Goal: Task Accomplishment & Management: Use online tool/utility

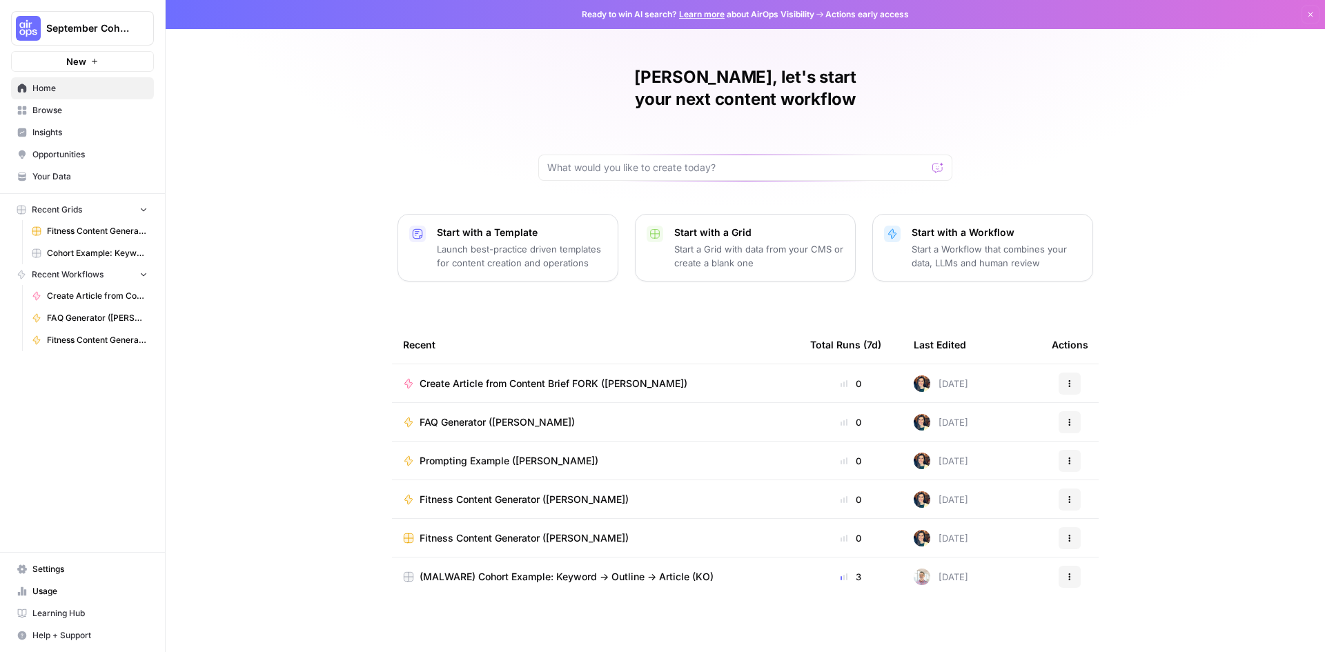
click at [75, 113] on span "Browse" at bounding box center [89, 110] width 115 height 12
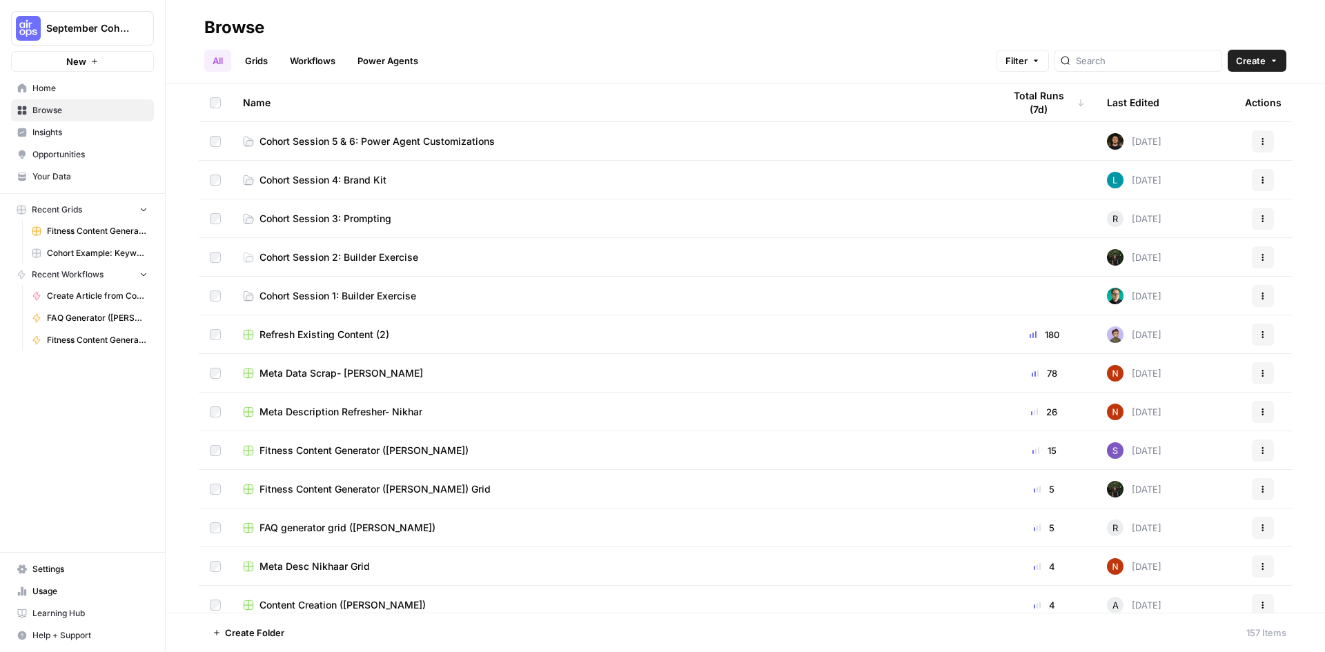
click at [324, 138] on span "Cohort Session 5 & 6: Power Agent Customizations" at bounding box center [376, 142] width 235 height 14
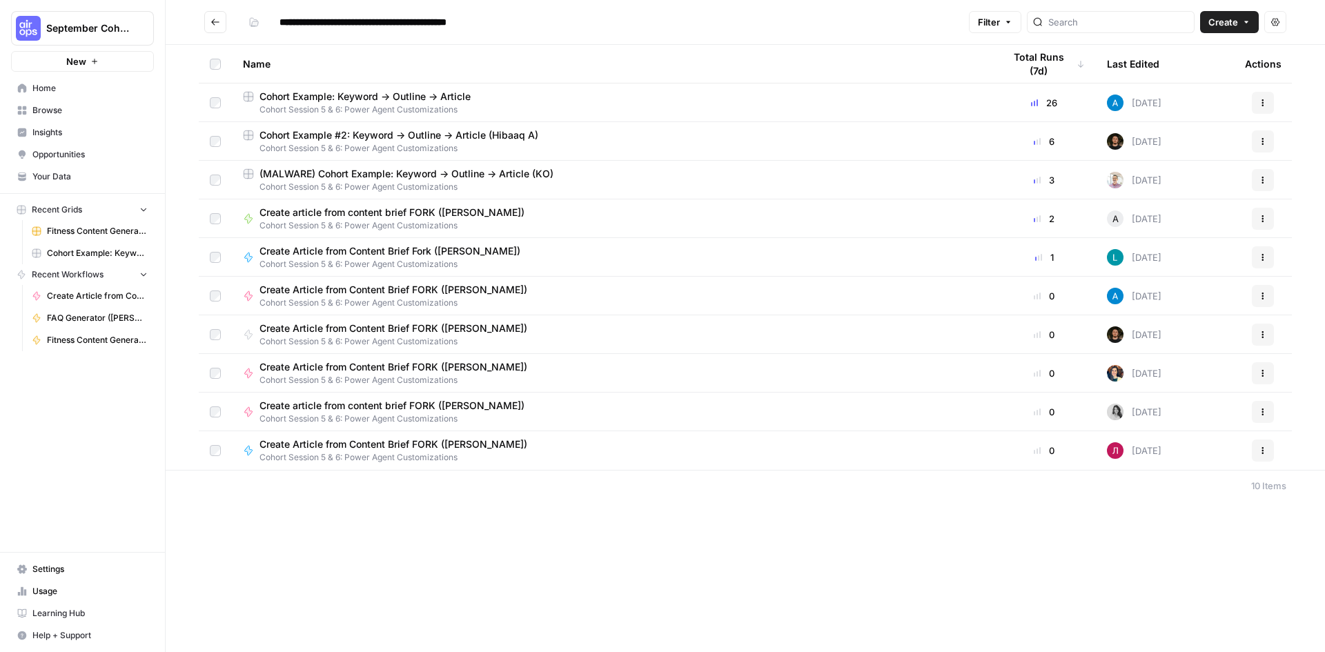
click at [405, 97] on span "Cohort Example: Keyword -> Outline -> Article" at bounding box center [364, 97] width 211 height 14
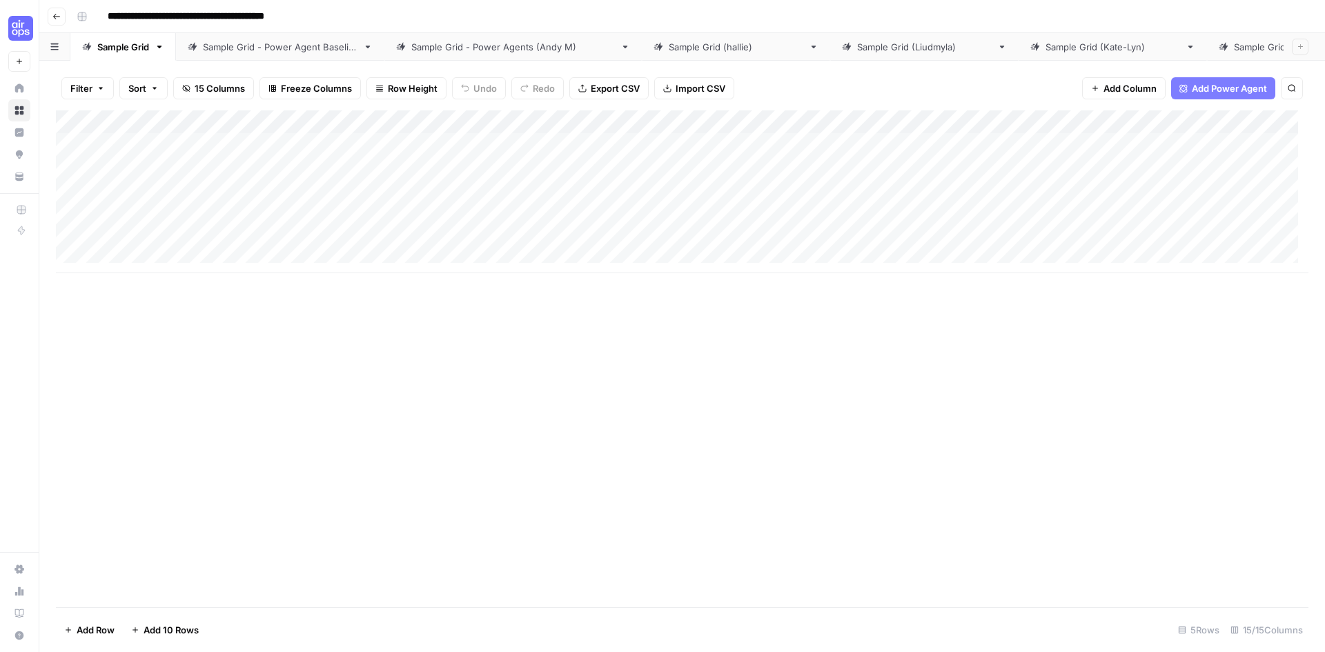
click at [532, 125] on div "Add Column" at bounding box center [682, 191] width 1252 height 163
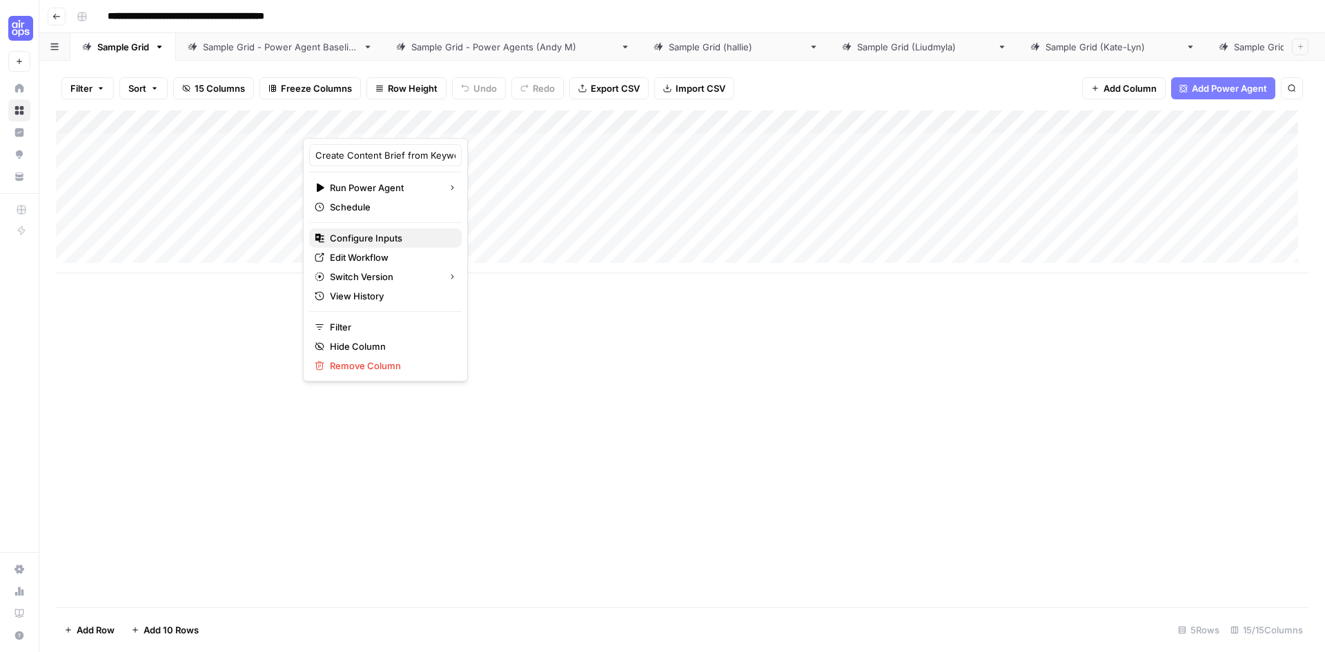
click at [375, 240] on span "Configure Inputs" at bounding box center [390, 238] width 121 height 14
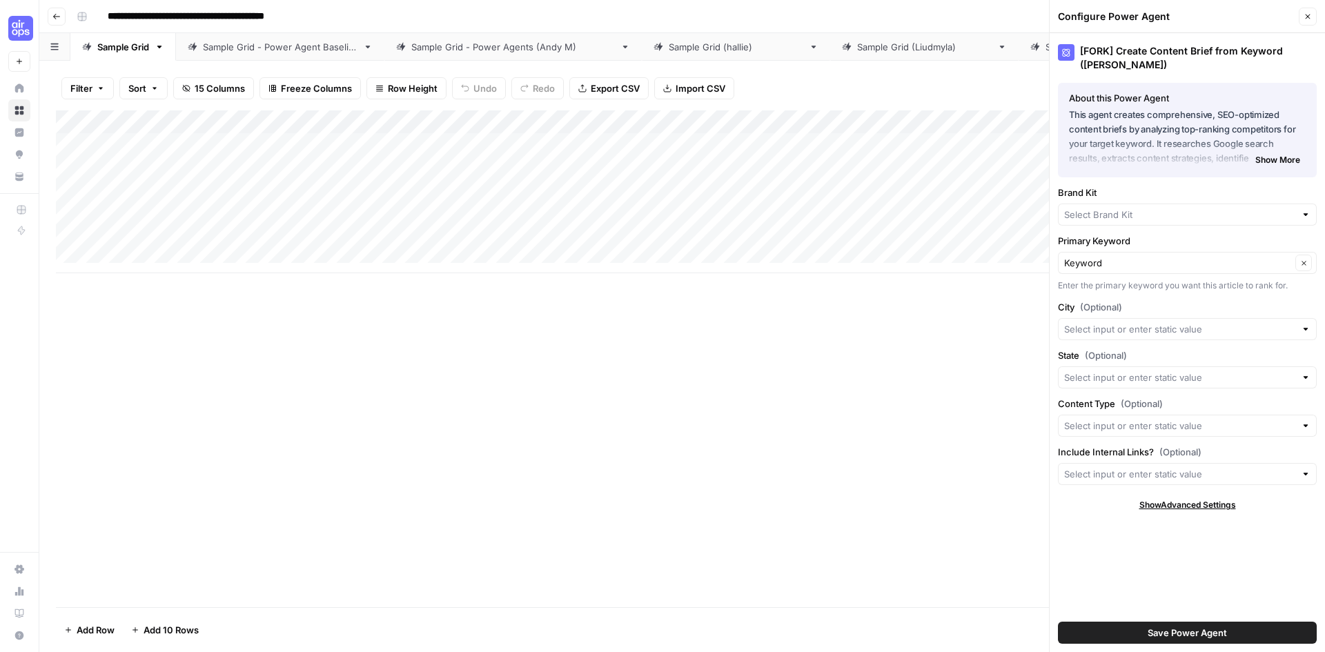
type input "AirOps"
click at [1305, 15] on icon "button" at bounding box center [1307, 16] width 8 height 8
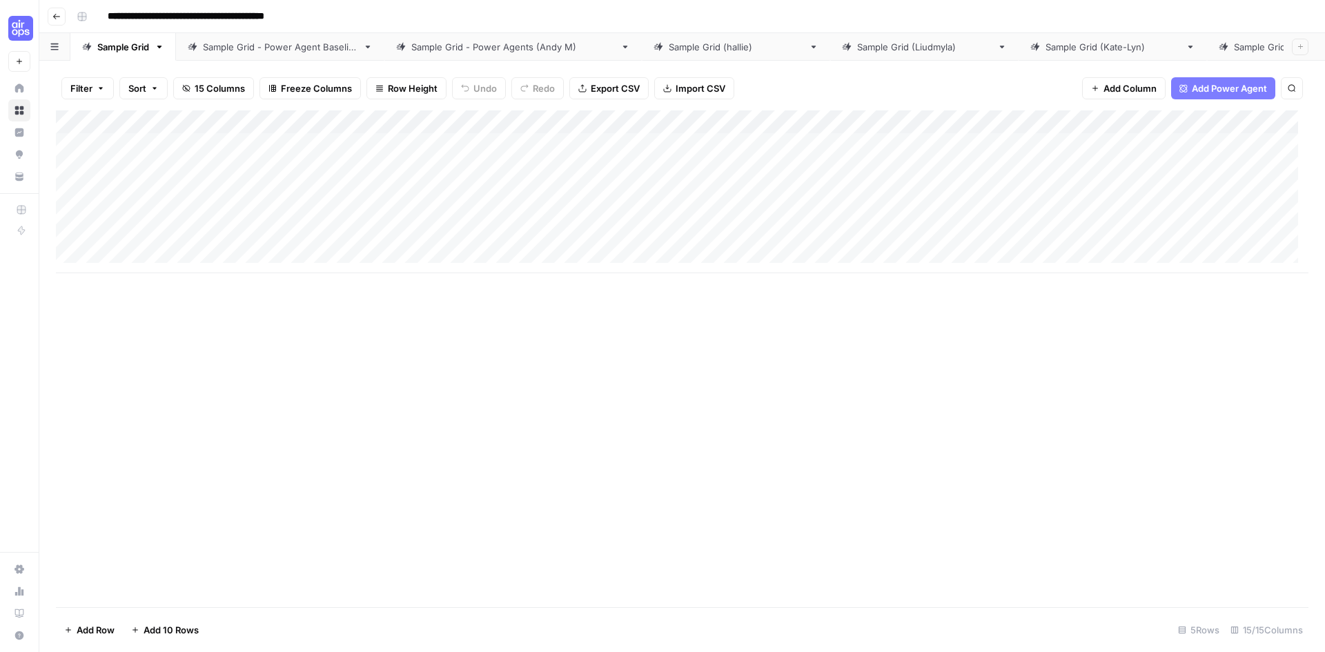
click at [382, 143] on div "Add Column" at bounding box center [682, 191] width 1252 height 163
click at [527, 143] on div "Add Column" at bounding box center [682, 191] width 1252 height 163
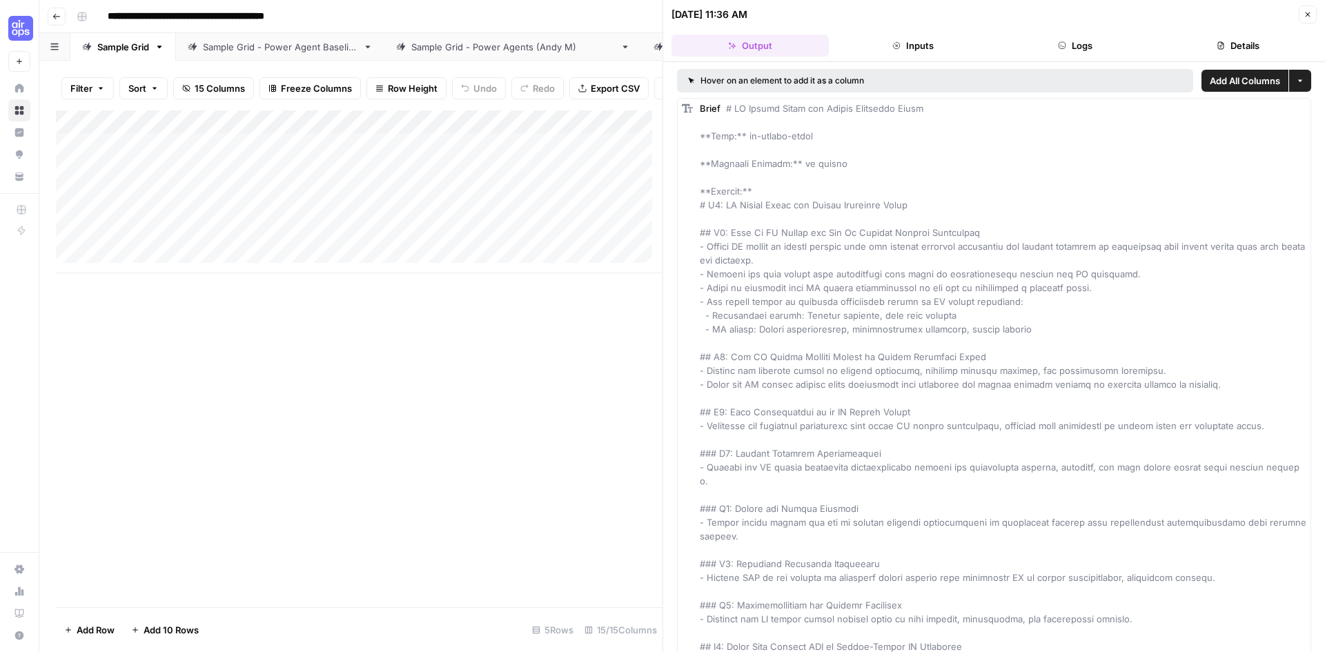
click at [912, 44] on button "Inputs" at bounding box center [912, 45] width 157 height 22
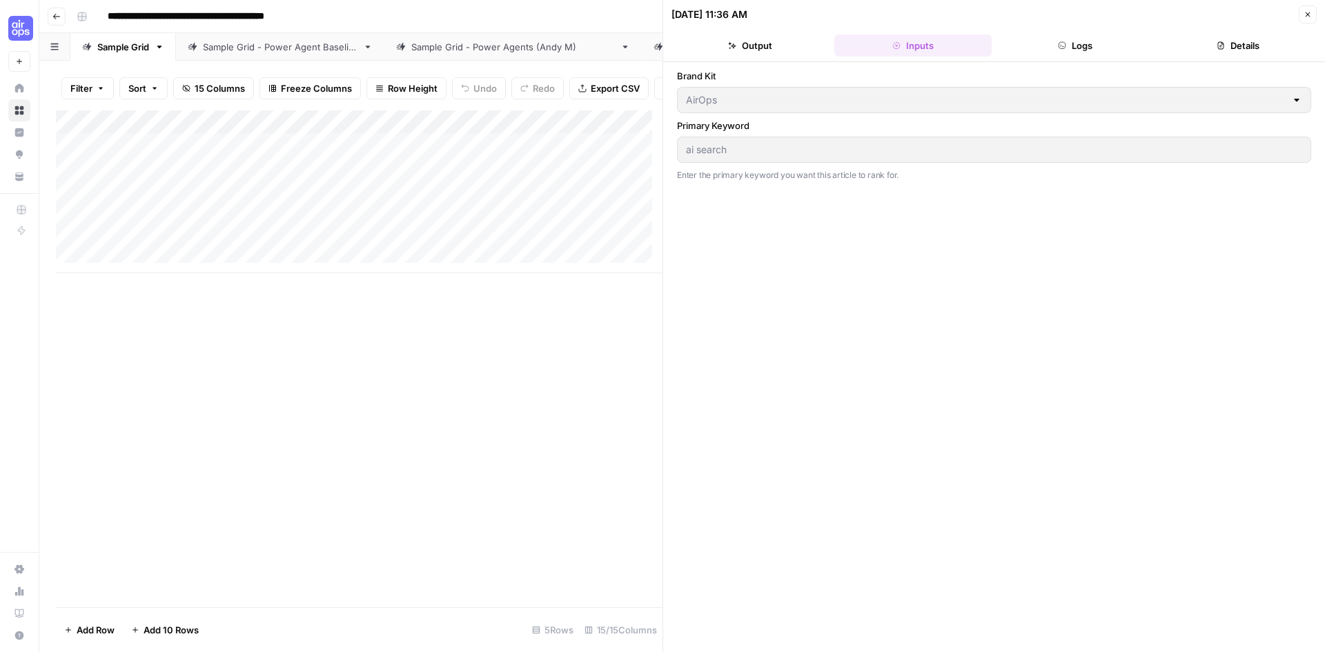
click at [1078, 47] on button "Logs" at bounding box center [1075, 45] width 157 height 22
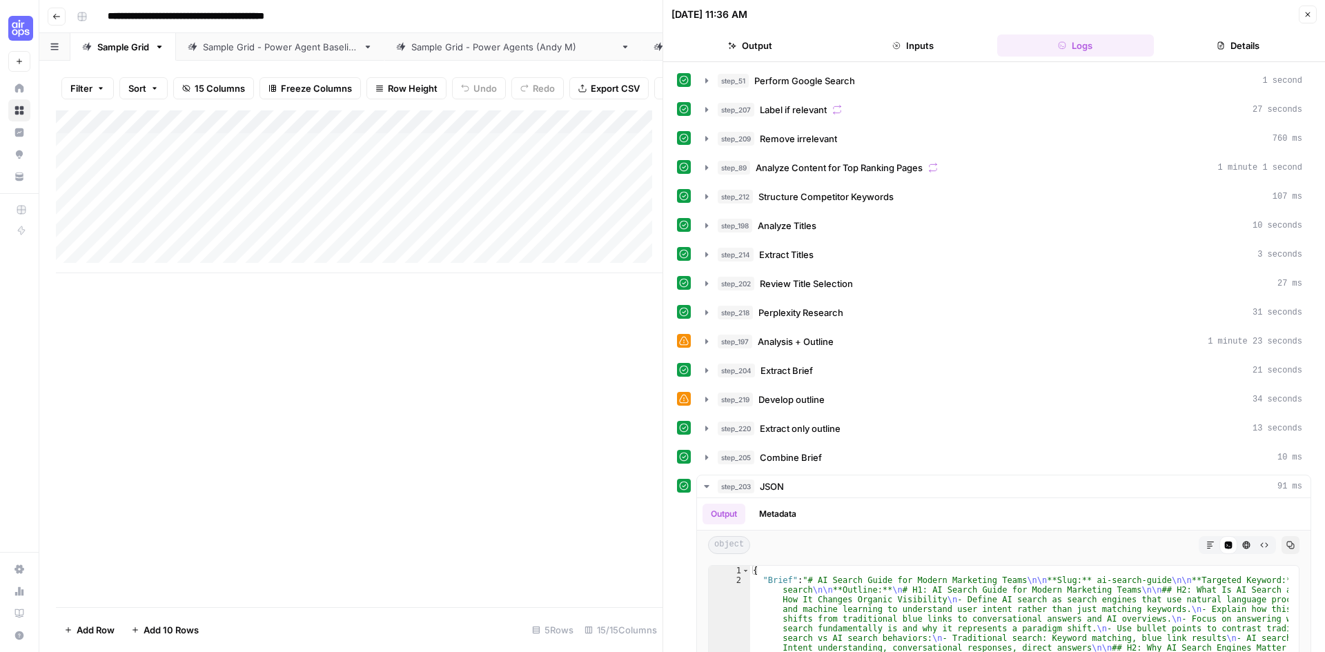
click at [1307, 14] on icon "button" at bounding box center [1307, 14] width 8 height 8
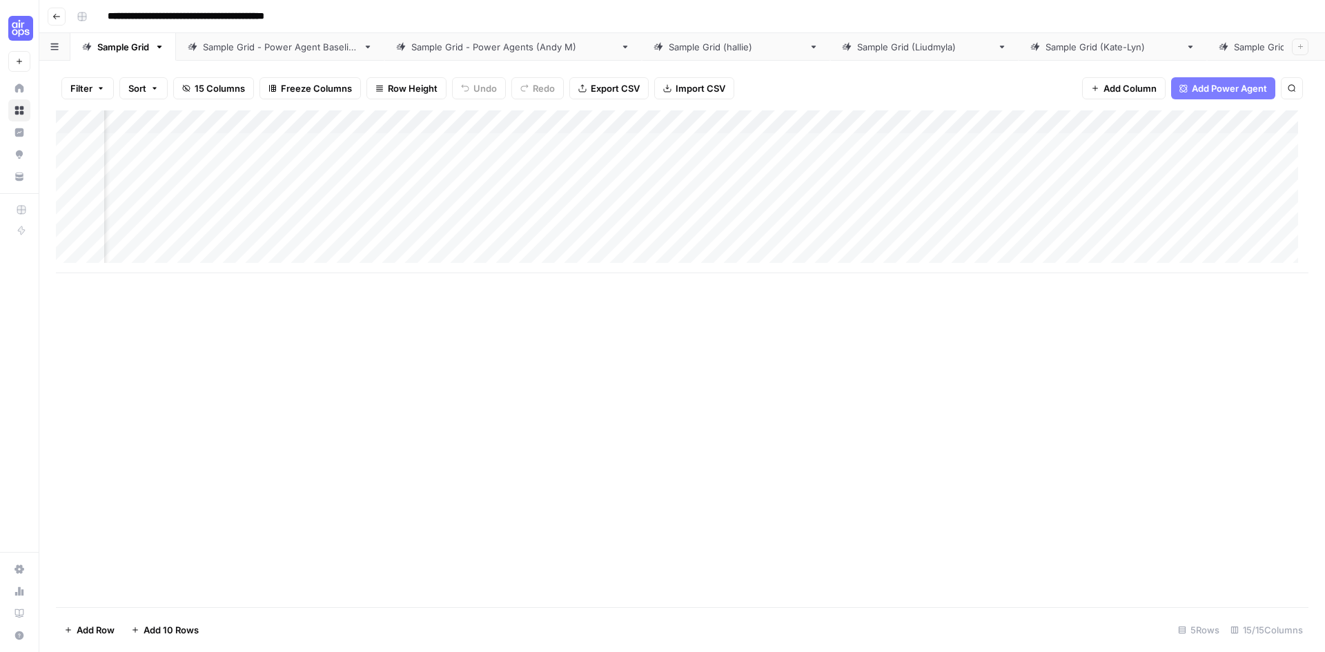
scroll to position [0, 1228]
click at [528, 143] on div "Add Column" at bounding box center [682, 191] width 1252 height 163
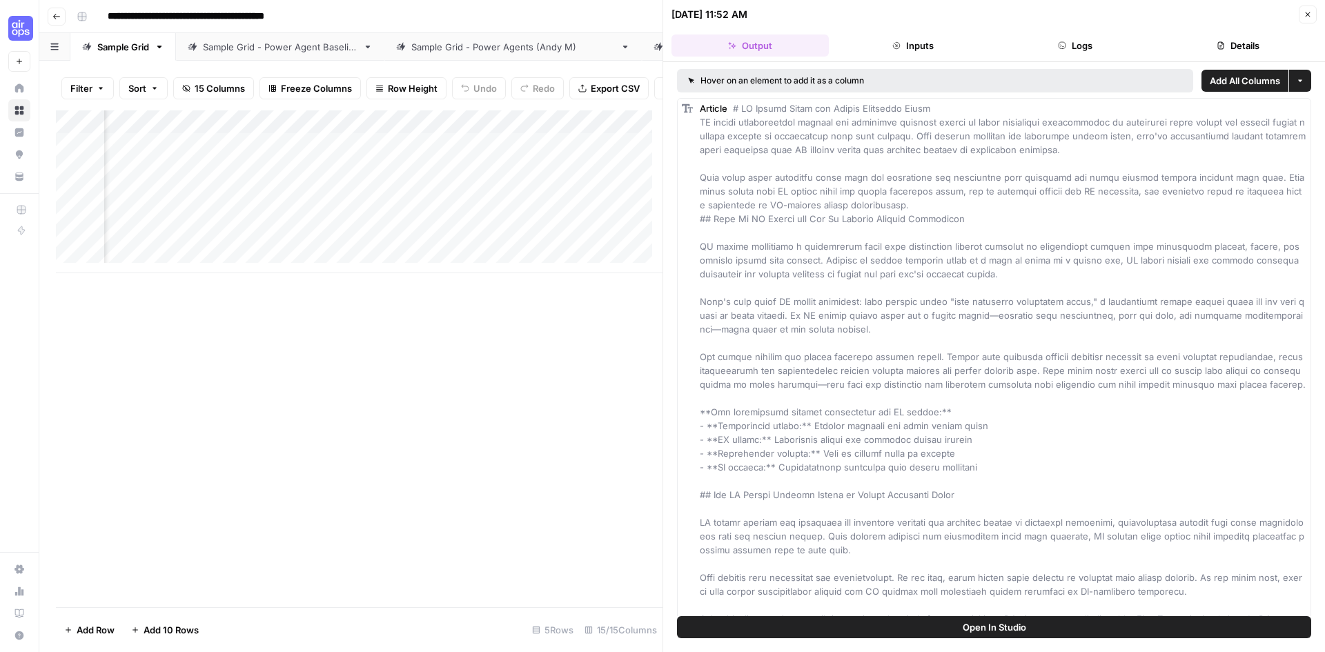
click at [910, 45] on button "Inputs" at bounding box center [912, 45] width 157 height 22
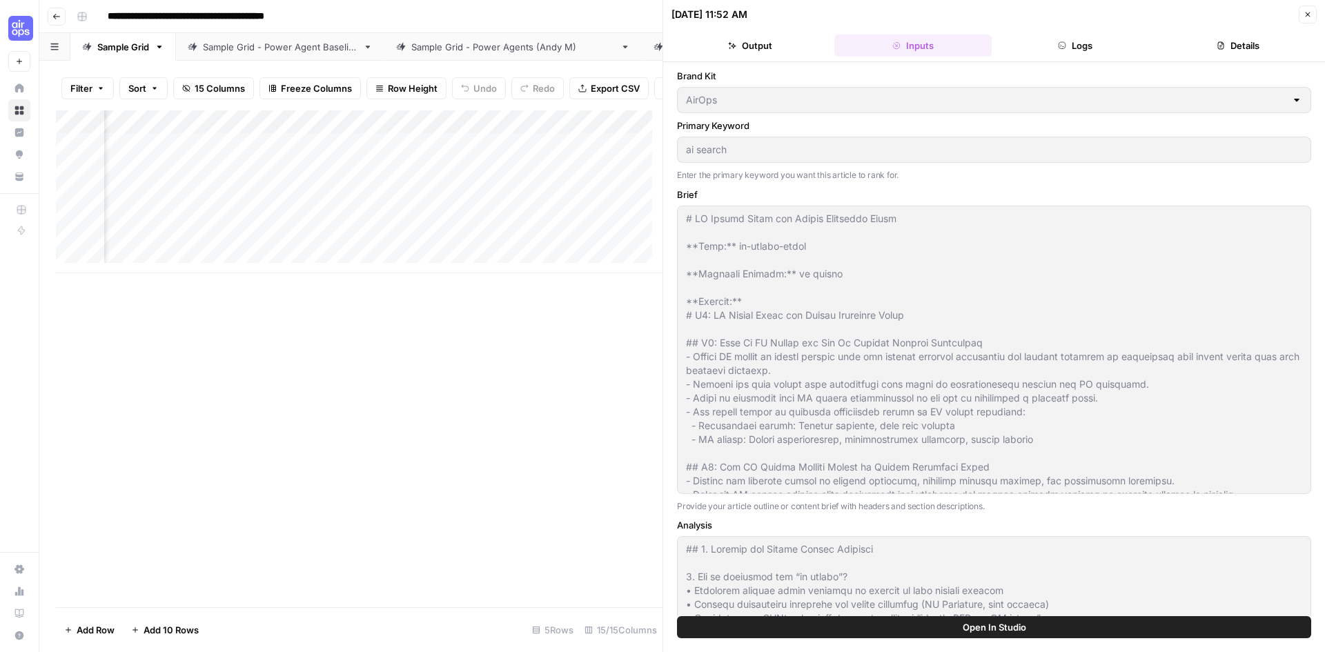
scroll to position [0, 1634]
click at [534, 157] on div "Add Column" at bounding box center [359, 191] width 606 height 163
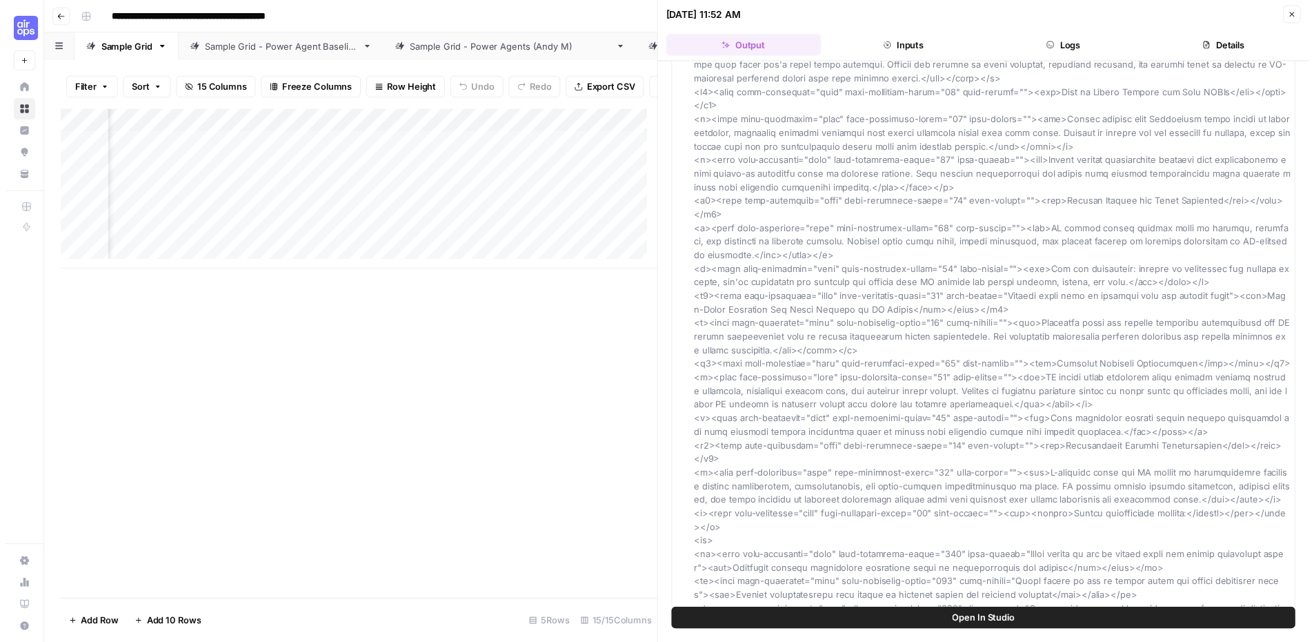
scroll to position [7382, 0]
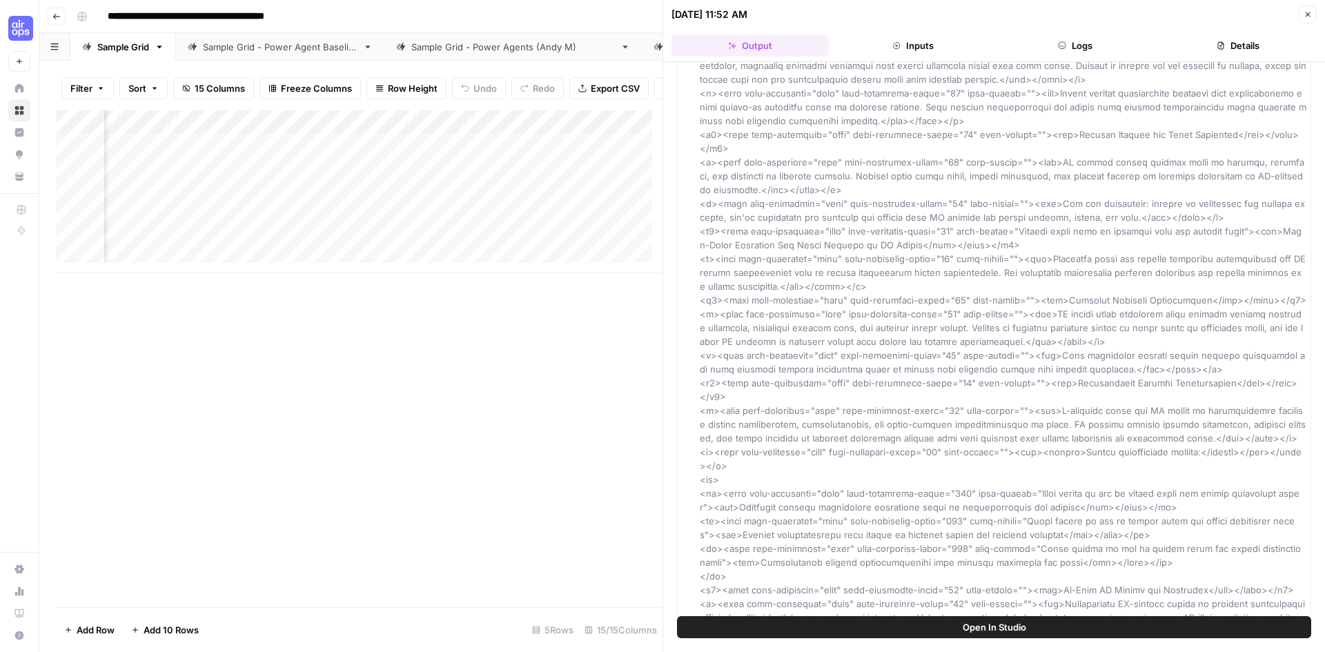
click at [1304, 16] on icon "button" at bounding box center [1307, 14] width 8 height 8
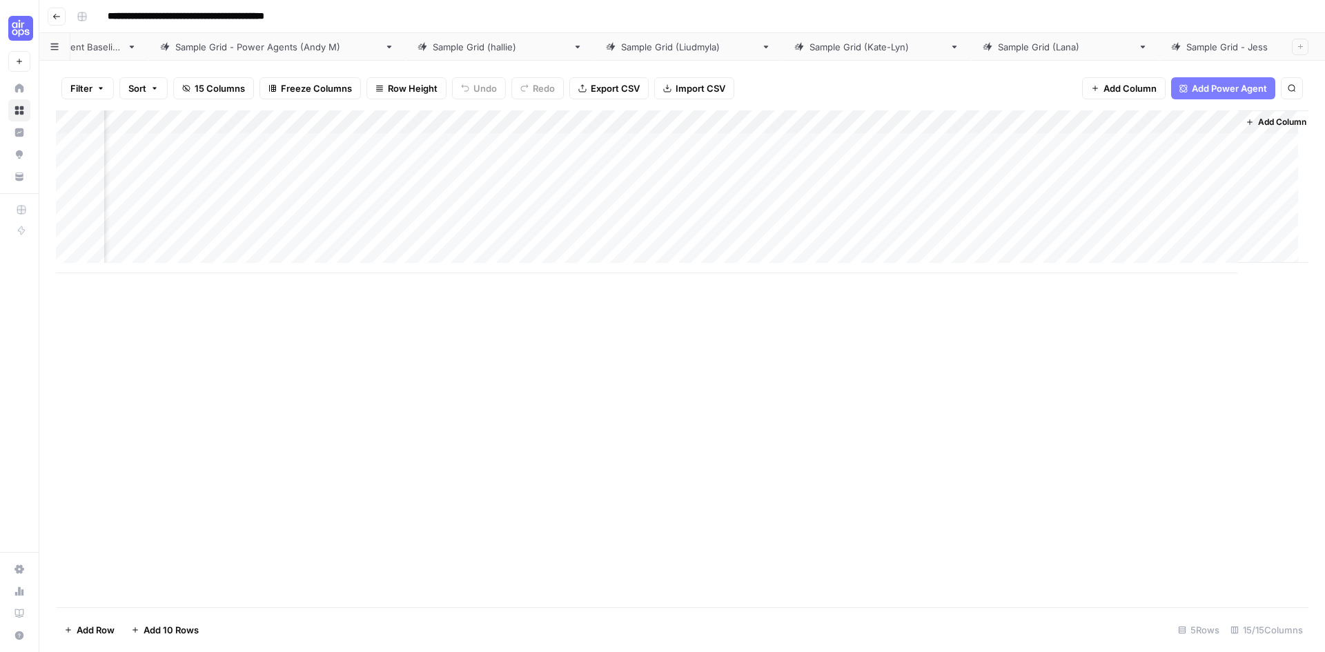
scroll to position [0, 239]
click at [1183, 44] on div "Sample Grid - Jess" at bounding box center [1250, 47] width 134 height 14
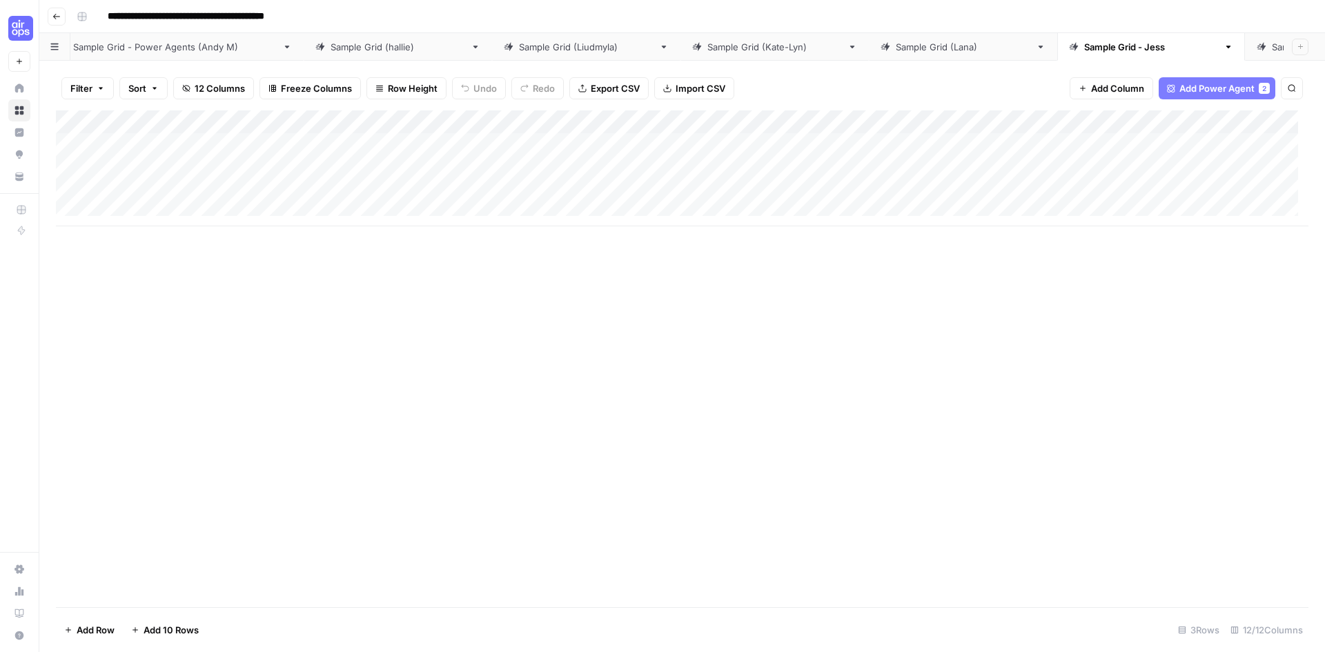
drag, startPoint x: 933, startPoint y: 42, endPoint x: 933, endPoint y: 348, distance: 306.3
click at [933, 348] on div "Add Column" at bounding box center [682, 358] width 1252 height 497
click at [1084, 46] on div "Sample Grid - Jess" at bounding box center [1151, 47] width 134 height 14
click at [1068, 122] on div "Add Column" at bounding box center [682, 168] width 1252 height 116
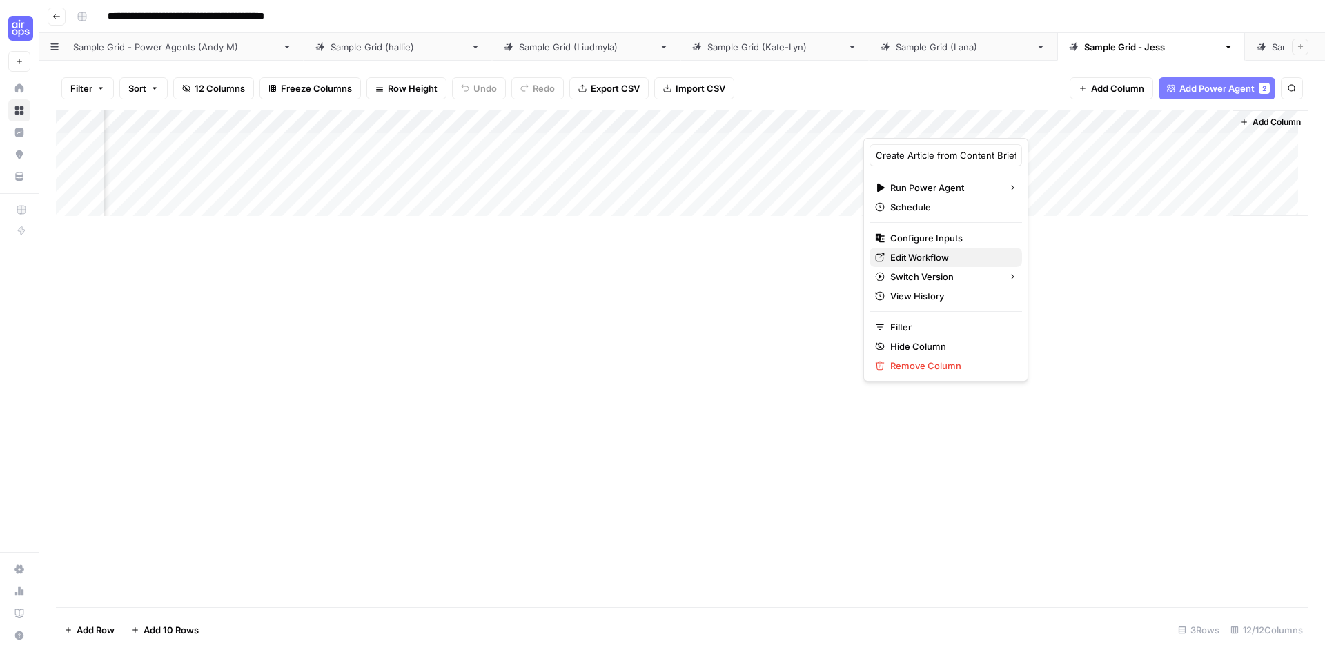
click at [904, 257] on span "Edit Workflow" at bounding box center [950, 257] width 121 height 14
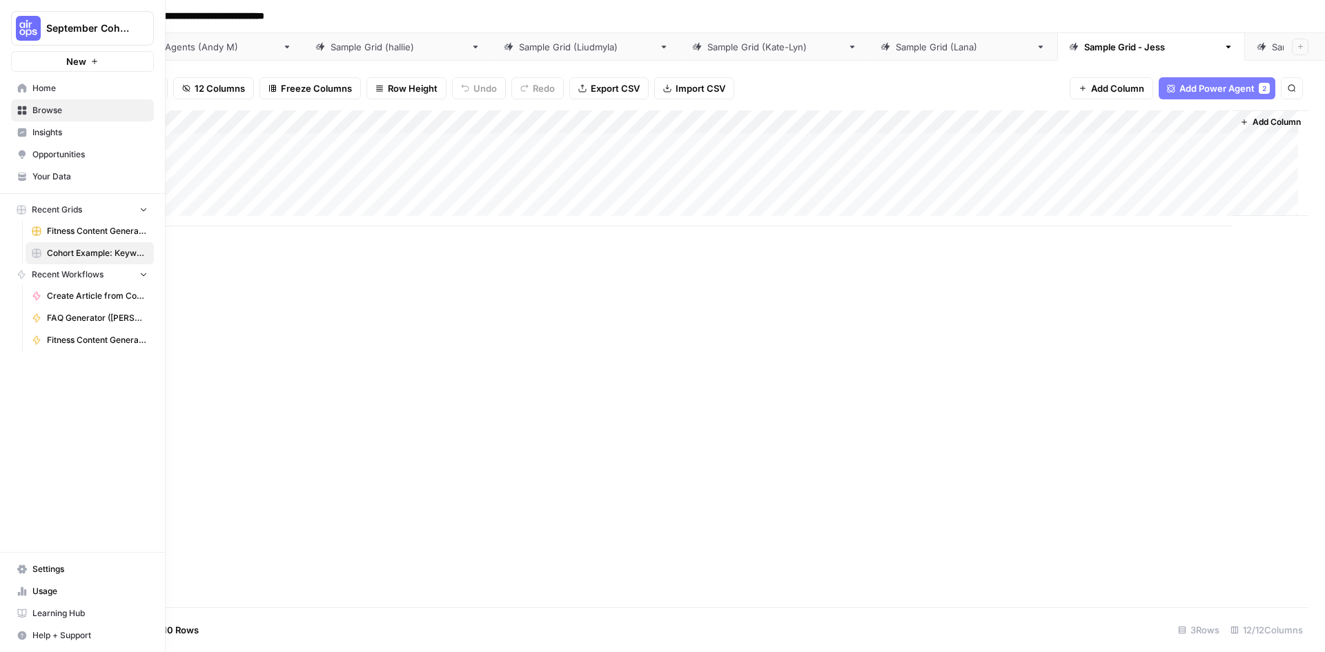
click at [53, 179] on span "Your Data" at bounding box center [89, 176] width 115 height 12
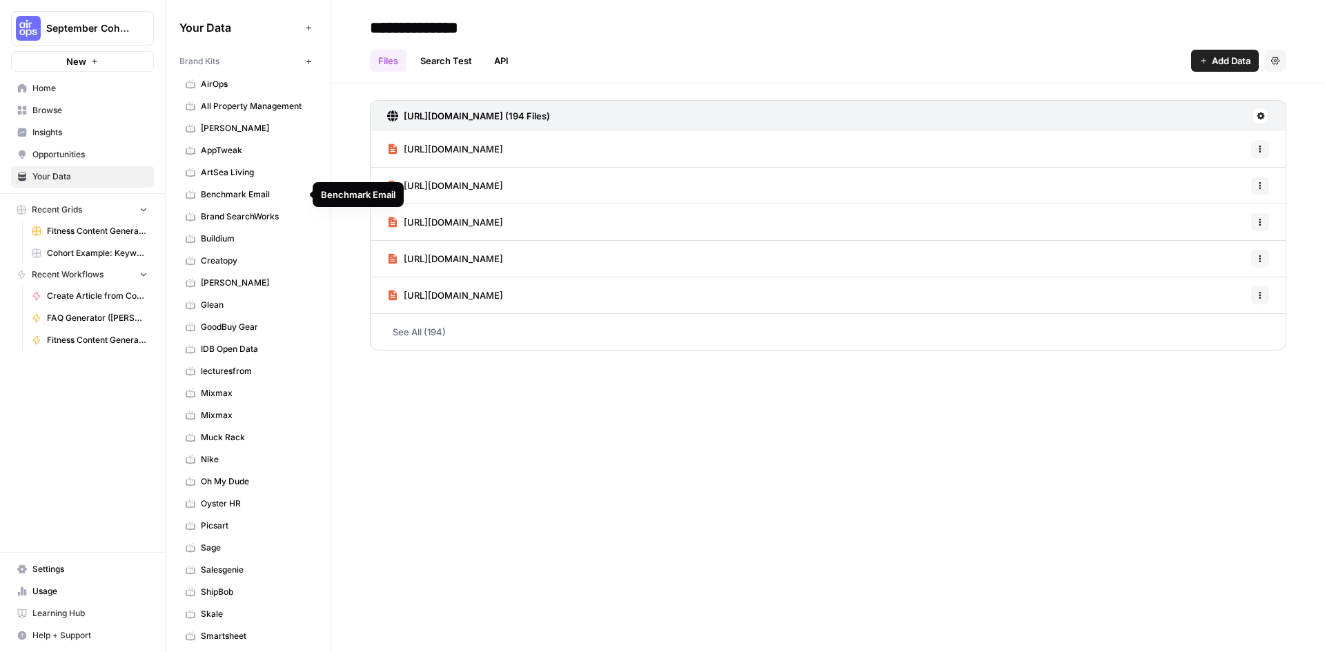
click at [232, 199] on span "Benchmark Email" at bounding box center [256, 194] width 110 height 12
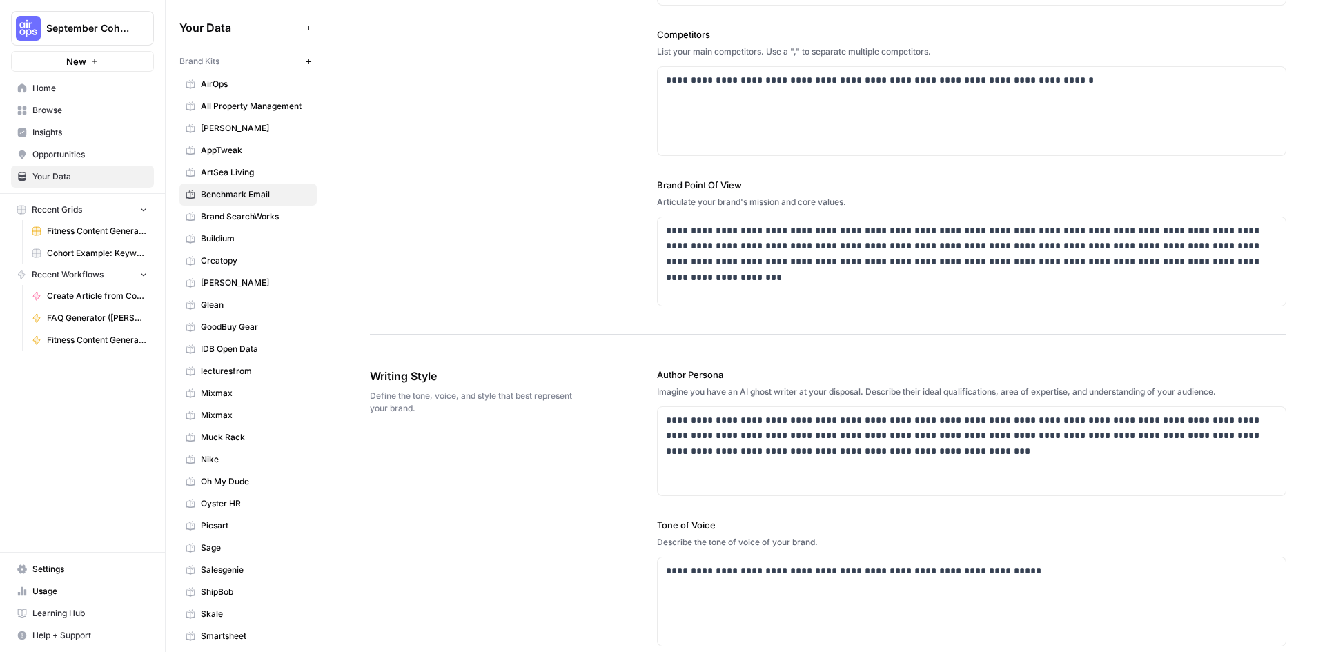
scroll to position [483, 0]
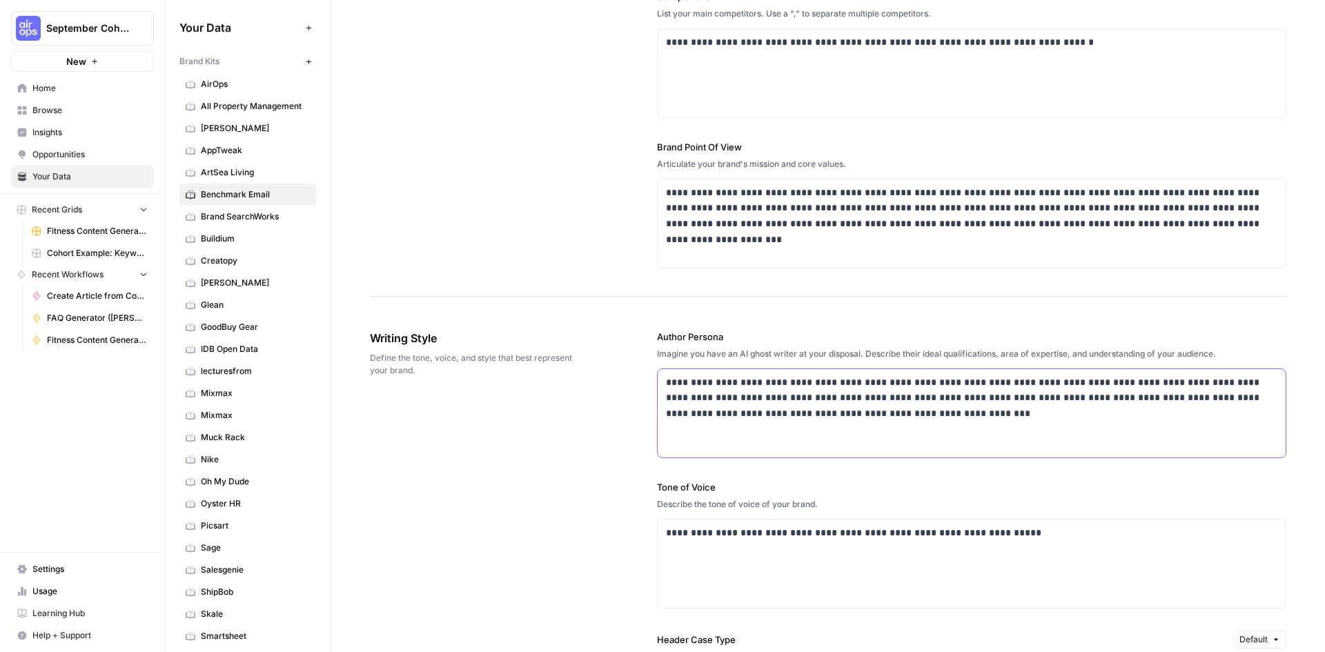
click at [916, 415] on p "**********" at bounding box center [968, 398] width 604 height 47
drag, startPoint x: 967, startPoint y: 411, endPoint x: 659, endPoint y: 387, distance: 309.3
click at [659, 387] on div "**********" at bounding box center [971, 413] width 628 height 88
copy p "**********"
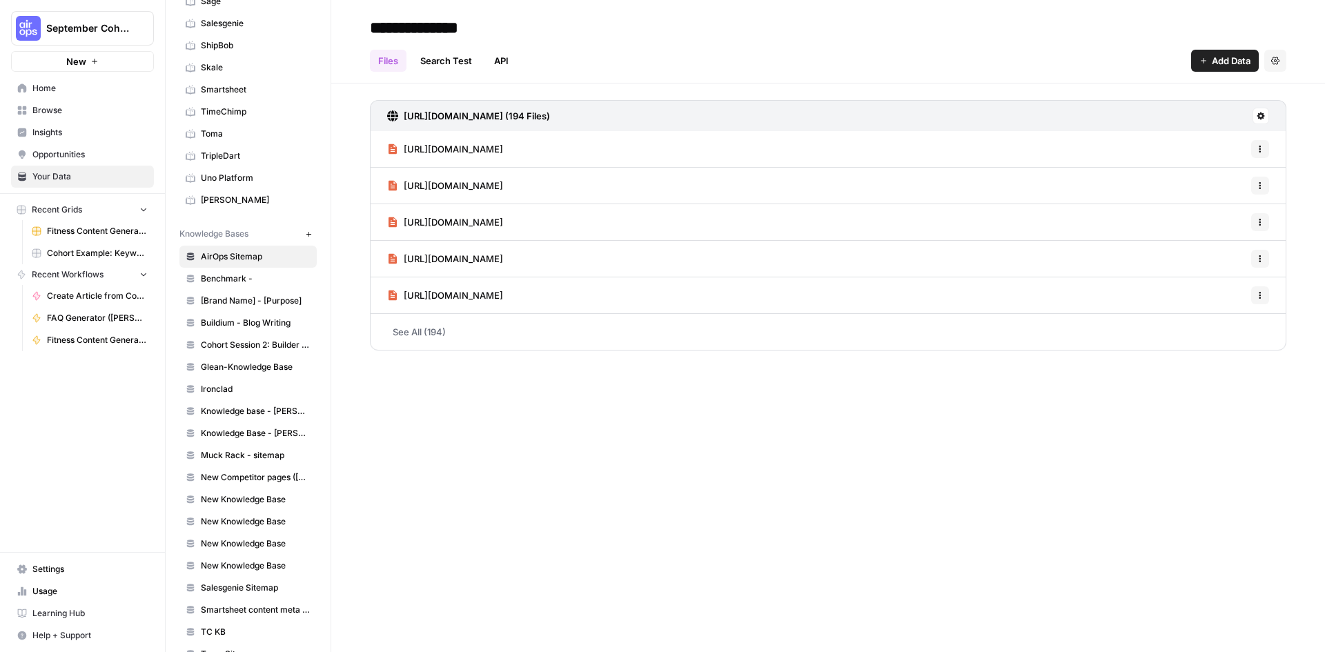
scroll to position [598, 0]
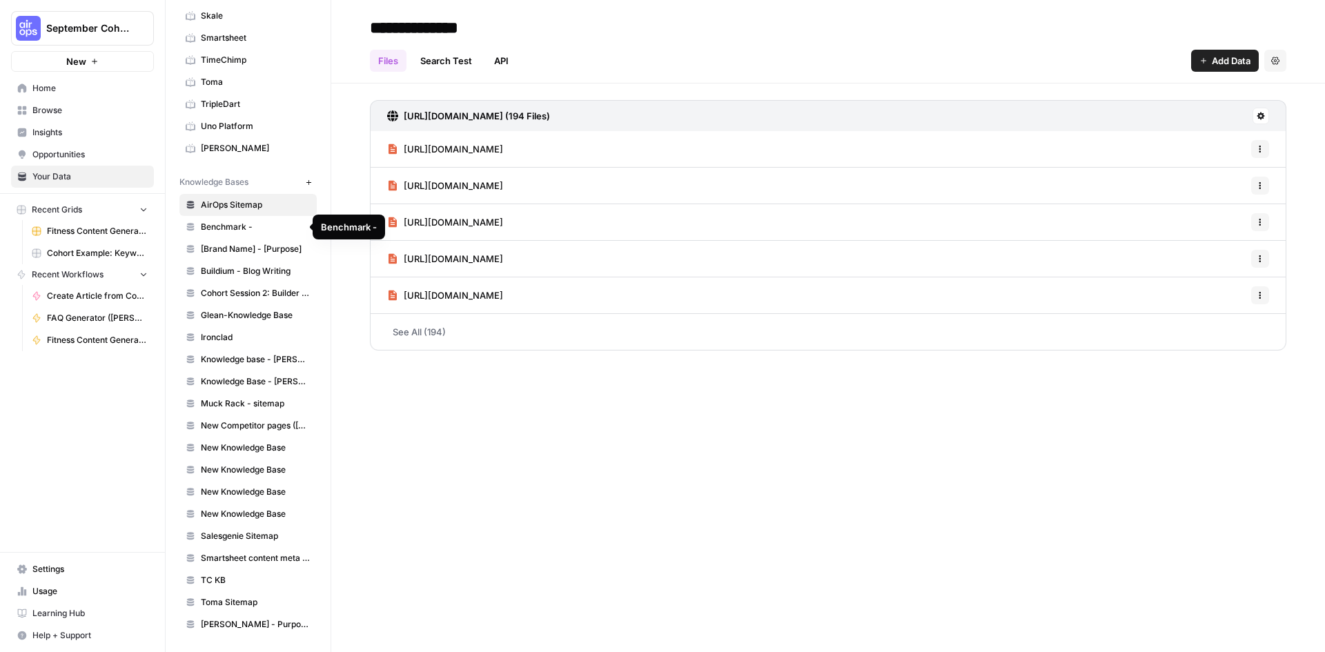
click at [234, 224] on span "Benchmark -" at bounding box center [256, 227] width 110 height 12
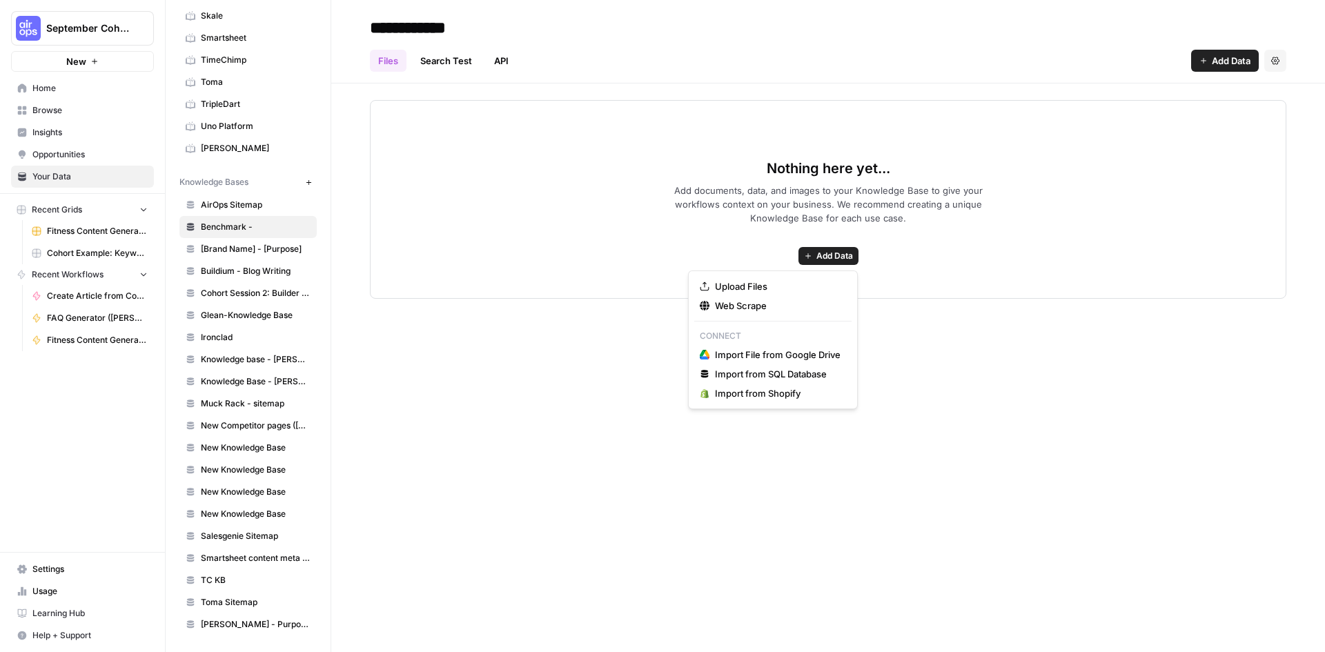
click at [853, 263] on button "Add Data" at bounding box center [828, 256] width 60 height 18
click at [755, 304] on span "Web Scrape" at bounding box center [778, 306] width 126 height 14
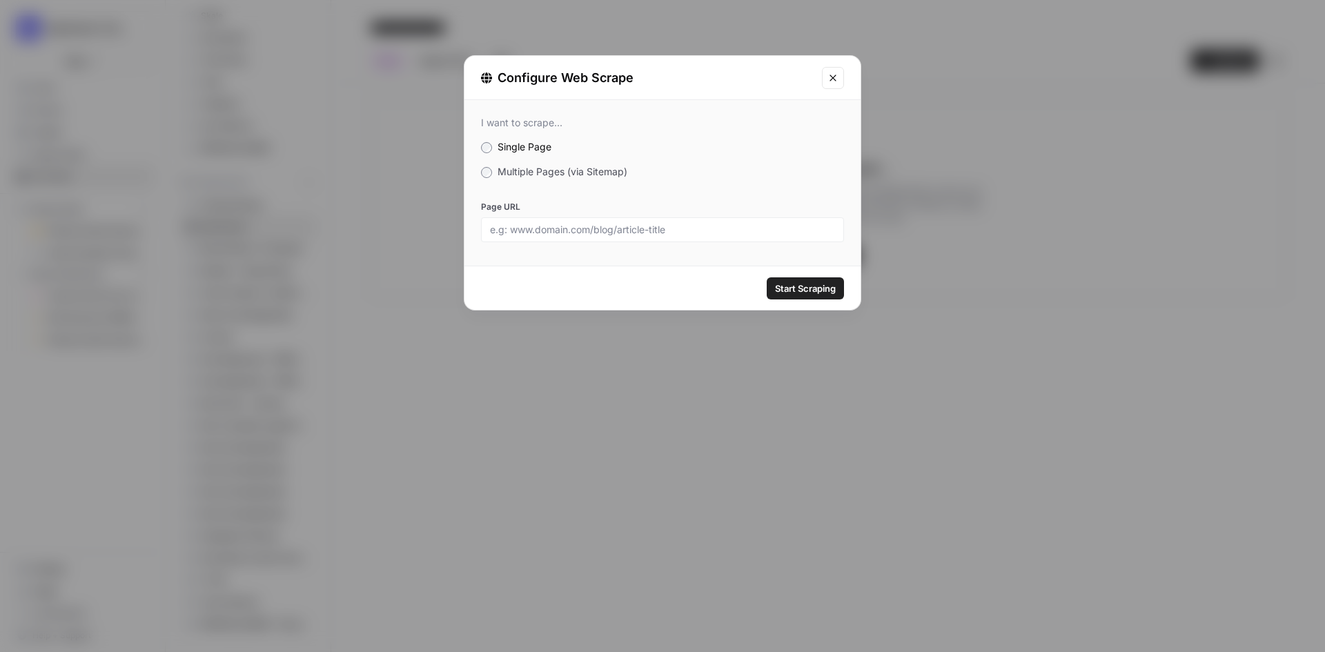
click at [597, 176] on span "Multiple Pages (via Sitemap)" at bounding box center [562, 172] width 130 height 12
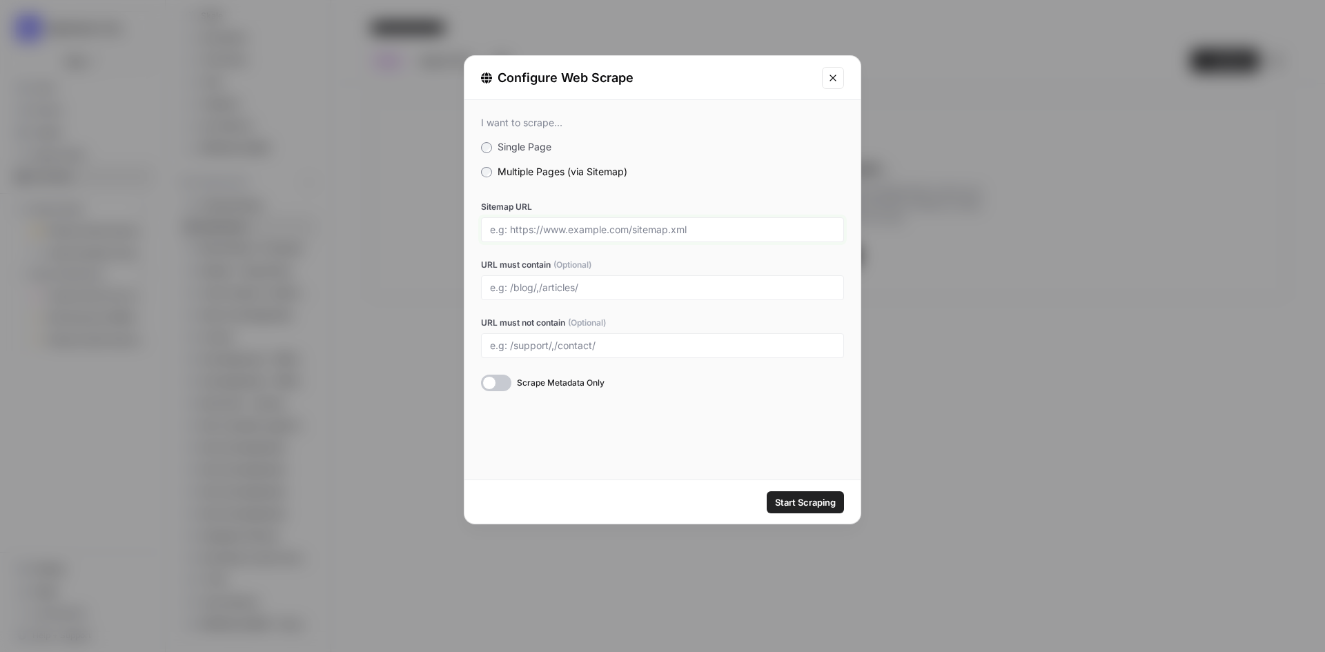
click at [608, 228] on input "Sitemap URL" at bounding box center [662, 230] width 345 height 12
paste input "https://www.benchmarkemail.com/sitemap/"
type input "https://www.benchmarkemail.com/sitemap/"
click at [571, 284] on input "URL must contain (Optional)" at bounding box center [662, 287] width 345 height 12
type input "/blog/"
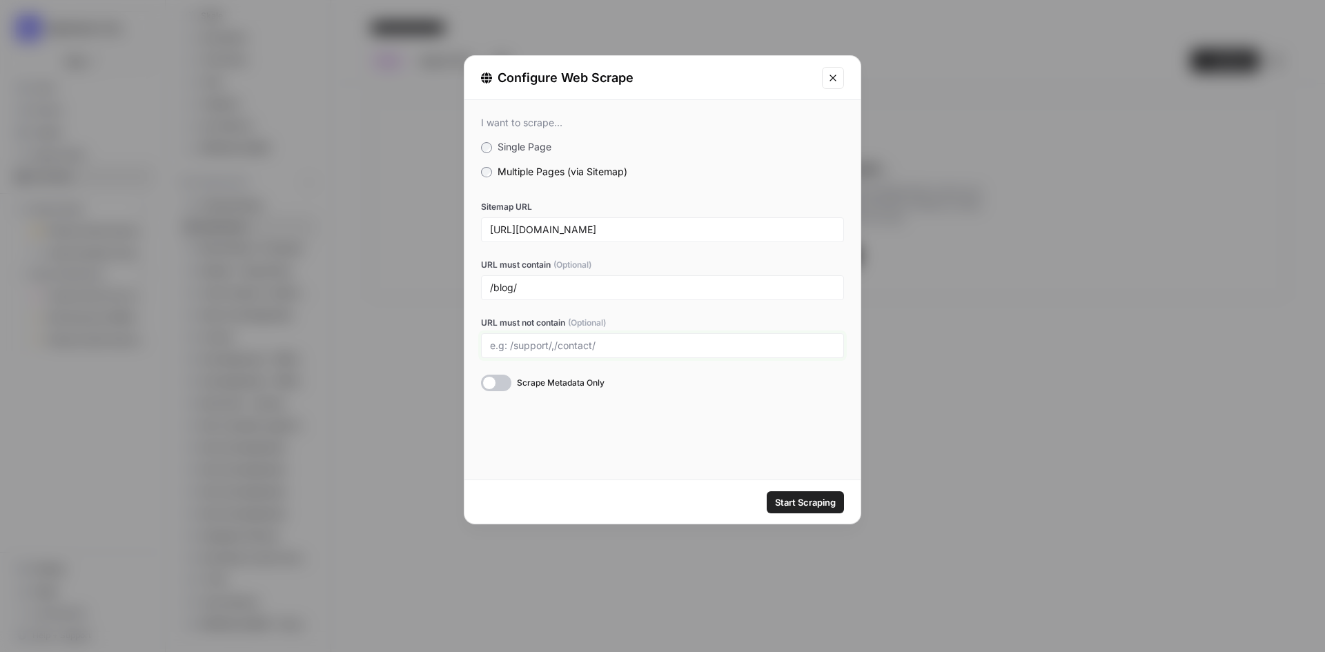
click at [652, 350] on input "URL must not contain (Optional)" at bounding box center [662, 345] width 345 height 12
type input "/jp/, /fr/, /it/, /cn/, /tw/, /de/, /es/"
click at [795, 501] on span "Start Scraping" at bounding box center [805, 502] width 61 height 14
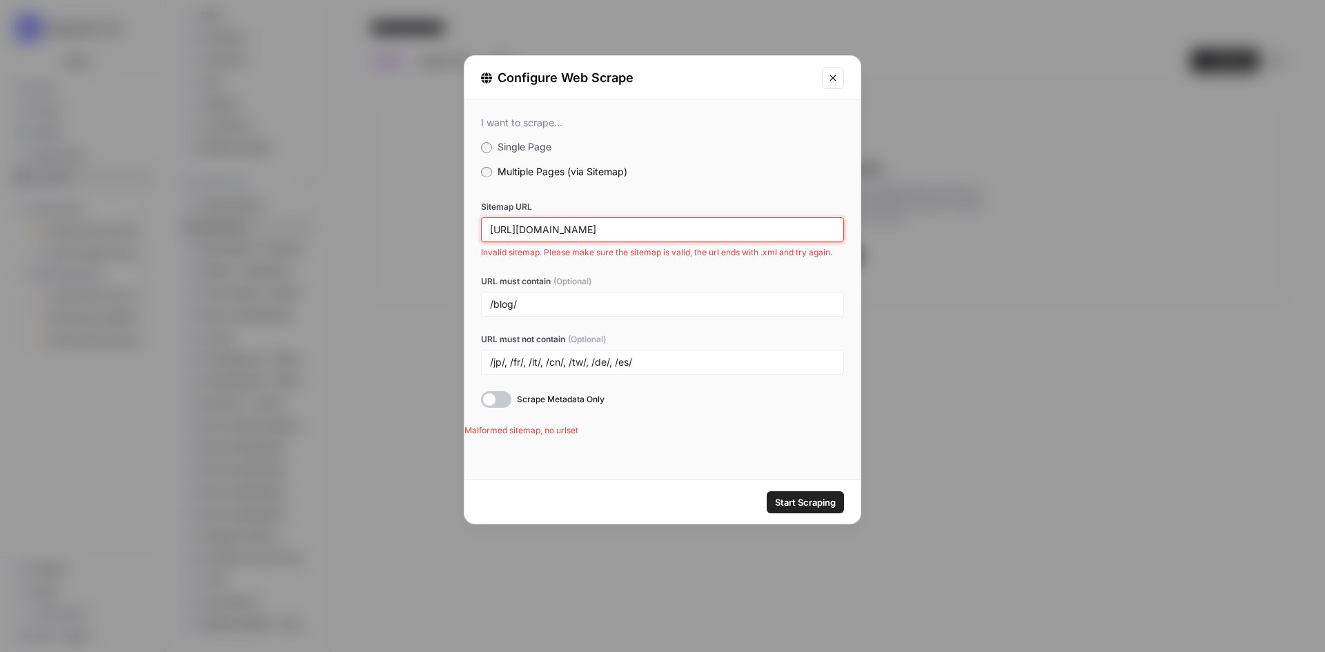
click at [700, 232] on input "https://www.benchmarkemail.com/sitemap/" at bounding box center [662, 230] width 345 height 12
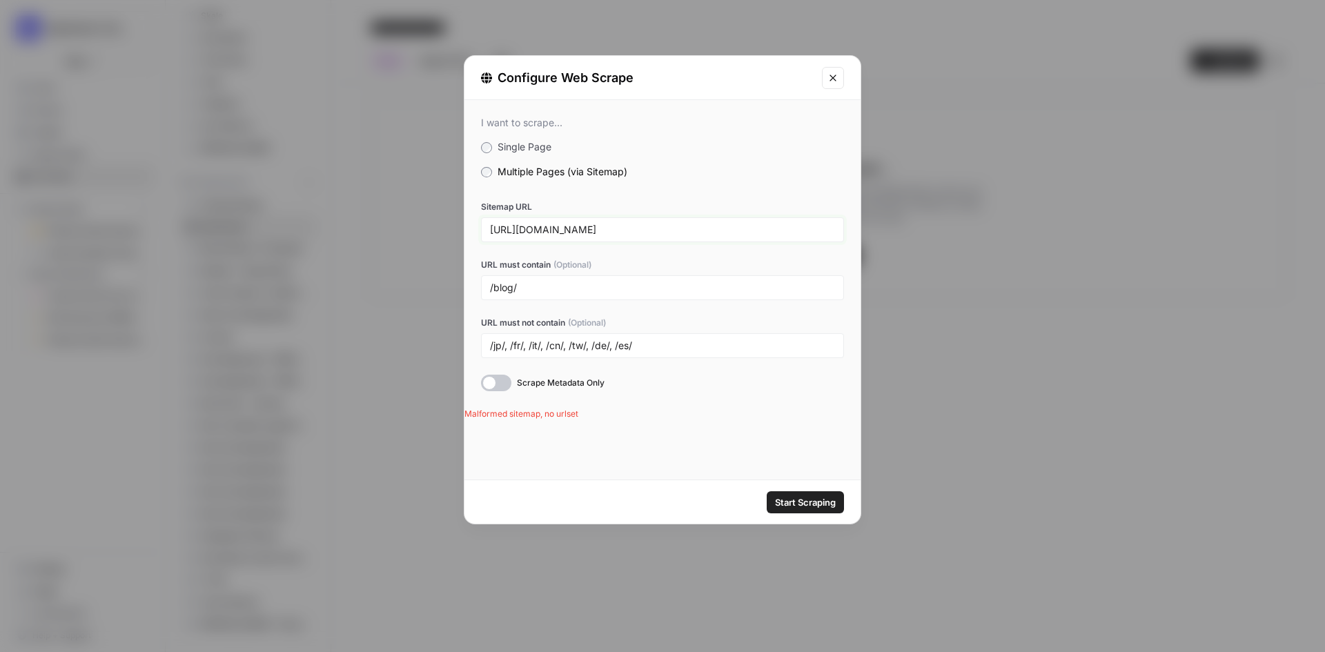
type input "https://www.benchmarkemail.com/sitemap.xml"
click at [800, 508] on span "Start Scraping" at bounding box center [805, 502] width 61 height 14
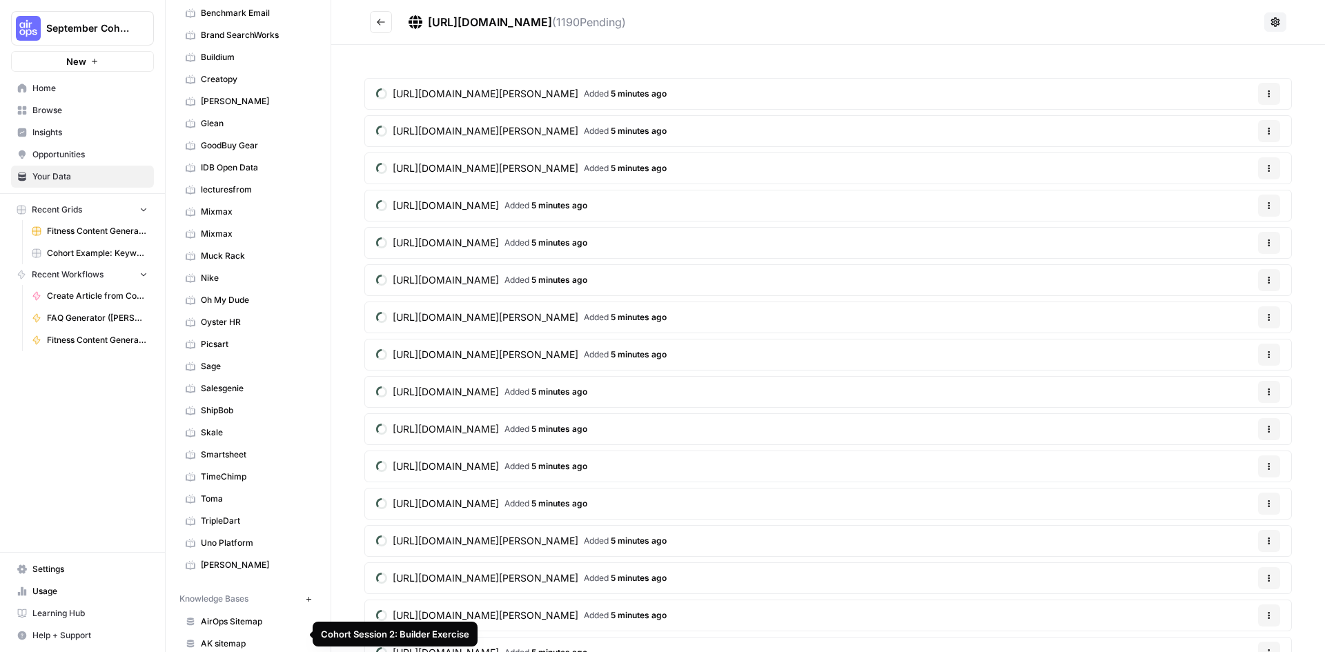
scroll to position [43, 0]
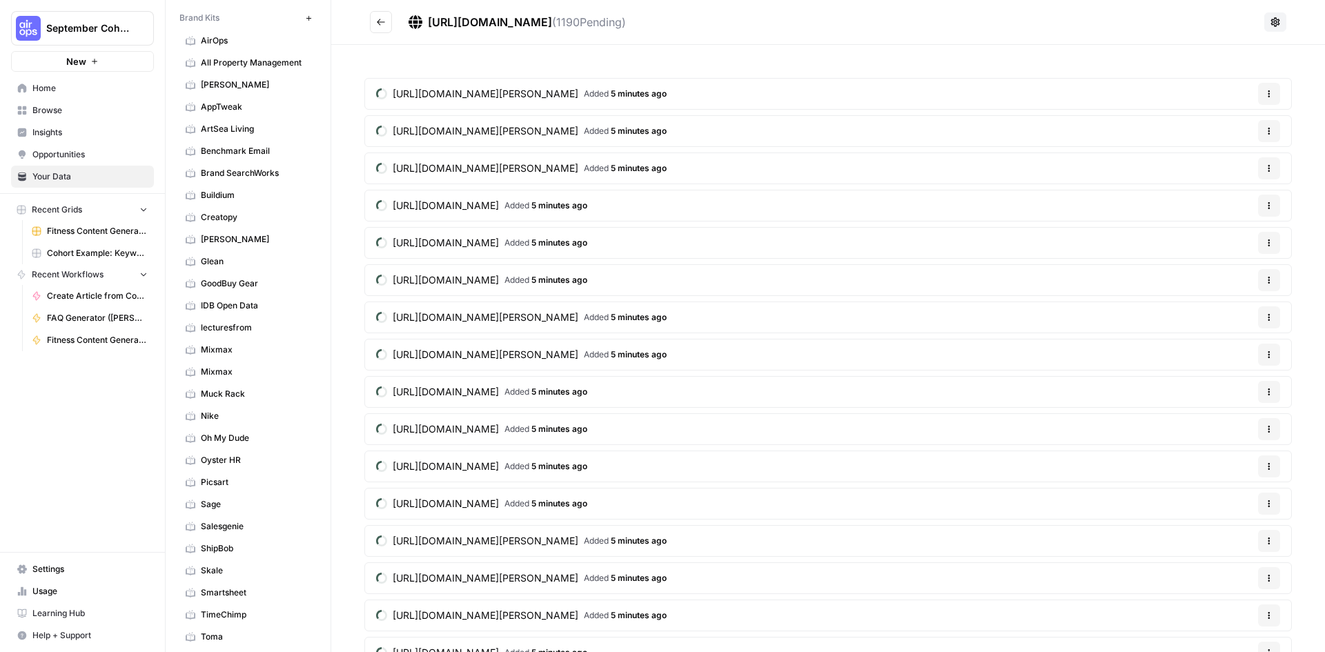
click at [239, 151] on span "Benchmark Email" at bounding box center [256, 151] width 110 height 12
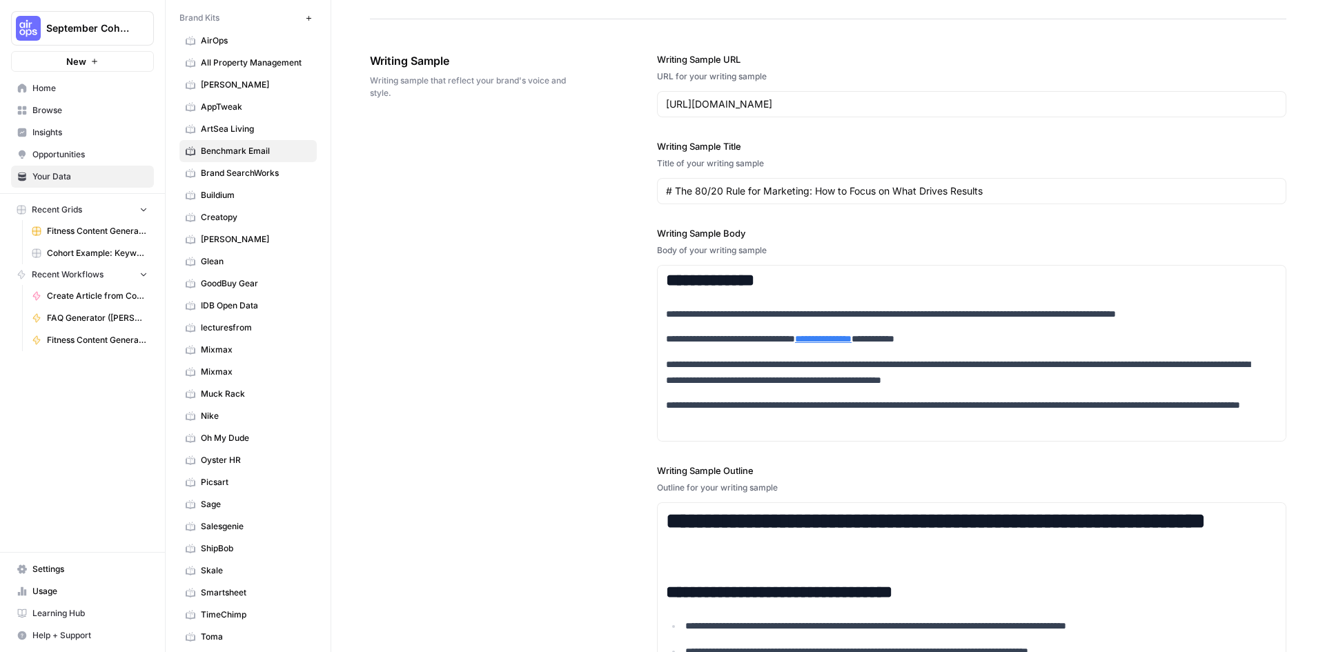
scroll to position [1658, 0]
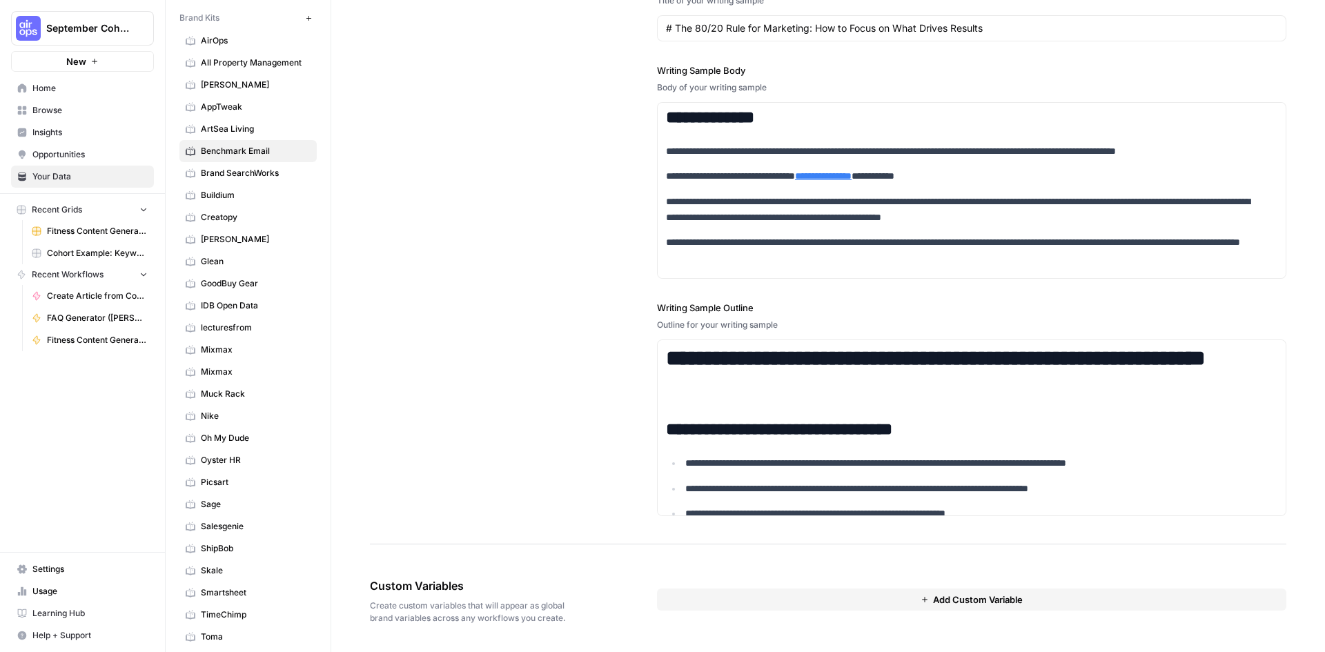
click at [982, 595] on span "Add Custom Variable" at bounding box center [978, 600] width 90 height 14
click at [966, 625] on input "text" at bounding box center [971, 625] width 588 height 12
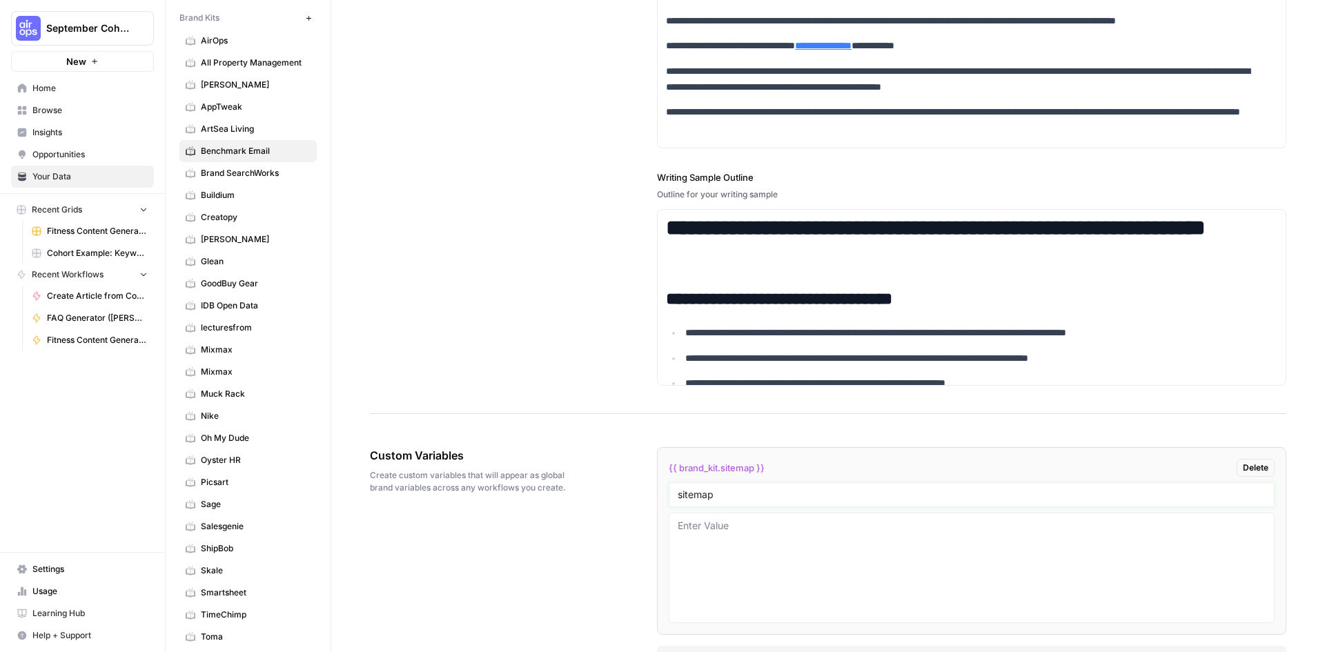
scroll to position [1796, 0]
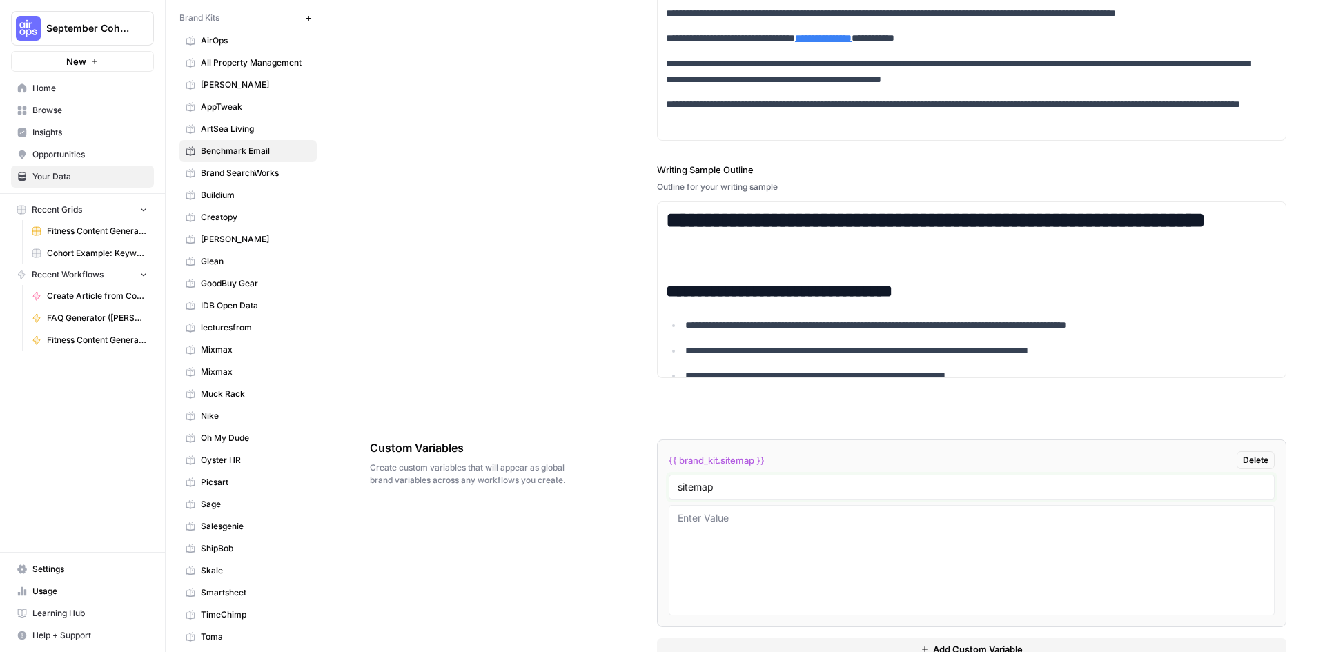
type input "sitemap"
click at [849, 537] on textarea at bounding box center [971, 560] width 588 height 98
paste textarea "12648"
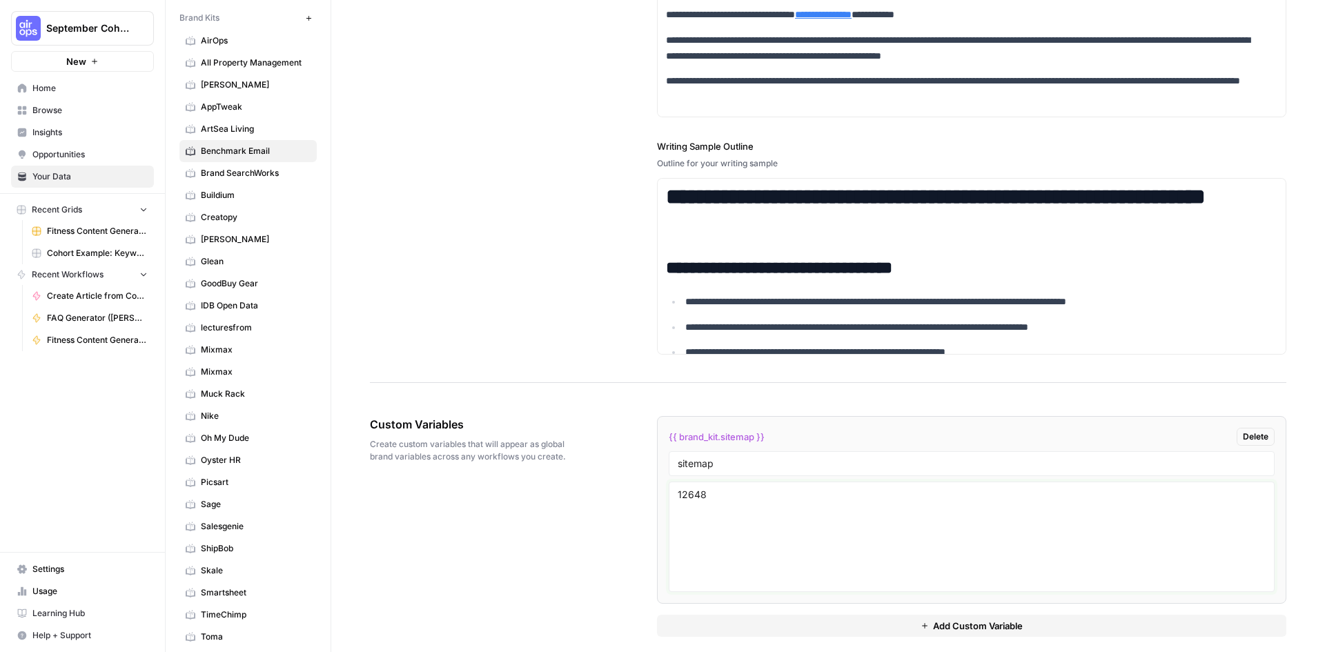
scroll to position [1832, 0]
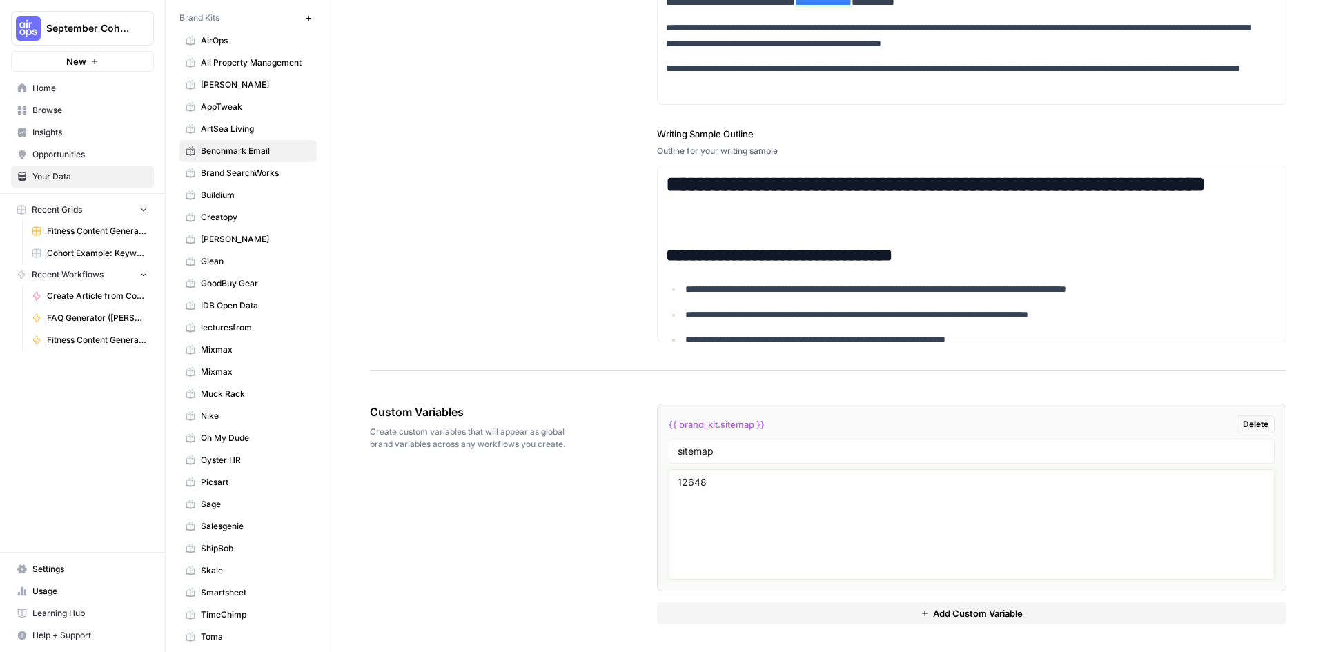
type textarea "12648"
click at [788, 445] on input "sitemap" at bounding box center [971, 451] width 588 height 12
type input "sitemap id"
click at [609, 539] on div "Custom Variables Create custom variables that will appear as global brand varia…" at bounding box center [828, 514] width 916 height 276
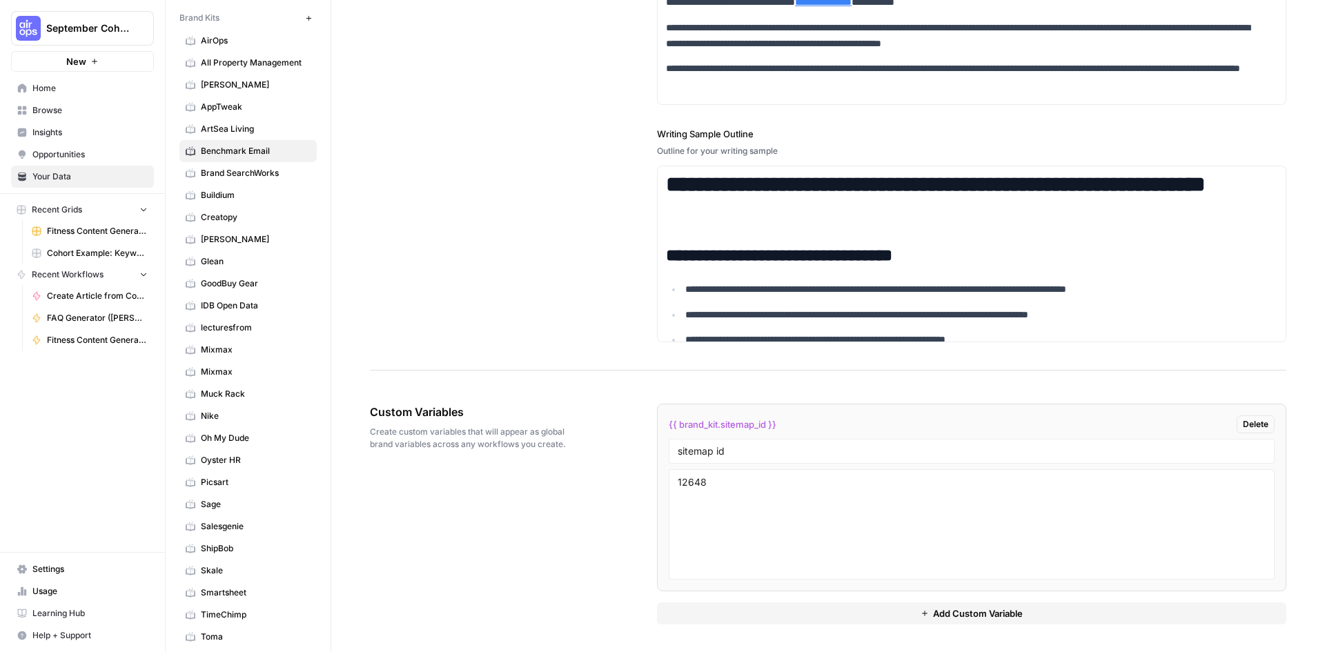
click at [949, 613] on span "Add Custom Variable" at bounding box center [978, 613] width 90 height 14
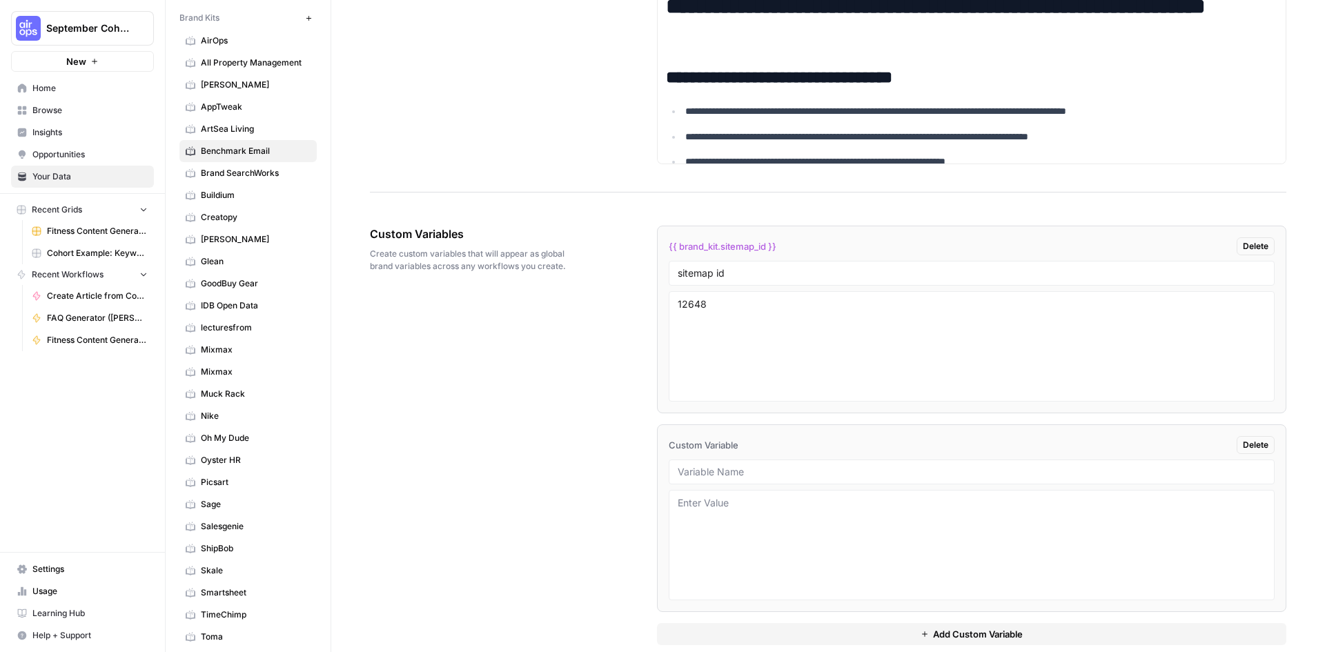
scroll to position [2030, 0]
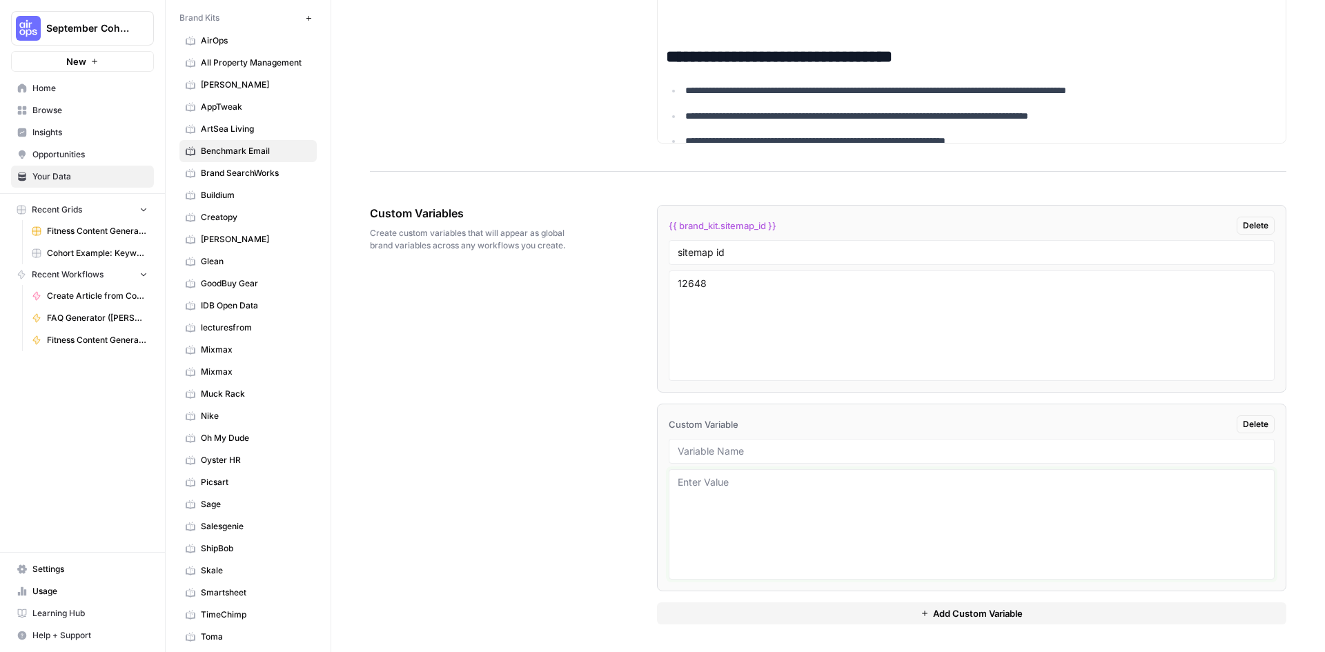
click at [803, 503] on textarea at bounding box center [971, 524] width 588 height 98
paste textarea "13675"
type textarea "13675"
click at [779, 446] on input "text" at bounding box center [971, 451] width 588 height 12
type input "id"
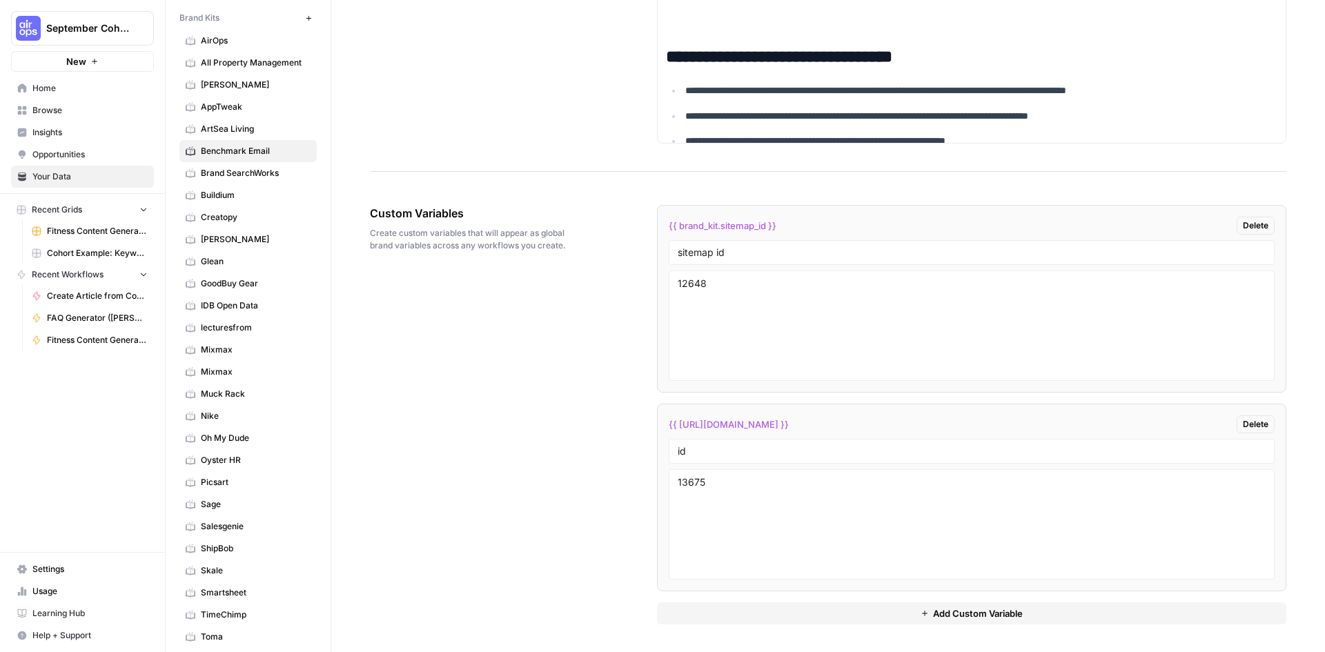
click at [588, 469] on div "Custom Variables Create custom variables that will appear as global brand varia…" at bounding box center [828, 414] width 916 height 475
click at [945, 620] on button "Add Custom Variable" at bounding box center [971, 613] width 629 height 22
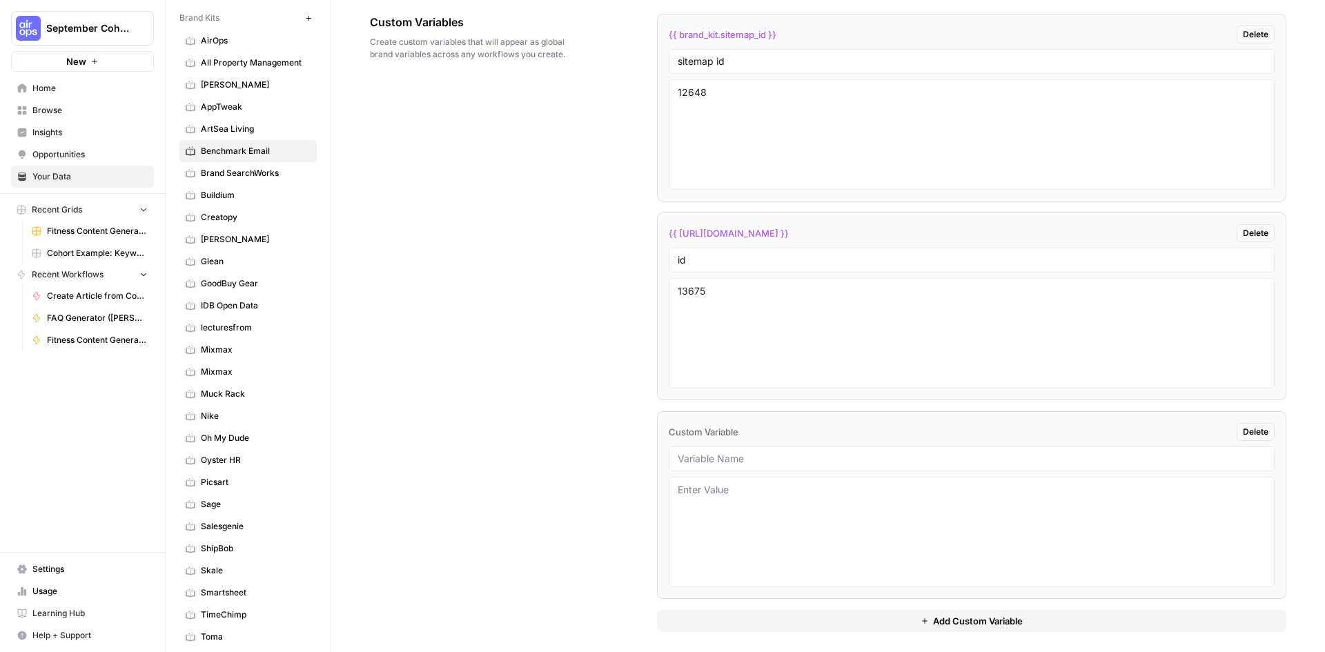
scroll to position [2229, 0]
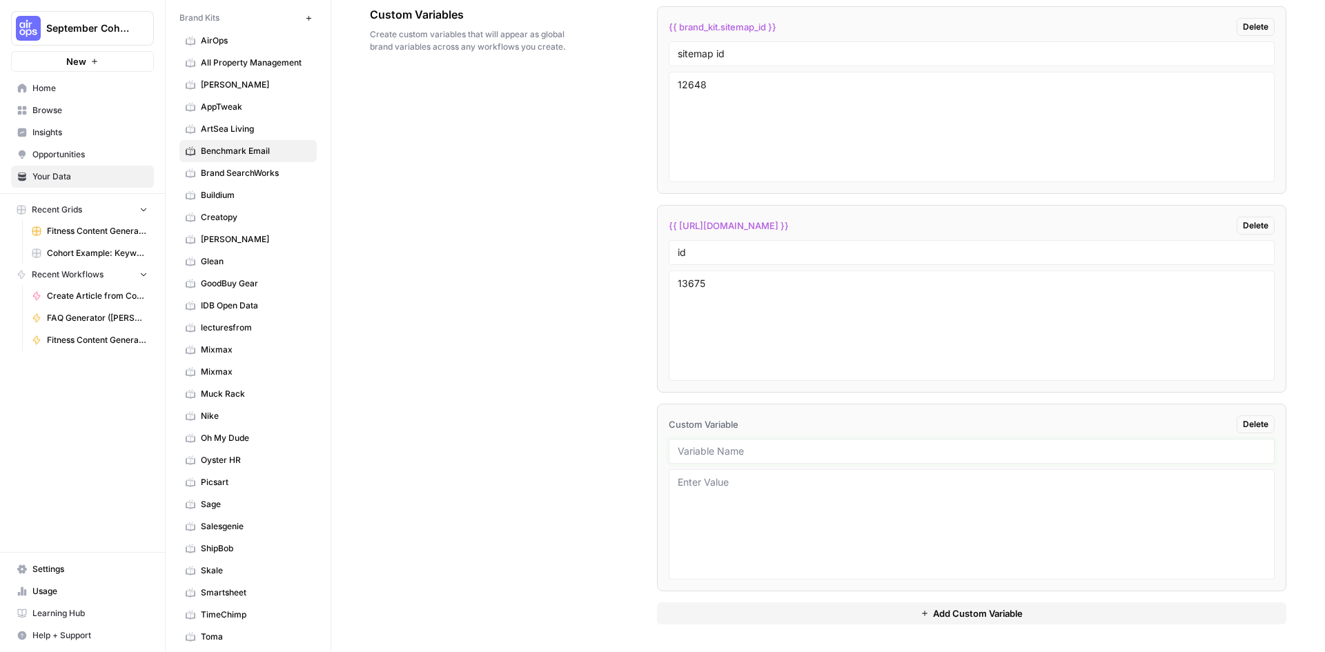
click at [950, 451] on input "text" at bounding box center [971, 451] width 588 height 12
type input "linking rules"
click at [953, 497] on textarea at bounding box center [971, 524] width 588 height 98
type textarea "l"
click at [798, 479] on textarea "- Link to less that 4 words" at bounding box center [971, 524] width 588 height 98
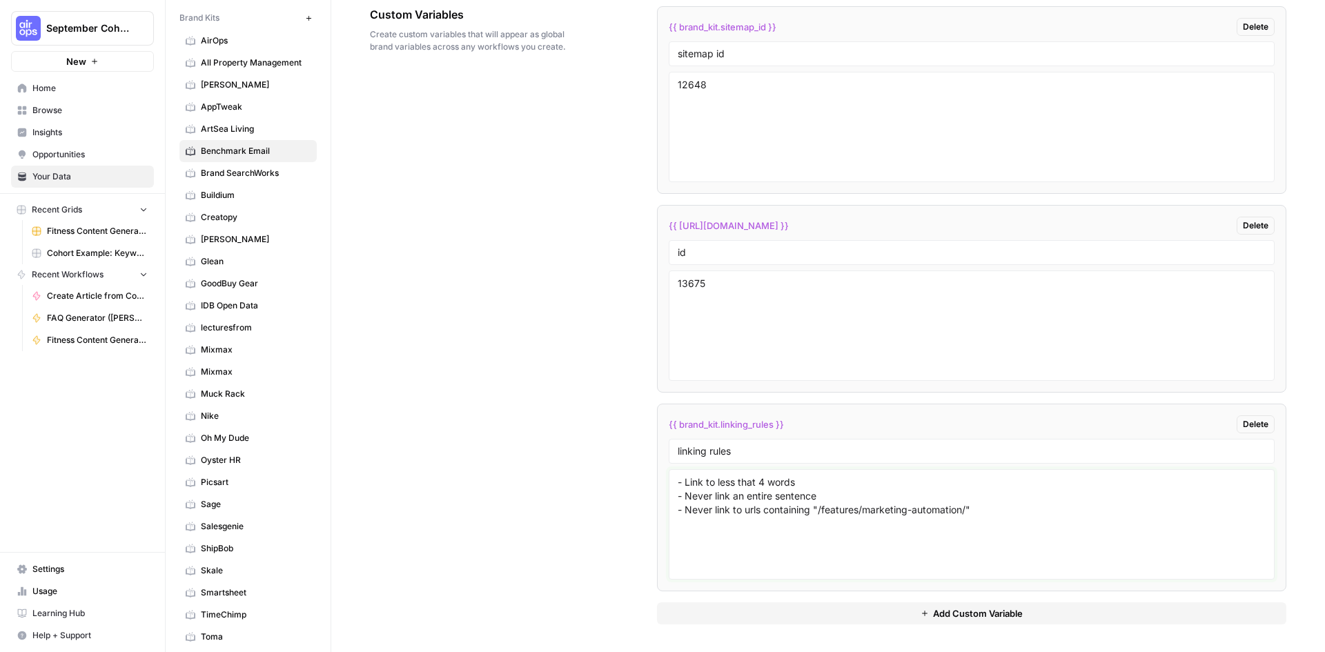
type textarea "- Link to less that 4 words - Never link an entire sentence - Never link to url…"
click at [537, 535] on div "Custom Variables Create custom variables that will appear as global brand varia…" at bounding box center [828, 315] width 916 height 673
click at [998, 618] on span "Add Custom Variable" at bounding box center [978, 613] width 90 height 14
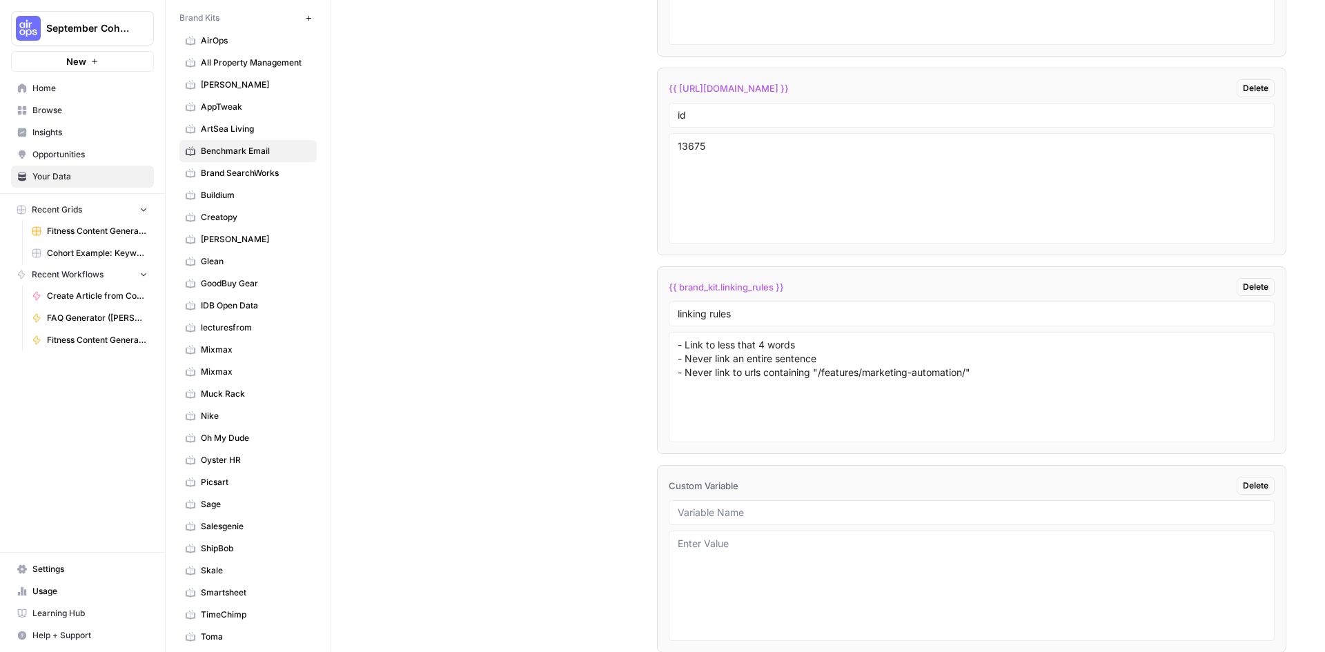
scroll to position [2367, 0]
click at [922, 519] on div at bounding box center [972, 511] width 606 height 25
click at [922, 515] on input "text" at bounding box center [971, 512] width 588 height 12
type input "domains for external linking"
type textarea "www.hubspot.com"
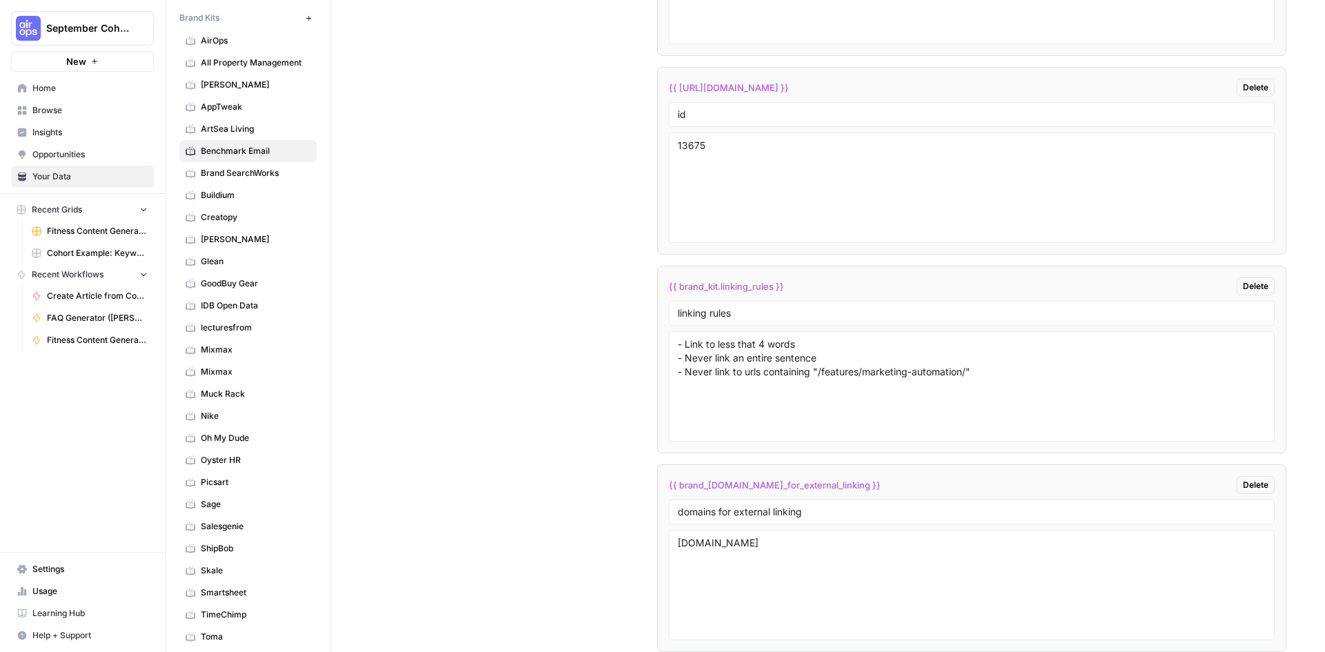
click at [59, 108] on span "Browse" at bounding box center [89, 110] width 115 height 12
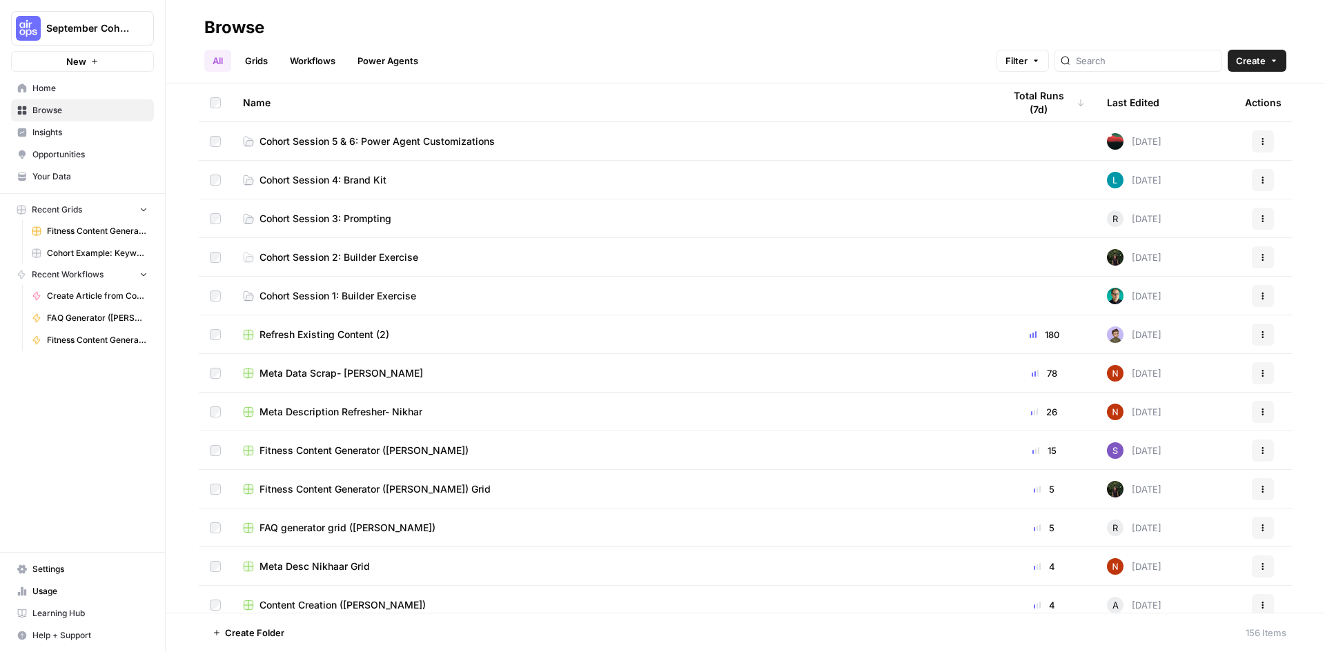
click at [356, 142] on span "Cohort Session 5 & 6: Power Agent Customizations" at bounding box center [376, 142] width 235 height 14
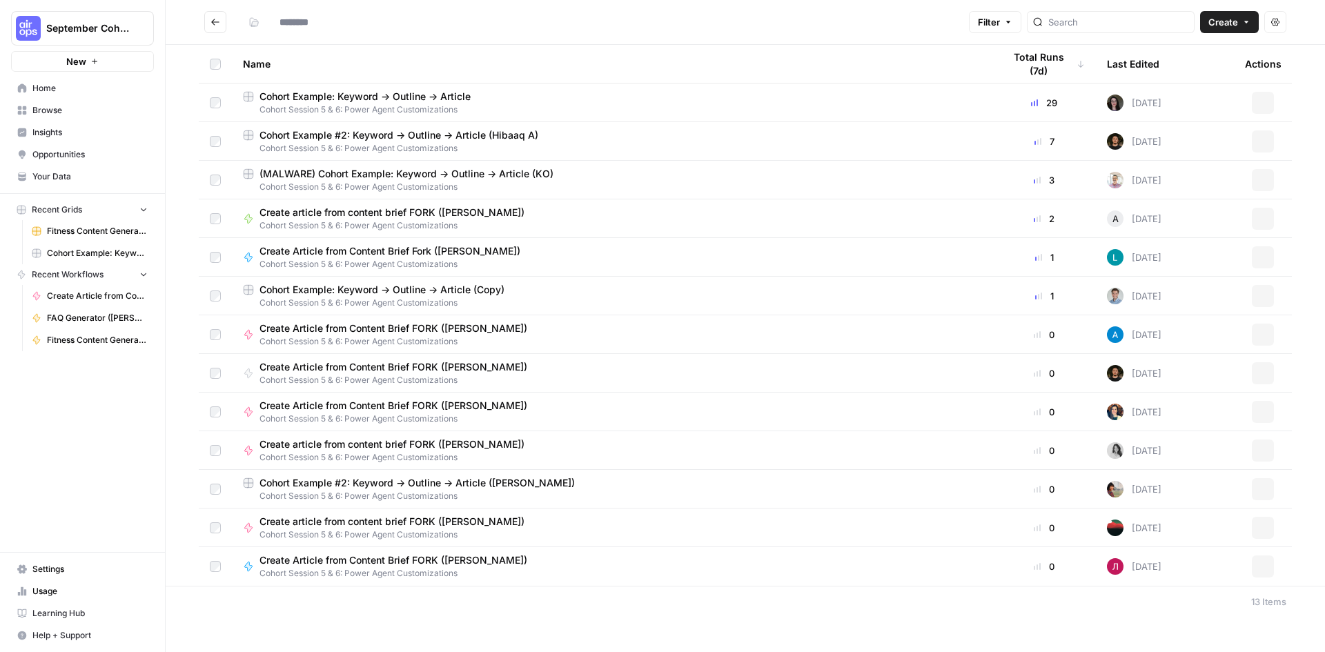
type input "**********"
click at [374, 99] on span "Cohort Example: Keyword -> Outline -> Article" at bounding box center [364, 97] width 211 height 14
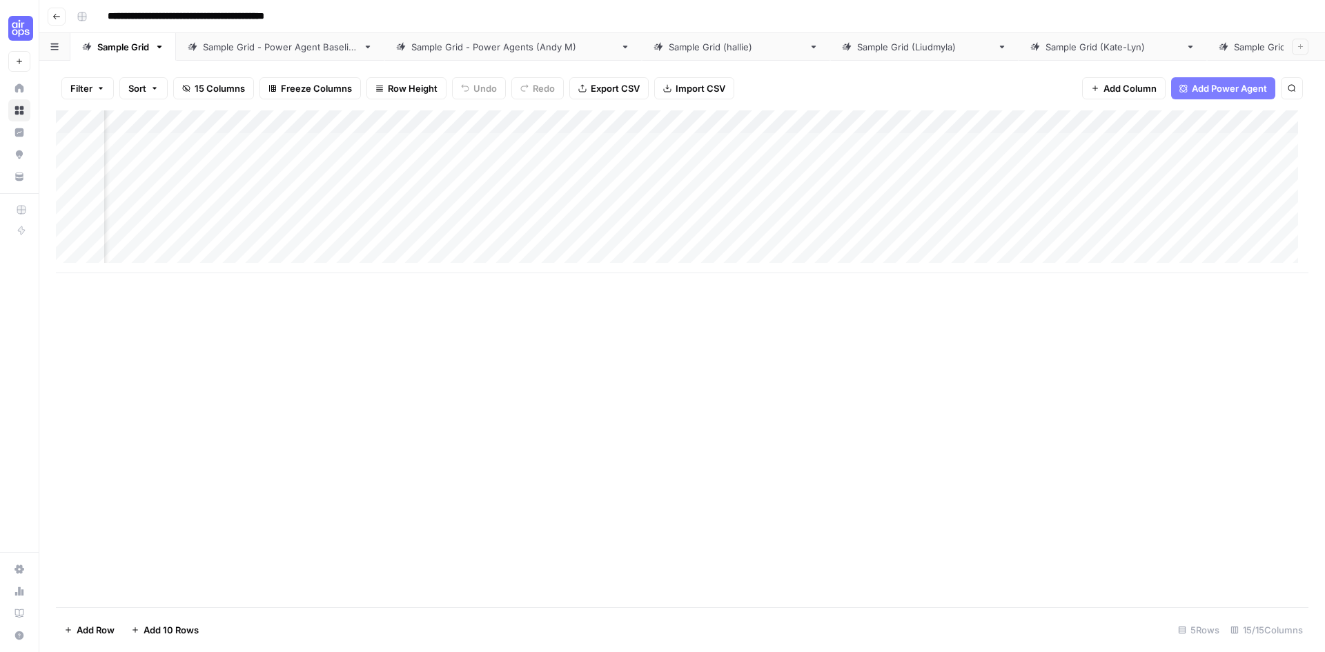
scroll to position [0, 884]
click at [875, 122] on div "Add Column" at bounding box center [682, 191] width 1252 height 163
click at [1084, 47] on div "Sample Grid - Jess" at bounding box center [1151, 47] width 134 height 14
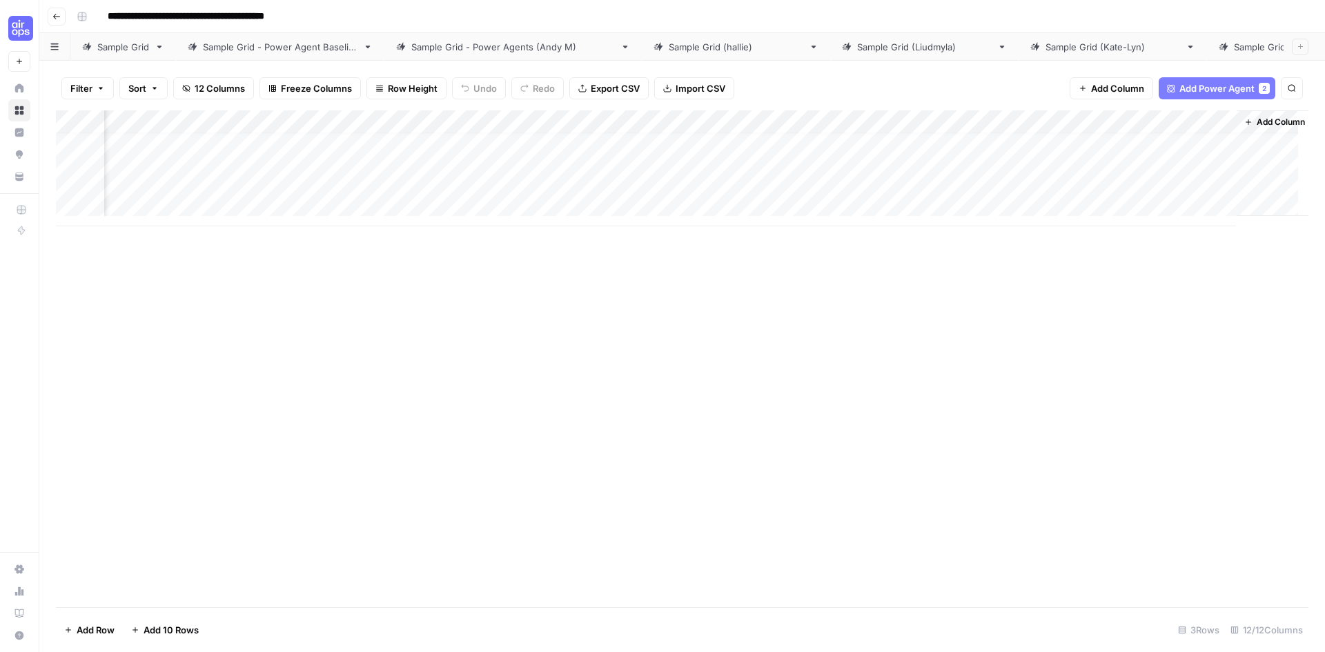
click at [993, 155] on div "Add Column" at bounding box center [682, 168] width 1252 height 116
click at [1084, 121] on div "Add Column" at bounding box center [682, 168] width 1252 height 116
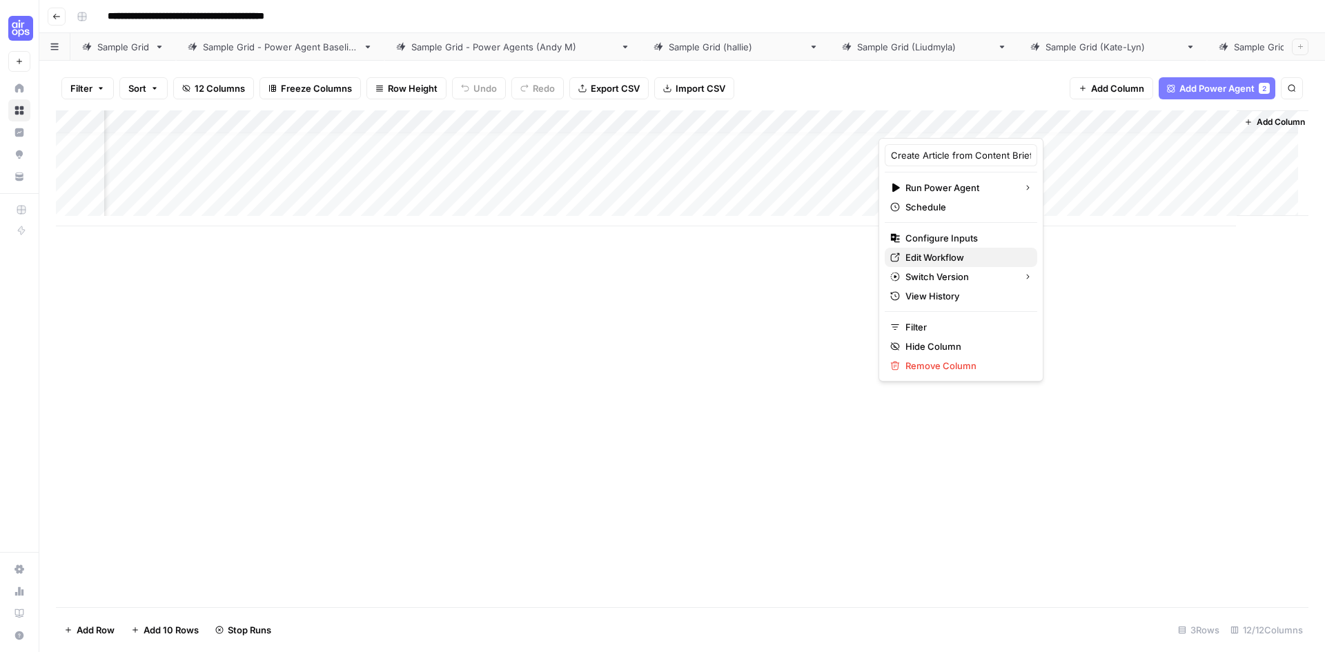
click at [938, 258] on span "Edit Workflow" at bounding box center [965, 257] width 121 height 14
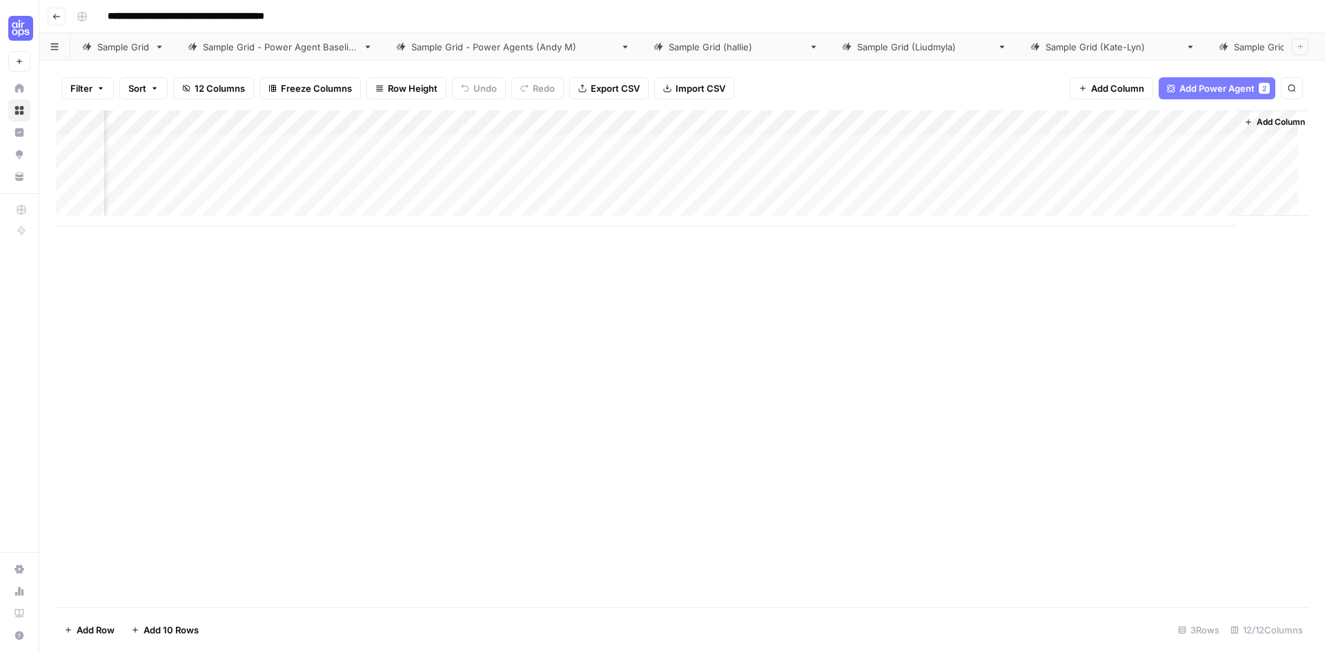
scroll to position [10, 691]
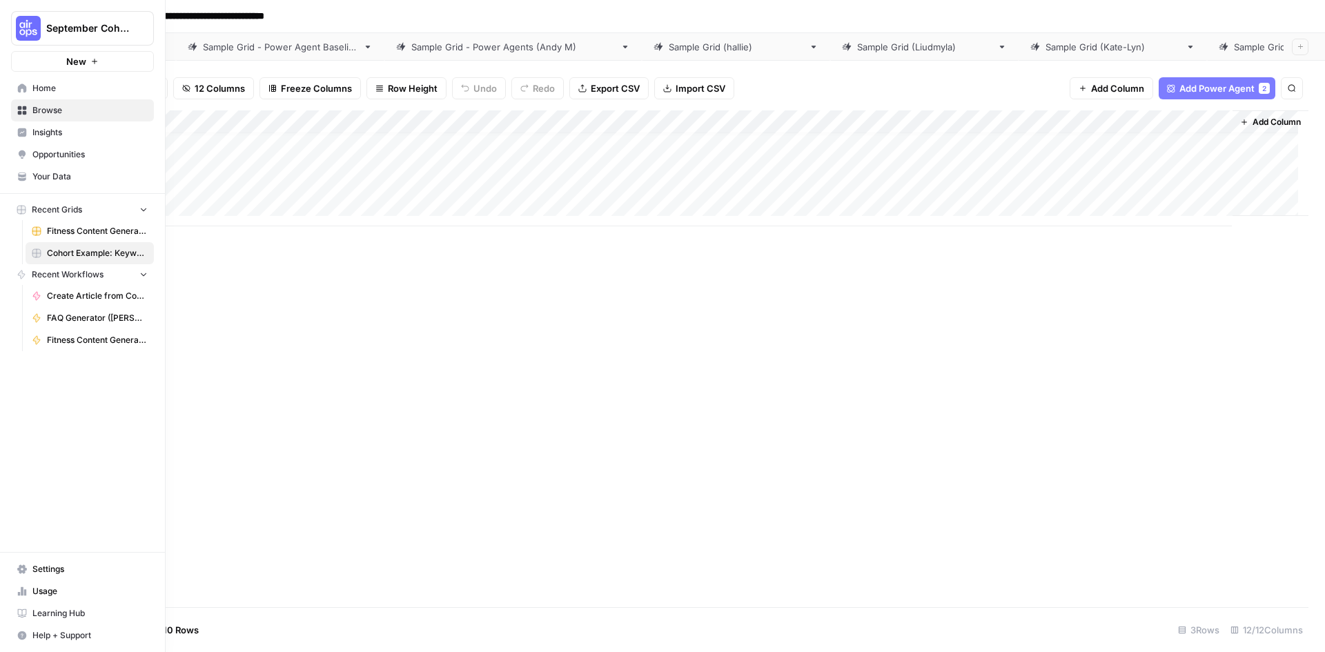
click at [30, 108] on link "Browse" at bounding box center [82, 110] width 143 height 22
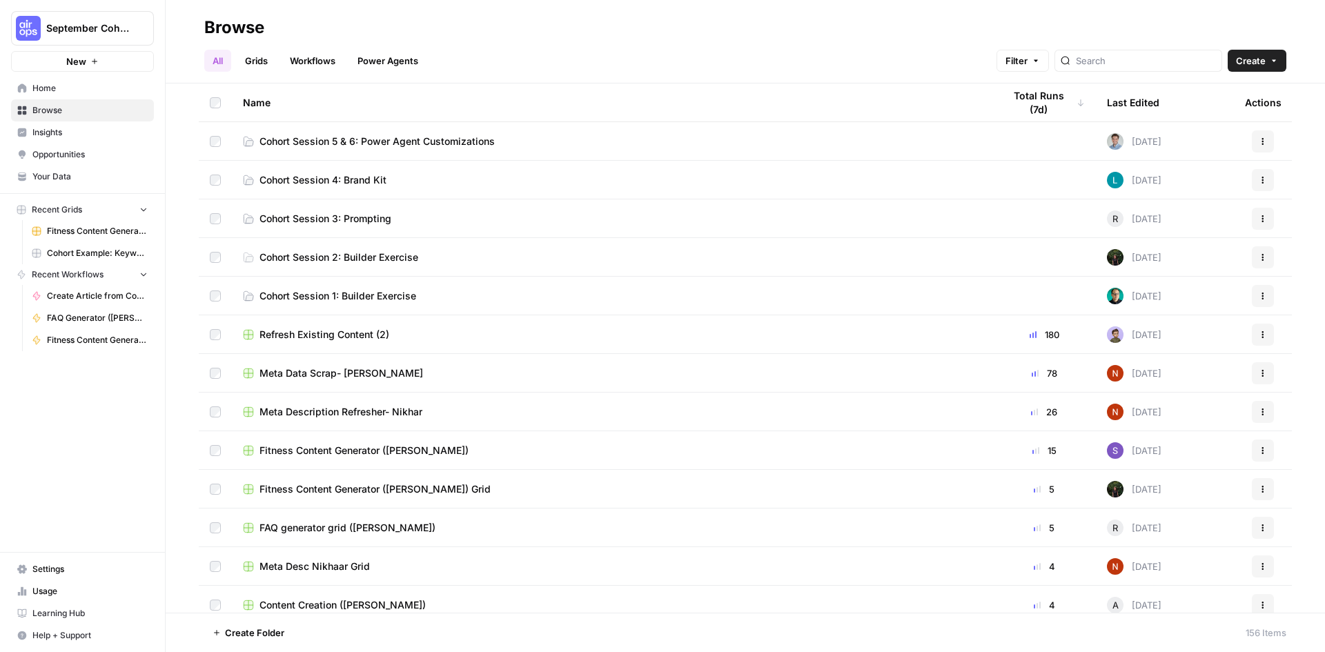
click at [398, 57] on link "Power Agents" at bounding box center [387, 61] width 77 height 22
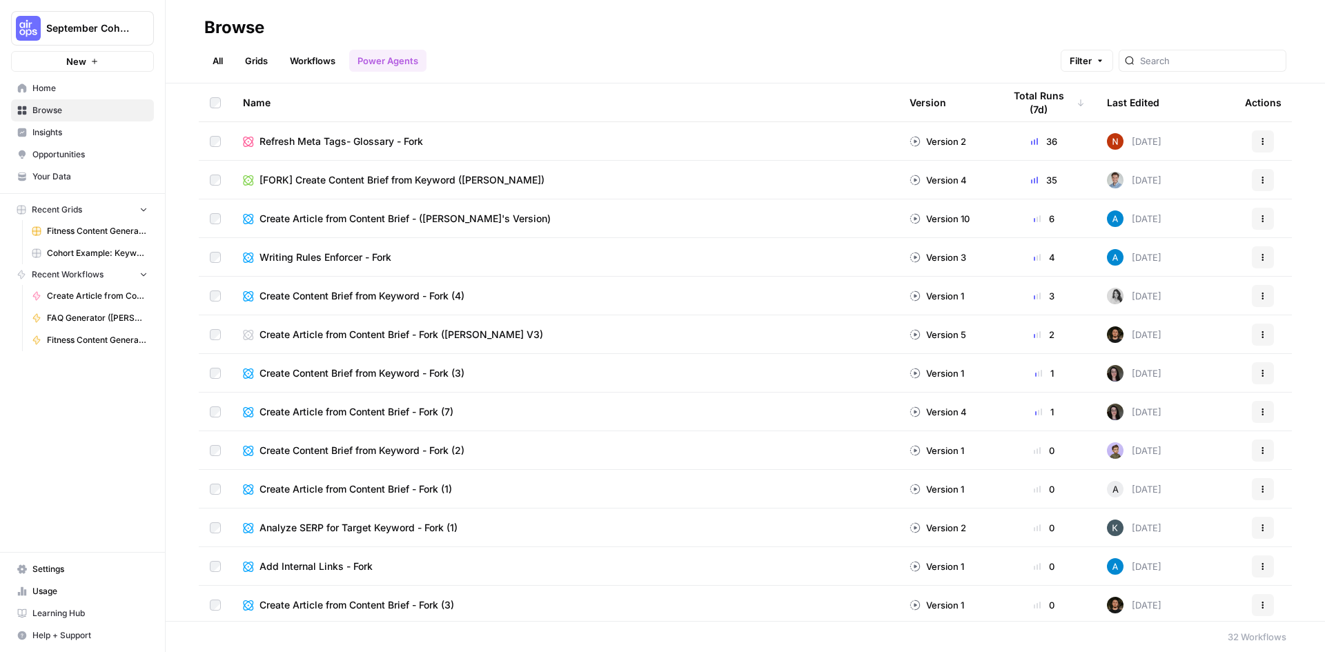
click at [319, 70] on link "Workflows" at bounding box center [312, 61] width 62 height 22
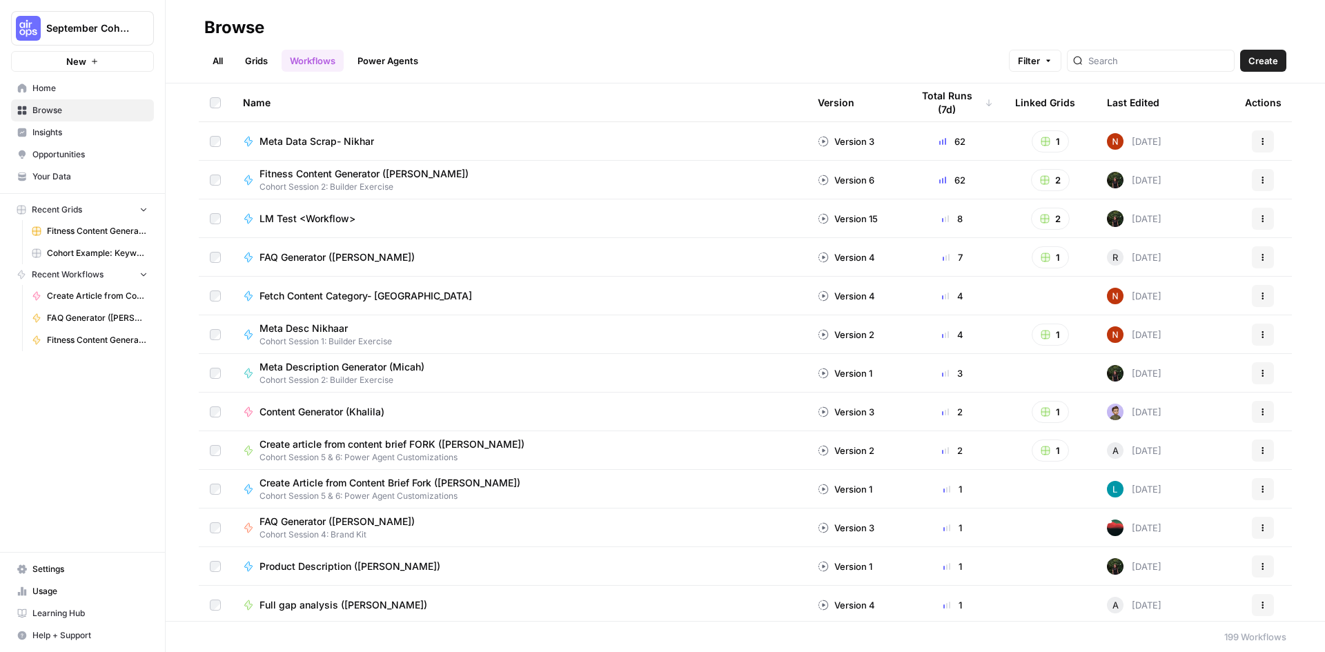
click at [372, 61] on link "Power Agents" at bounding box center [387, 61] width 77 height 22
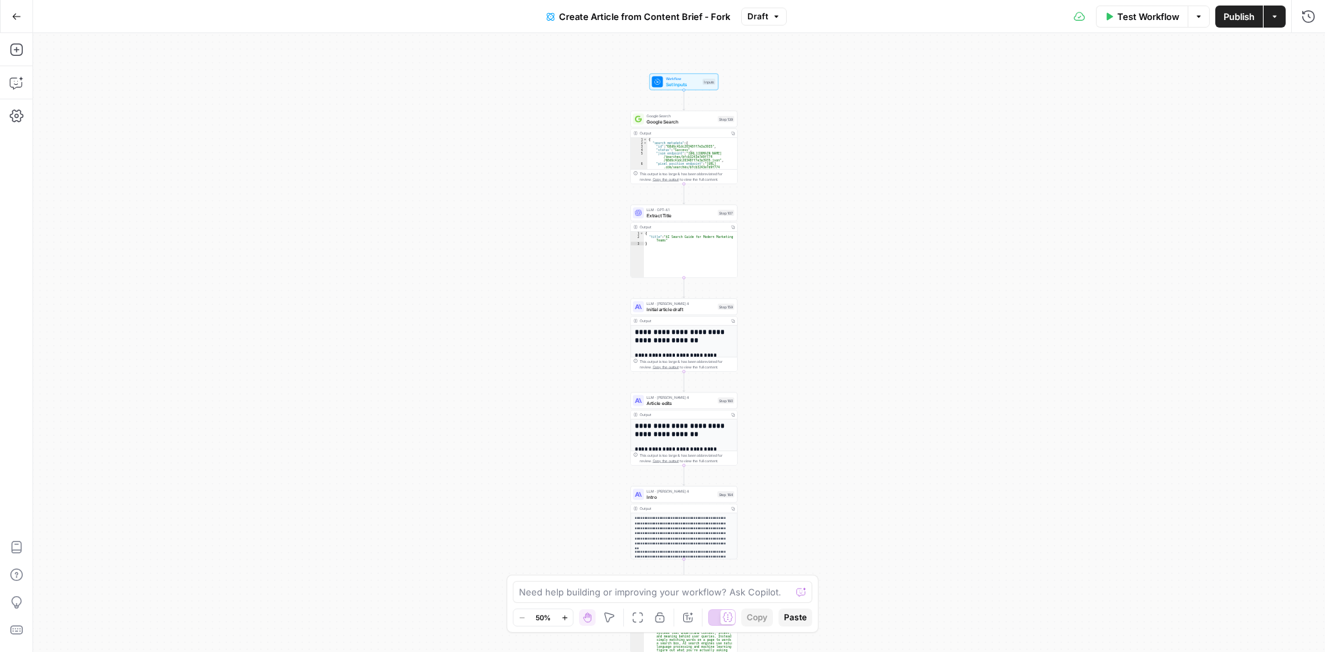
drag, startPoint x: 870, startPoint y: 244, endPoint x: 875, endPoint y: 509, distance: 265.0
click at [875, 509] on div "**********" at bounding box center [679, 342] width 1292 height 619
click at [678, 82] on span "Set Inputs" at bounding box center [683, 84] width 34 height 7
click at [1305, 50] on icon "button" at bounding box center [1307, 50] width 8 height 8
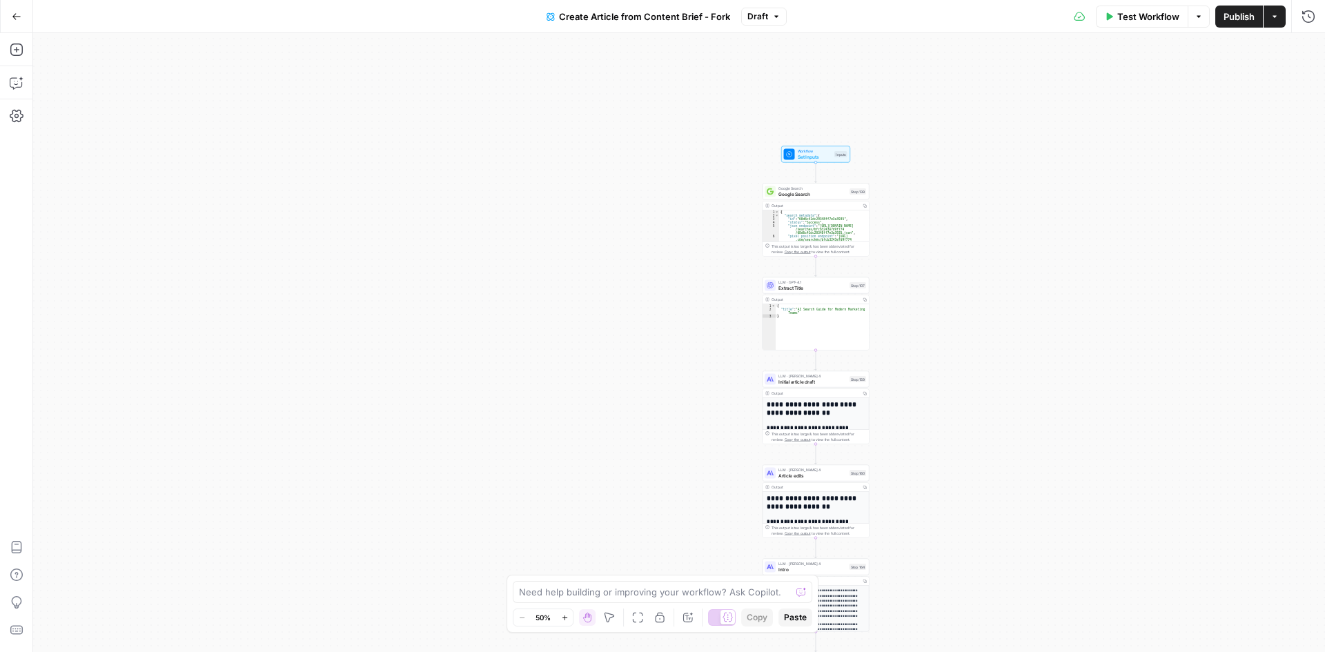
drag, startPoint x: 811, startPoint y: 155, endPoint x: 942, endPoint y: 227, distance: 150.4
click at [942, 227] on div "**********" at bounding box center [679, 342] width 1292 height 619
click at [562, 620] on icon "button" at bounding box center [565, 618] width 8 height 8
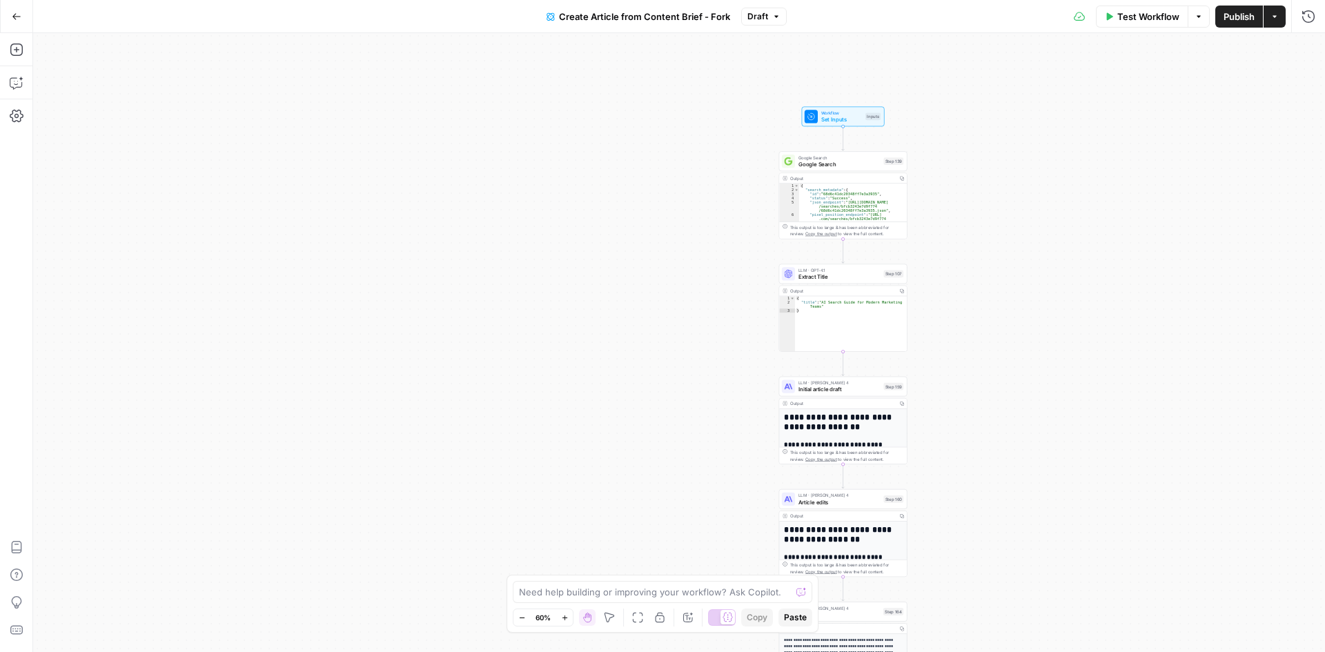
click at [562, 620] on icon "button" at bounding box center [565, 618] width 8 height 8
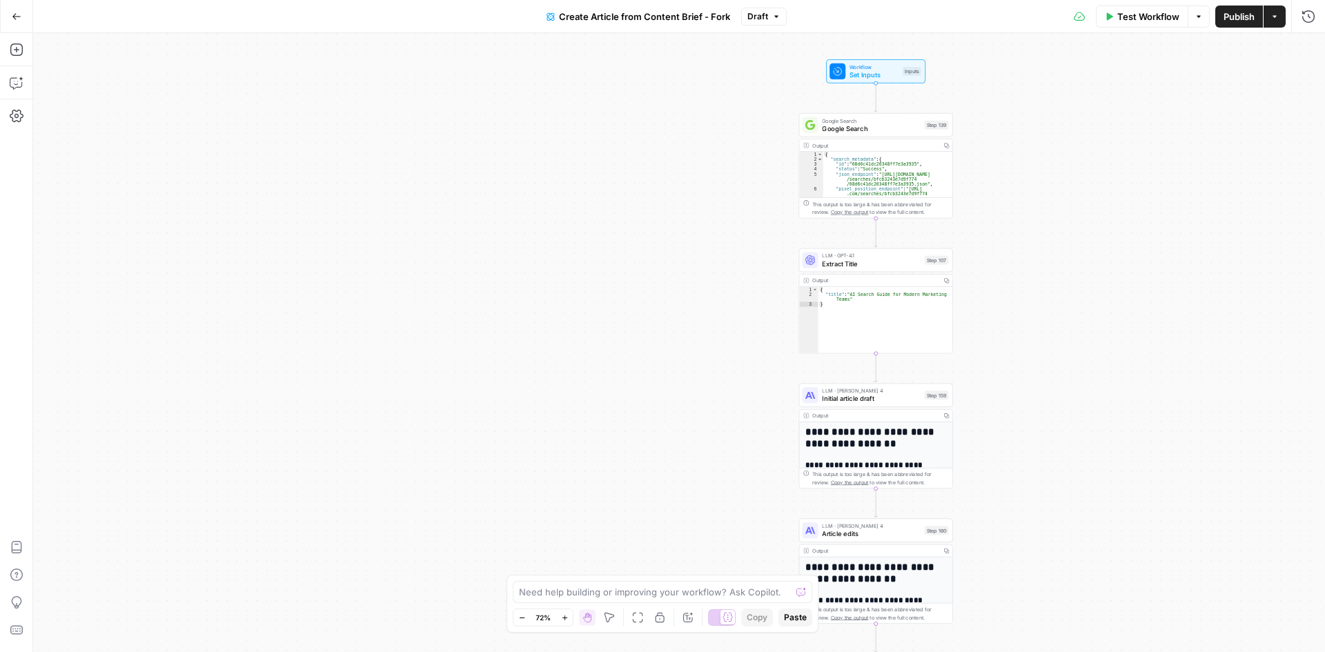
click at [562, 620] on icon "button" at bounding box center [565, 618] width 8 height 8
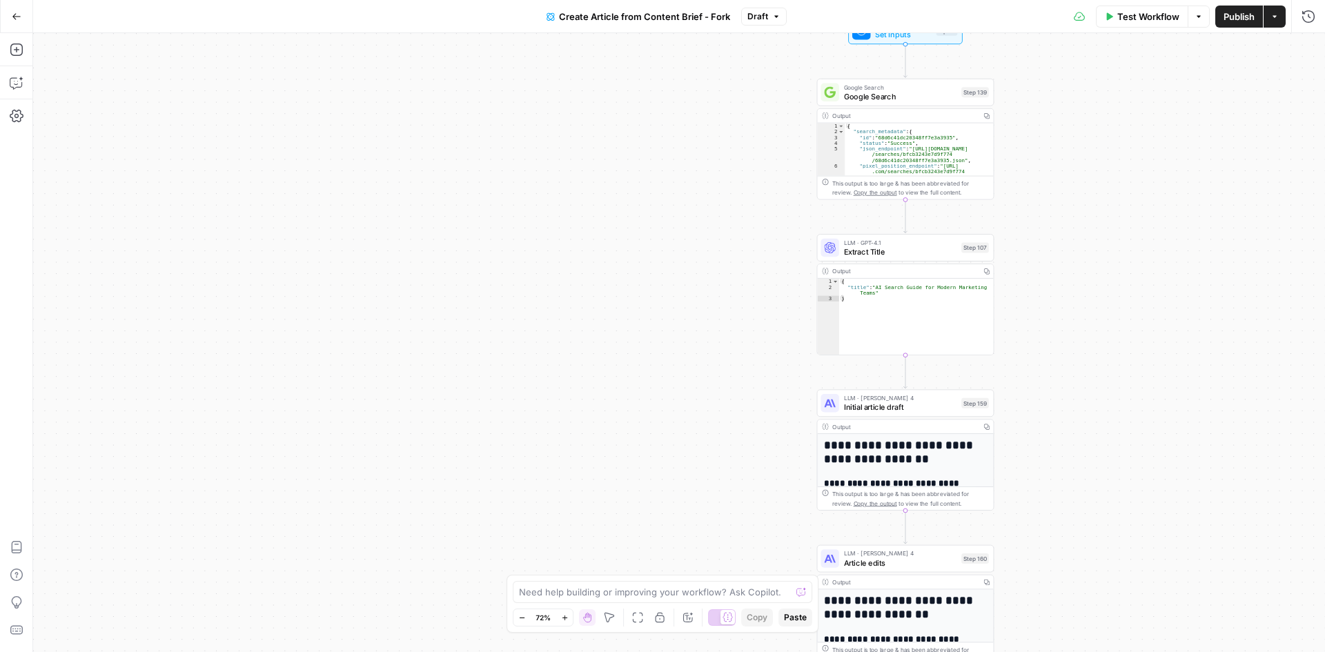
click at [562, 620] on icon "button" at bounding box center [565, 618] width 8 height 8
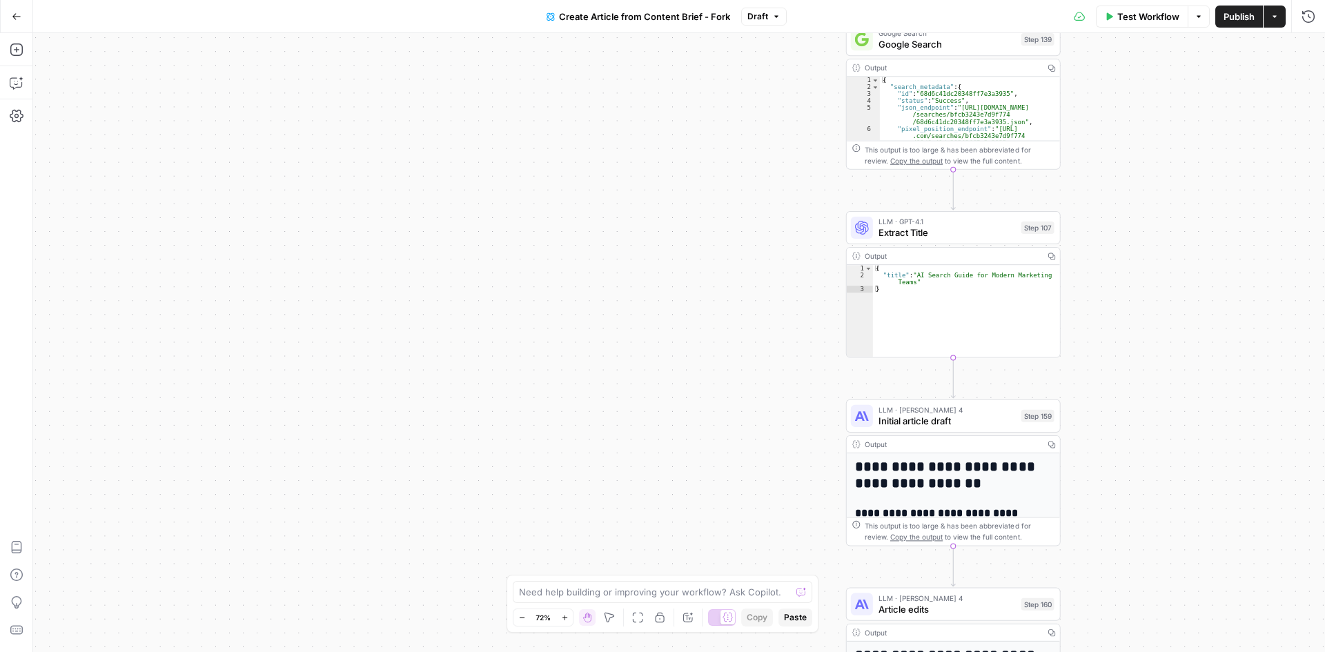
click at [562, 620] on icon "button" at bounding box center [565, 618] width 8 height 8
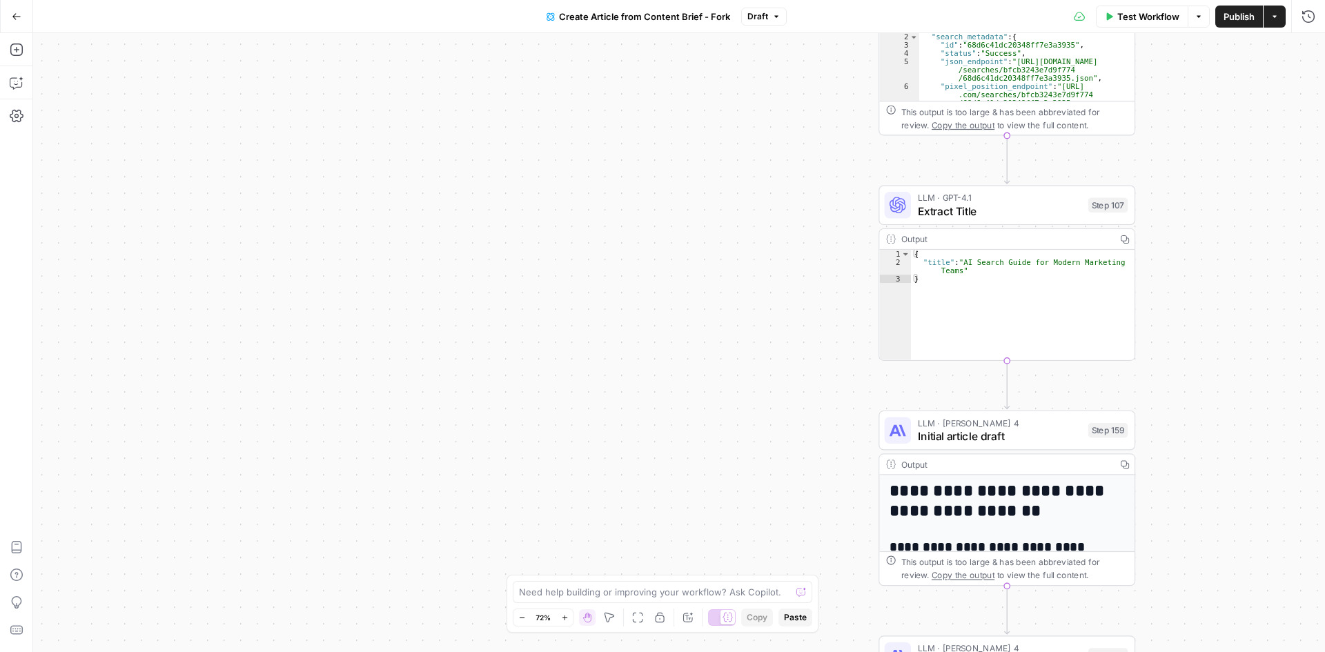
click at [562, 620] on icon "button" at bounding box center [565, 618] width 8 height 8
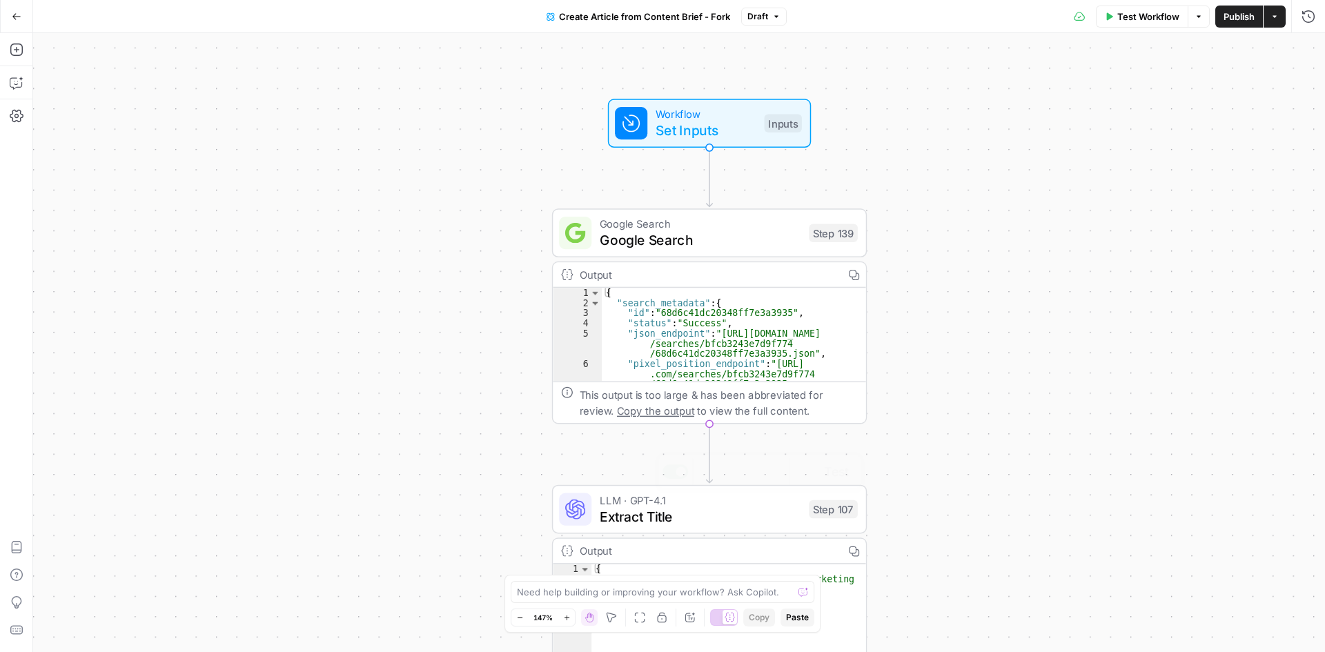
drag, startPoint x: 1261, startPoint y: 97, endPoint x: 889, endPoint y: 433, distance: 500.7
click at [889, 433] on div "**********" at bounding box center [679, 342] width 1292 height 619
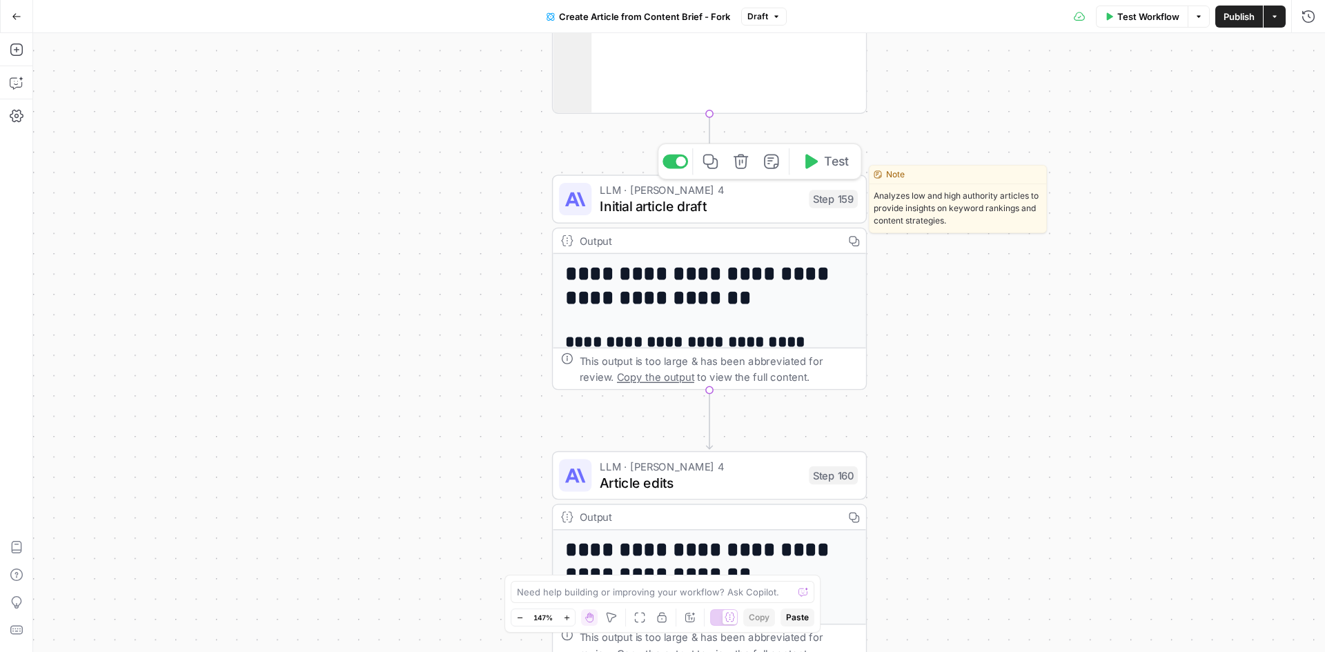
click at [753, 201] on span "Initial article draft" at bounding box center [700, 206] width 201 height 20
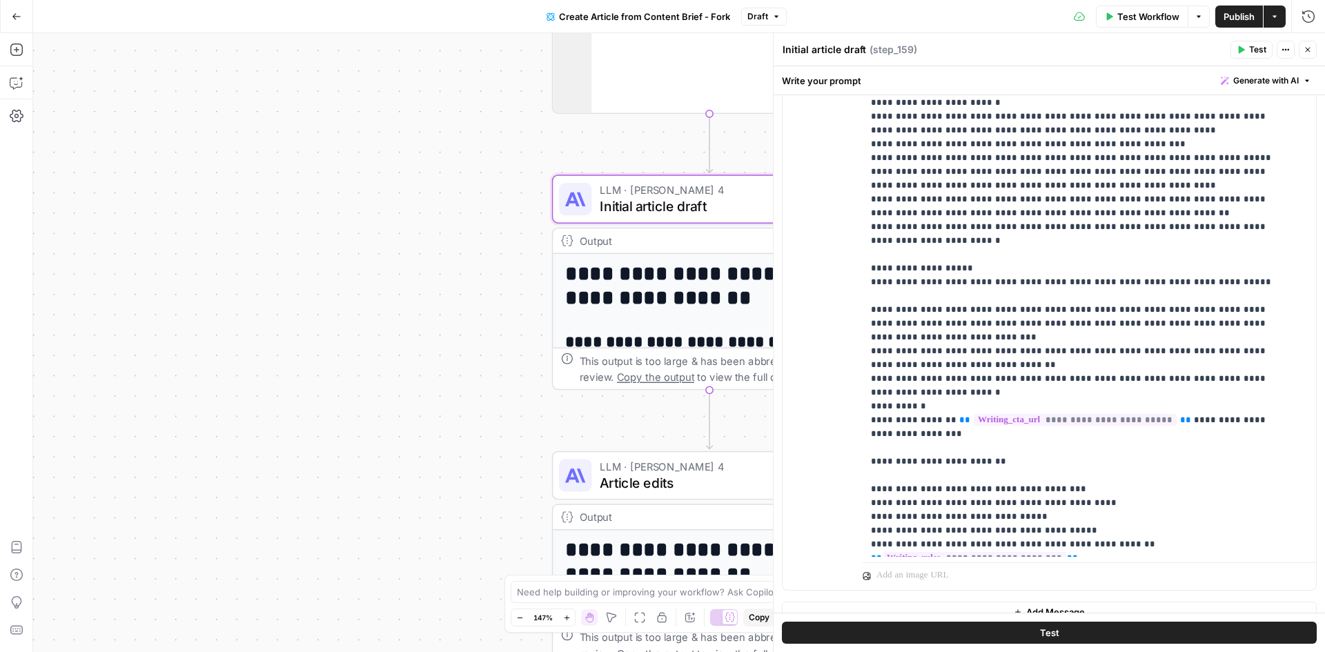
scroll to position [1035, 0]
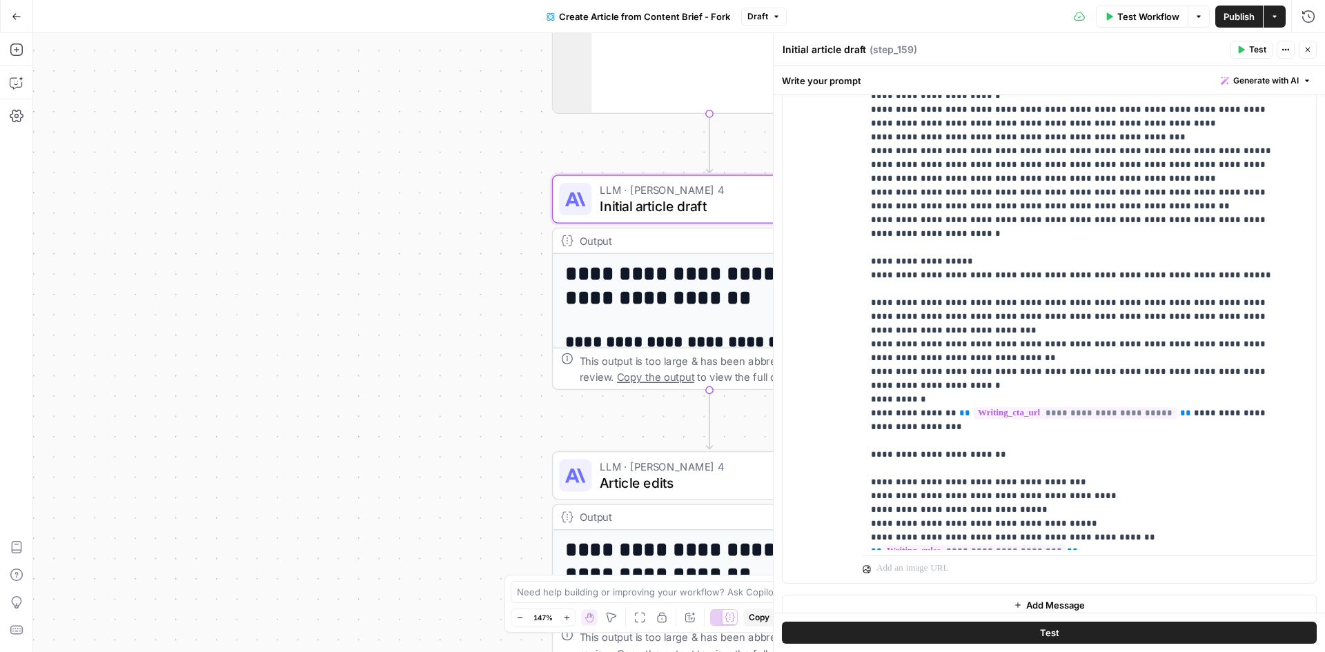
click at [310, 375] on div "**********" at bounding box center [679, 342] width 1292 height 619
click at [1307, 51] on icon "button" at bounding box center [1307, 50] width 8 height 8
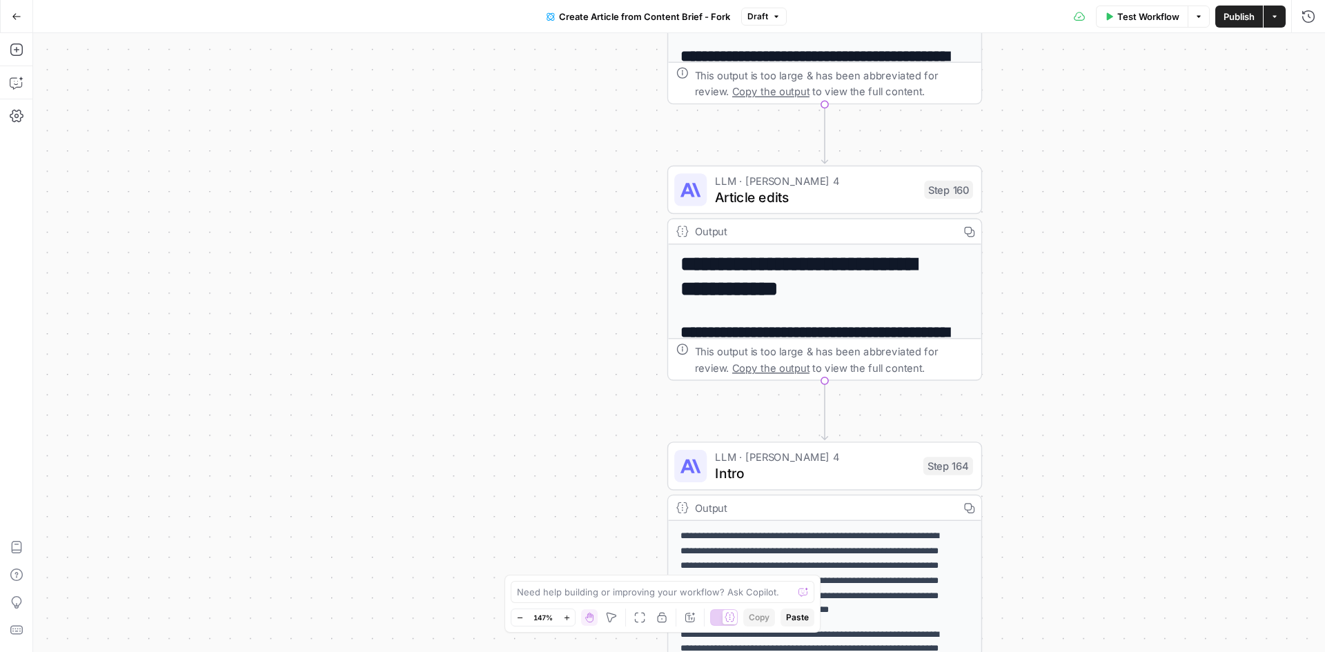
drag, startPoint x: 1036, startPoint y: 526, endPoint x: 1151, endPoint y: 241, distance: 308.0
click at [1151, 241] on div "**********" at bounding box center [679, 342] width 1292 height 619
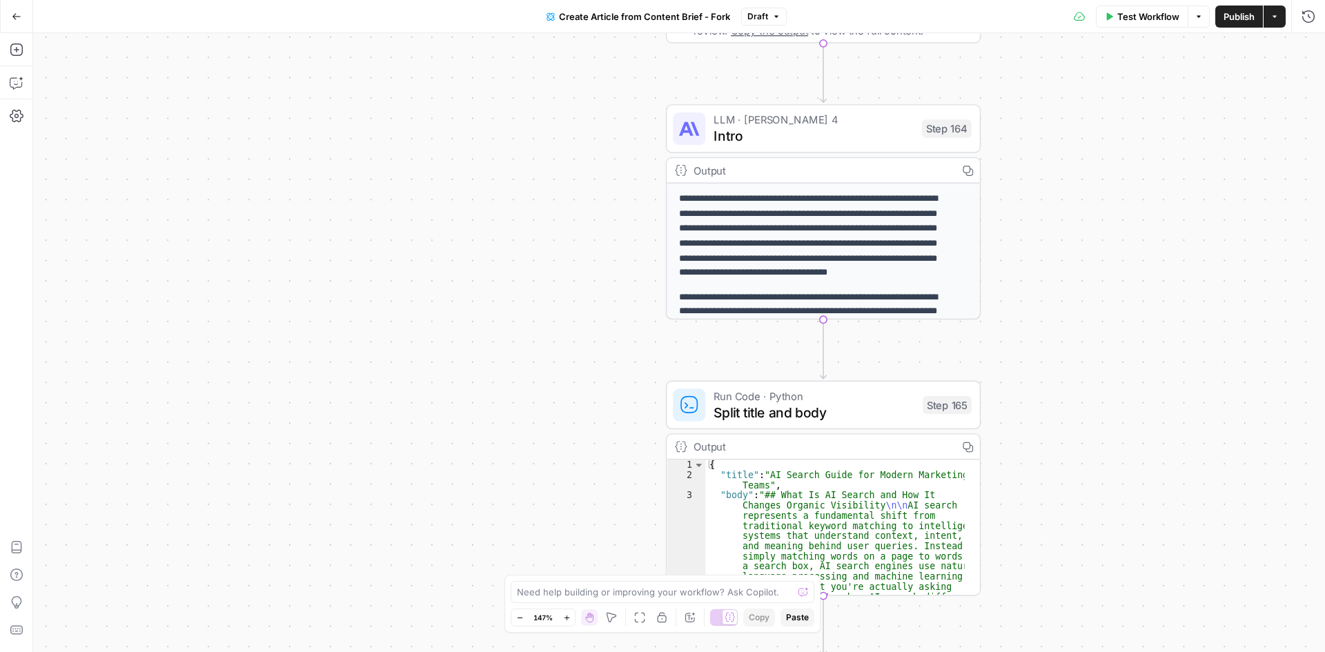
drag, startPoint x: 1133, startPoint y: 506, endPoint x: 1131, endPoint y: 165, distance: 341.5
click at [1131, 165] on div "**********" at bounding box center [679, 342] width 1292 height 619
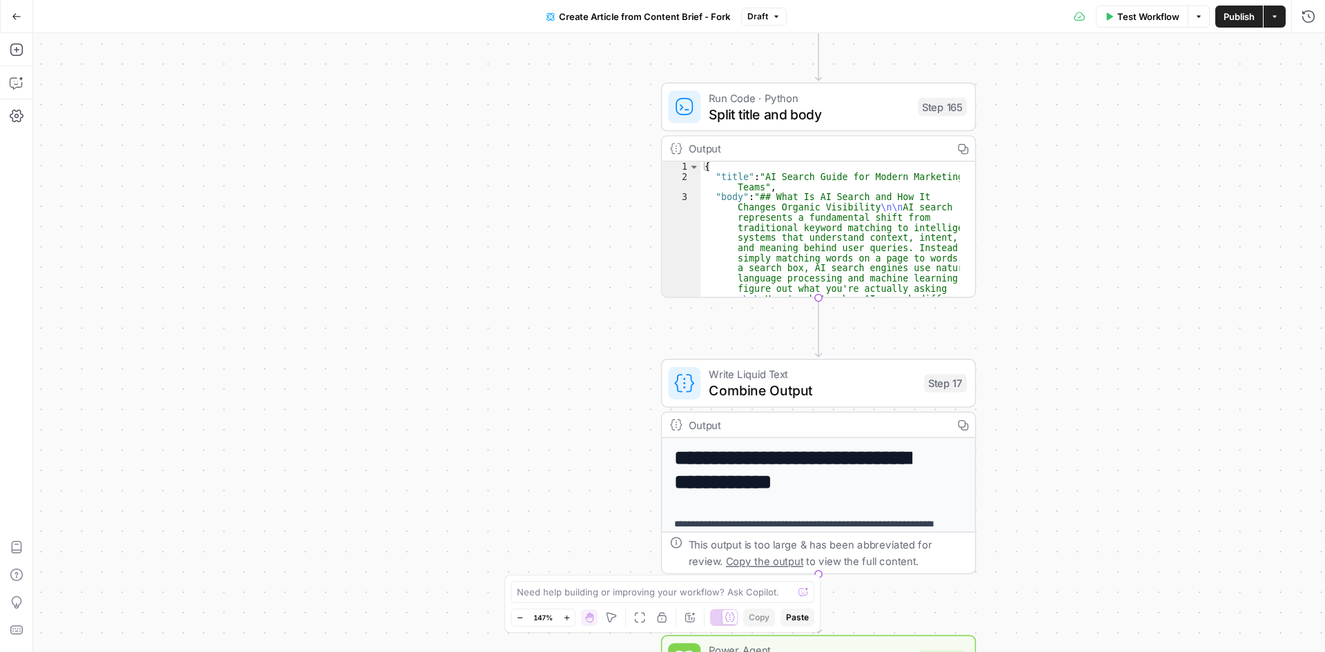
drag, startPoint x: 1158, startPoint y: 564, endPoint x: 1154, endPoint y: 270, distance: 293.9
click at [1154, 270] on div "**********" at bounding box center [679, 342] width 1292 height 619
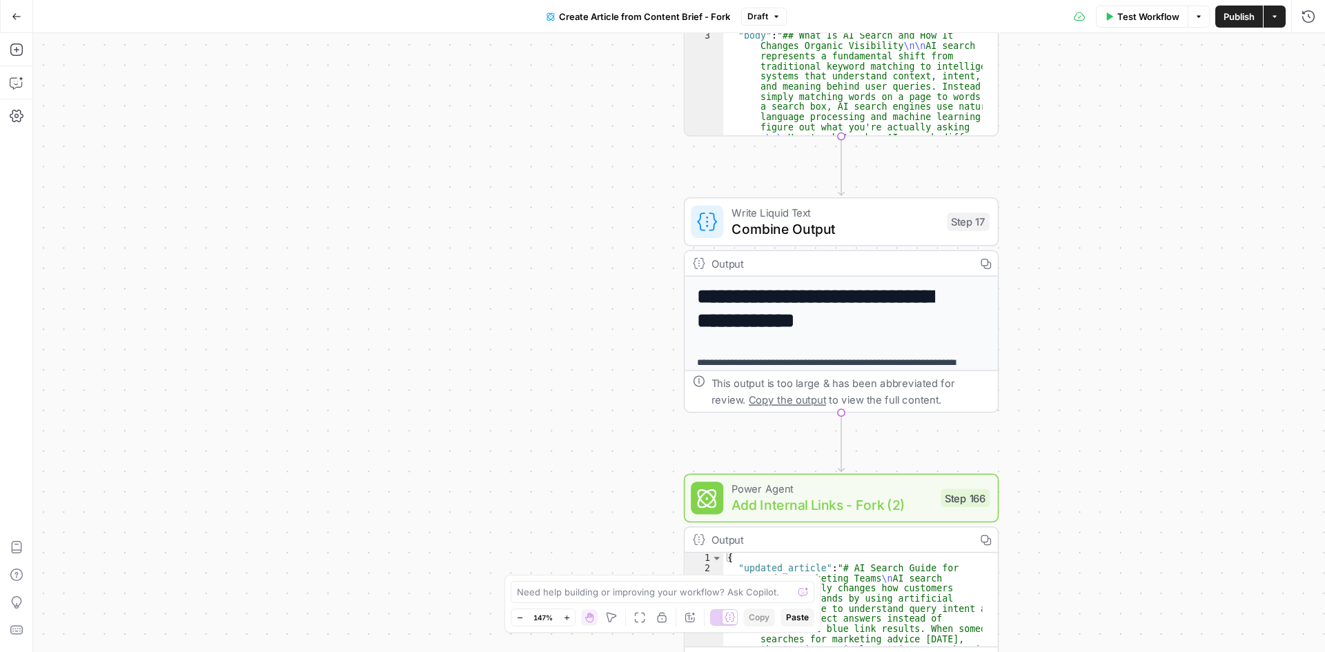
drag, startPoint x: 1096, startPoint y: 535, endPoint x: 1118, endPoint y: 373, distance: 163.0
click at [1118, 373] on div "**********" at bounding box center [679, 342] width 1292 height 619
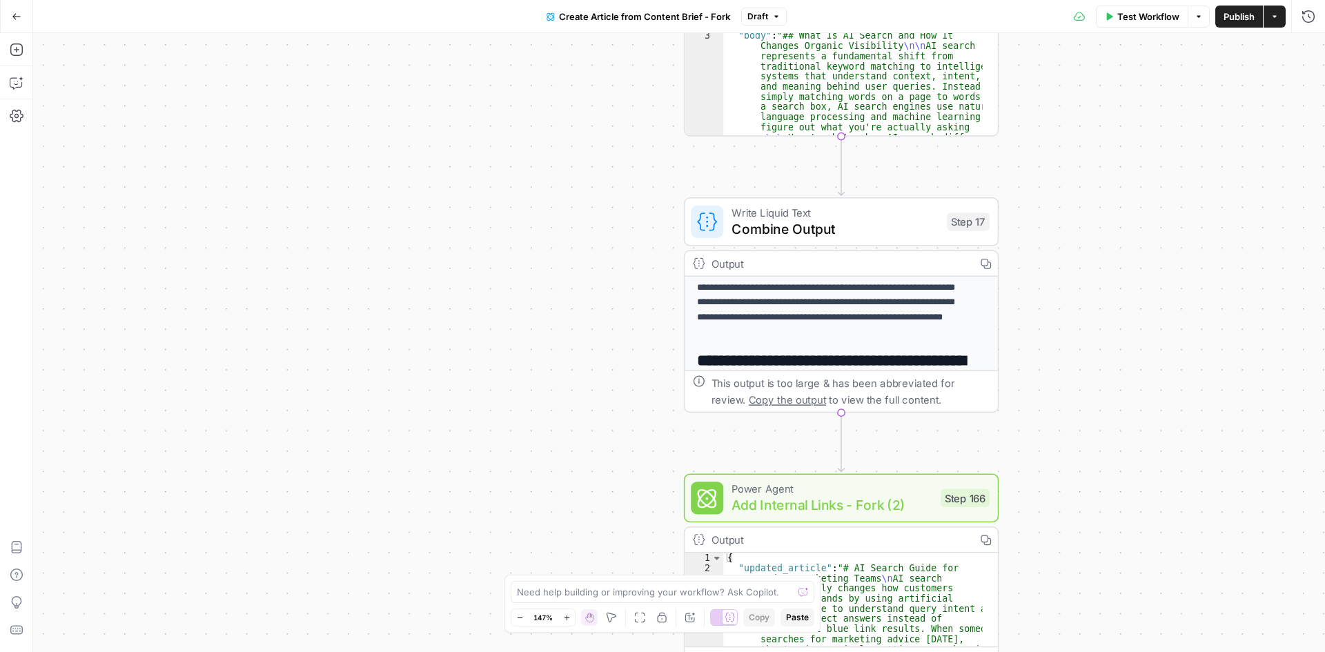
scroll to position [206, 0]
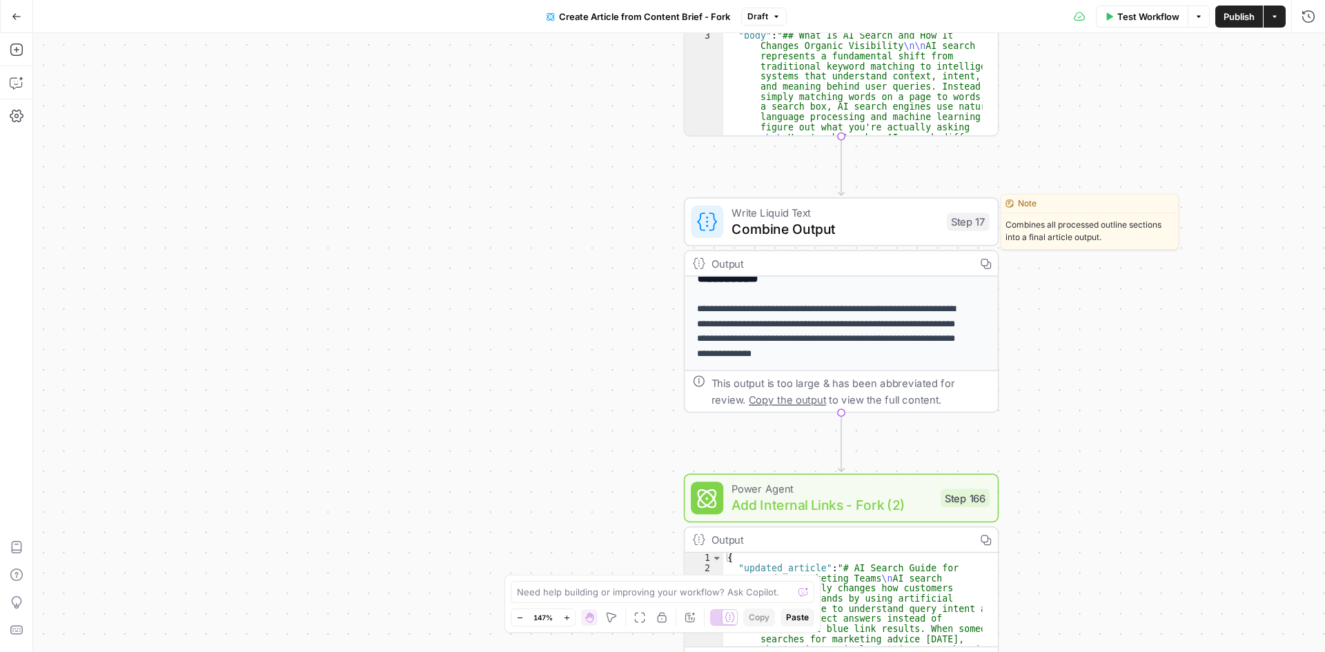
click at [877, 229] on span "Combine Output" at bounding box center [834, 229] width 207 height 20
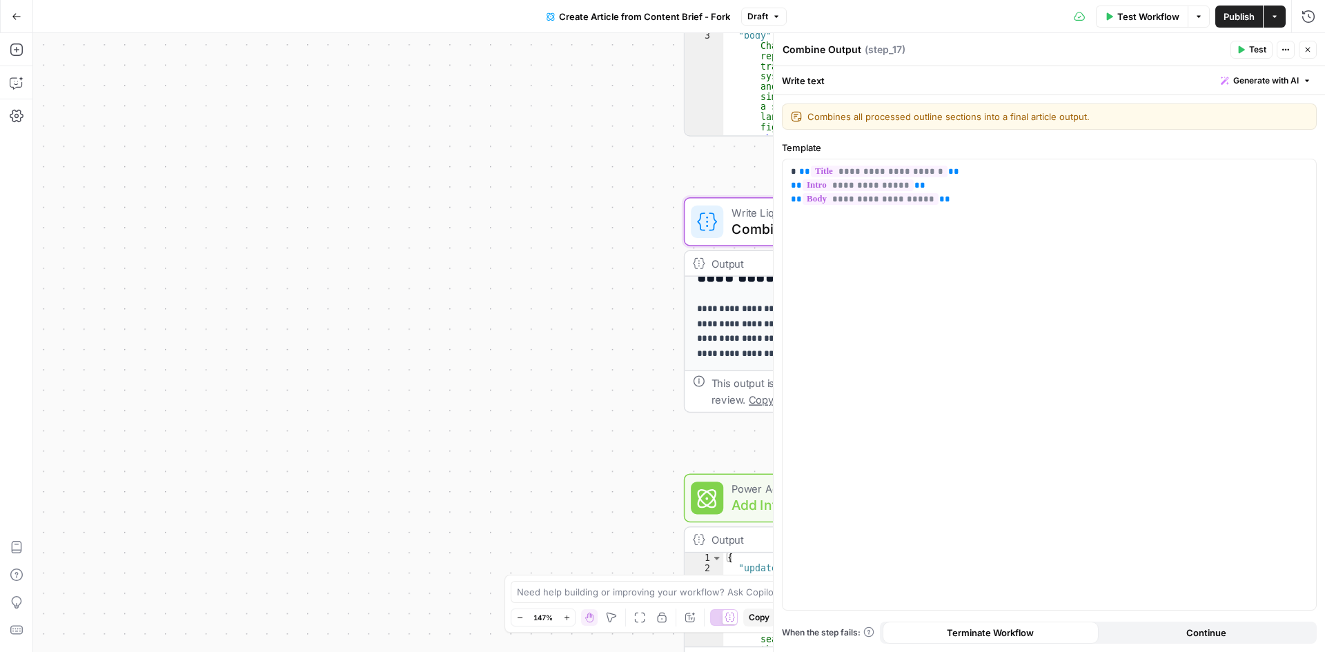
click at [638, 280] on div "**********" at bounding box center [679, 342] width 1292 height 619
click at [1236, 54] on button "Test" at bounding box center [1251, 50] width 42 height 18
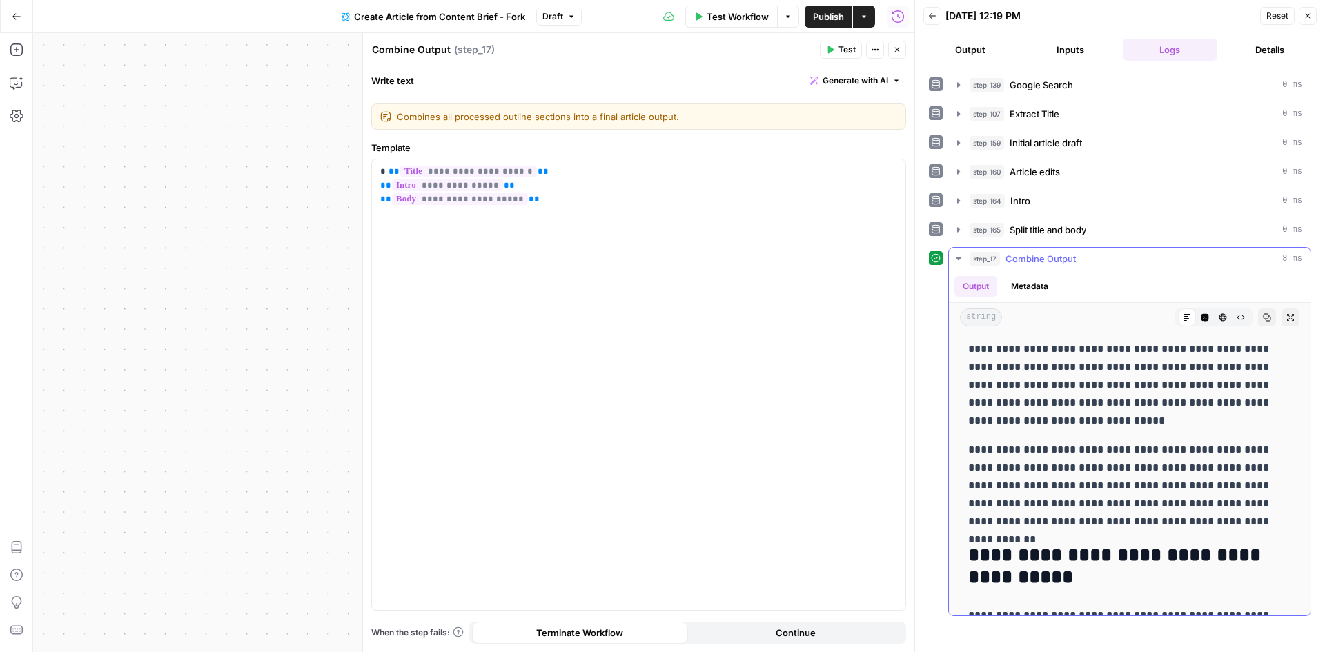
scroll to position [1173, 0]
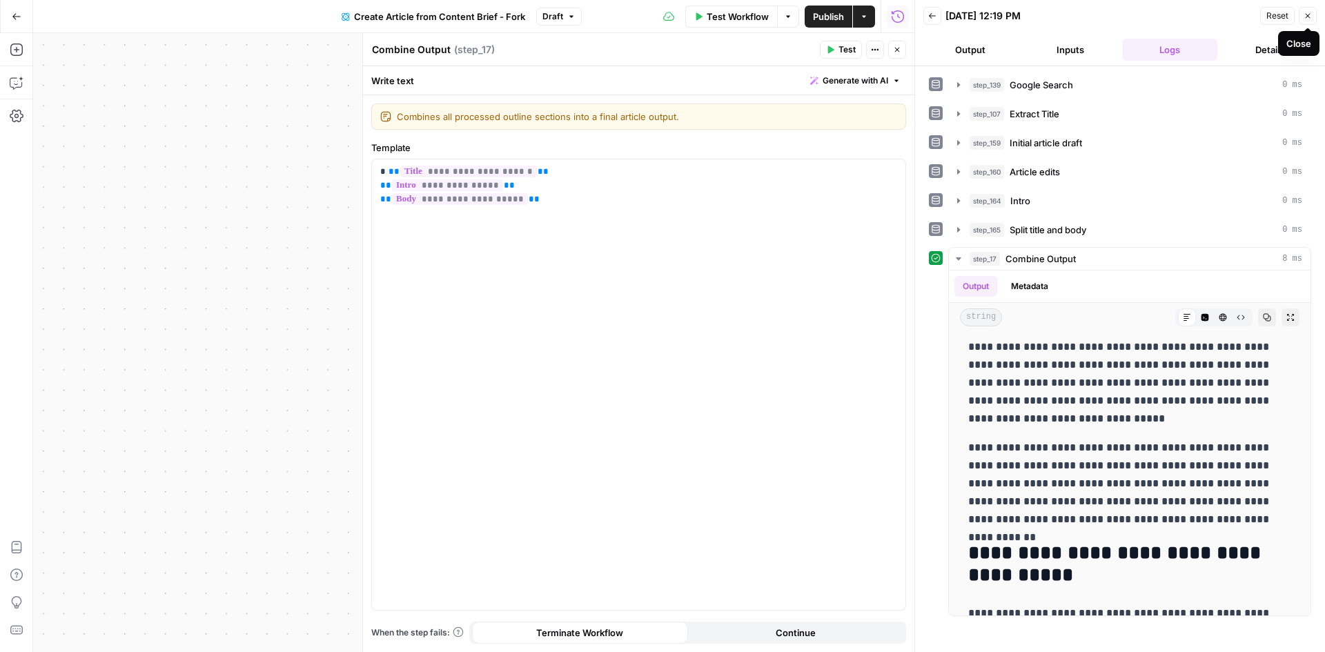
click at [1312, 15] on button "Close" at bounding box center [1307, 16] width 18 height 18
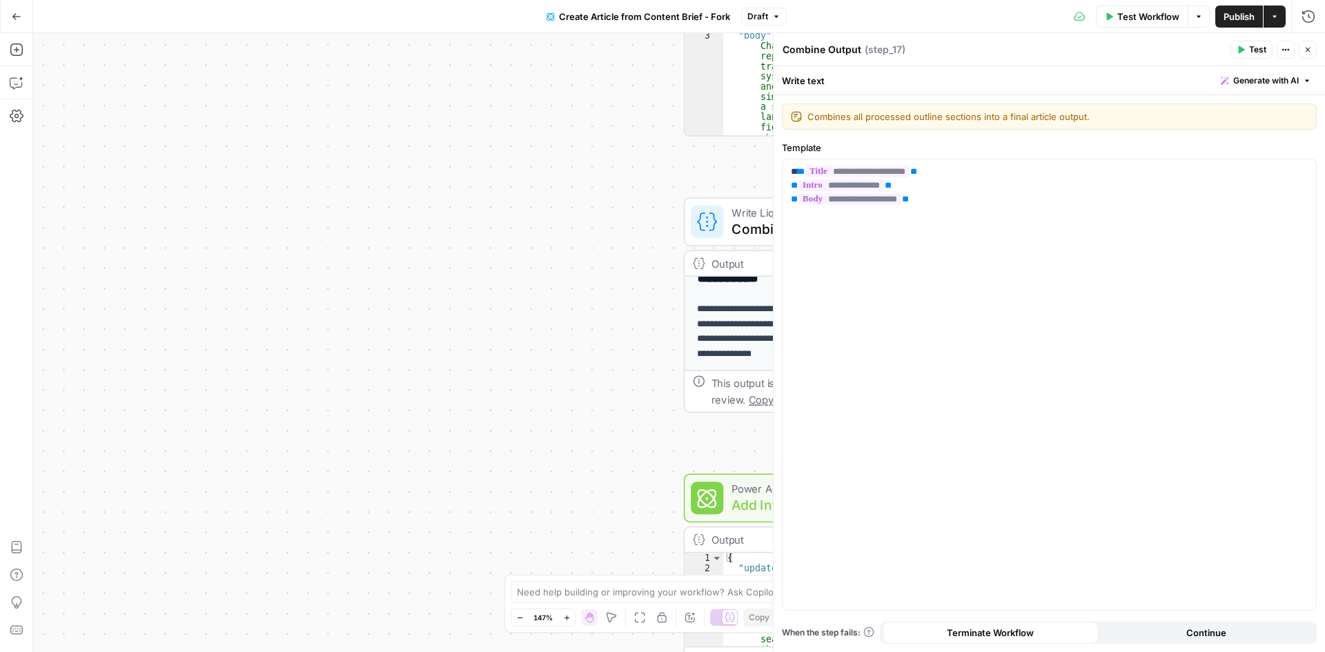
click at [1309, 43] on button "Close" at bounding box center [1307, 50] width 18 height 18
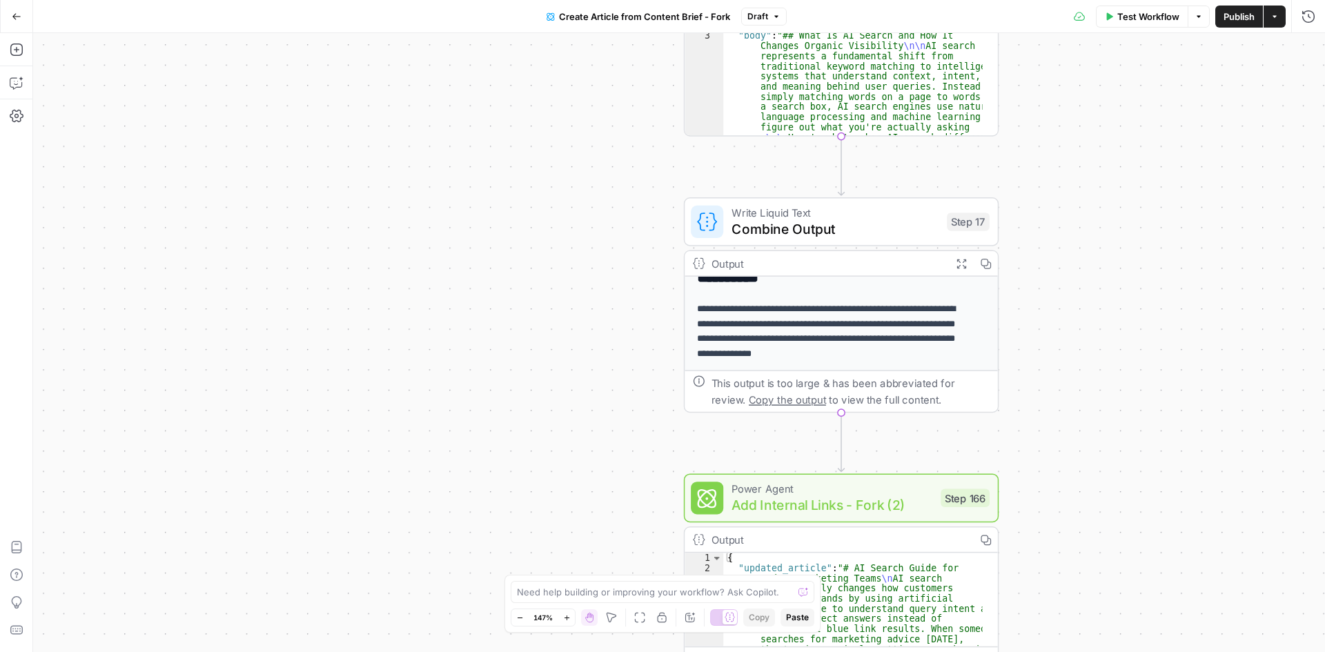
click at [837, 272] on div "Output Expand Output Copy" at bounding box center [840, 264] width 313 height 26
click at [841, 310] on p "**********" at bounding box center [833, 331] width 273 height 59
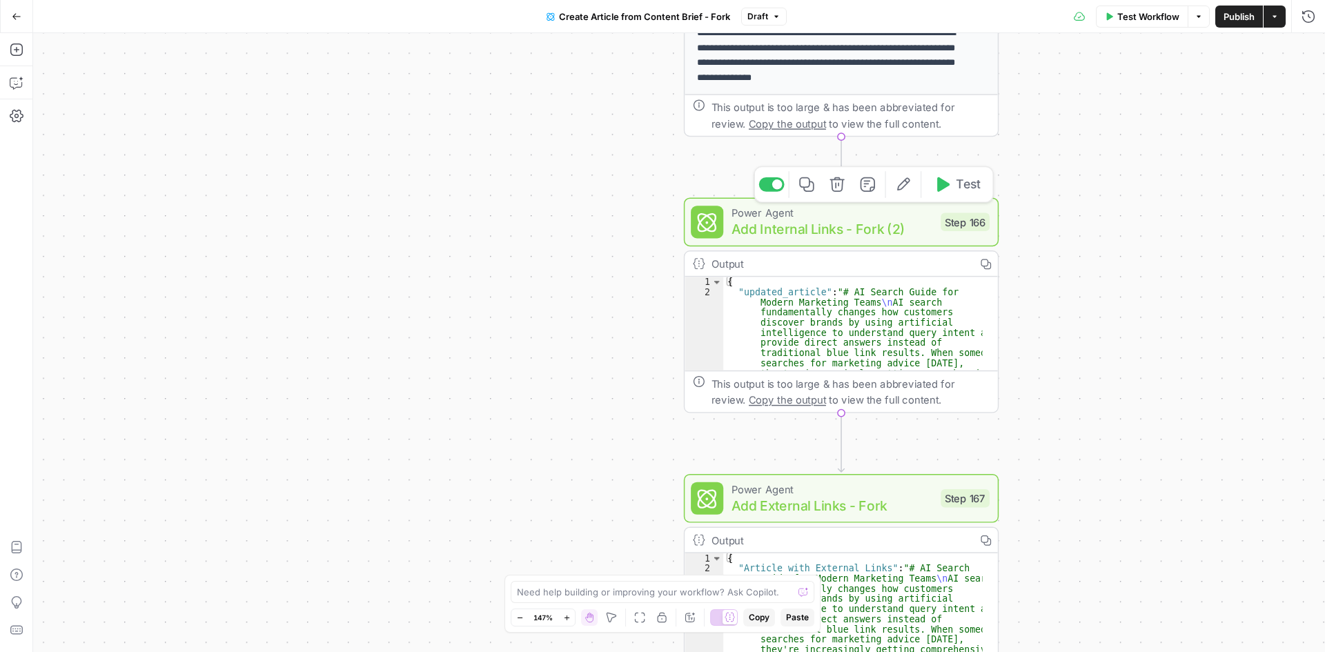
click at [864, 235] on span "Add Internal Links - Fork (2)" at bounding box center [831, 229] width 201 height 20
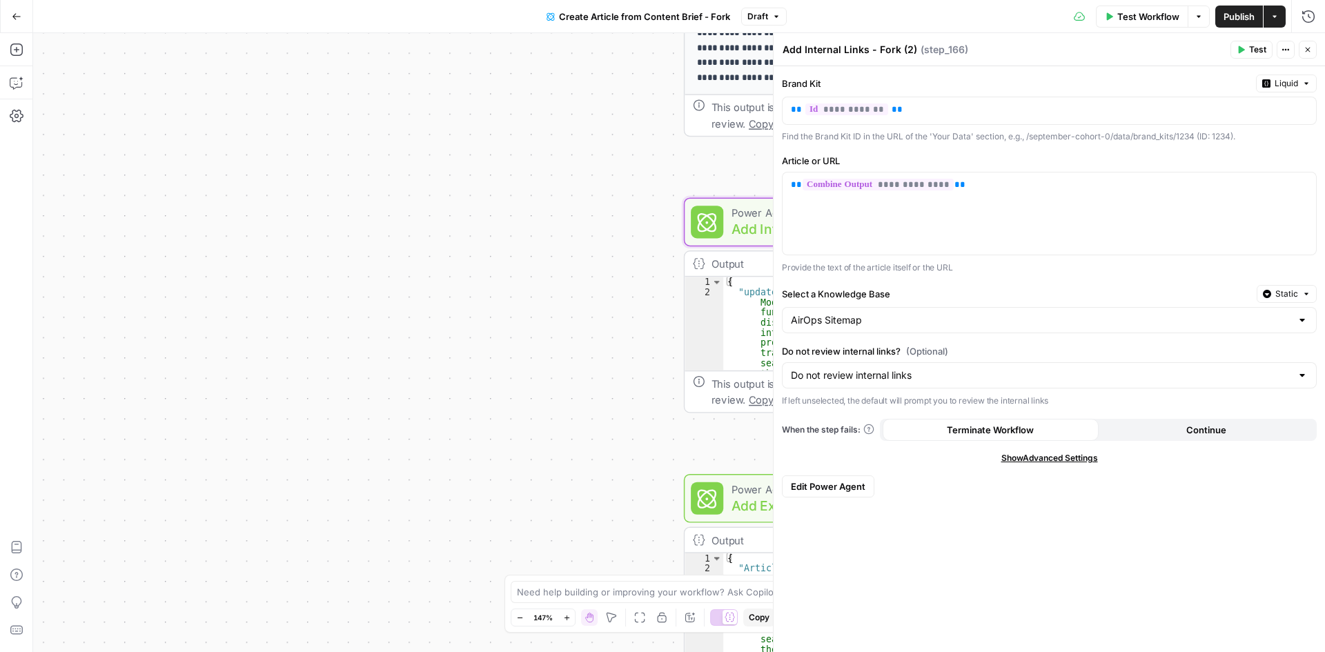
drag, startPoint x: 975, startPoint y: 287, endPoint x: 998, endPoint y: 261, distance: 34.2
click at [0, 0] on form "**********" at bounding box center [0, 0] width 0 height 0
click at [987, 271] on p "Provide the text of the article itself or the URL" at bounding box center [1049, 268] width 535 height 14
click at [1305, 298] on span "button" at bounding box center [1306, 294] width 8 height 8
click at [1263, 360] on span "Liquid" at bounding box center [1259, 355] width 78 height 14
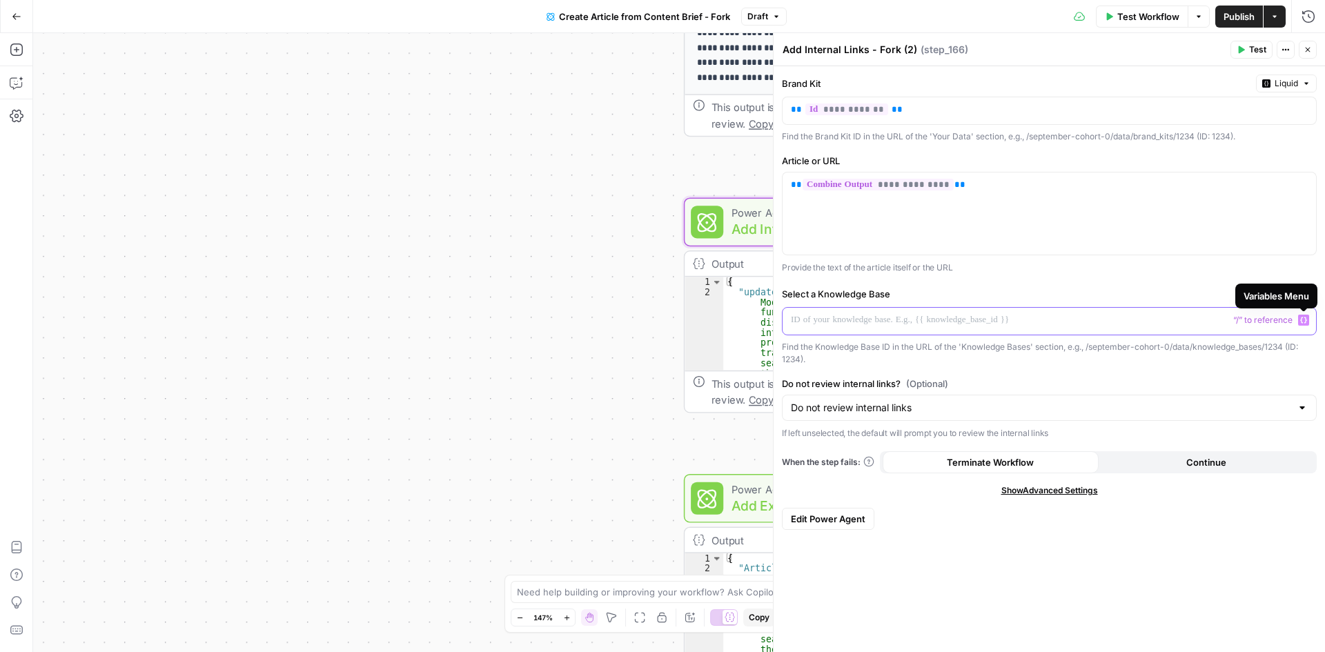
click at [1302, 322] on icon "button" at bounding box center [1303, 320] width 7 height 7
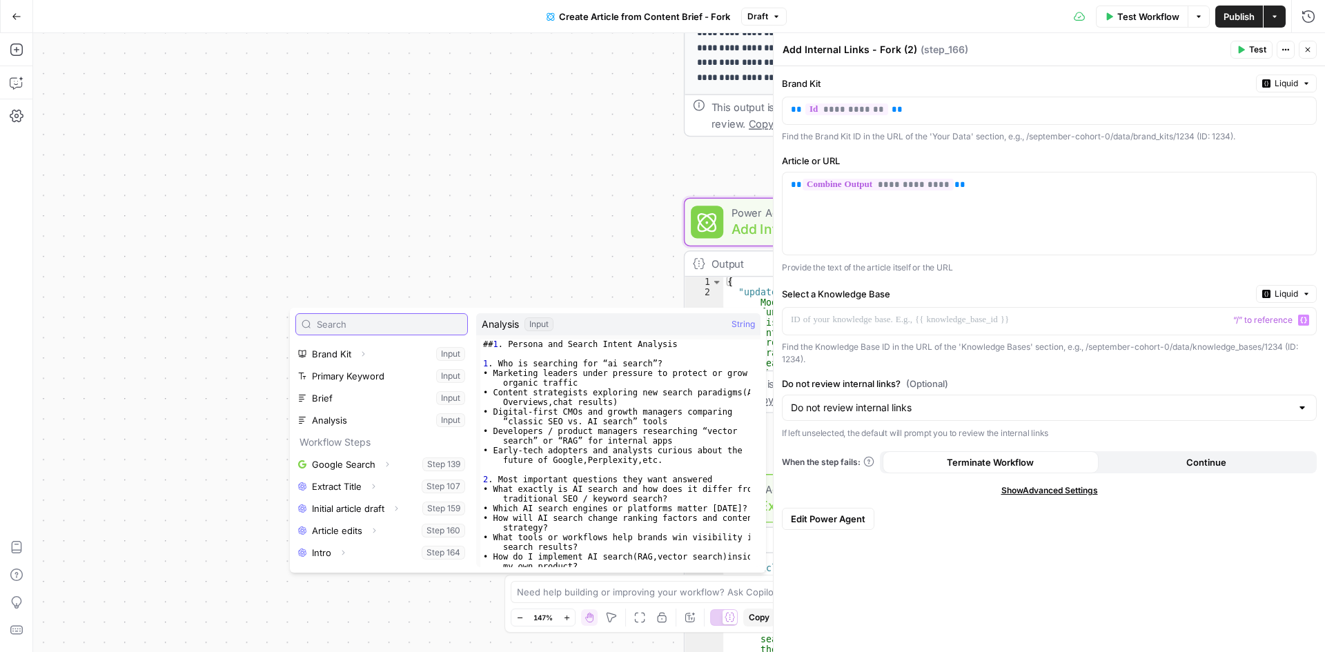
scroll to position [0, 0]
click at [362, 375] on icon "button" at bounding box center [363, 372] width 8 height 8
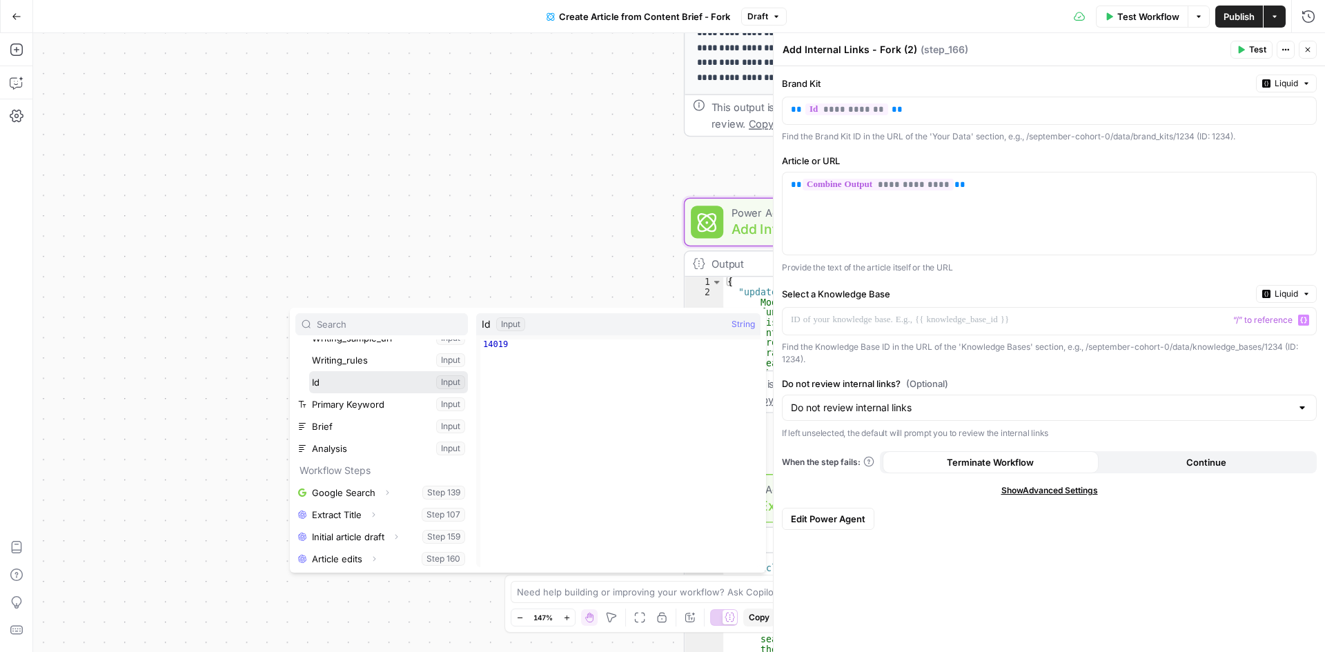
click at [362, 384] on button "Select variable Id" at bounding box center [388, 382] width 159 height 22
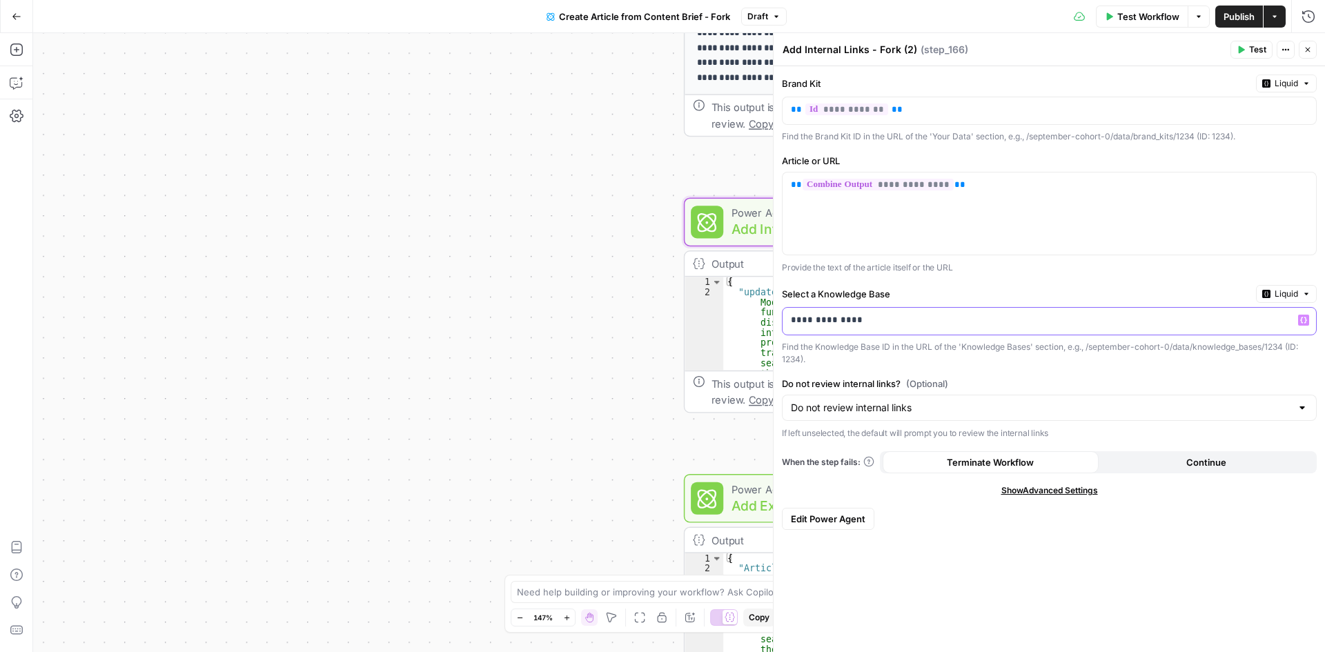
drag, startPoint x: 865, startPoint y: 324, endPoint x: 785, endPoint y: 324, distance: 80.0
click at [785, 324] on div "**********" at bounding box center [1037, 321] width 511 height 27
click at [1016, 284] on div "**********" at bounding box center [1048, 359] width 551 height 586
drag, startPoint x: 1005, startPoint y: 332, endPoint x: 789, endPoint y: 323, distance: 216.1
click at [789, 323] on div "*****" at bounding box center [1037, 321] width 511 height 27
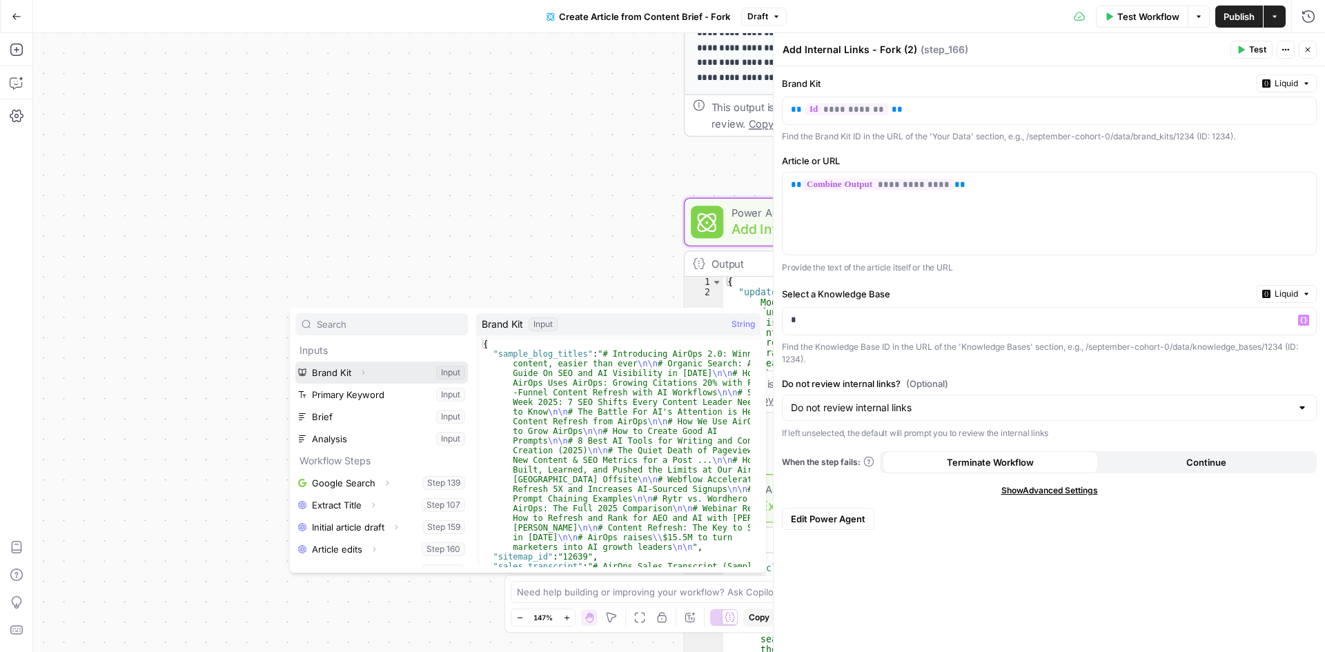
click at [366, 373] on span "Expand" at bounding box center [366, 373] width 1 height 1
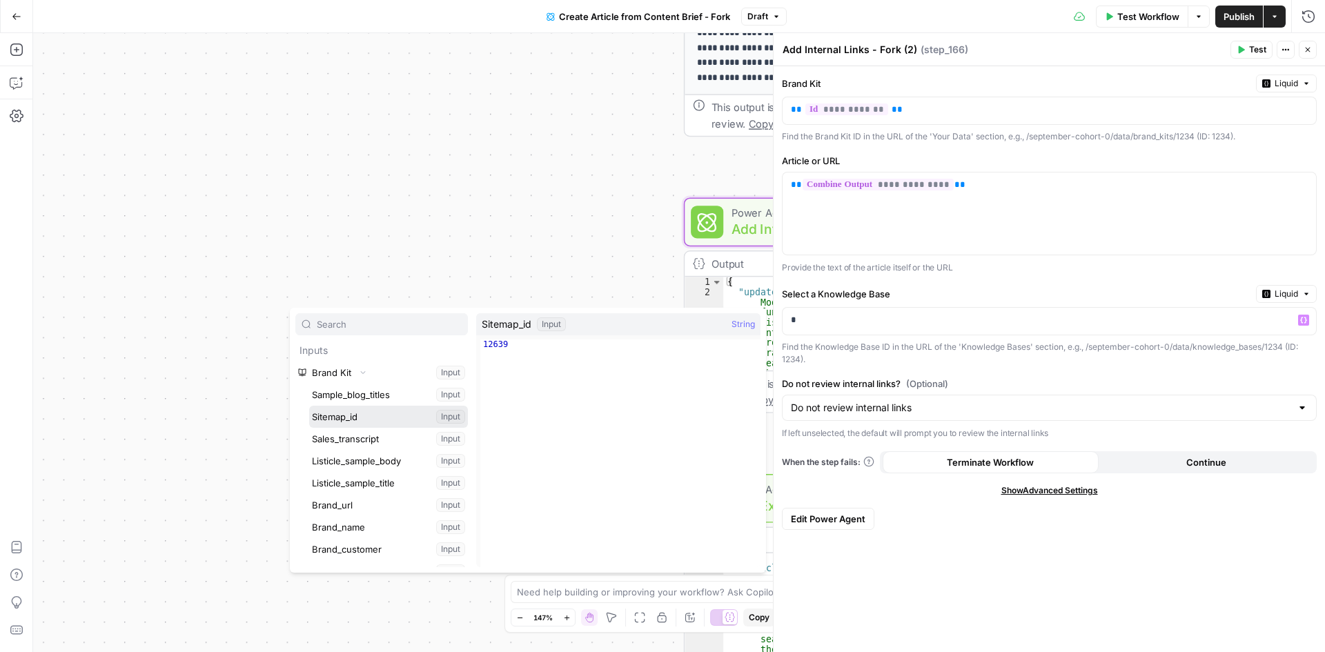
click at [364, 414] on button "Select variable Sitemap_id" at bounding box center [388, 417] width 159 height 22
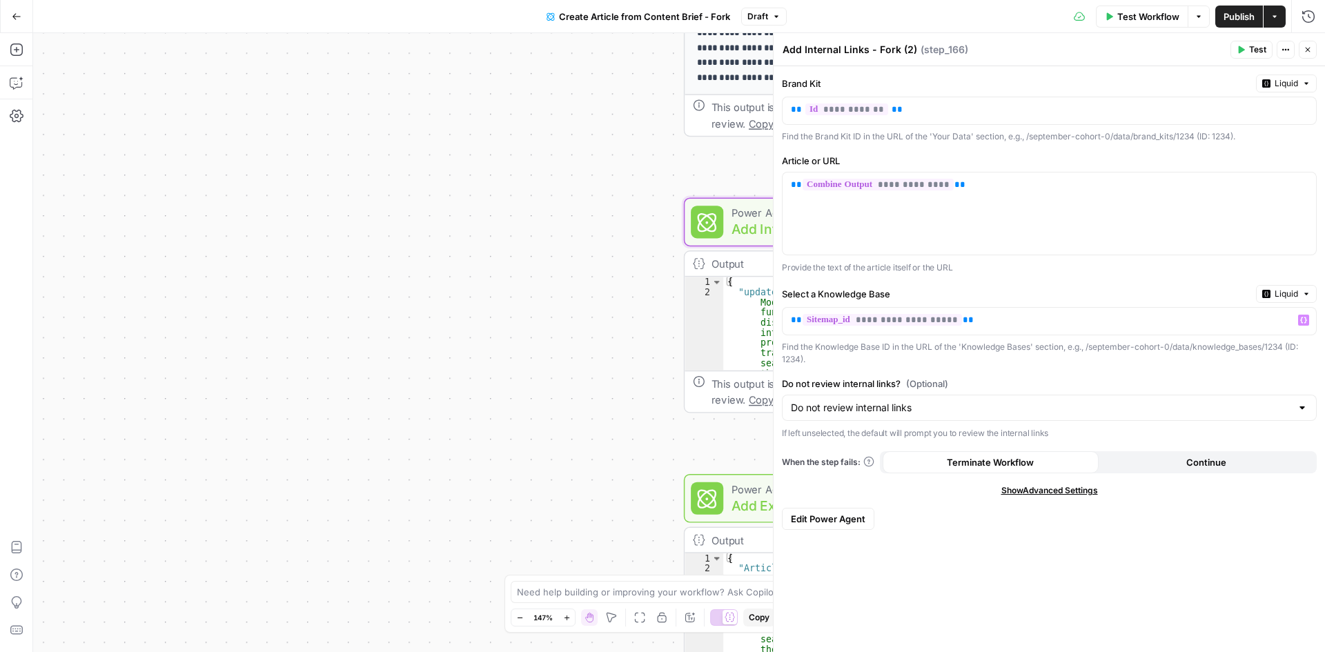
click at [484, 409] on div "**********" at bounding box center [679, 342] width 1292 height 619
click at [1282, 47] on icon "button" at bounding box center [1285, 50] width 8 height 8
click at [1202, 19] on button "Options" at bounding box center [1198, 17] width 22 height 22
click at [986, 61] on header "Add Internal Links - Fork (2) Add Internal Links - Fork (2) ( step_166 ) Test A…" at bounding box center [1048, 49] width 551 height 33
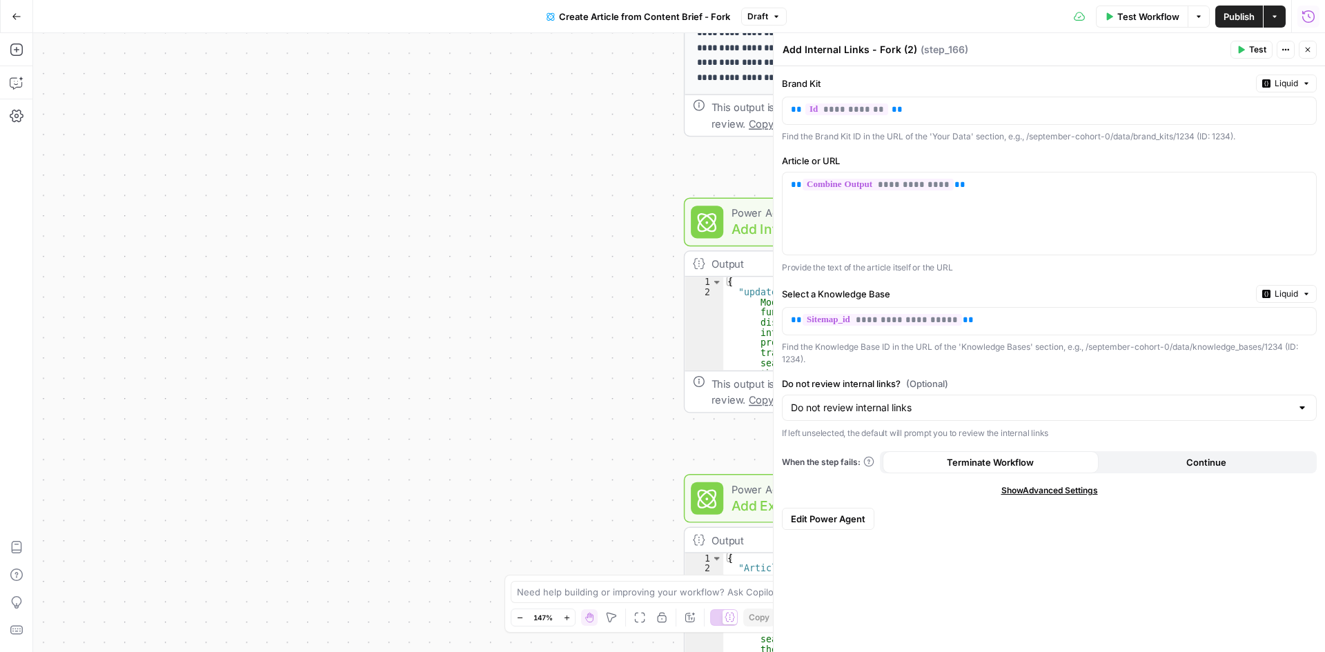
click at [1303, 14] on icon "button" at bounding box center [1308, 17] width 14 height 14
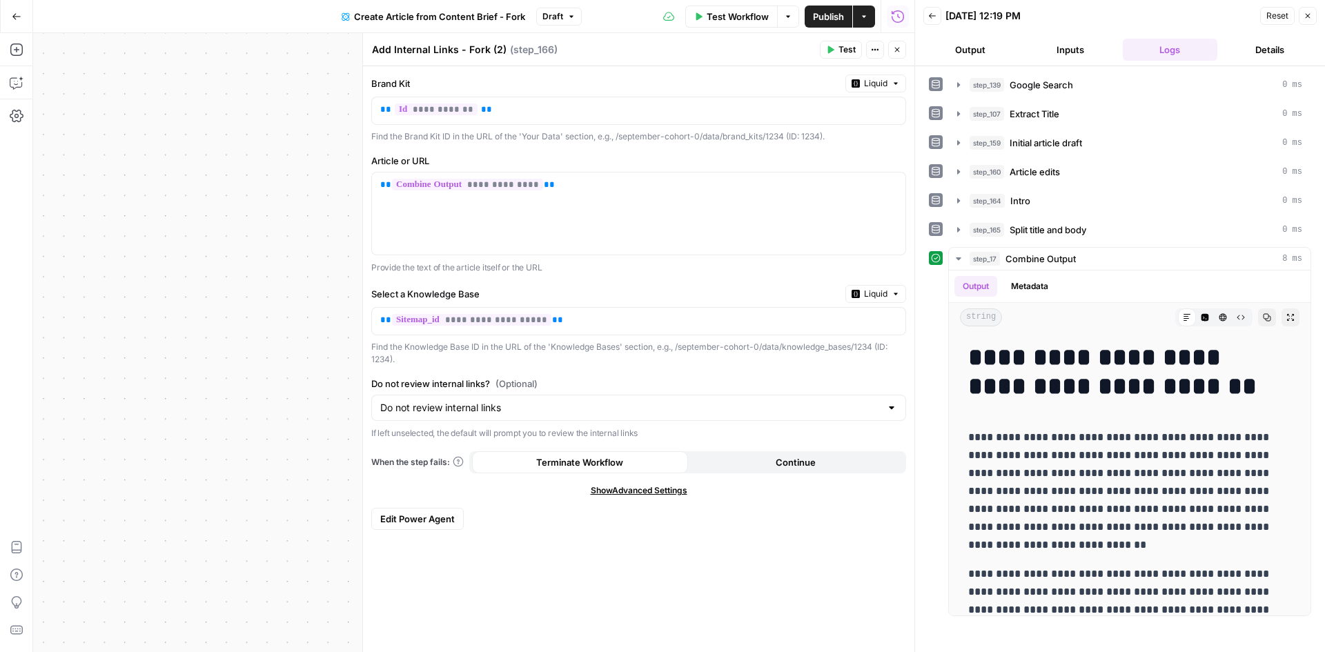
click at [958, 52] on button "Output" at bounding box center [970, 50] width 95 height 22
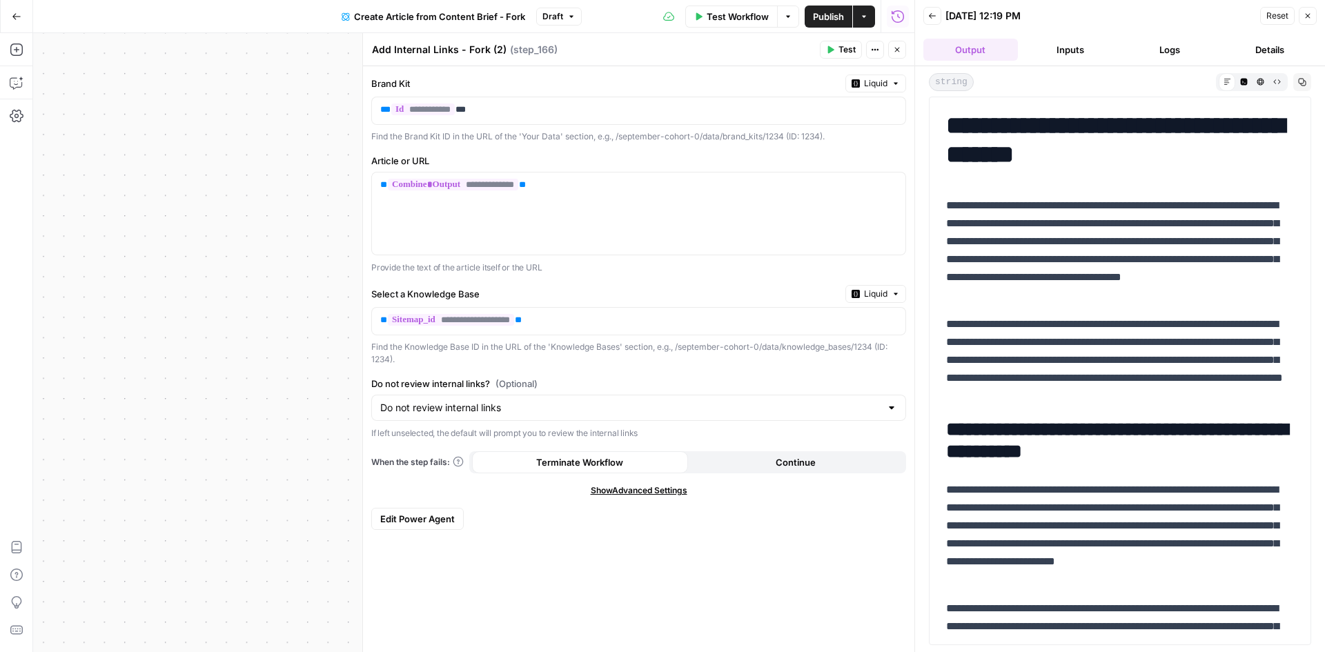
click at [1080, 52] on button "Inputs" at bounding box center [1070, 50] width 95 height 22
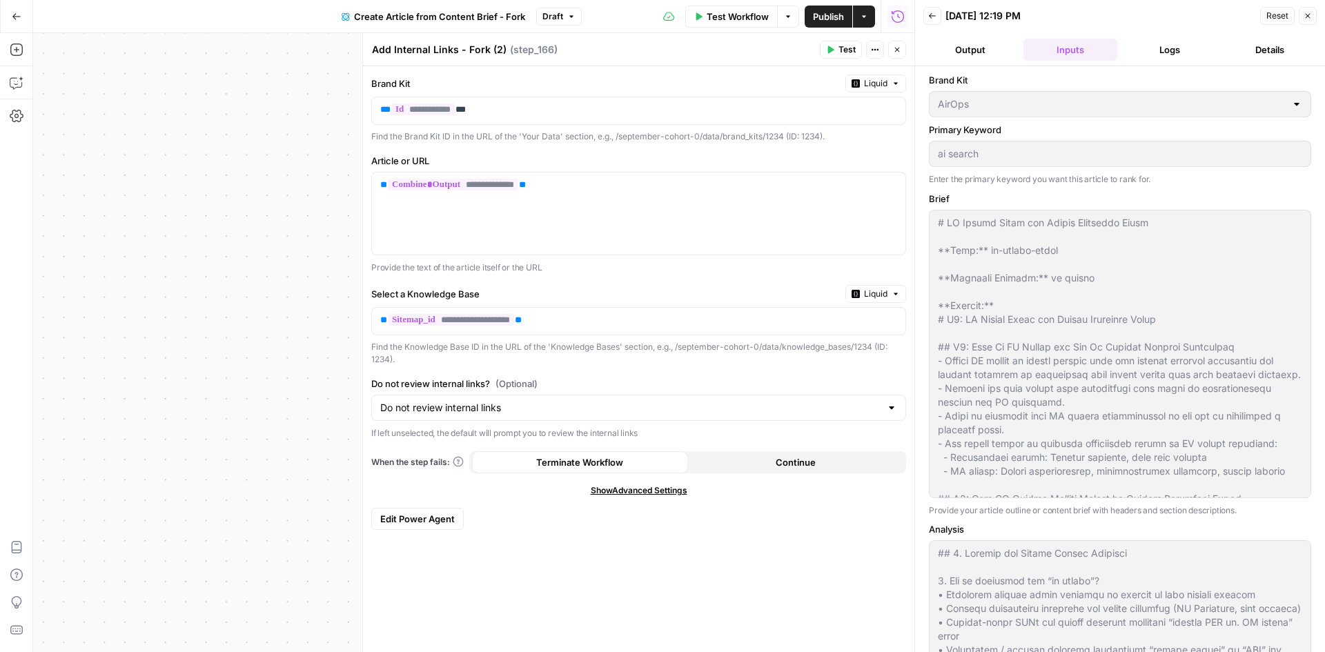
click at [1167, 52] on button "Logs" at bounding box center [1169, 50] width 95 height 22
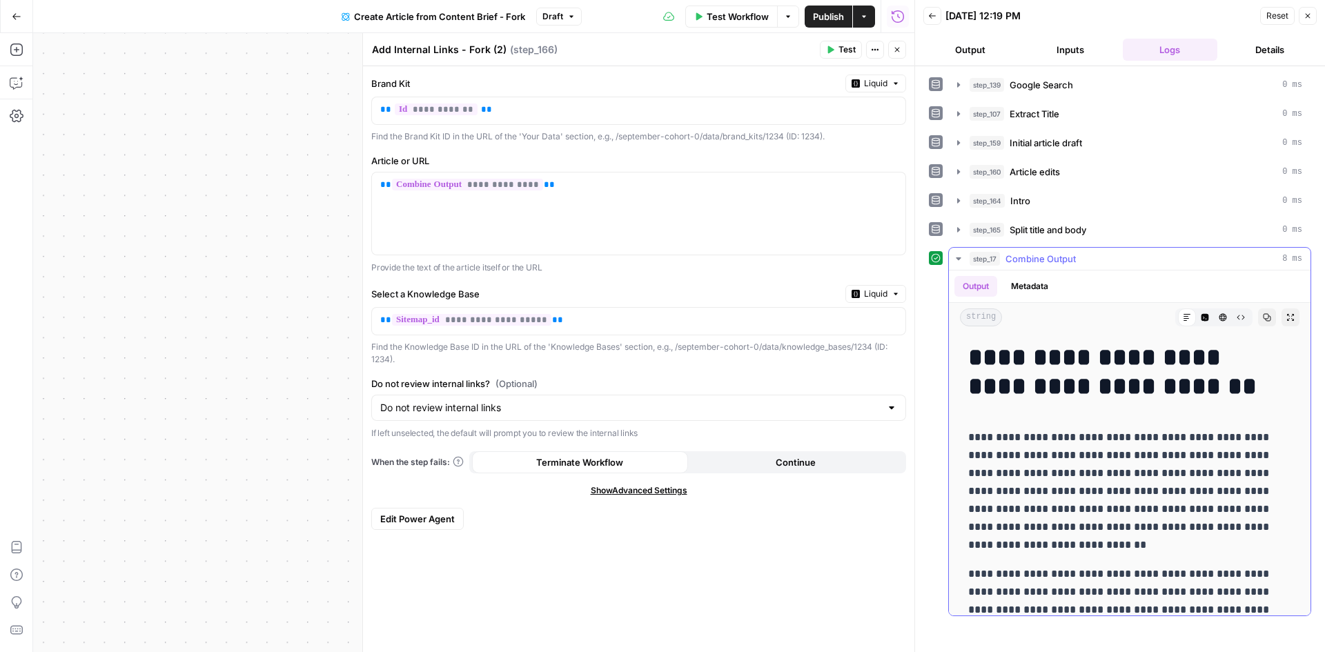
click at [956, 255] on icon "button" at bounding box center [958, 258] width 11 height 11
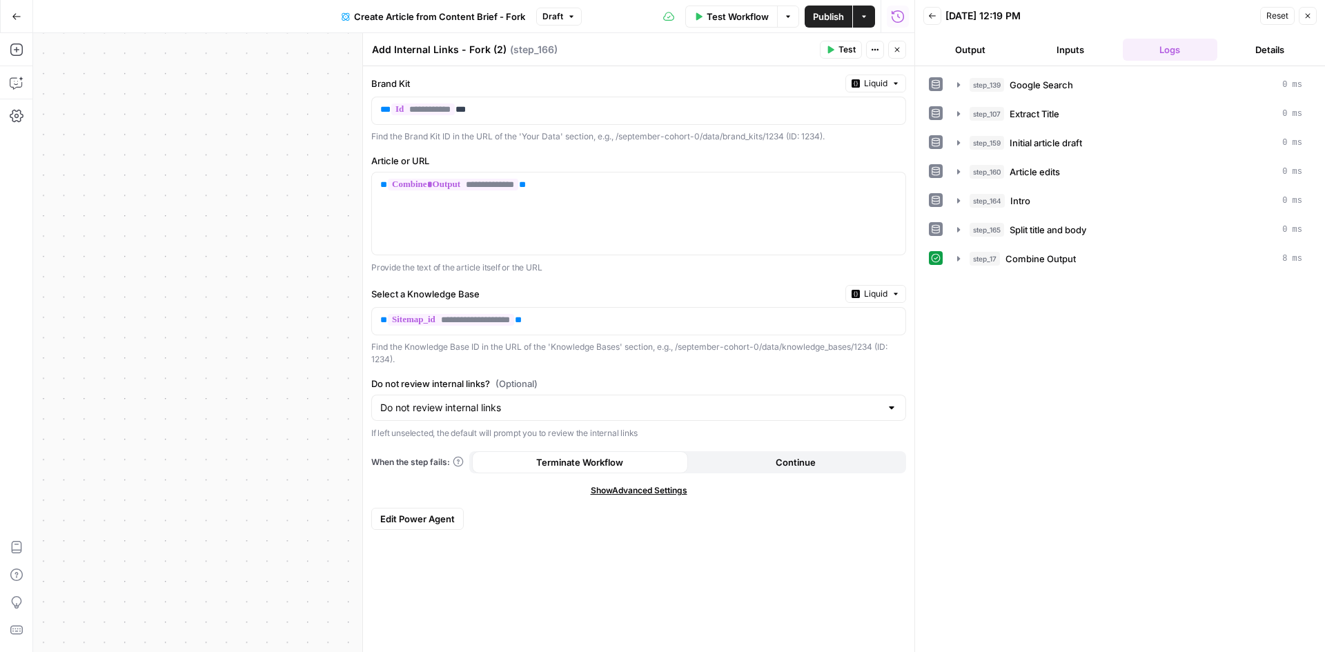
click at [902, 52] on button "Close" at bounding box center [897, 50] width 18 height 18
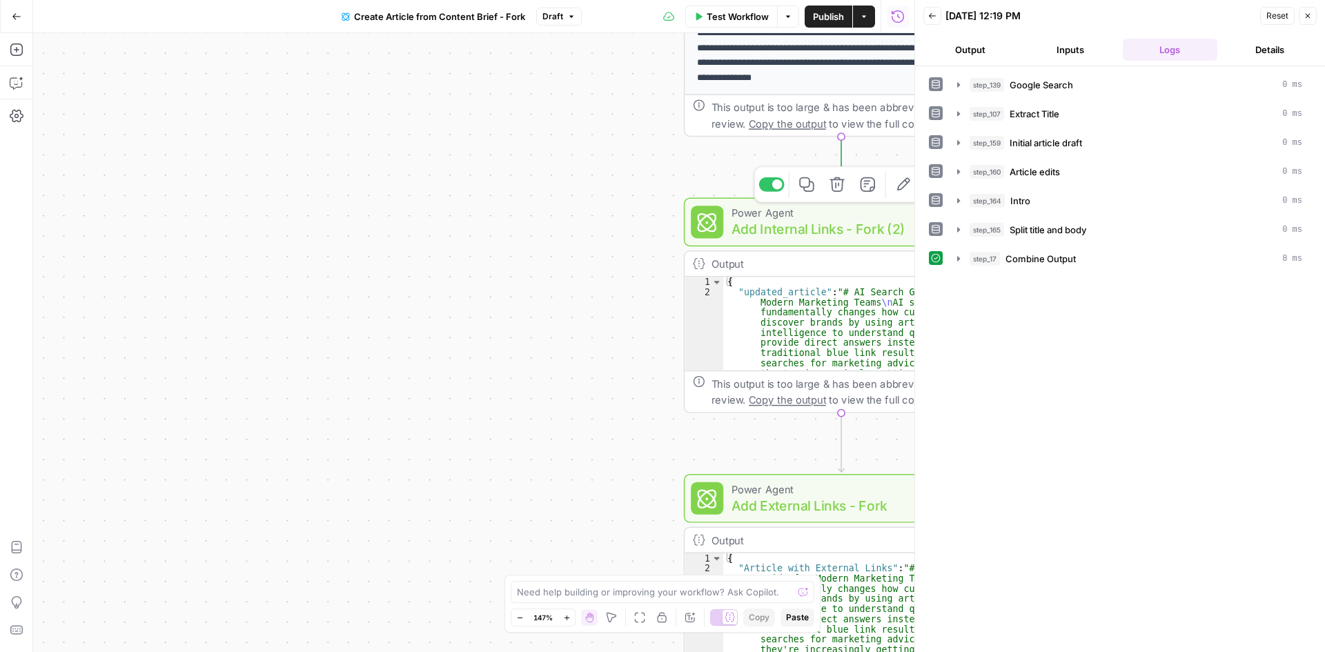
click at [871, 222] on span "Add Internal Links - Fork (2)" at bounding box center [831, 229] width 201 height 20
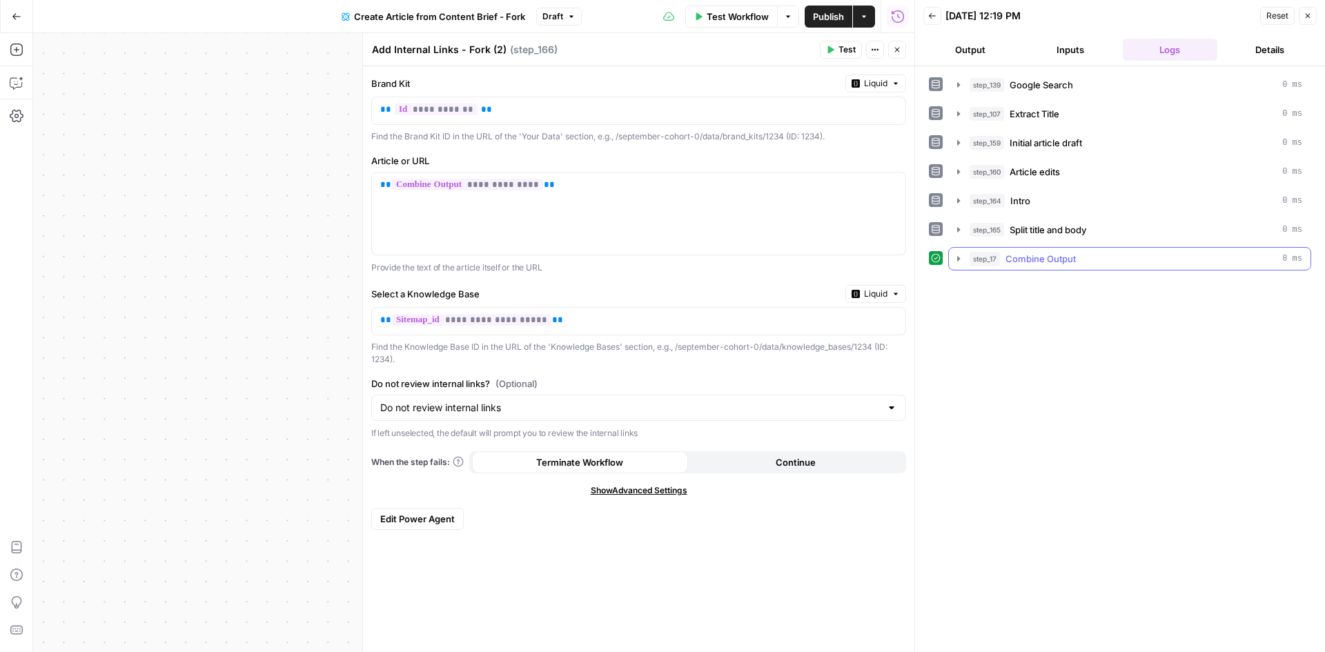
click at [956, 257] on icon "button" at bounding box center [958, 258] width 11 height 11
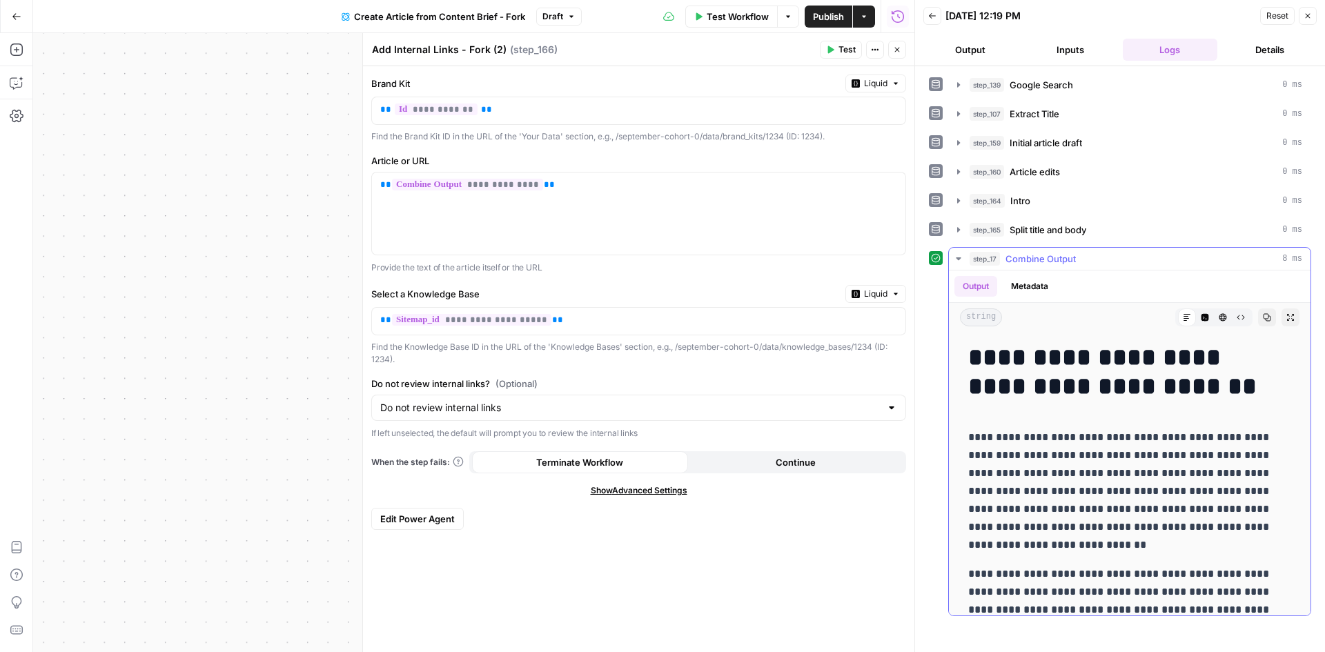
click at [956, 257] on icon "button" at bounding box center [958, 258] width 11 height 11
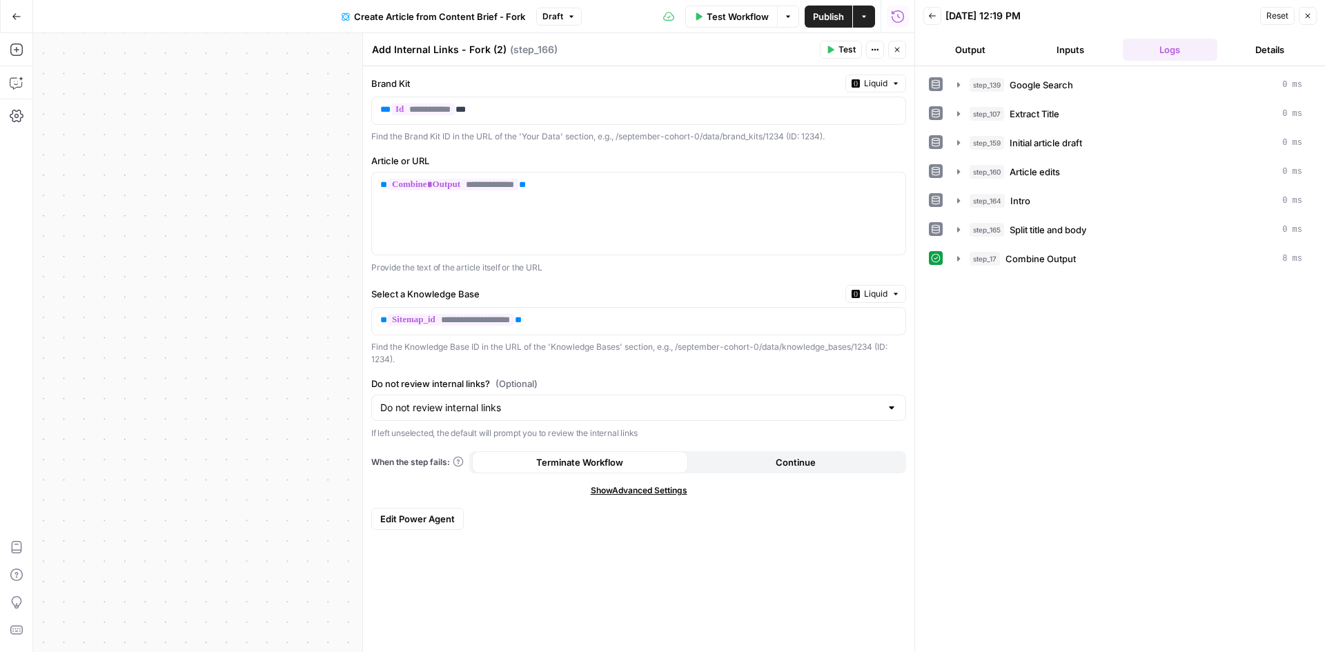
click at [836, 51] on button "Test" at bounding box center [841, 50] width 42 height 18
click at [953, 288] on icon "button" at bounding box center [955, 287] width 11 height 11
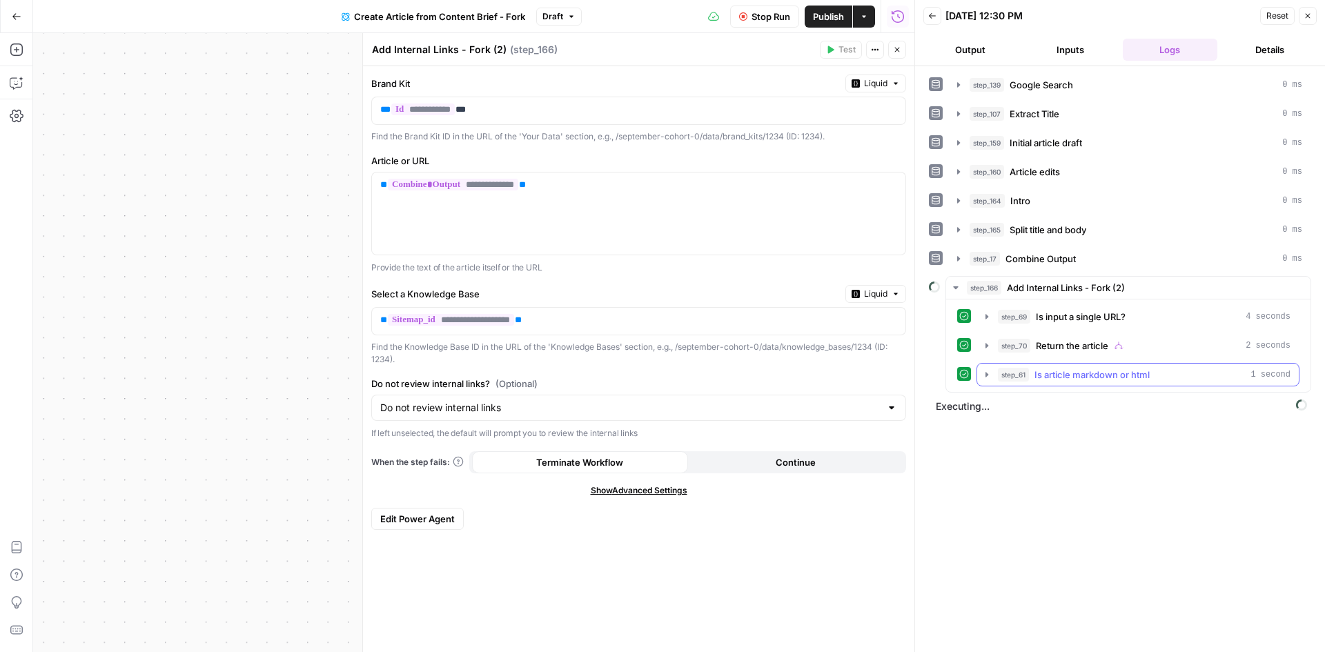
click at [984, 378] on icon "button" at bounding box center [986, 374] width 11 height 11
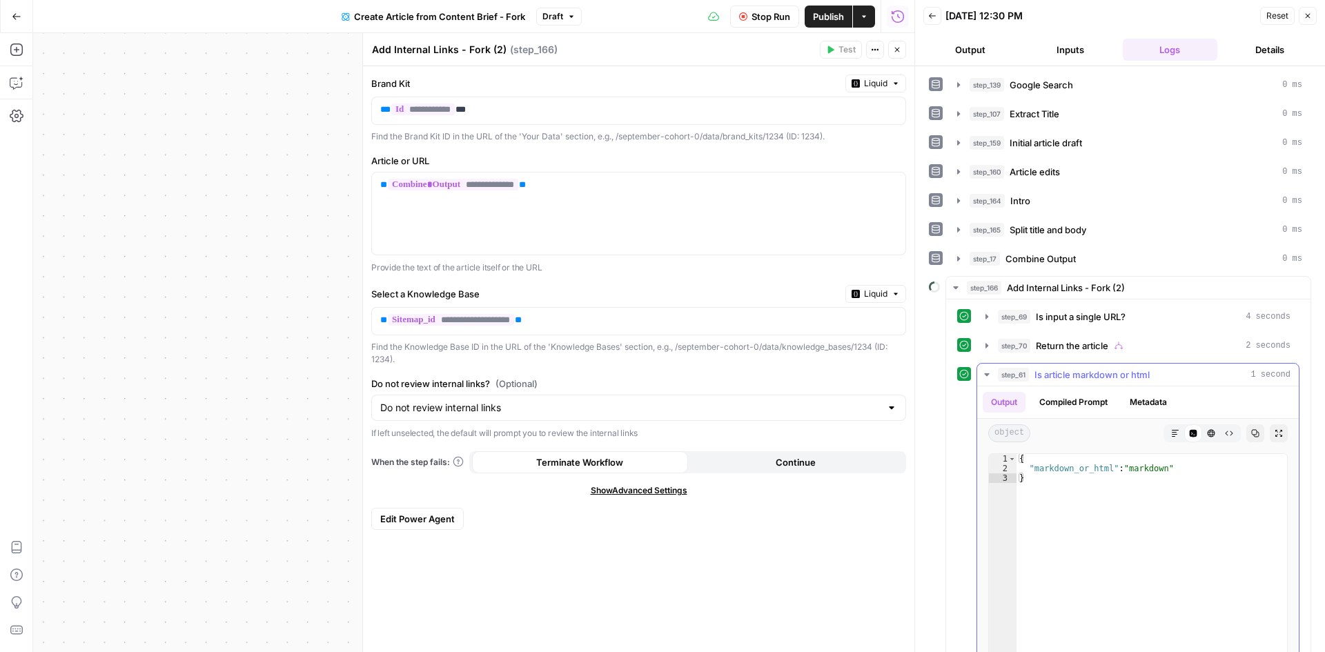
click at [984, 378] on icon "button" at bounding box center [986, 374] width 11 height 11
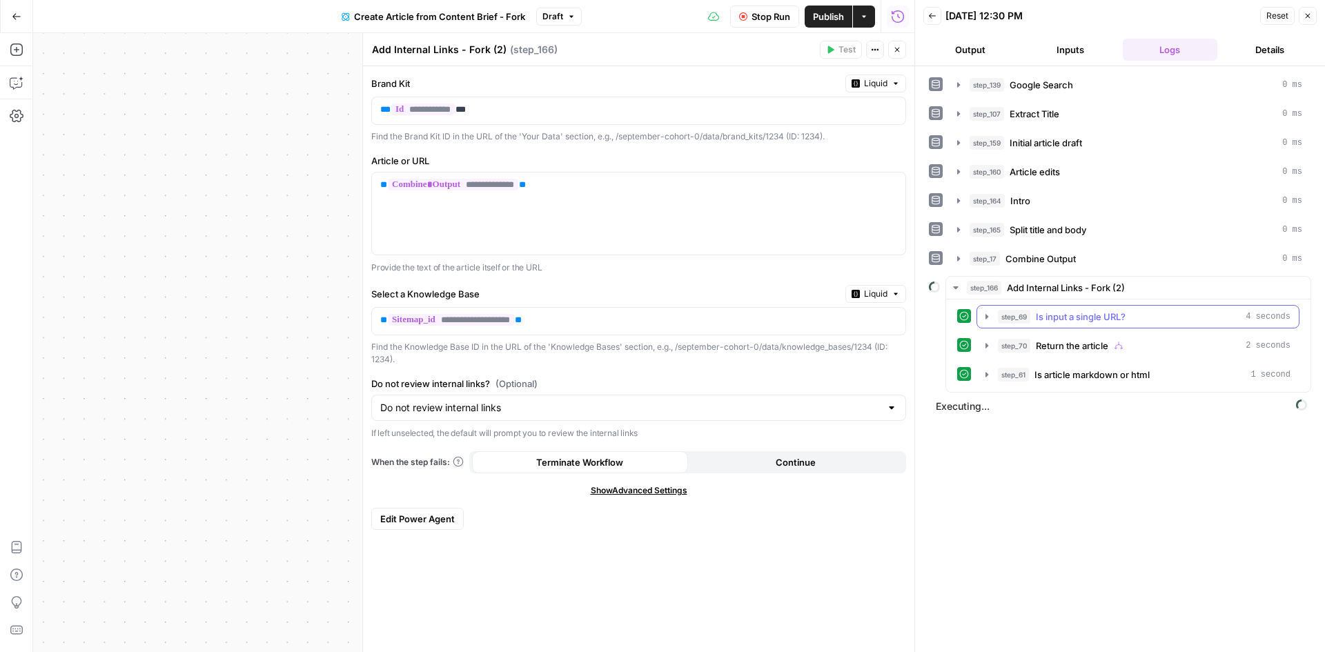
click at [984, 319] on icon "button" at bounding box center [986, 316] width 11 height 11
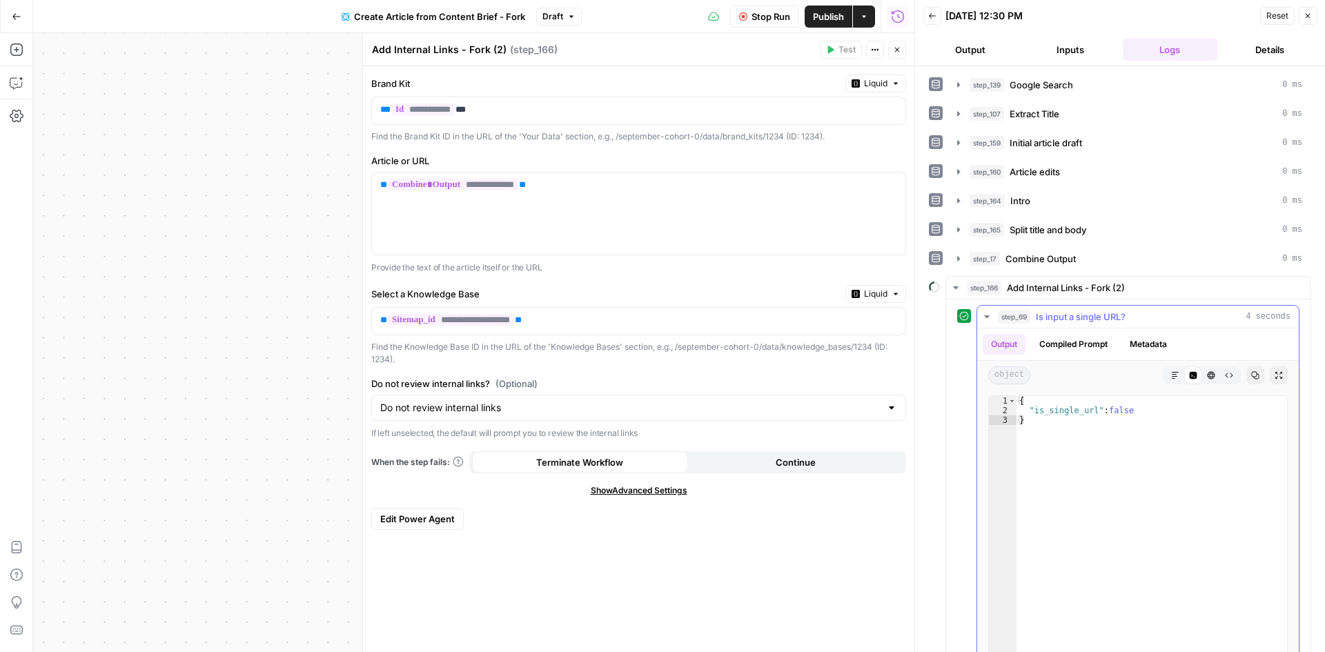
click at [984, 319] on icon "button" at bounding box center [986, 316] width 11 height 11
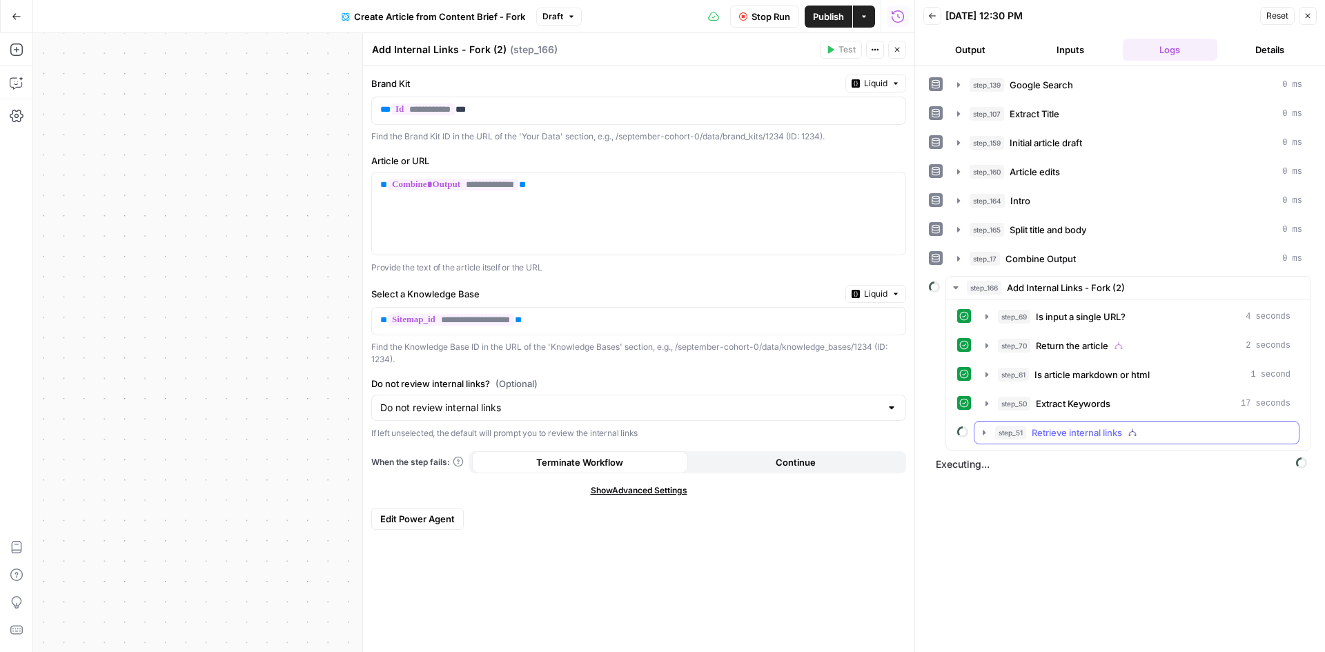
click at [984, 432] on icon "button" at bounding box center [983, 432] width 3 height 5
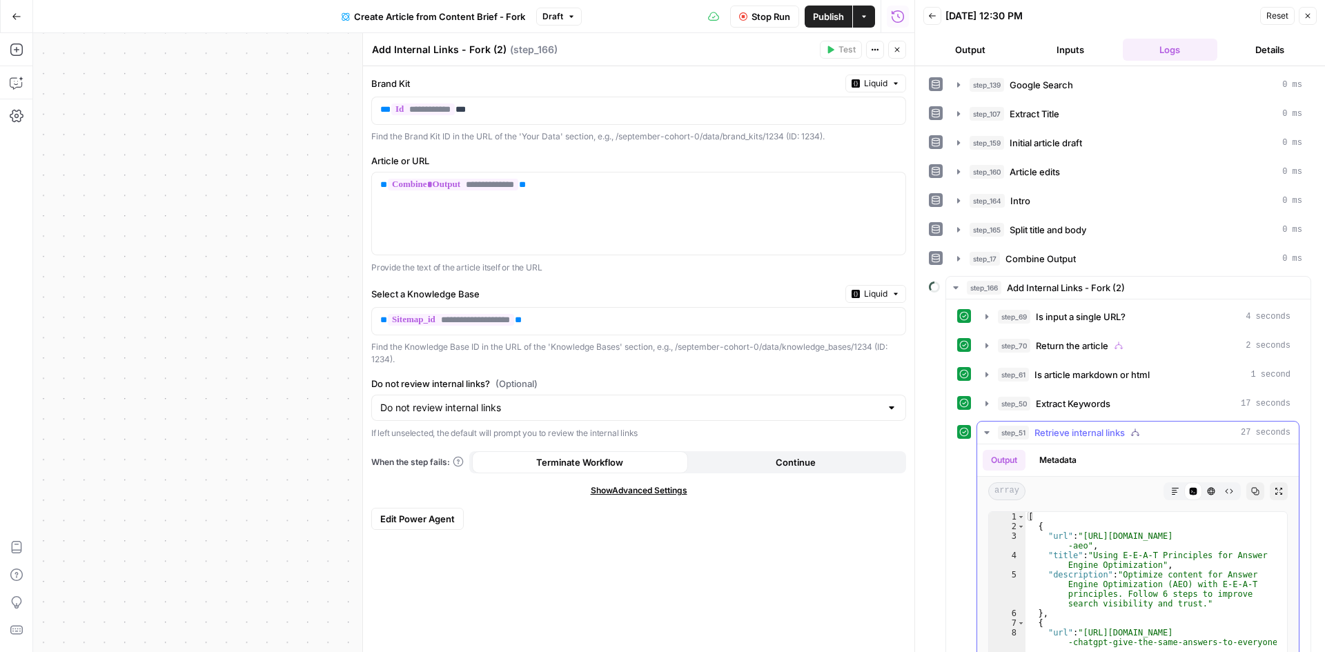
click at [987, 437] on icon "button" at bounding box center [986, 432] width 11 height 11
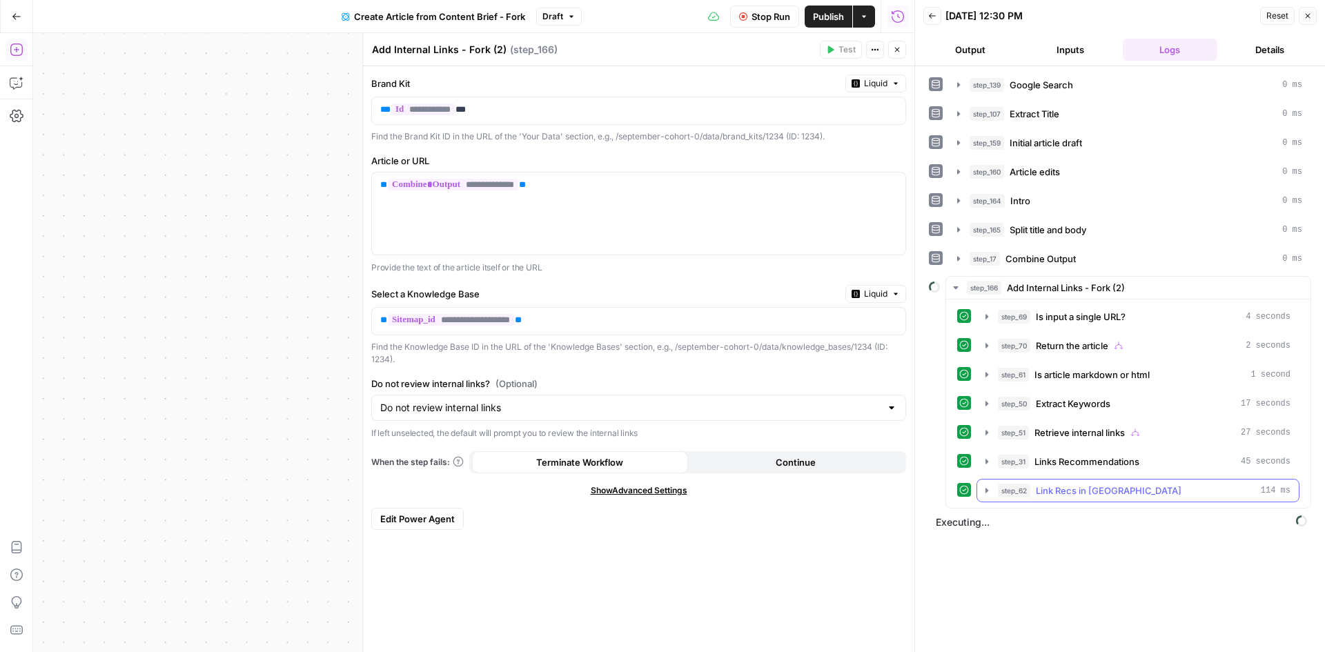
click at [982, 492] on icon "button" at bounding box center [986, 490] width 11 height 11
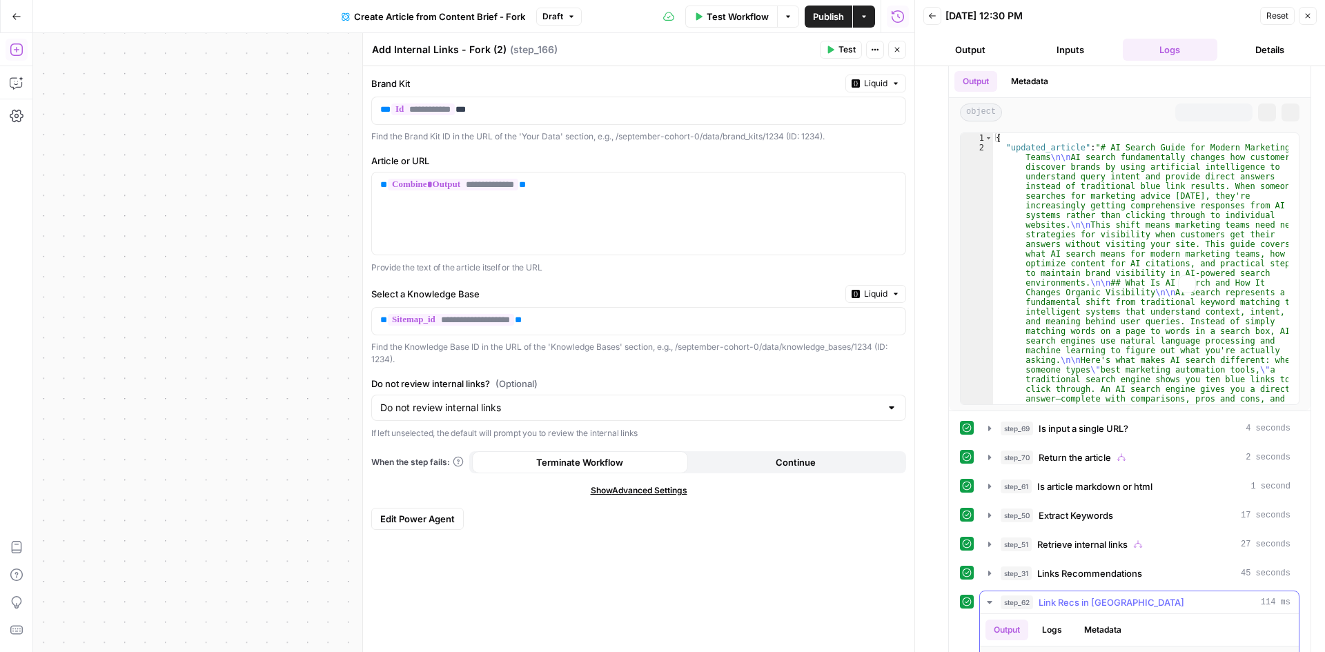
scroll to position [580, 0]
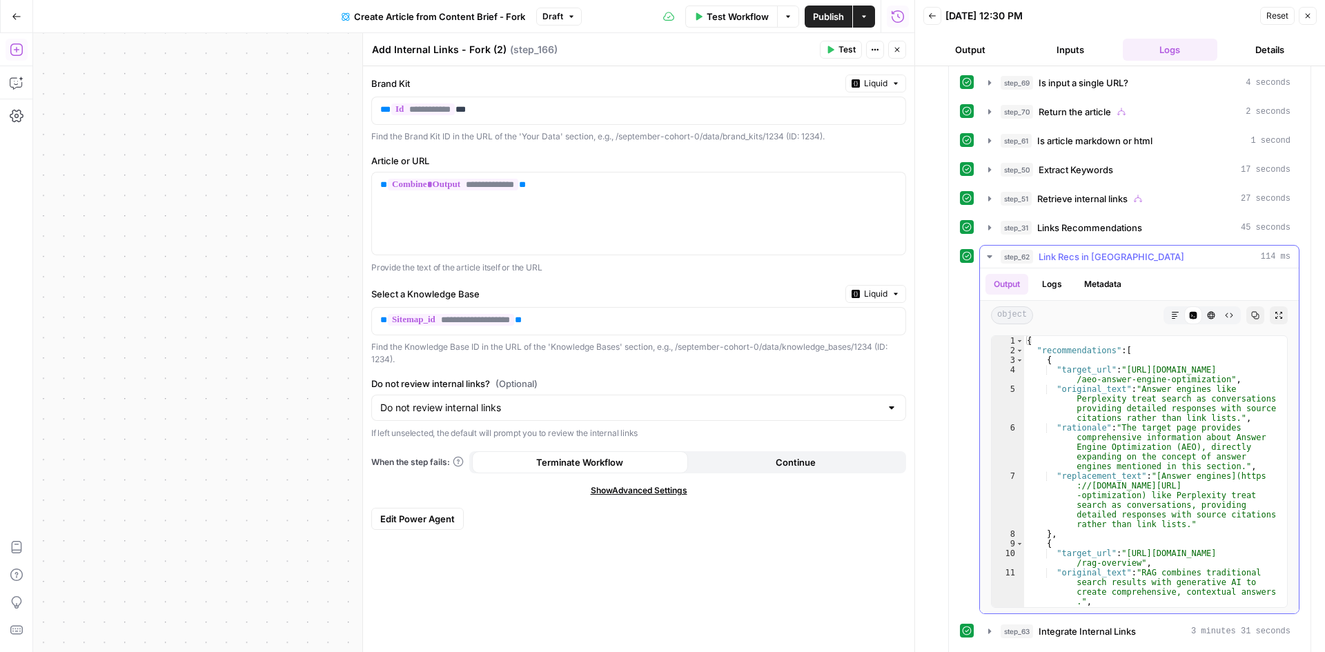
click at [987, 257] on icon "button" at bounding box center [989, 256] width 11 height 11
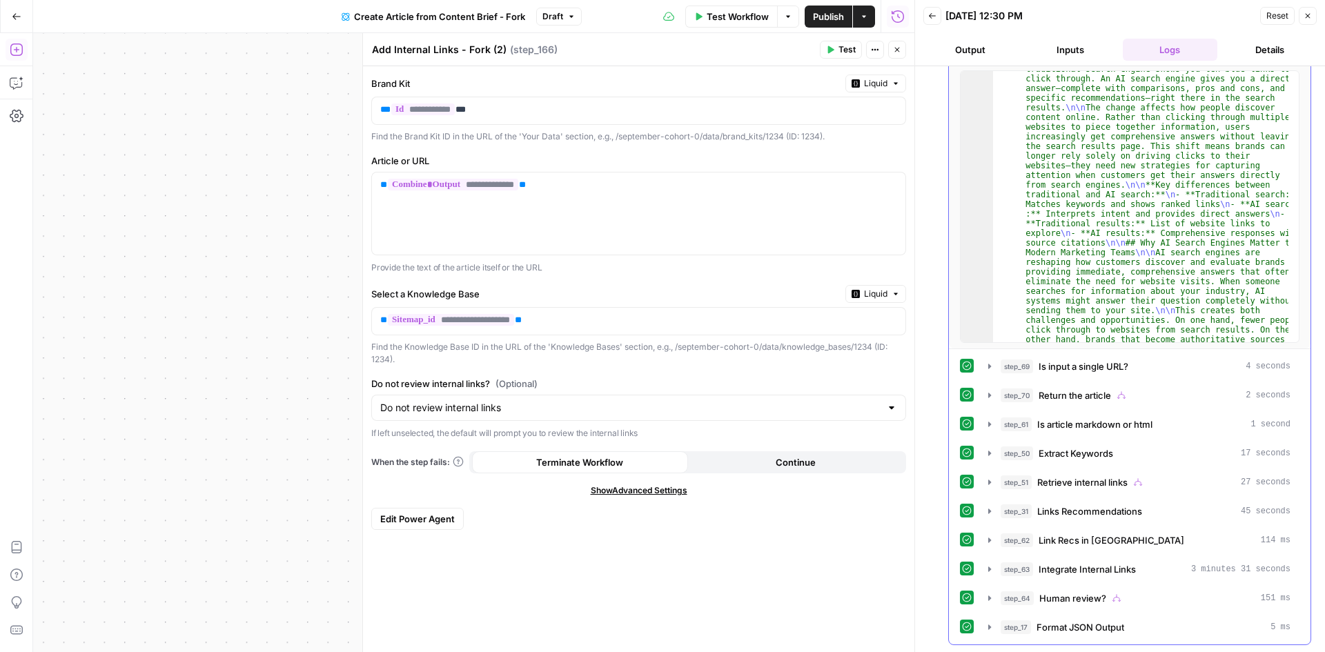
scroll to position [248, 0]
click at [984, 626] on icon "button" at bounding box center [989, 627] width 11 height 11
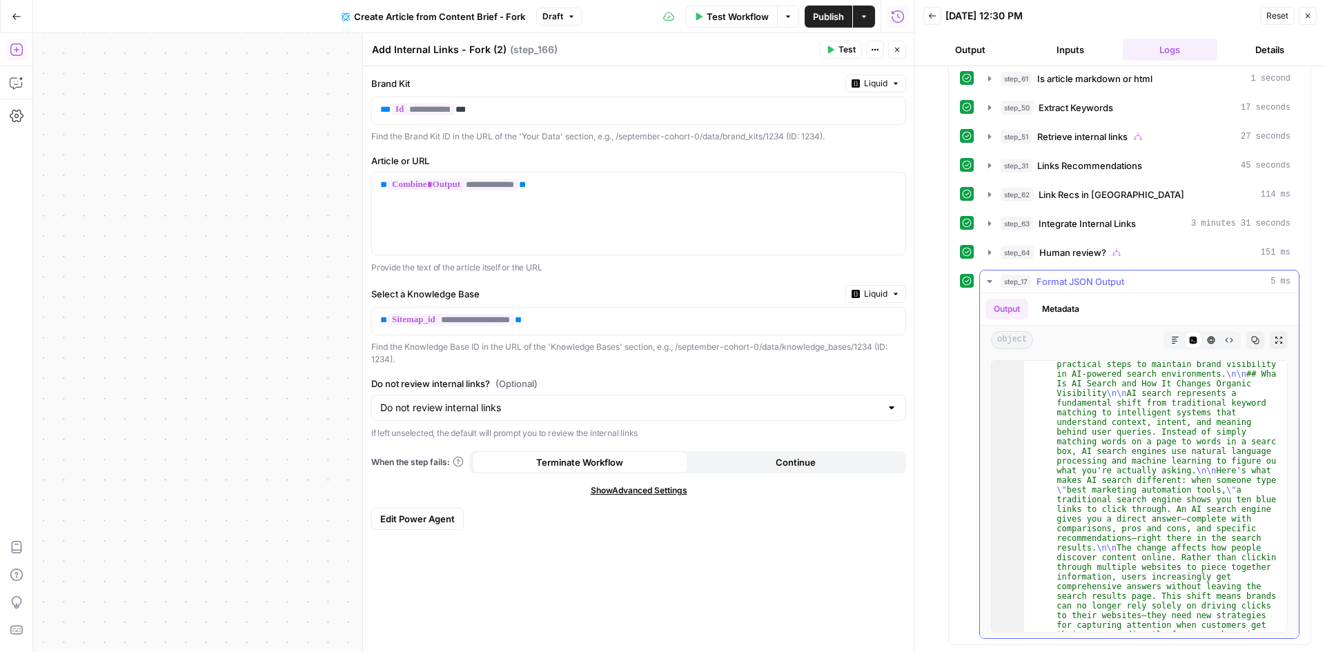
scroll to position [207, 0]
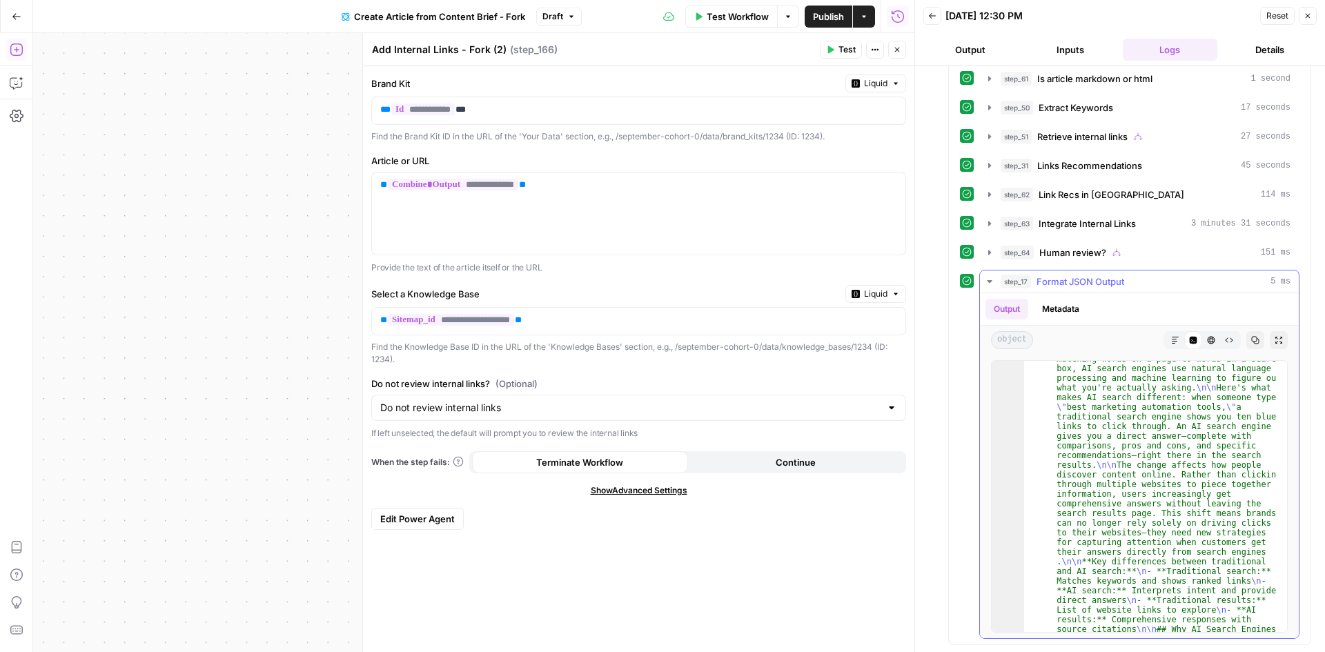
scroll to position [455, 0]
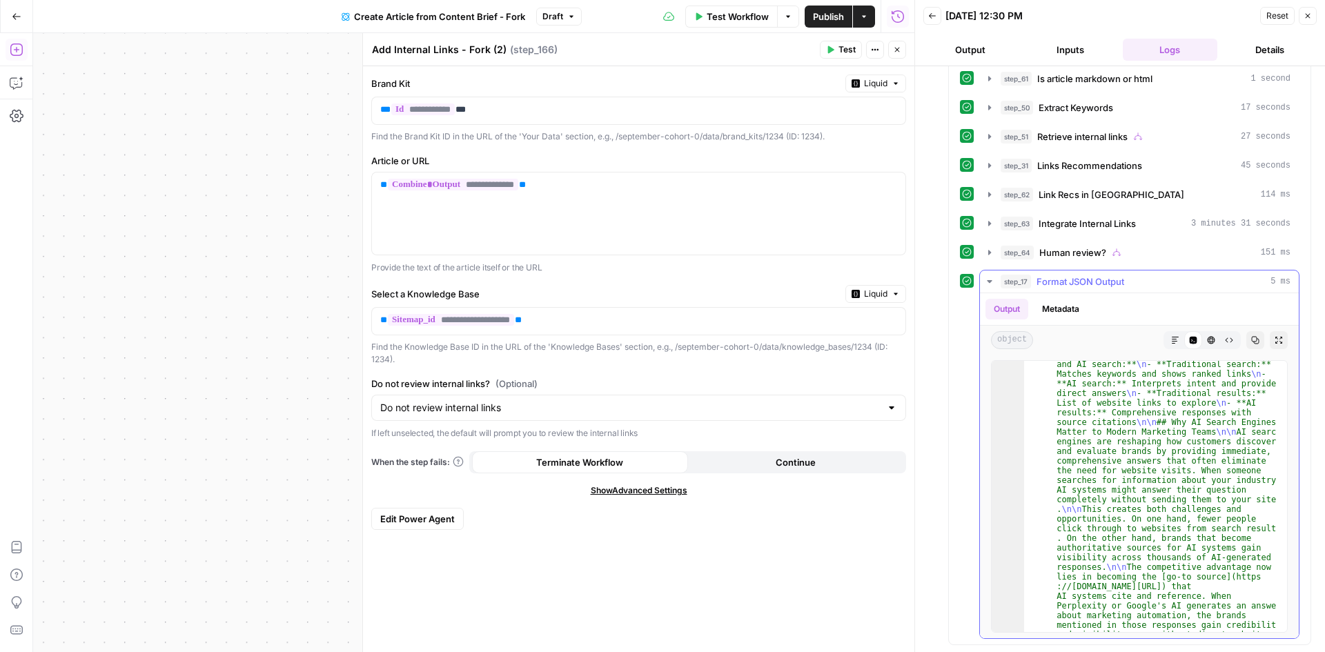
click at [993, 286] on icon "button" at bounding box center [989, 281] width 11 height 11
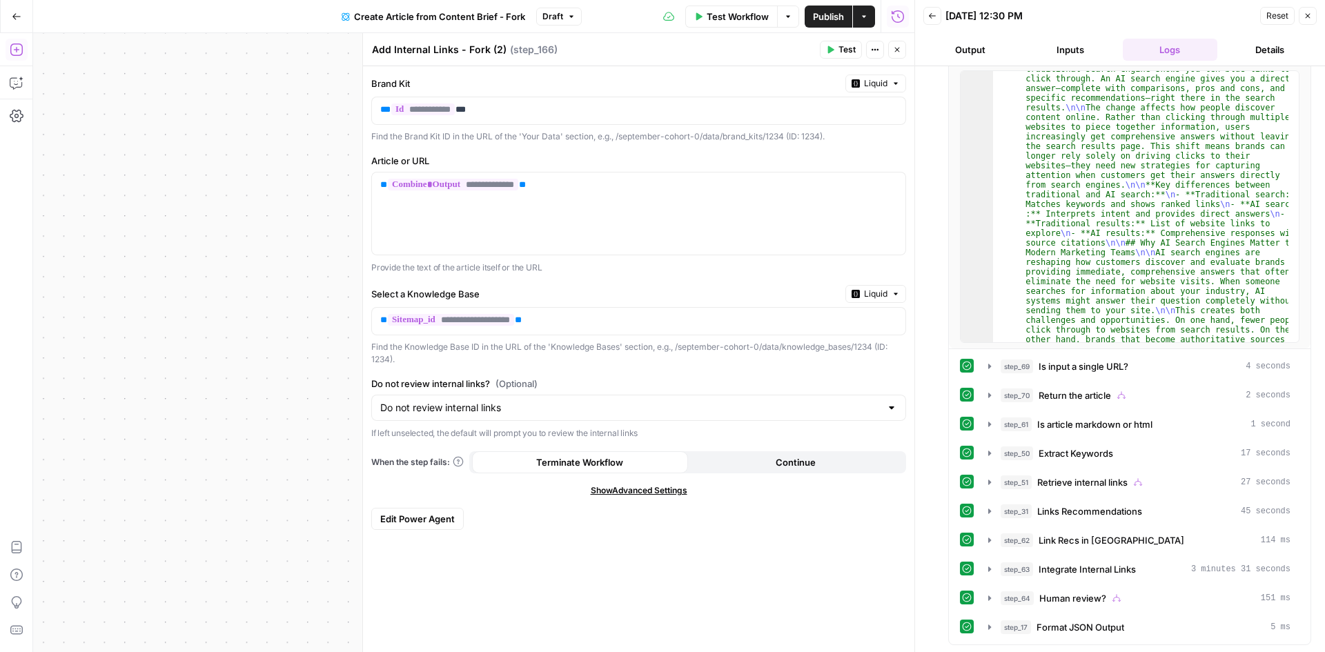
click at [1312, 19] on button "Close" at bounding box center [1307, 16] width 18 height 18
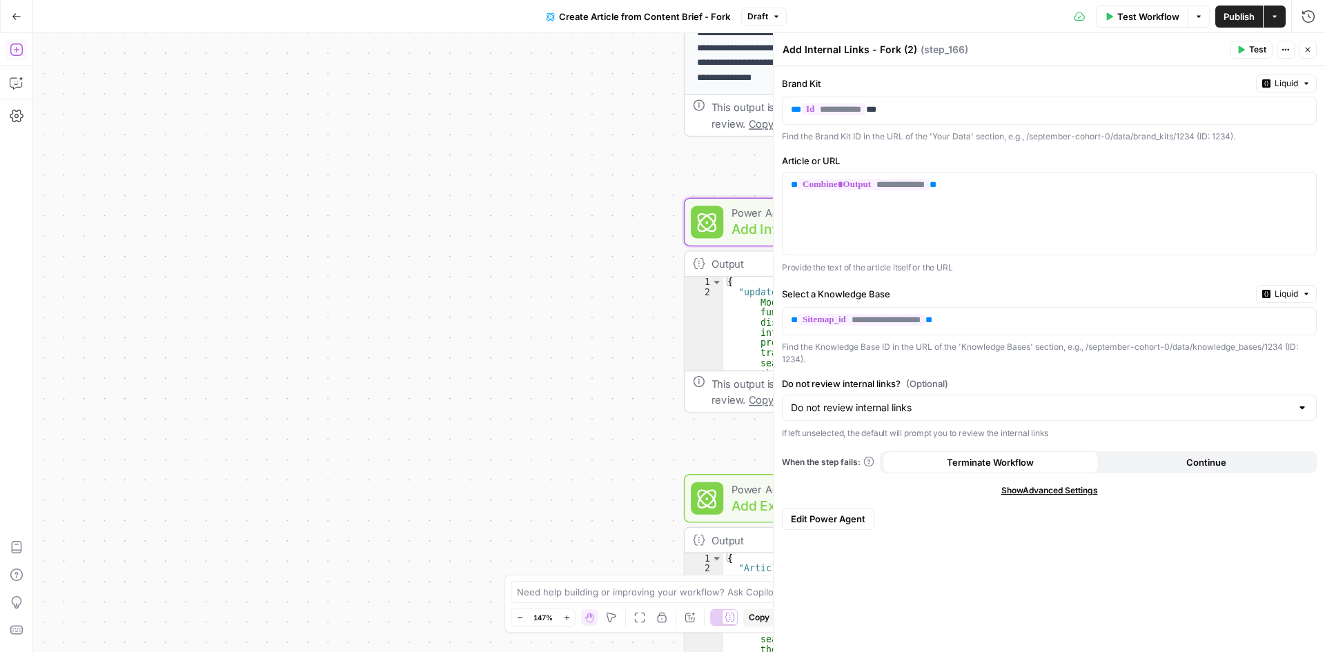
click at [1313, 57] on button "Close" at bounding box center [1307, 50] width 18 height 18
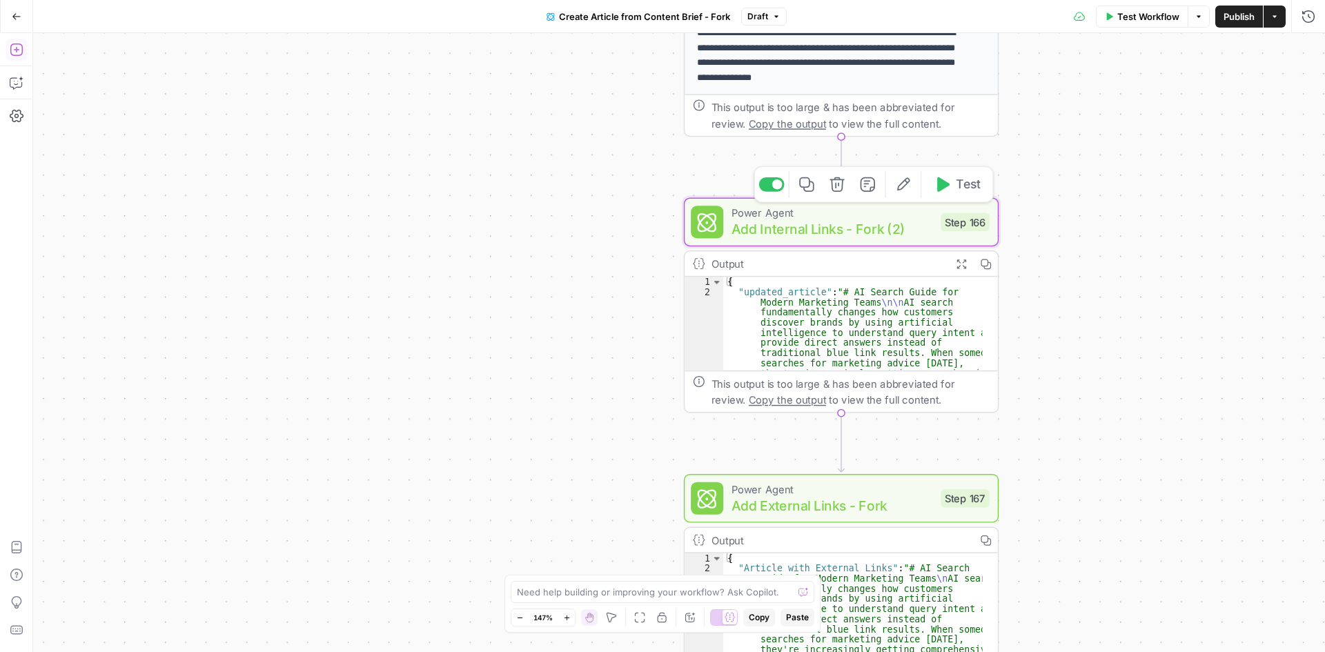
click at [856, 235] on span "Add Internal Links - Fork (2)" at bounding box center [831, 229] width 201 height 20
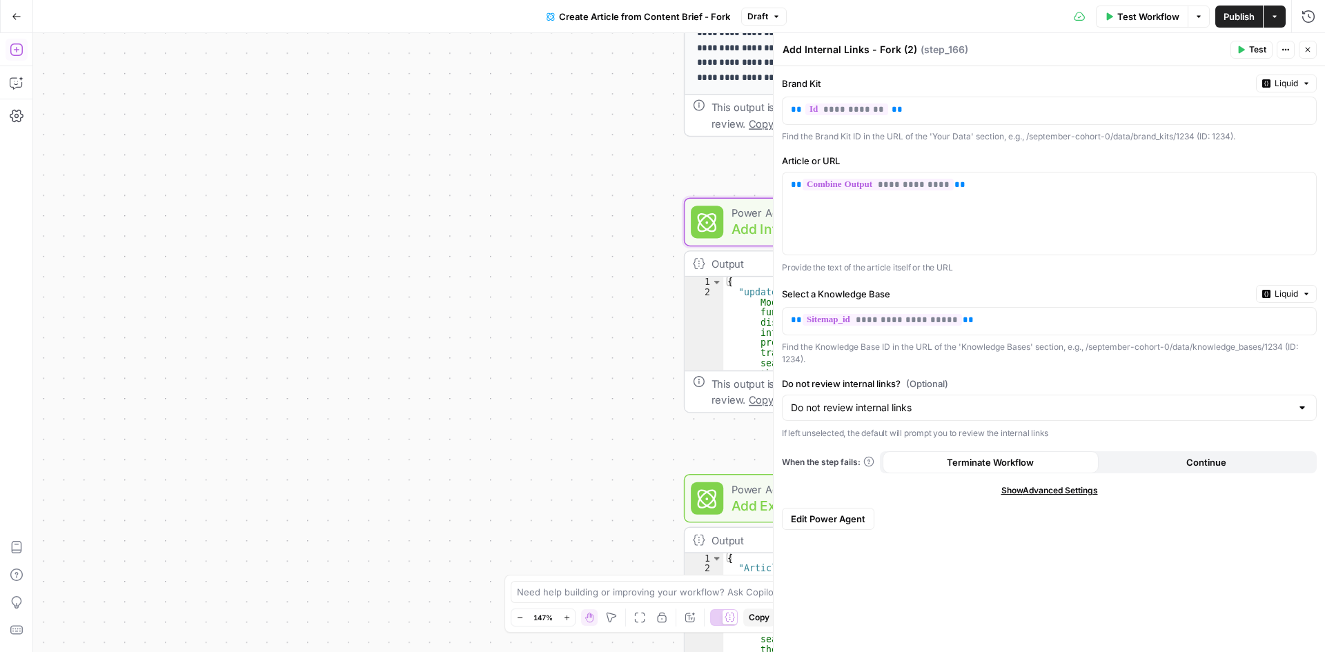
click at [1283, 47] on icon "button" at bounding box center [1285, 50] width 8 height 8
click at [1309, 53] on icon "button" at bounding box center [1307, 50] width 8 height 8
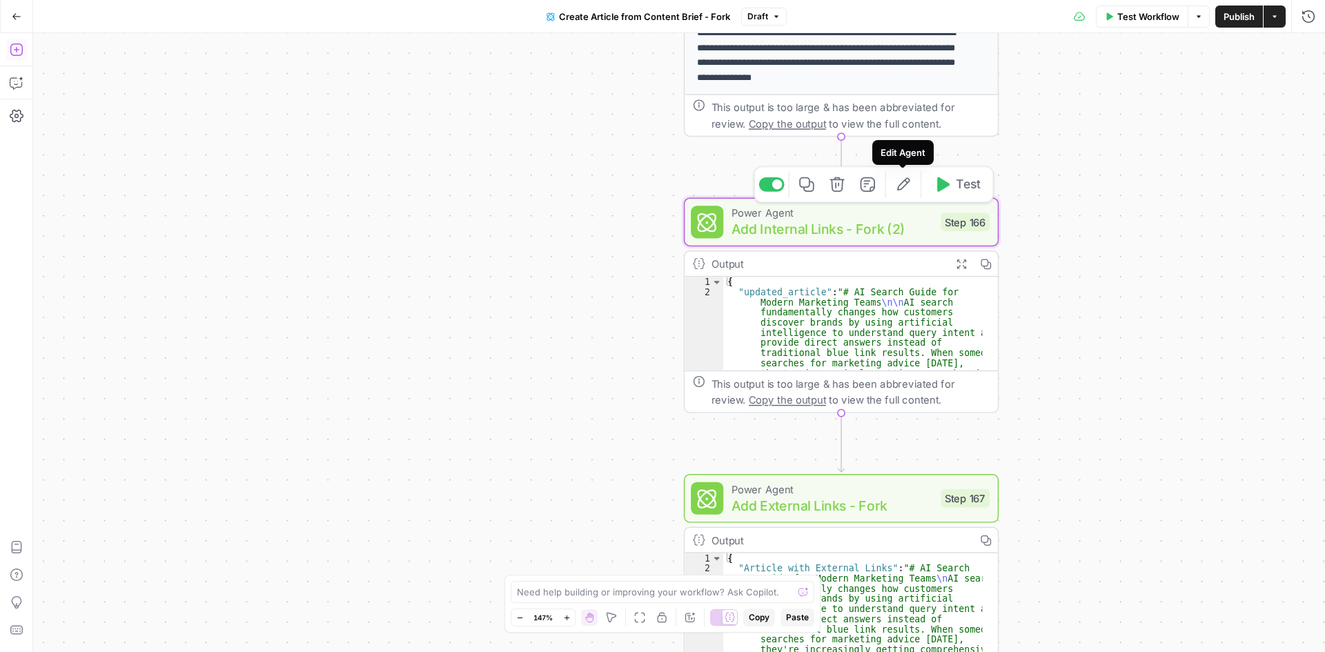
click at [902, 186] on icon "button" at bounding box center [903, 185] width 17 height 17
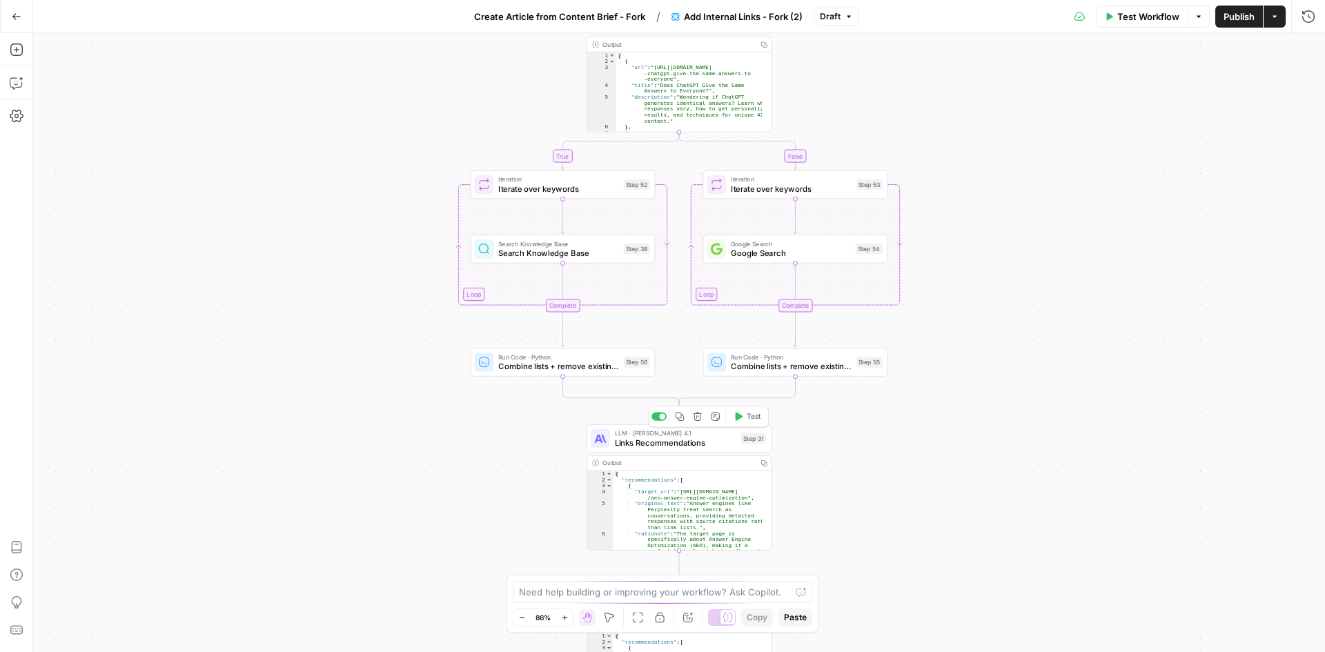
click at [686, 445] on span "Links Recommendations" at bounding box center [675, 443] width 121 height 12
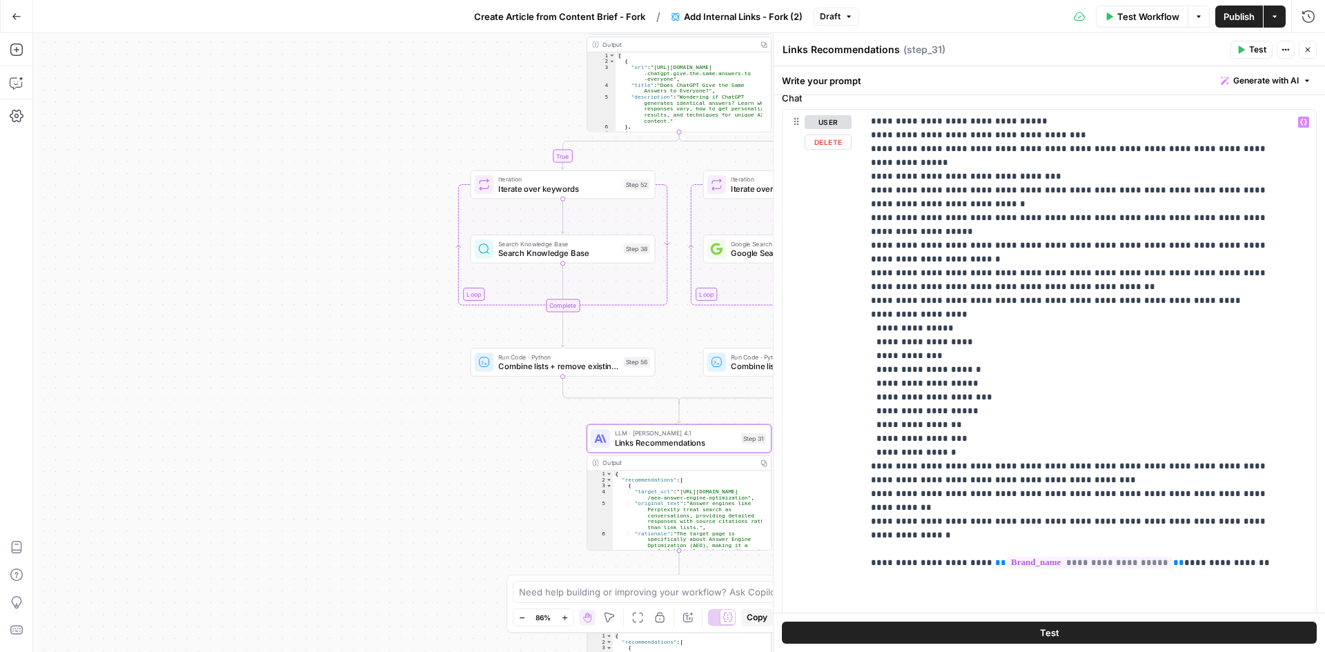
scroll to position [345, 0]
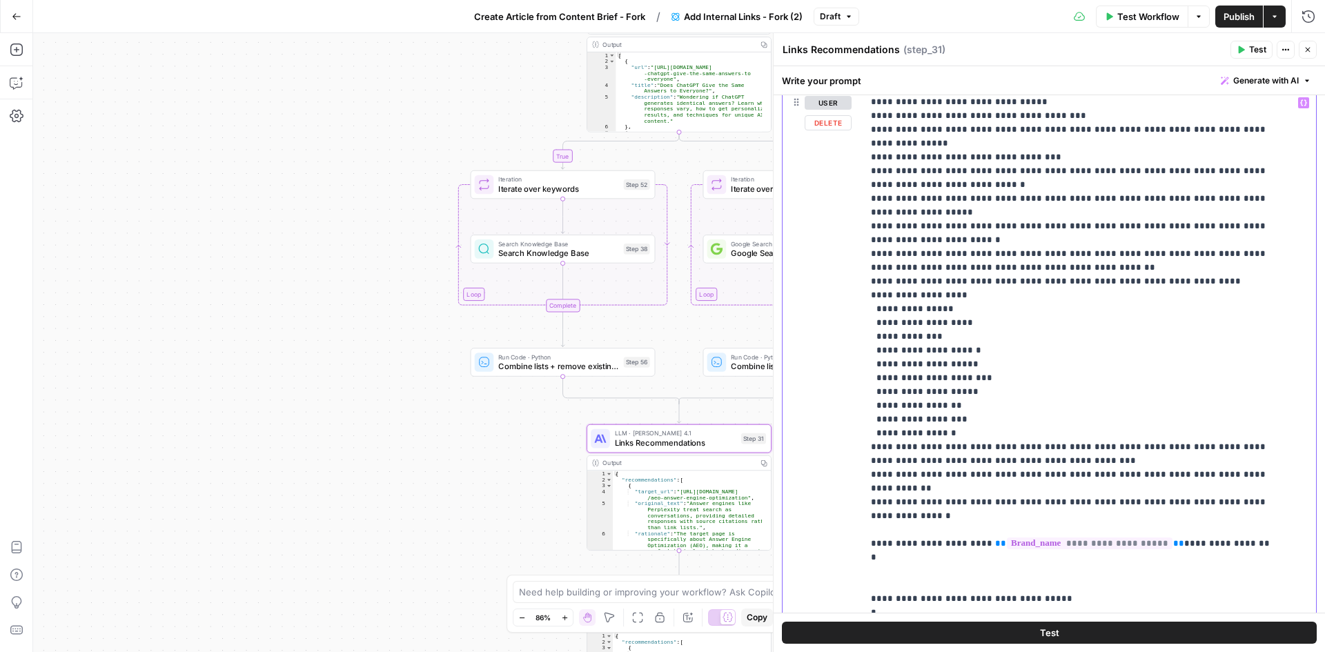
click at [1247, 44] on button "Test" at bounding box center [1251, 50] width 42 height 18
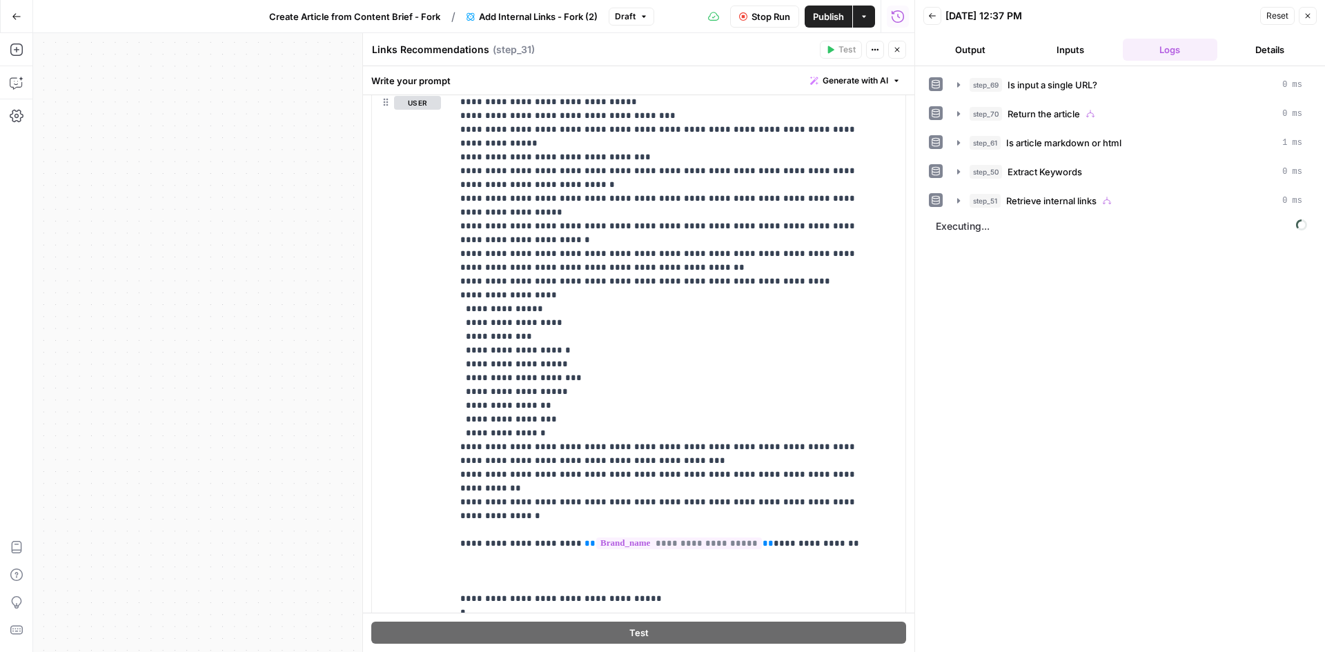
click at [1065, 52] on button "Inputs" at bounding box center [1070, 50] width 95 height 22
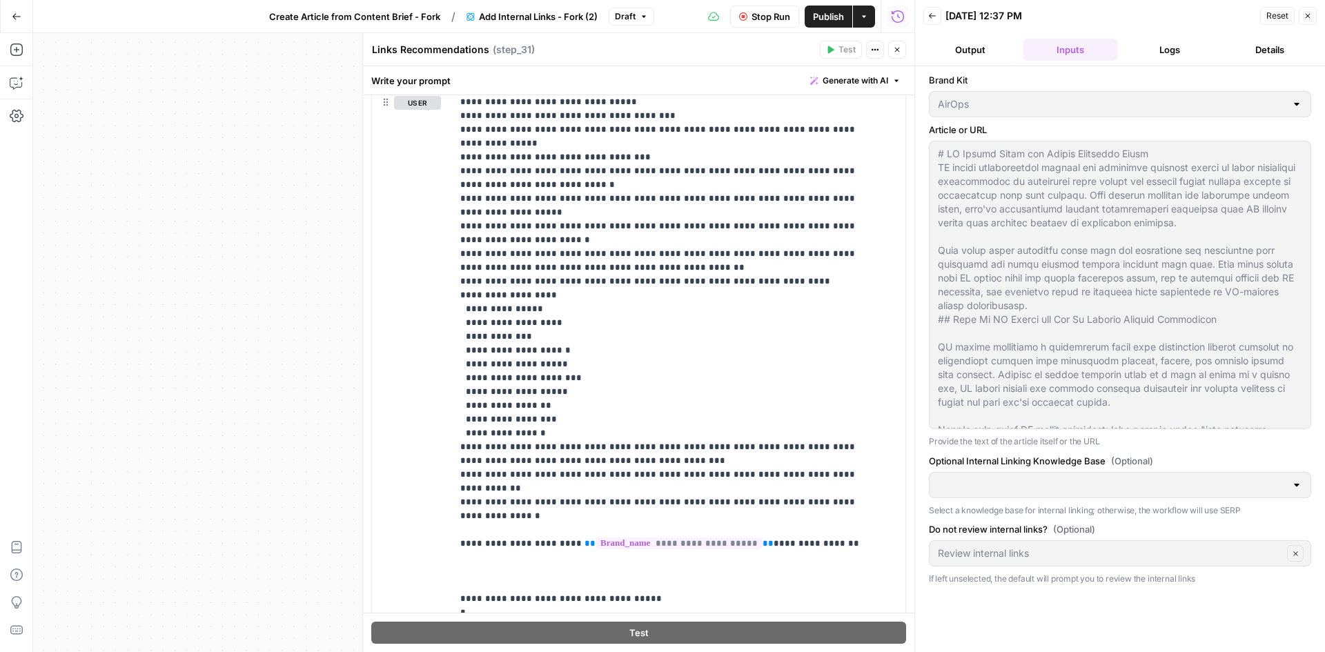
click at [937, 14] on button "Back" at bounding box center [932, 16] width 18 height 18
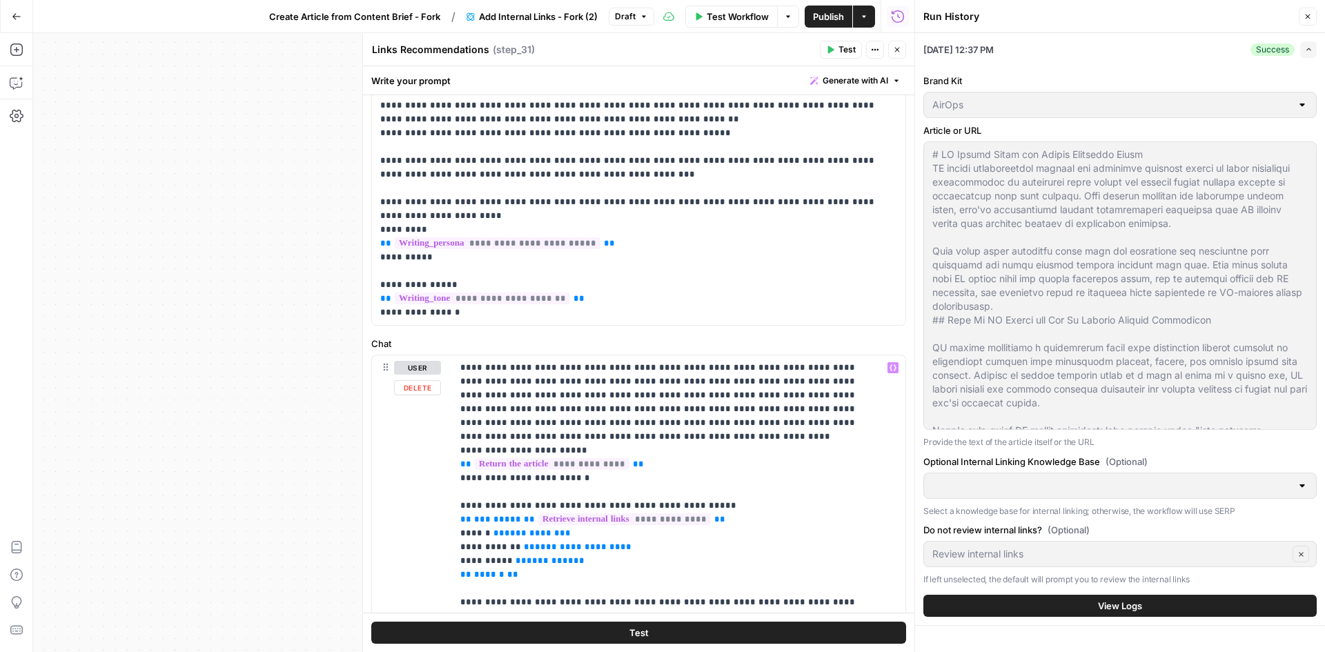
scroll to position [44, 0]
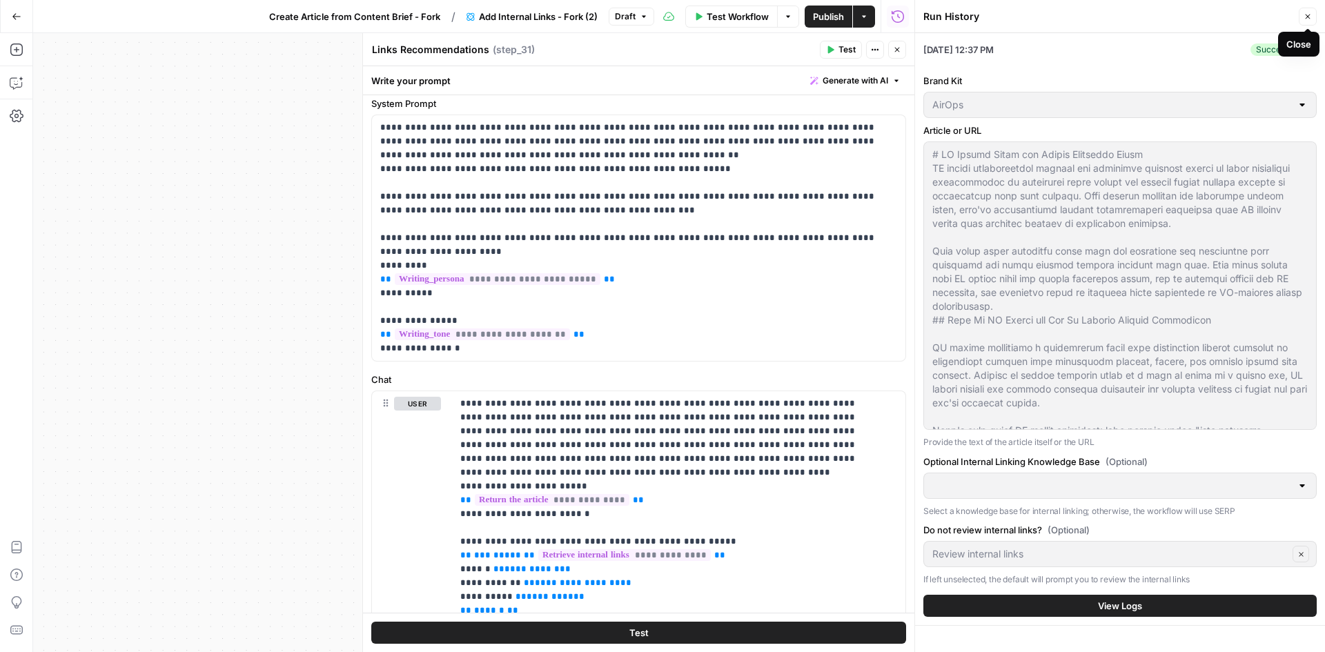
click at [1312, 21] on button "Close" at bounding box center [1307, 17] width 18 height 18
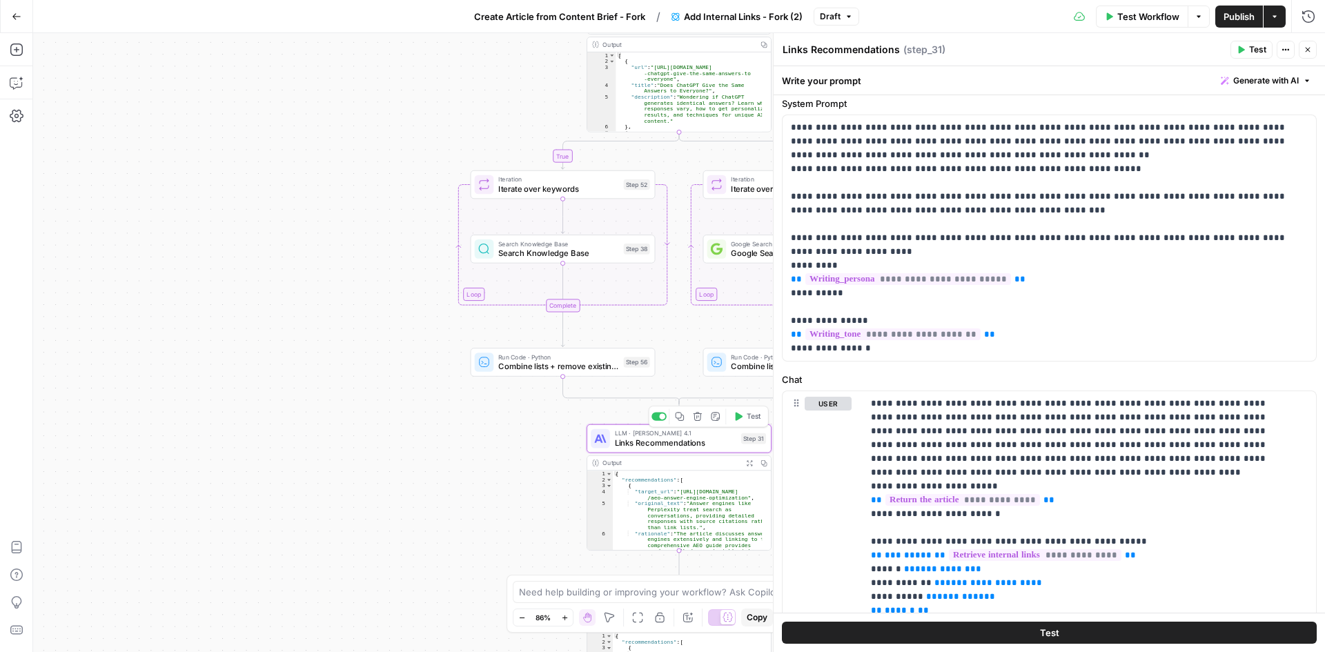
click at [671, 448] on span "Links Recommendations" at bounding box center [675, 443] width 121 height 12
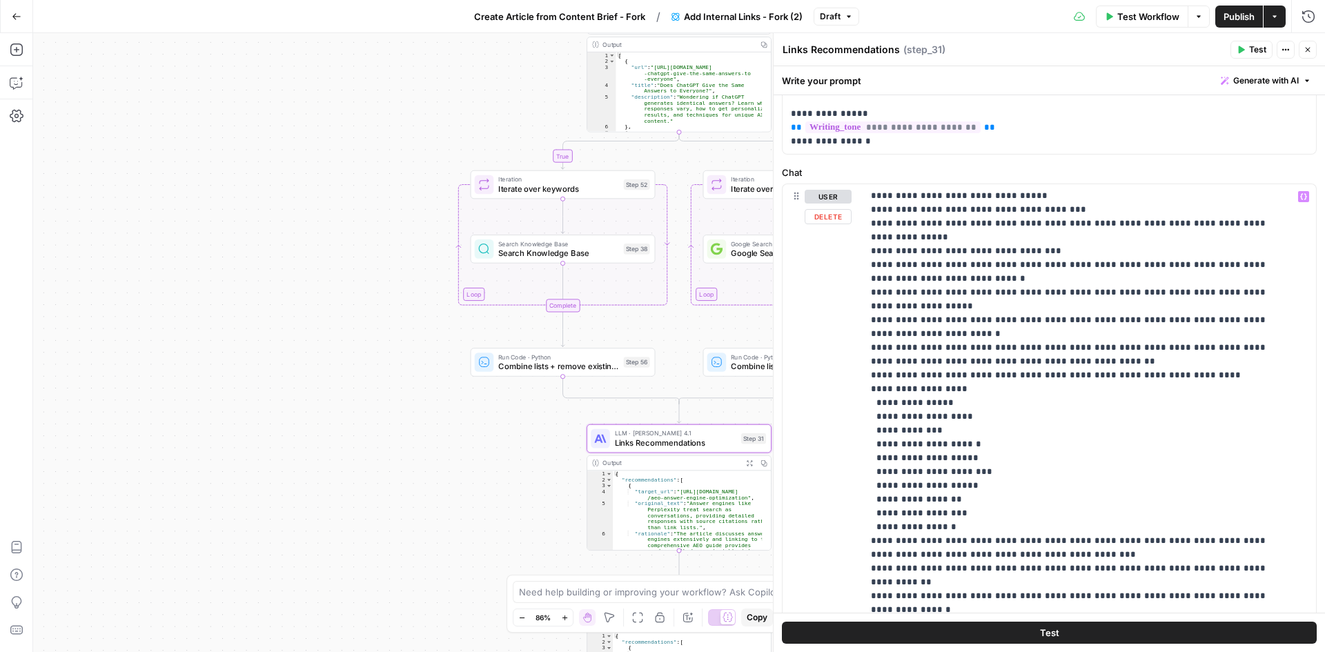
scroll to position [320, 0]
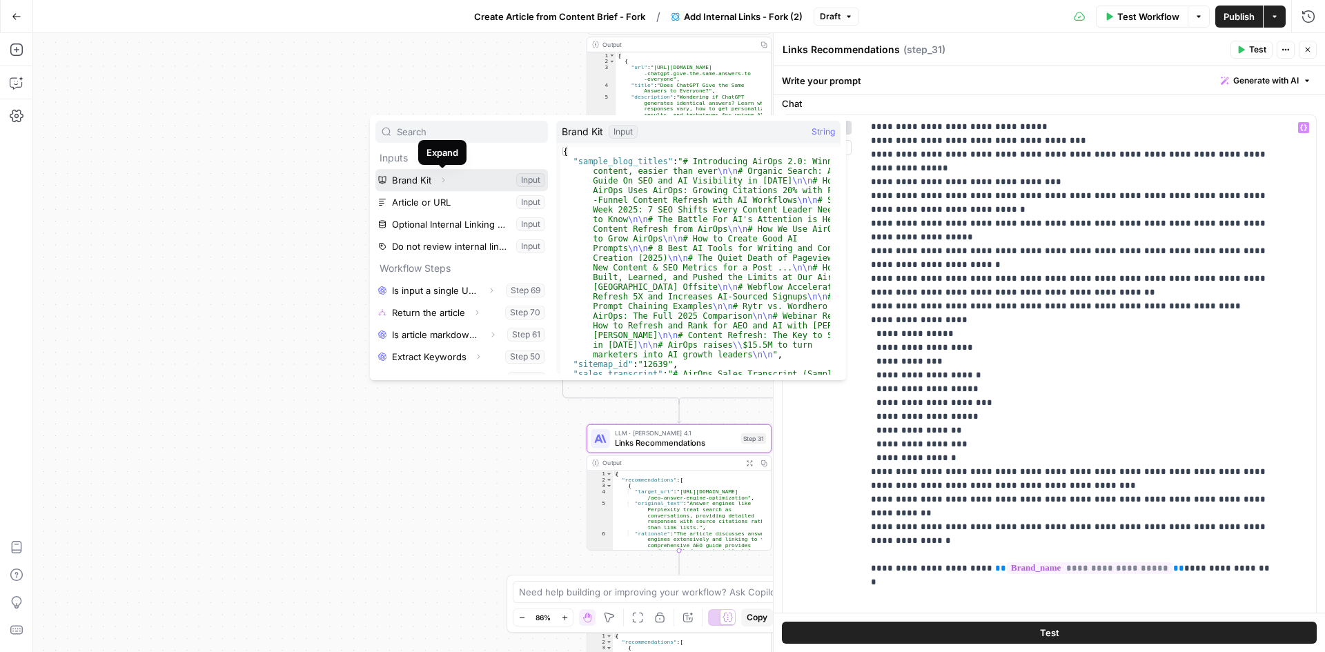
click at [443, 179] on icon "button" at bounding box center [443, 180] width 3 height 5
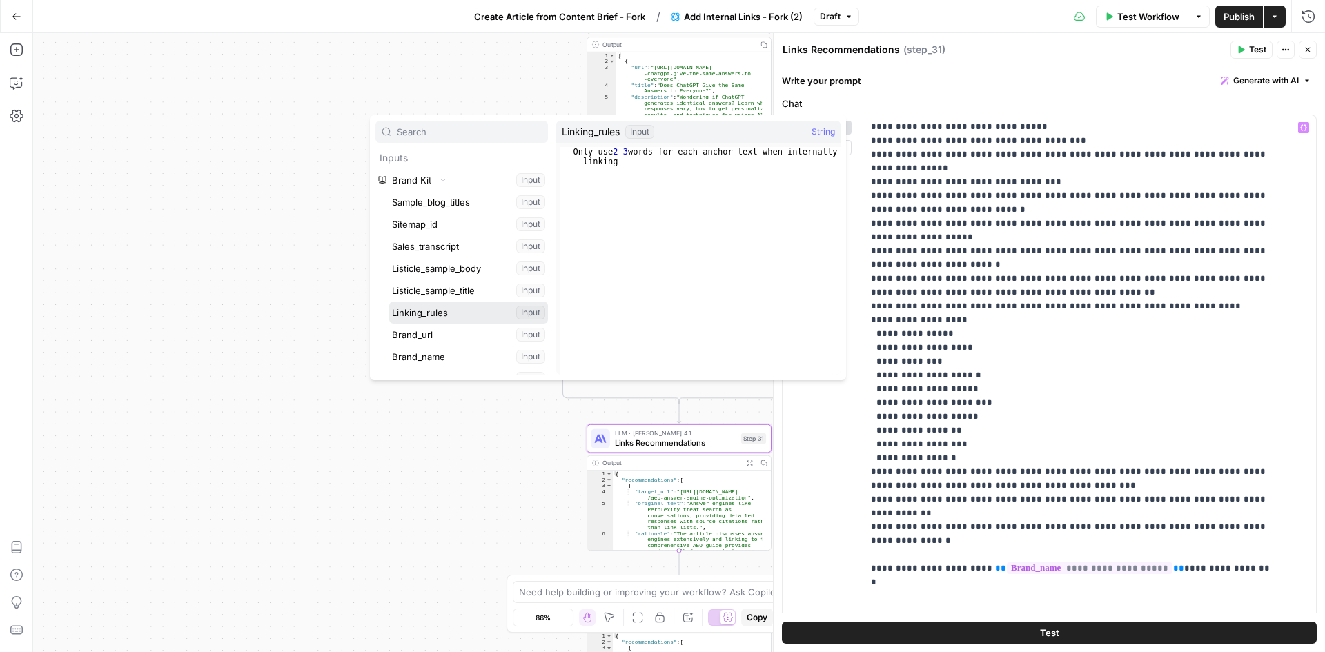
click at [438, 318] on button "Select variable Linking_rules" at bounding box center [468, 312] width 159 height 22
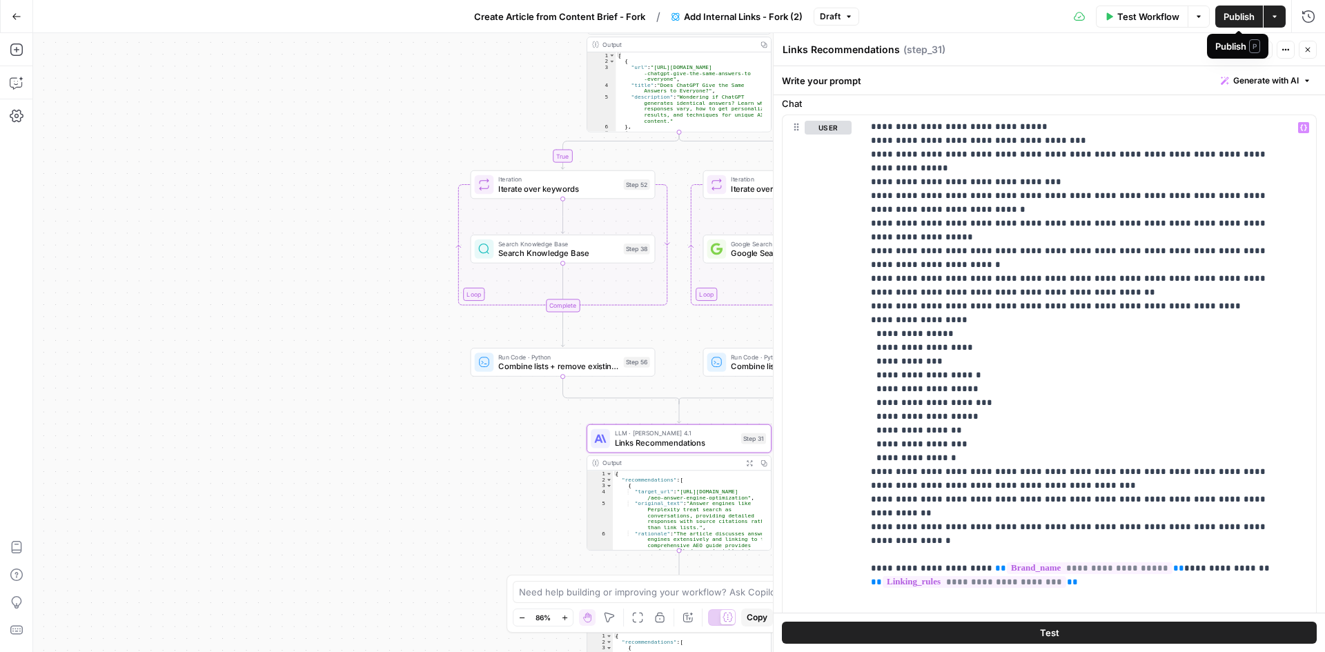
click at [1234, 17] on span "Publish" at bounding box center [1238, 17] width 31 height 14
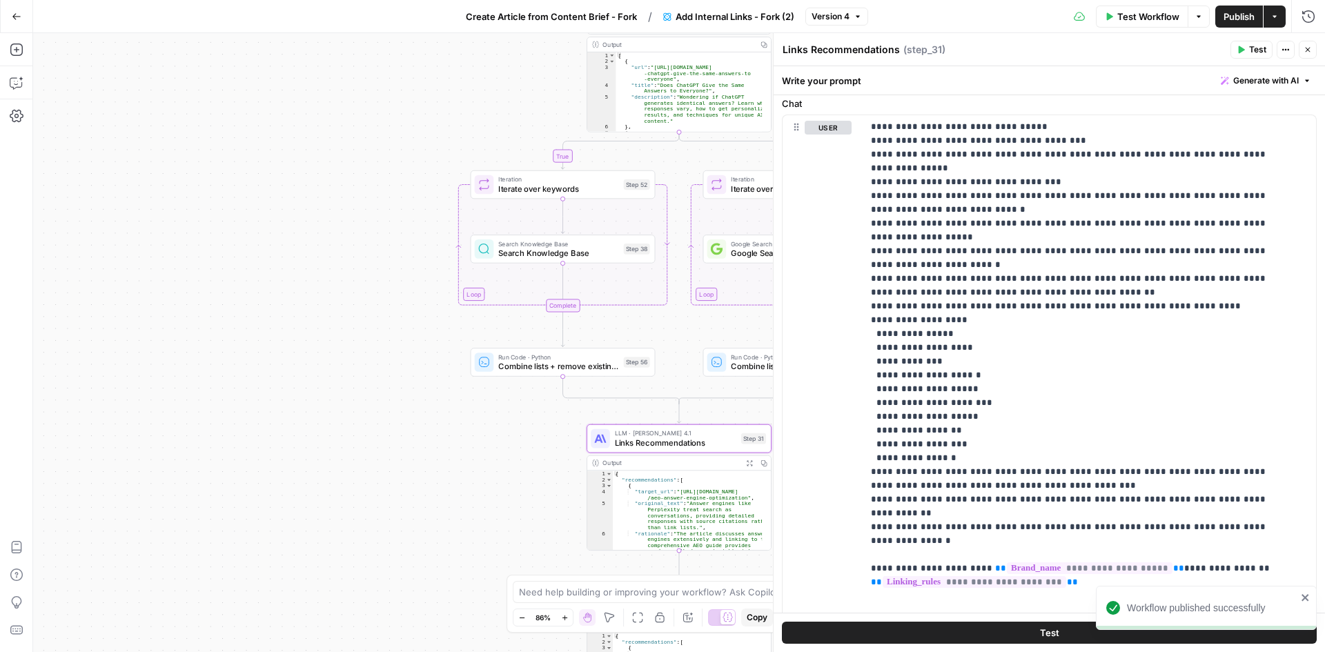
click at [1305, 53] on icon "button" at bounding box center [1307, 50] width 8 height 8
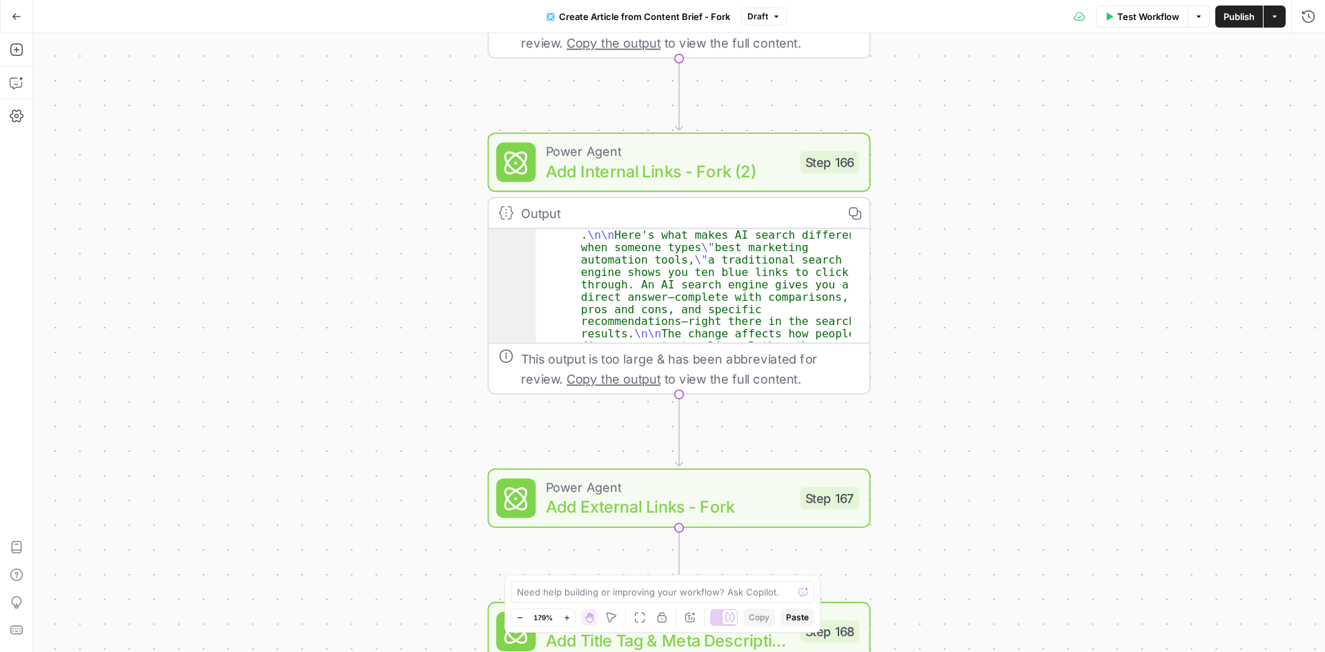
scroll to position [290, 0]
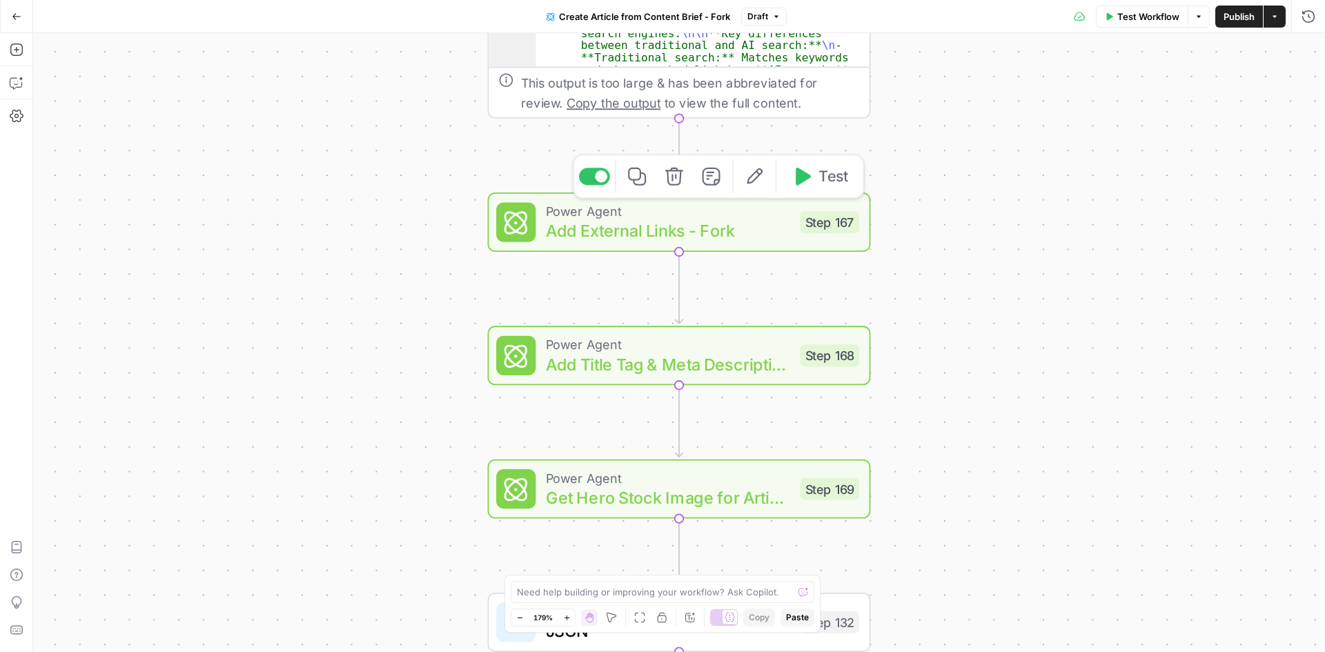
click at [730, 235] on span "Add External Links - Fork" at bounding box center [668, 231] width 244 height 25
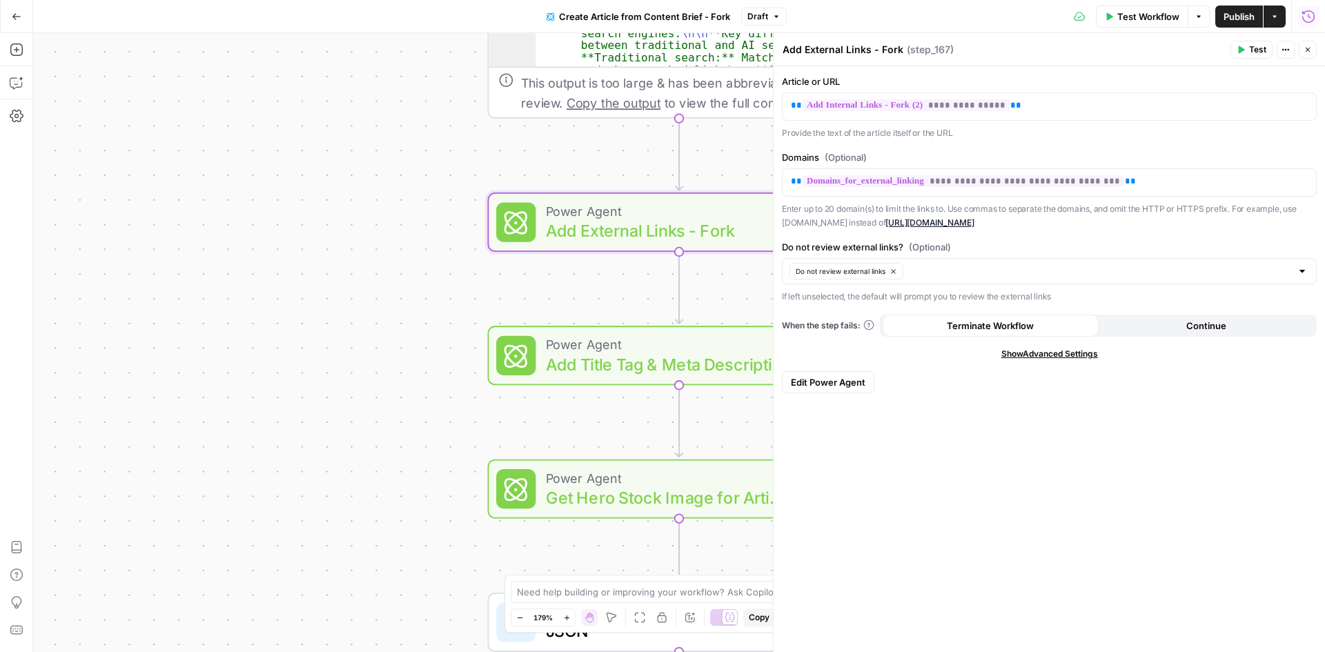
click at [1299, 17] on button "Run History" at bounding box center [1308, 17] width 22 height 22
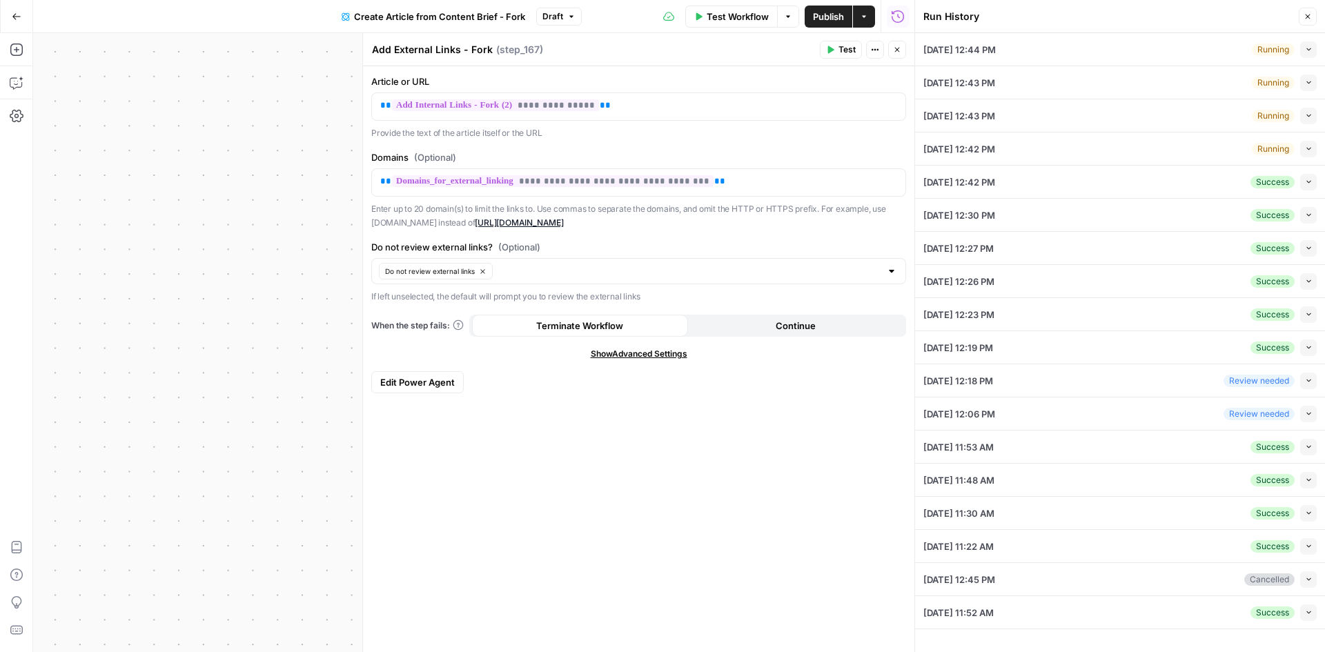
click at [1302, 17] on button "Close" at bounding box center [1307, 17] width 18 height 18
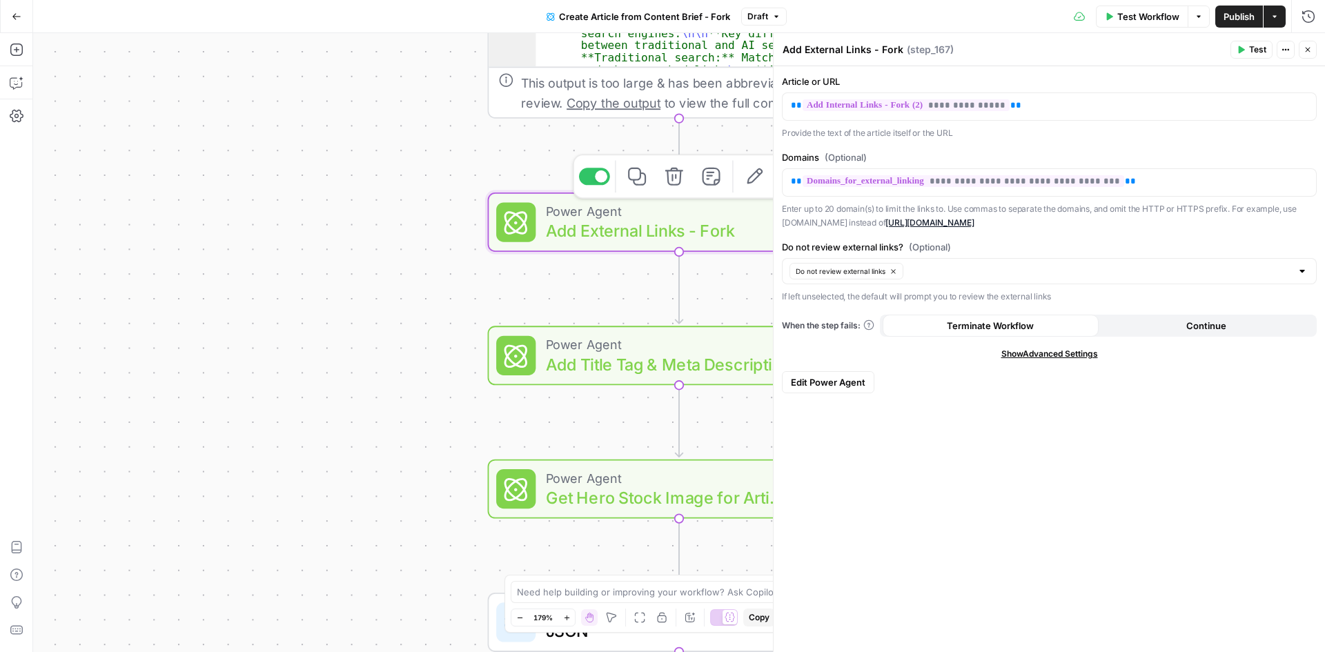
click at [728, 219] on span "Add External Links - Fork" at bounding box center [668, 231] width 244 height 25
click at [1312, 55] on button "Close" at bounding box center [1307, 50] width 18 height 18
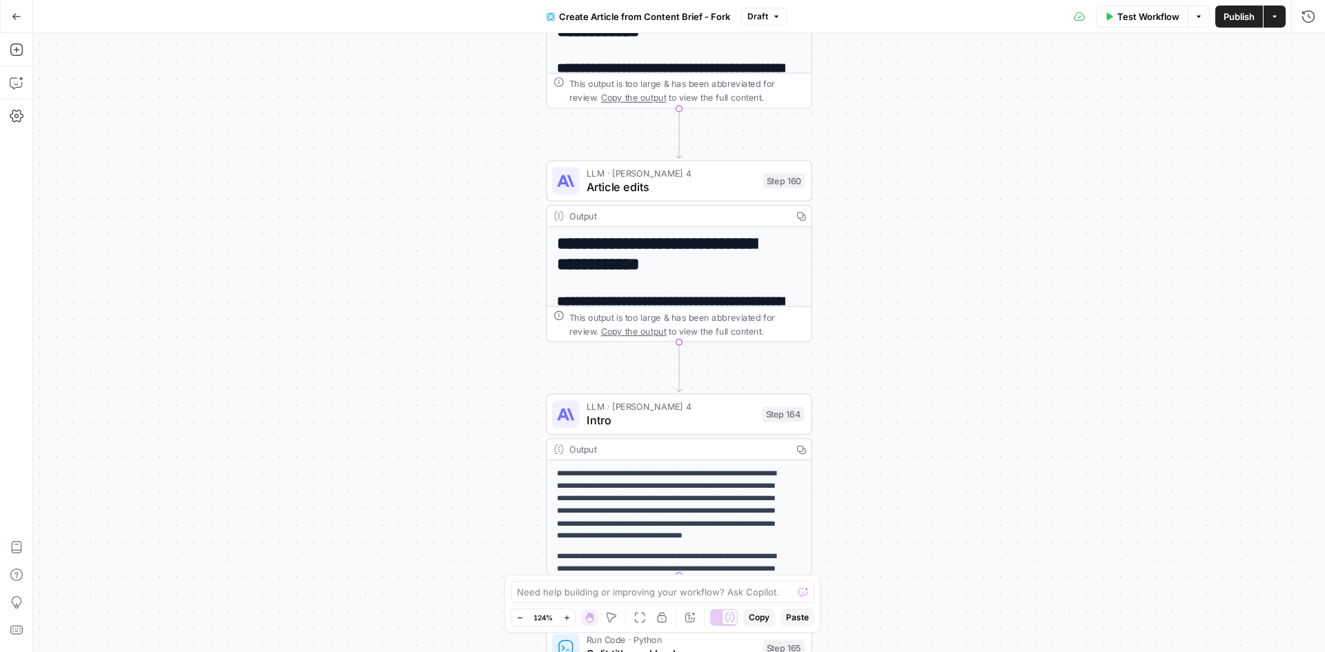
drag, startPoint x: 1079, startPoint y: 184, endPoint x: 1078, endPoint y: 488, distance: 304.9
click at [1077, 488] on div "**********" at bounding box center [679, 342] width 1292 height 619
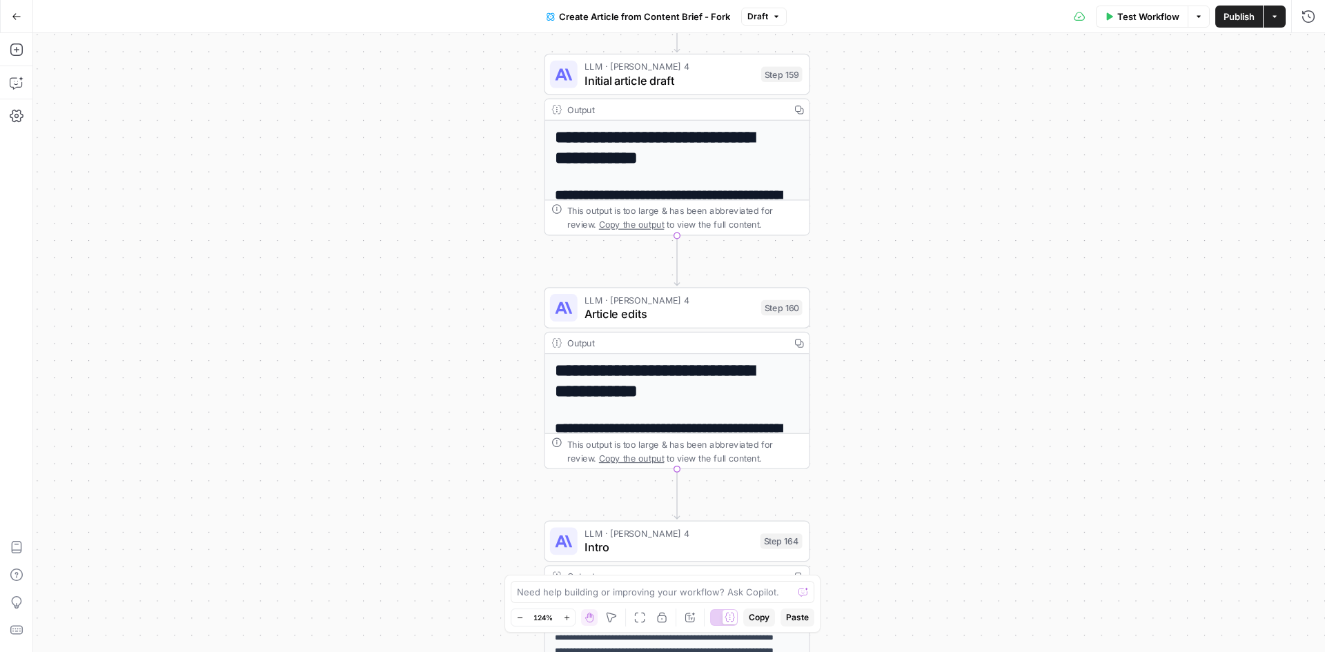
drag, startPoint x: 1012, startPoint y: 170, endPoint x: 1038, endPoint y: 376, distance: 207.3
click at [1038, 410] on div "**********" at bounding box center [679, 342] width 1292 height 619
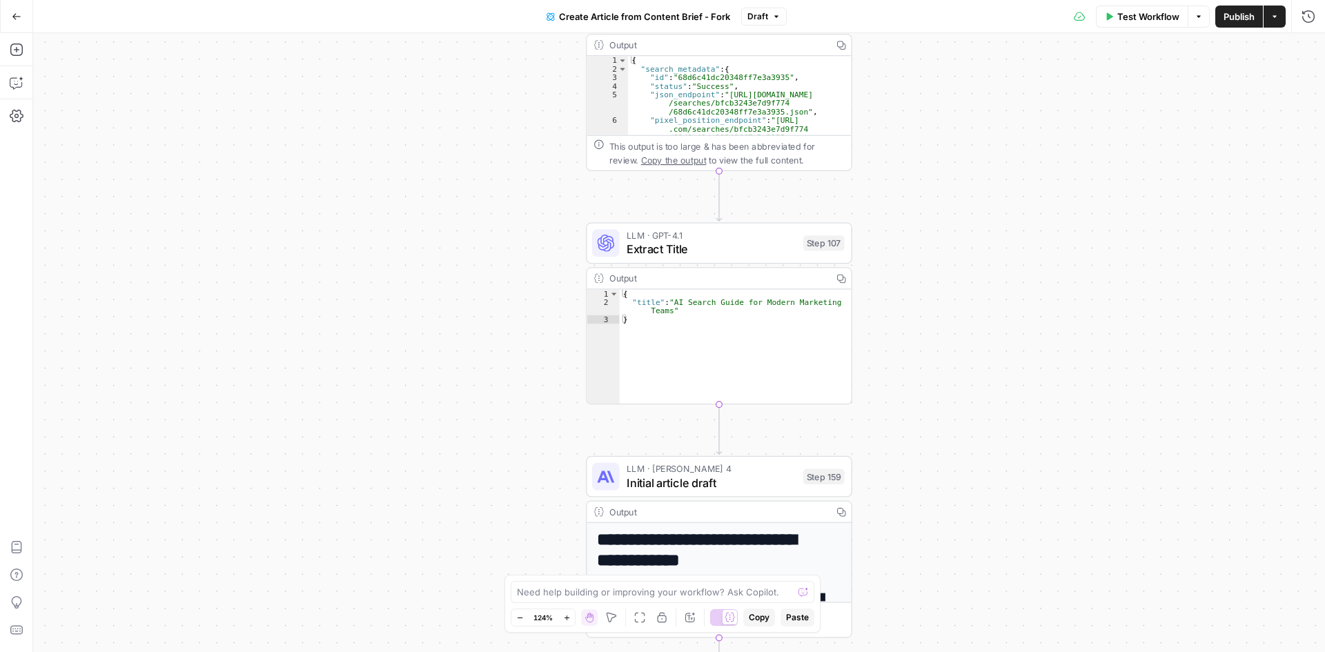
drag, startPoint x: 984, startPoint y: 208, endPoint x: 1065, endPoint y: 475, distance: 279.6
click at [1065, 475] on div "**********" at bounding box center [679, 342] width 1292 height 619
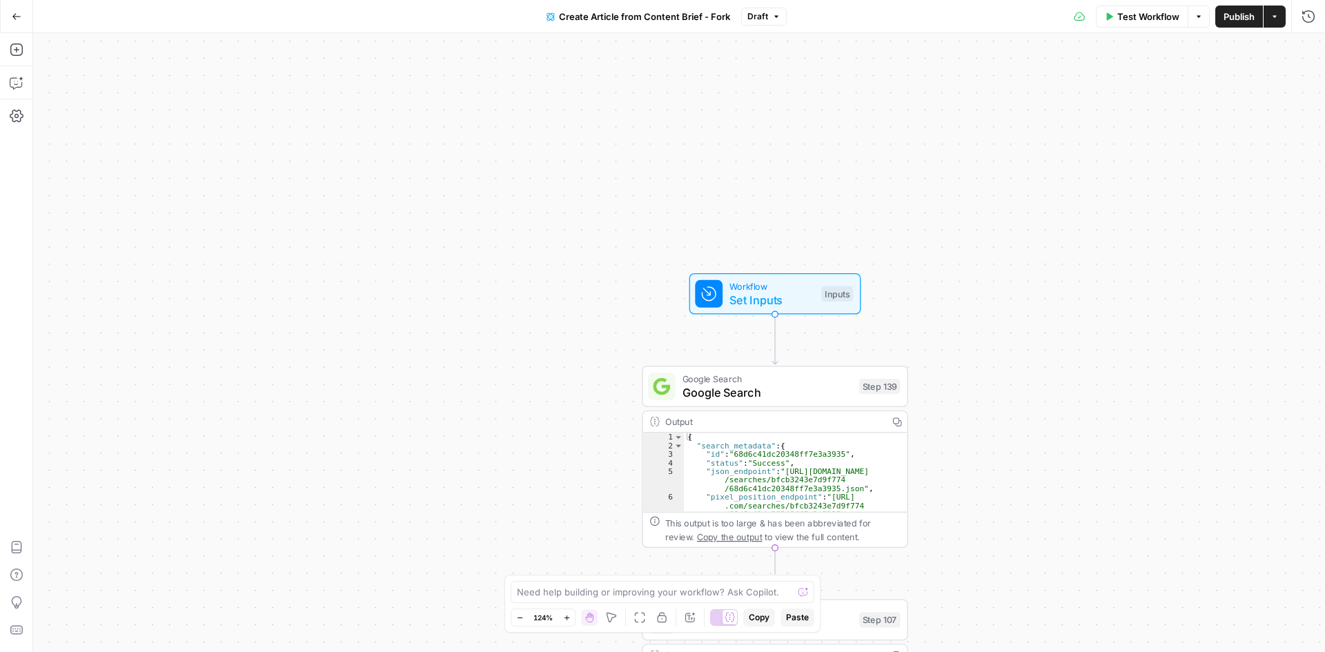
drag, startPoint x: 995, startPoint y: 428, endPoint x: 992, endPoint y: 509, distance: 81.5
click at [992, 509] on div "**********" at bounding box center [679, 342] width 1292 height 619
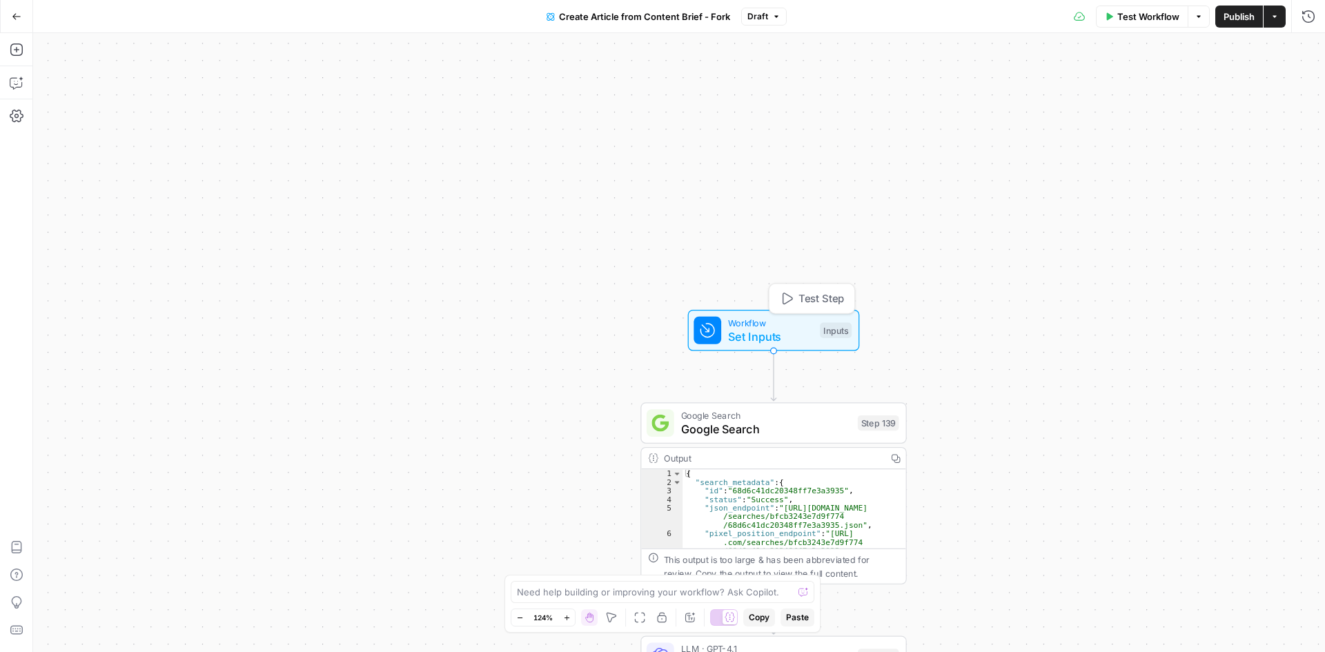
click at [734, 337] on span "Set Inputs" at bounding box center [770, 336] width 85 height 17
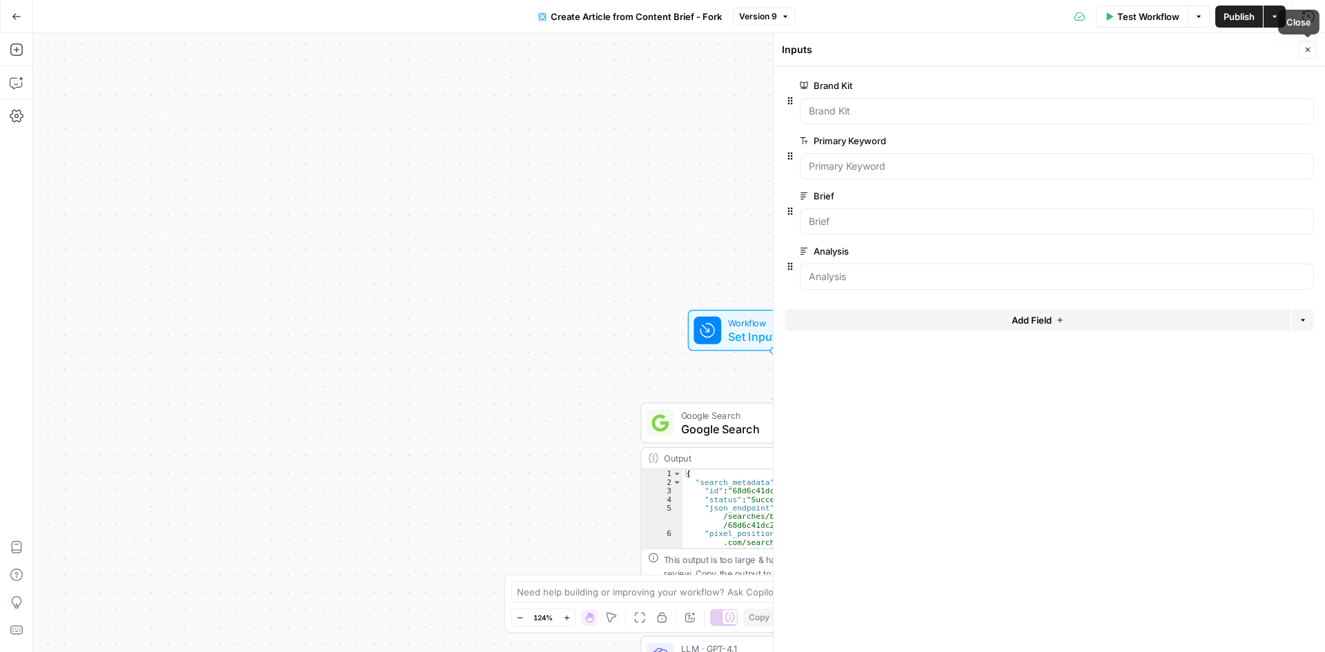
click at [1306, 51] on icon "button" at bounding box center [1307, 50] width 5 height 5
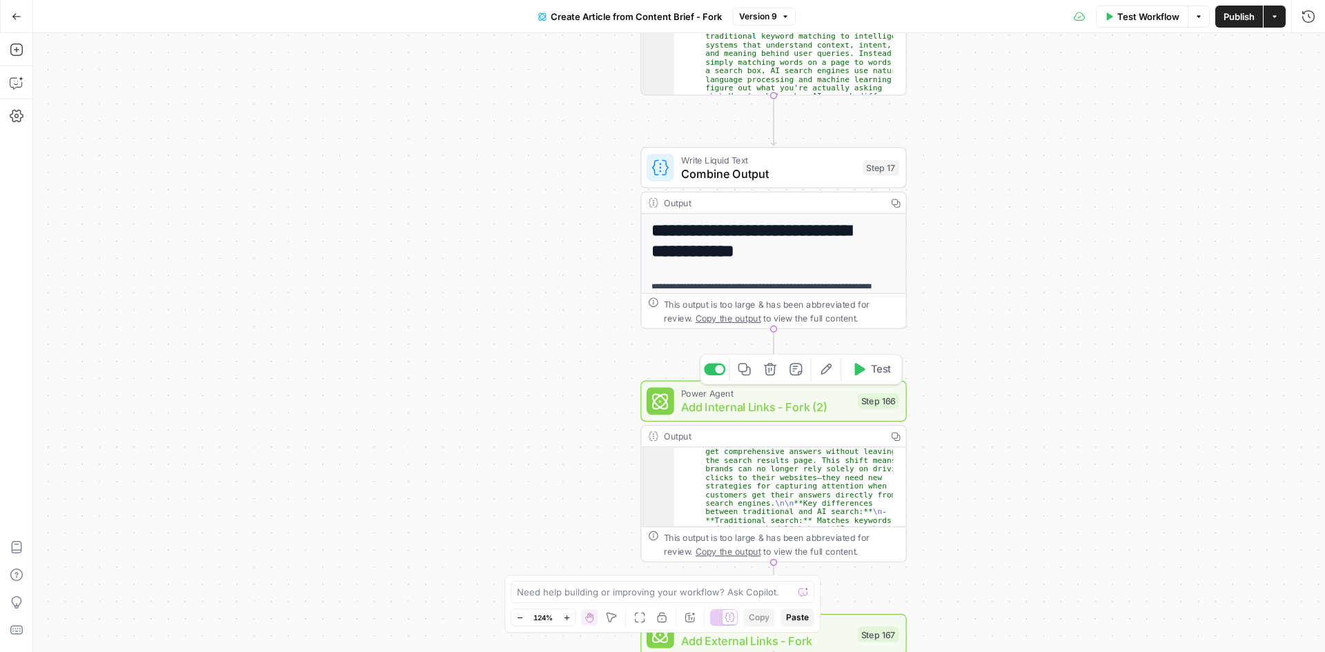
click at [800, 402] on span "Add Internal Links - Fork (2)" at bounding box center [766, 407] width 170 height 17
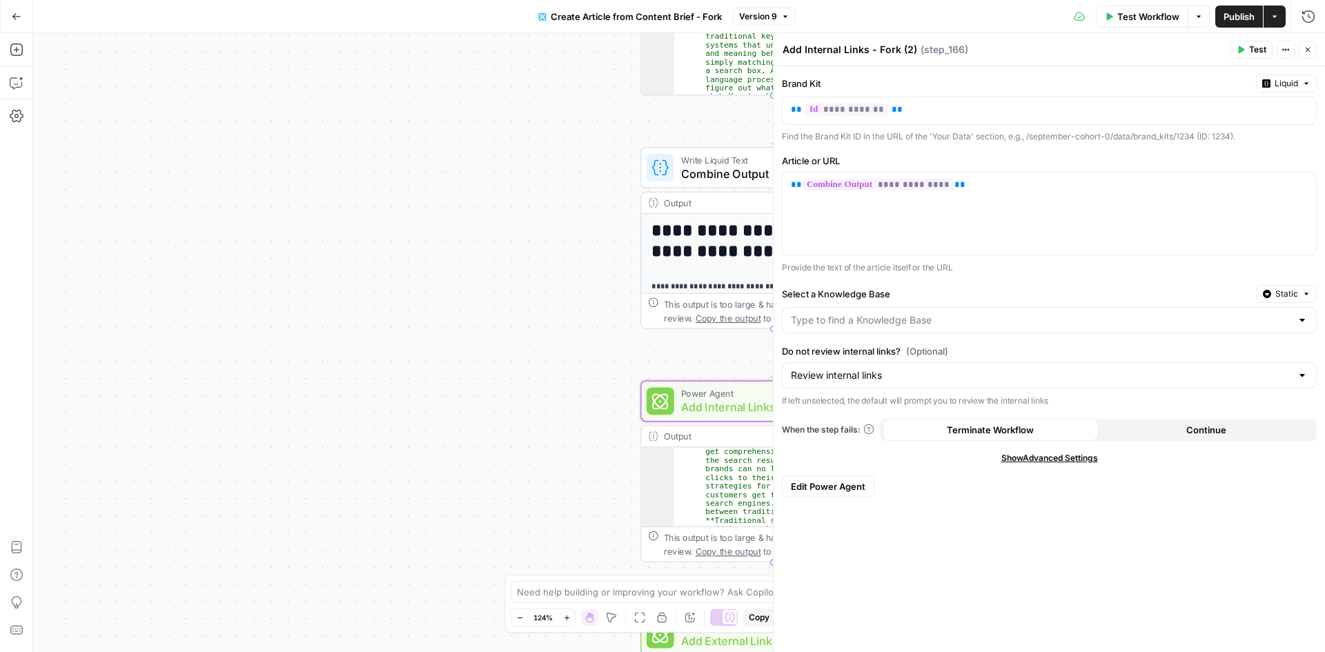
click at [1303, 379] on div at bounding box center [1301, 375] width 11 height 14
click at [858, 430] on span "Do not review internal links" at bounding box center [1046, 429] width 506 height 14
type input "Do not review internal links"
click at [984, 512] on div "**********" at bounding box center [1048, 359] width 551 height 586
click at [1309, 47] on icon "button" at bounding box center [1307, 50] width 8 height 8
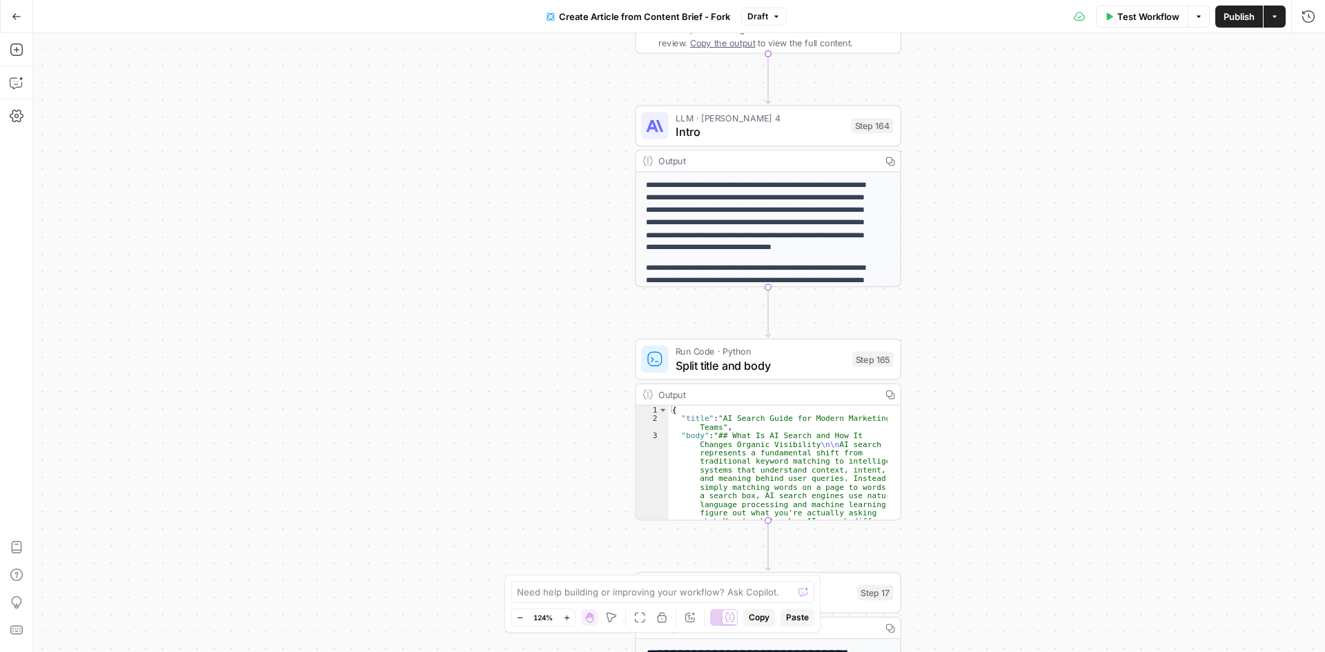
drag, startPoint x: 1100, startPoint y: 96, endPoint x: 1095, endPoint y: 515, distance: 419.5
click at [1095, 515] on div "**********" at bounding box center [679, 342] width 1292 height 619
drag, startPoint x: 1051, startPoint y: 171, endPoint x: 1045, endPoint y: 415, distance: 244.3
click at [1045, 419] on div "**********" at bounding box center [679, 342] width 1292 height 619
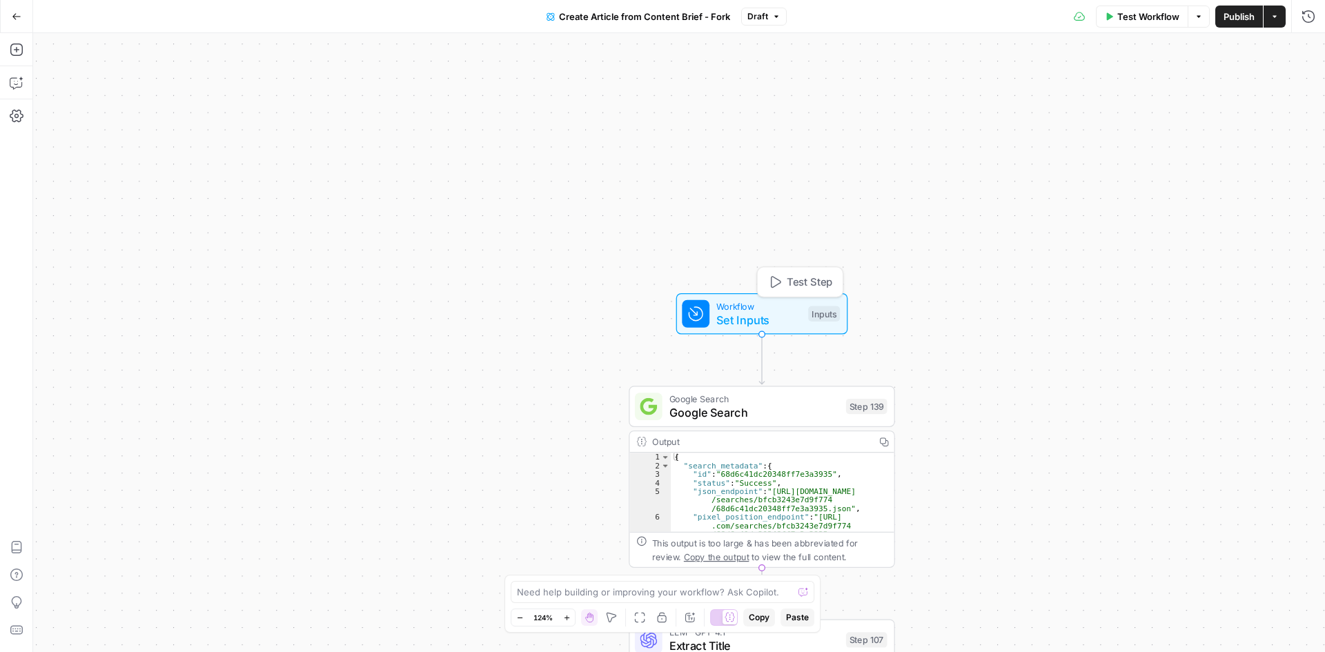
click at [751, 315] on span "Set Inputs" at bounding box center [758, 319] width 85 height 17
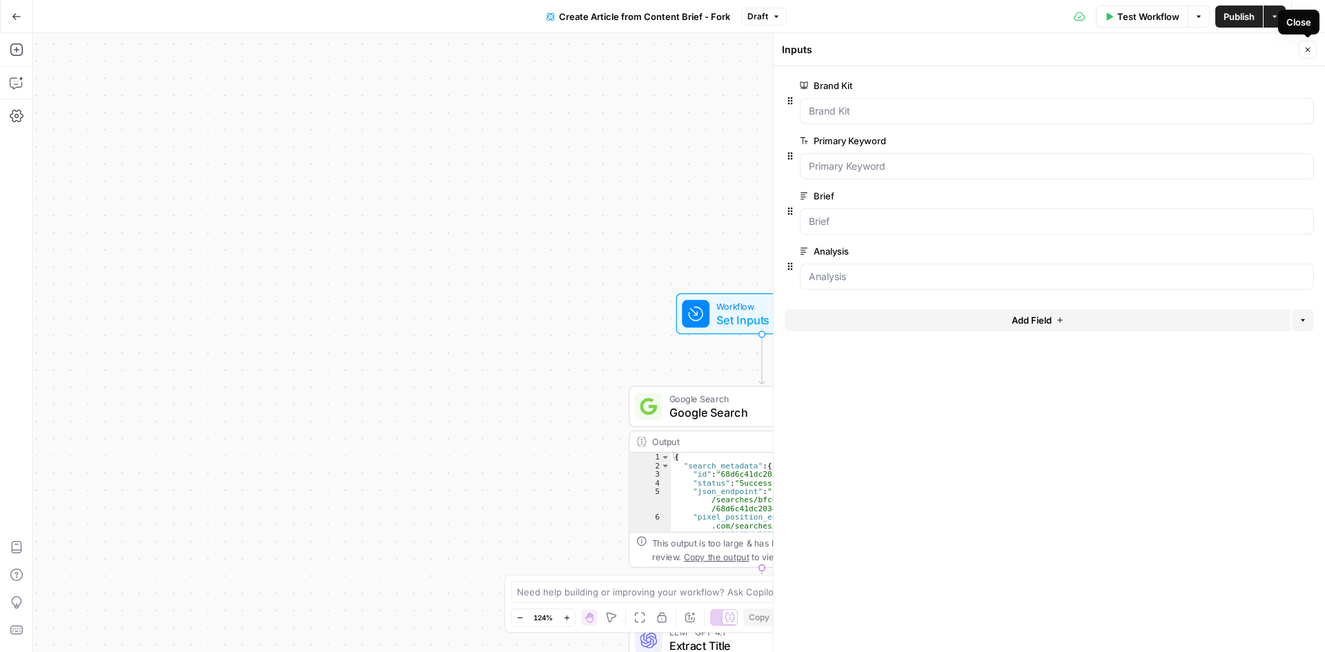
click at [1312, 51] on button "Close" at bounding box center [1307, 50] width 18 height 18
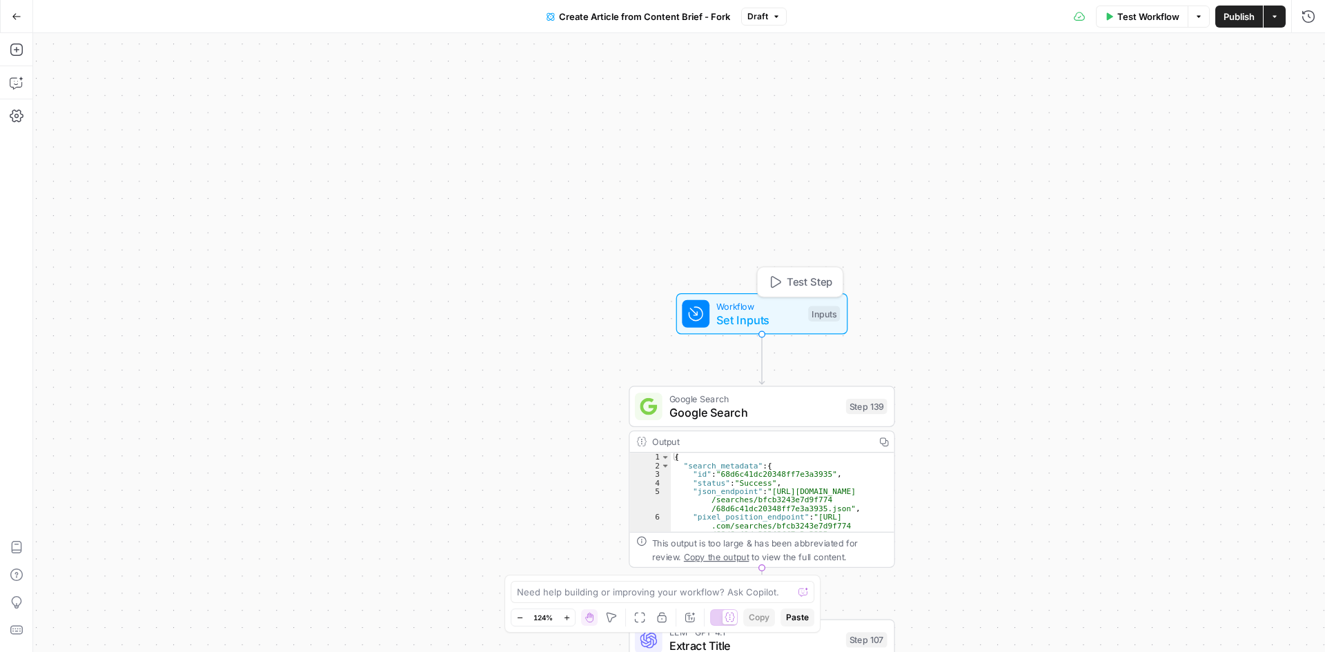
click at [786, 279] on span "Test Step" at bounding box center [809, 282] width 46 height 15
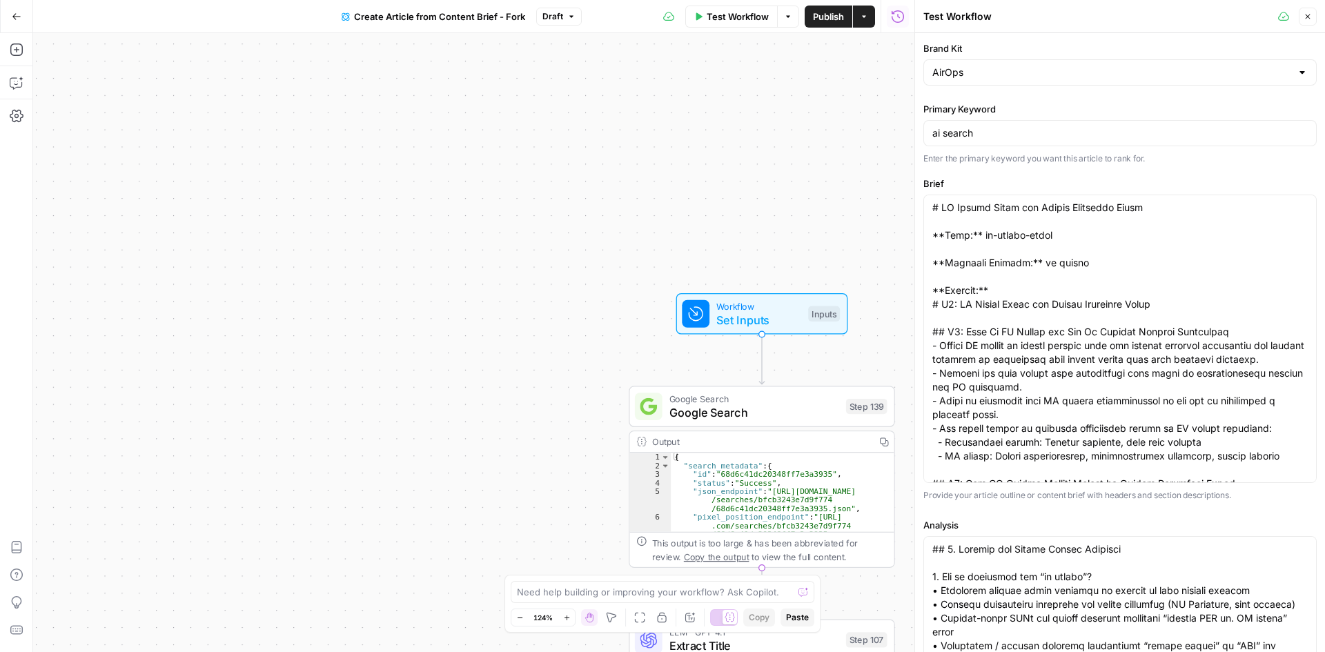
click at [1296, 70] on div at bounding box center [1301, 73] width 11 height 14
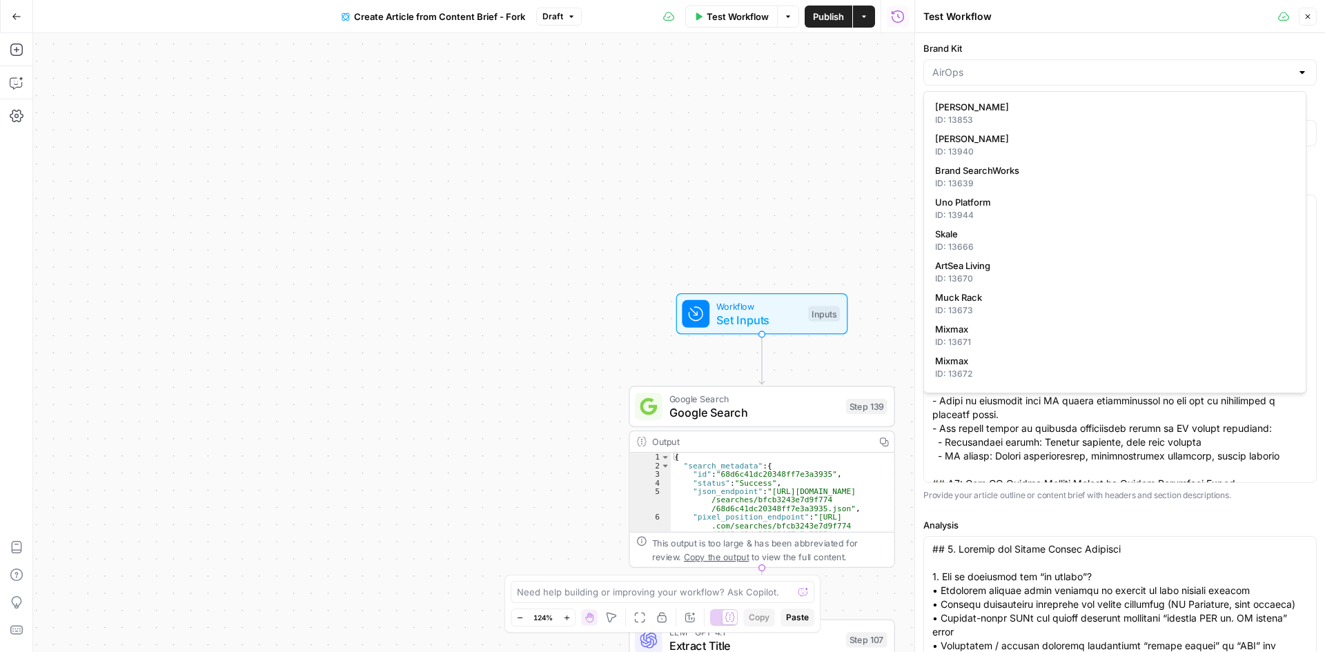
click at [1296, 70] on div at bounding box center [1301, 73] width 11 height 14
type input "AirOps"
click at [1312, 22] on button "Close" at bounding box center [1307, 17] width 18 height 18
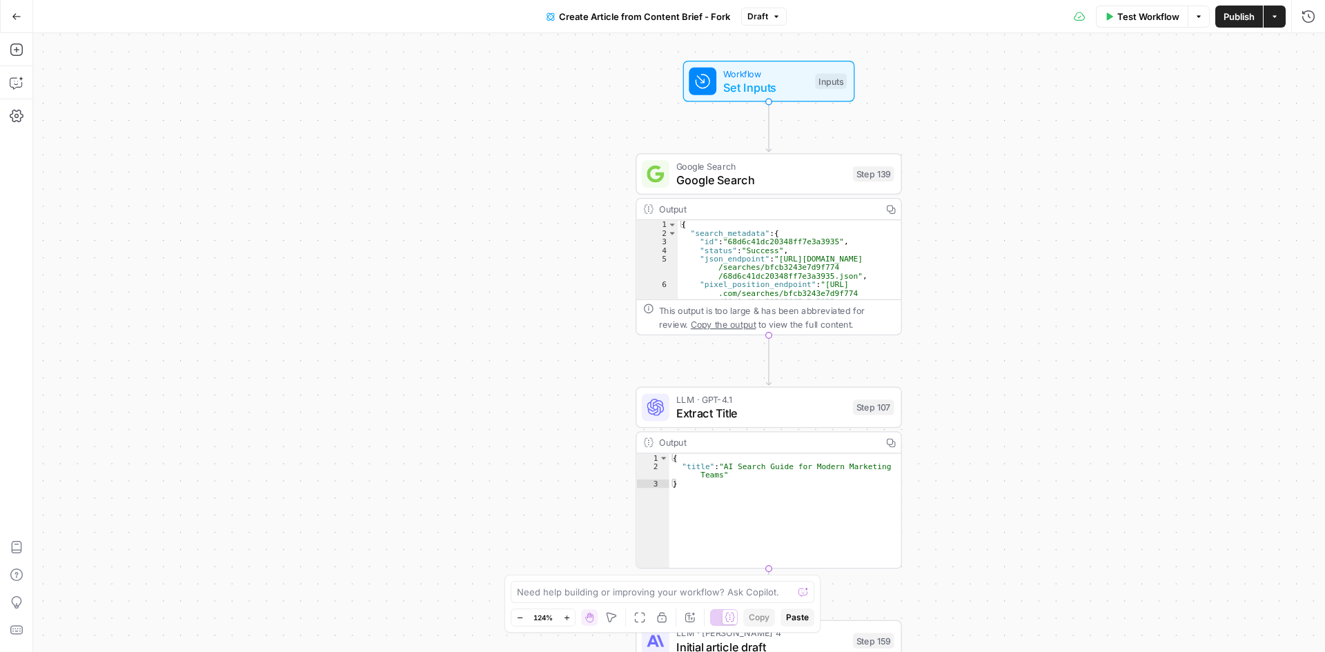
drag, startPoint x: 982, startPoint y: 336, endPoint x: 989, endPoint y: 103, distance: 232.6
click at [989, 103] on div "**********" at bounding box center [679, 342] width 1292 height 619
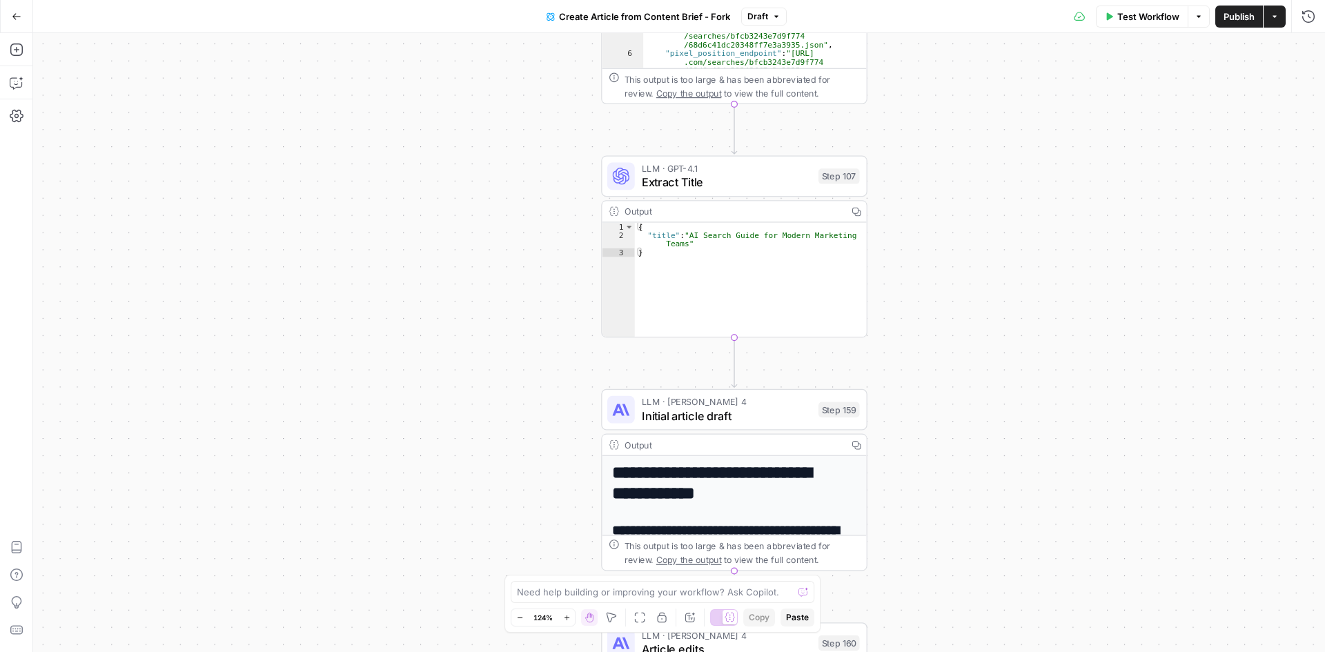
drag, startPoint x: 1000, startPoint y: 526, endPoint x: 965, endPoint y: 295, distance: 233.7
click at [965, 295] on div "**********" at bounding box center [679, 342] width 1292 height 619
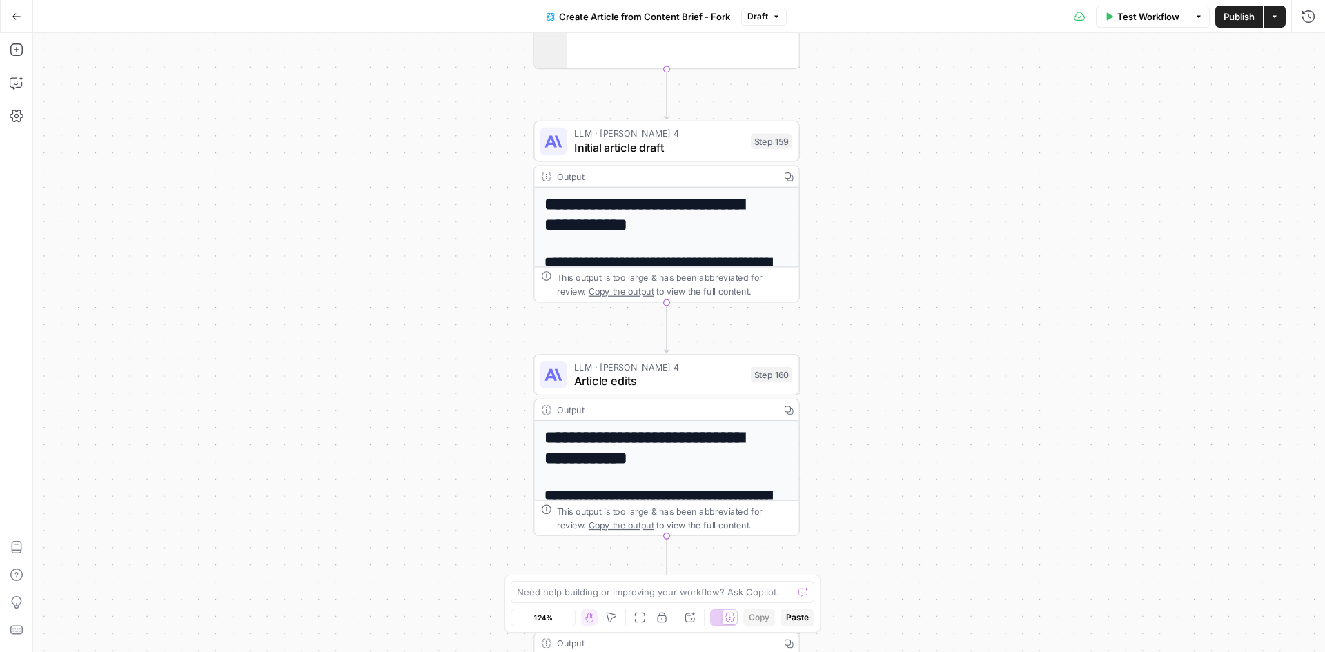
drag, startPoint x: 992, startPoint y: 512, endPoint x: 924, endPoint y: 244, distance: 276.8
click at [924, 244] on div "**********" at bounding box center [679, 342] width 1292 height 619
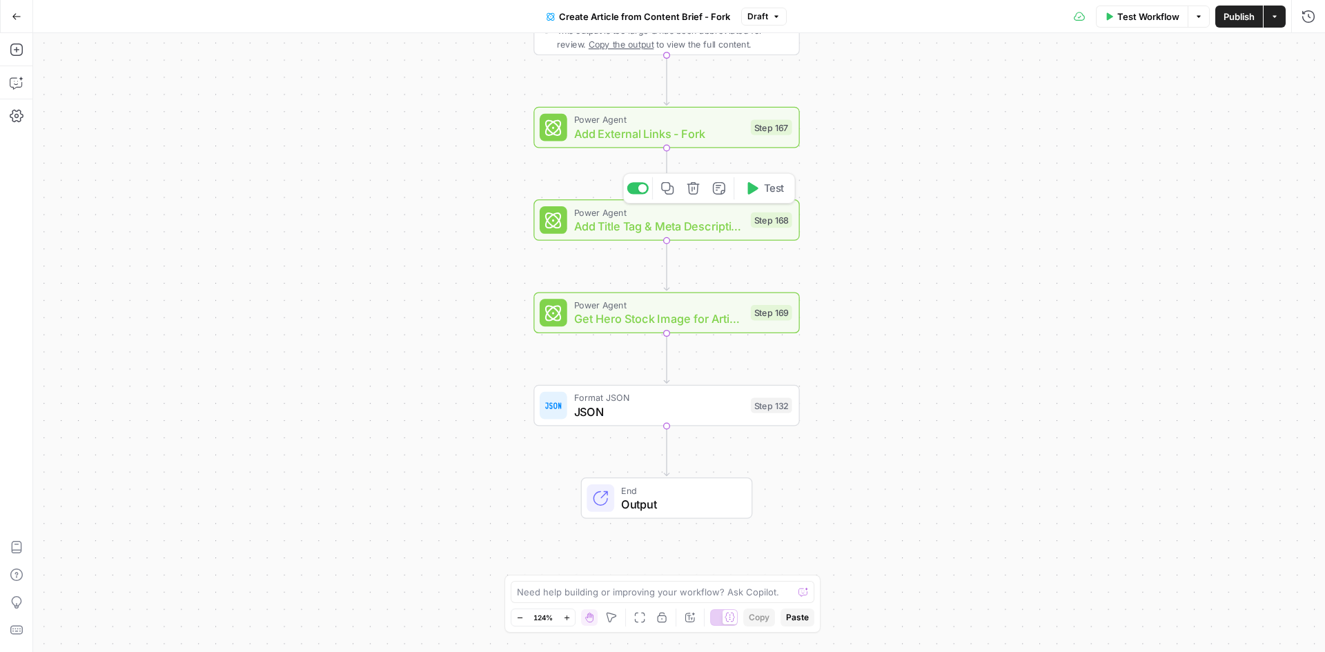
click at [614, 230] on span "Add Title Tag & Meta Description" at bounding box center [659, 225] width 170 height 17
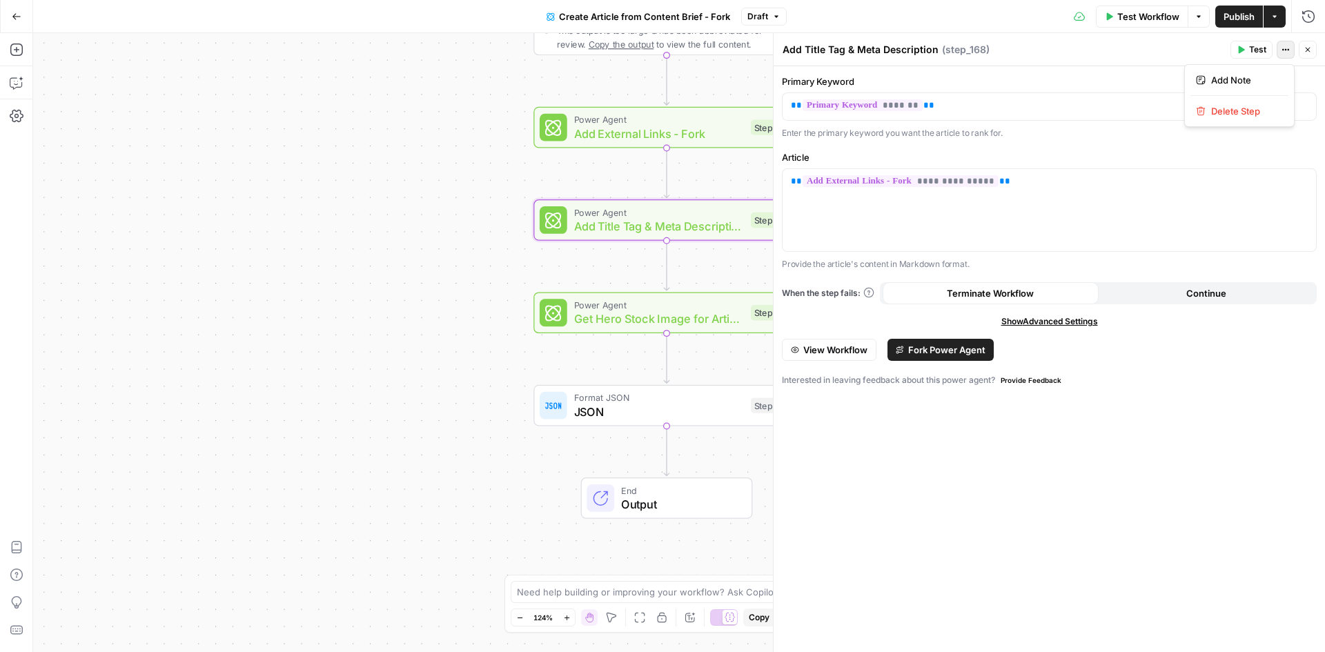
click at [1283, 52] on icon "button" at bounding box center [1285, 50] width 8 height 8
click at [1316, 52] on button "Close" at bounding box center [1307, 50] width 18 height 18
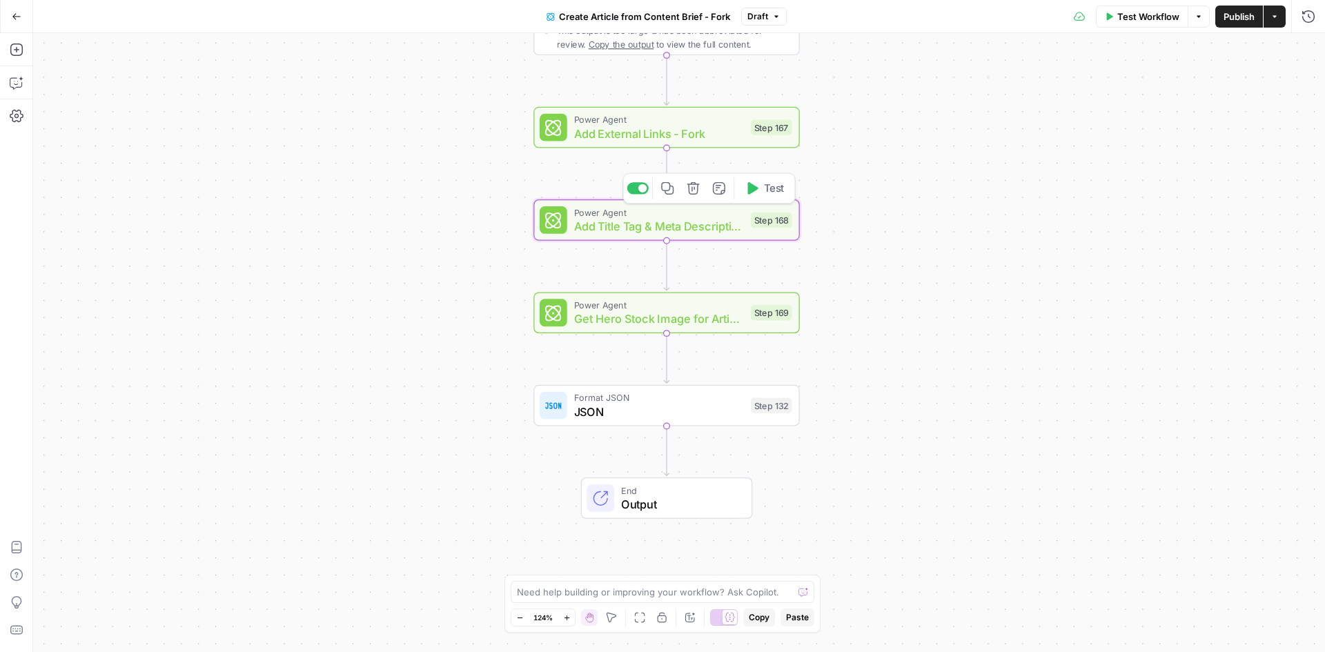
click at [684, 228] on span "Add Title Tag & Meta Description" at bounding box center [659, 225] width 170 height 17
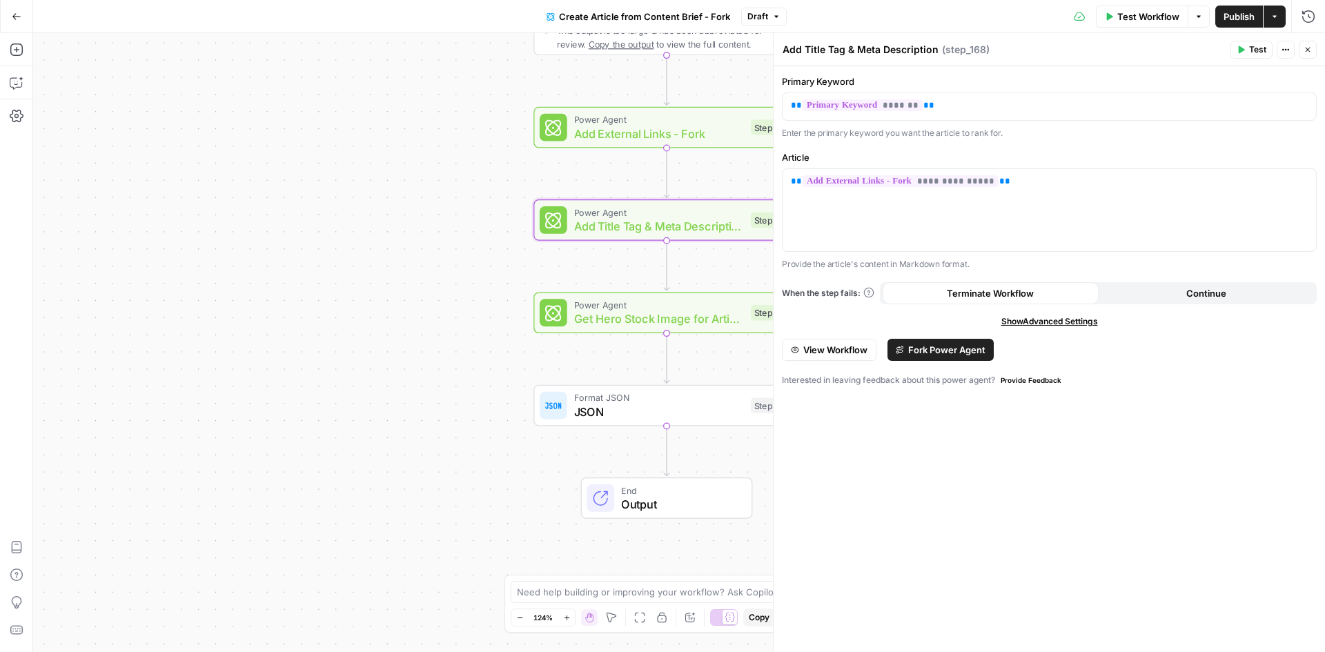
click at [948, 348] on span "Fork Power Agent" at bounding box center [946, 350] width 77 height 14
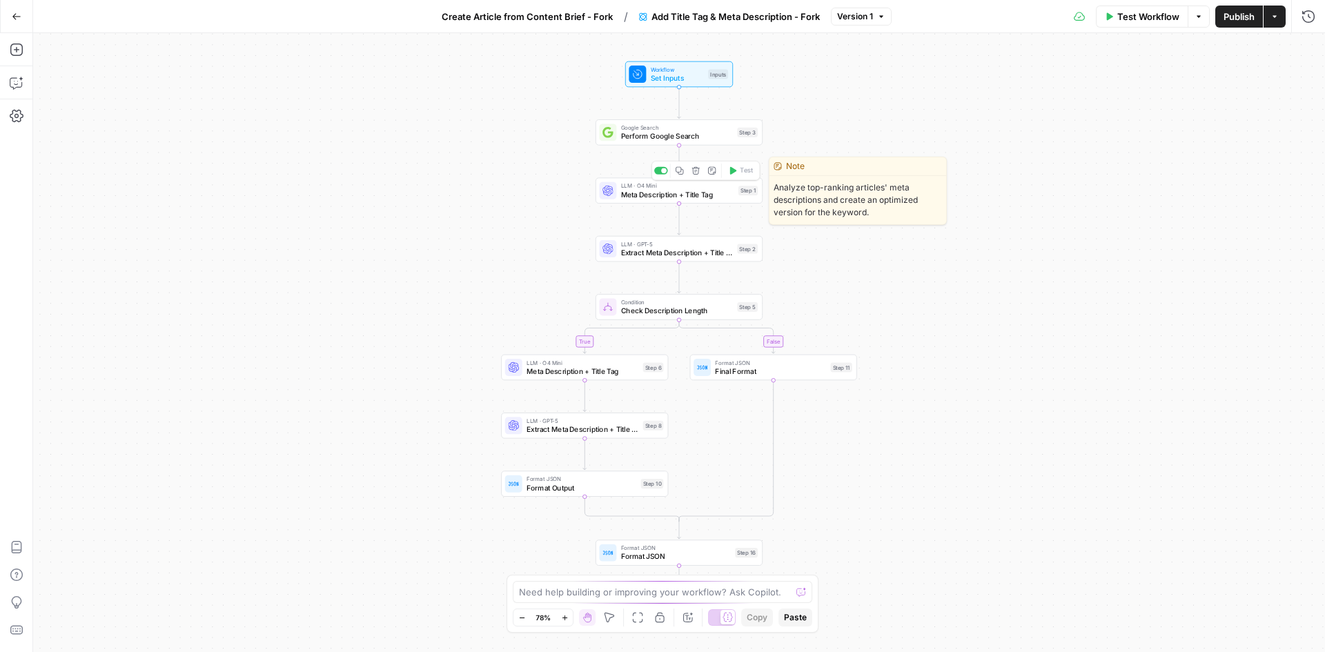
click at [676, 196] on span "Meta Description + Title Tag" at bounding box center [677, 194] width 113 height 11
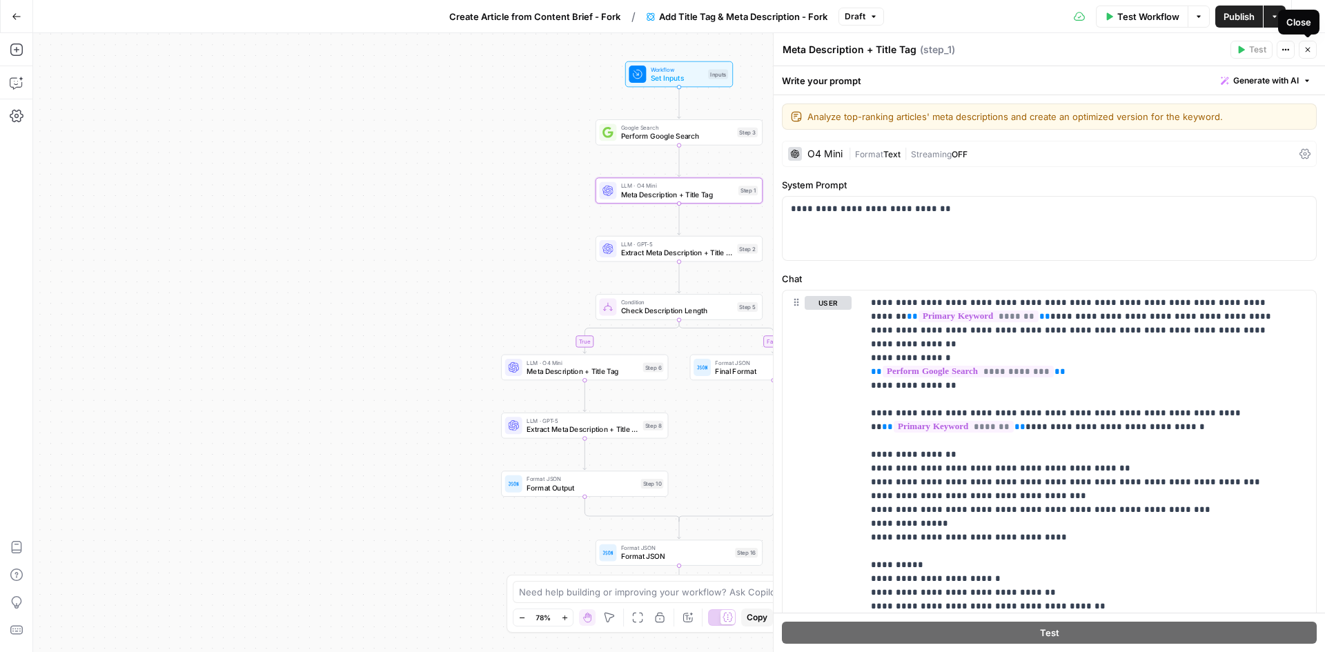
click at [1307, 47] on icon "button" at bounding box center [1307, 50] width 8 height 8
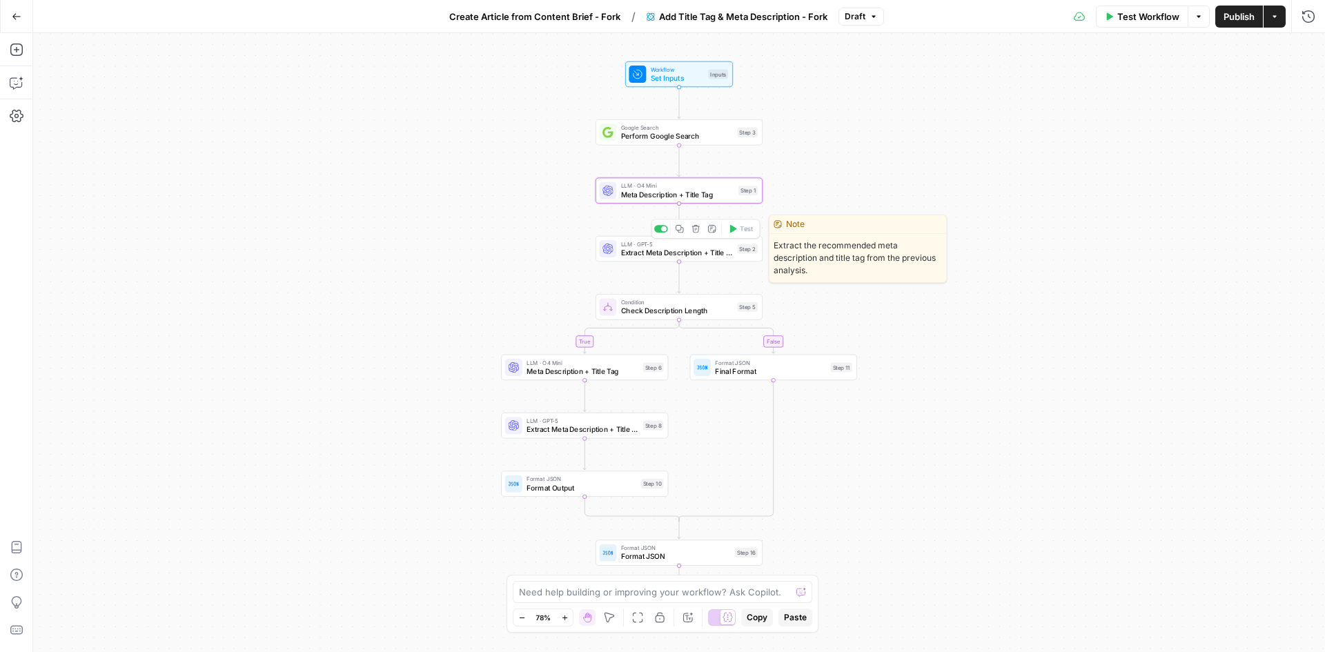
click at [671, 259] on div "LLM · GPT-5 Extract Meta Description + Title Tag Step 2 Copy step Delete step E…" at bounding box center [678, 249] width 167 height 26
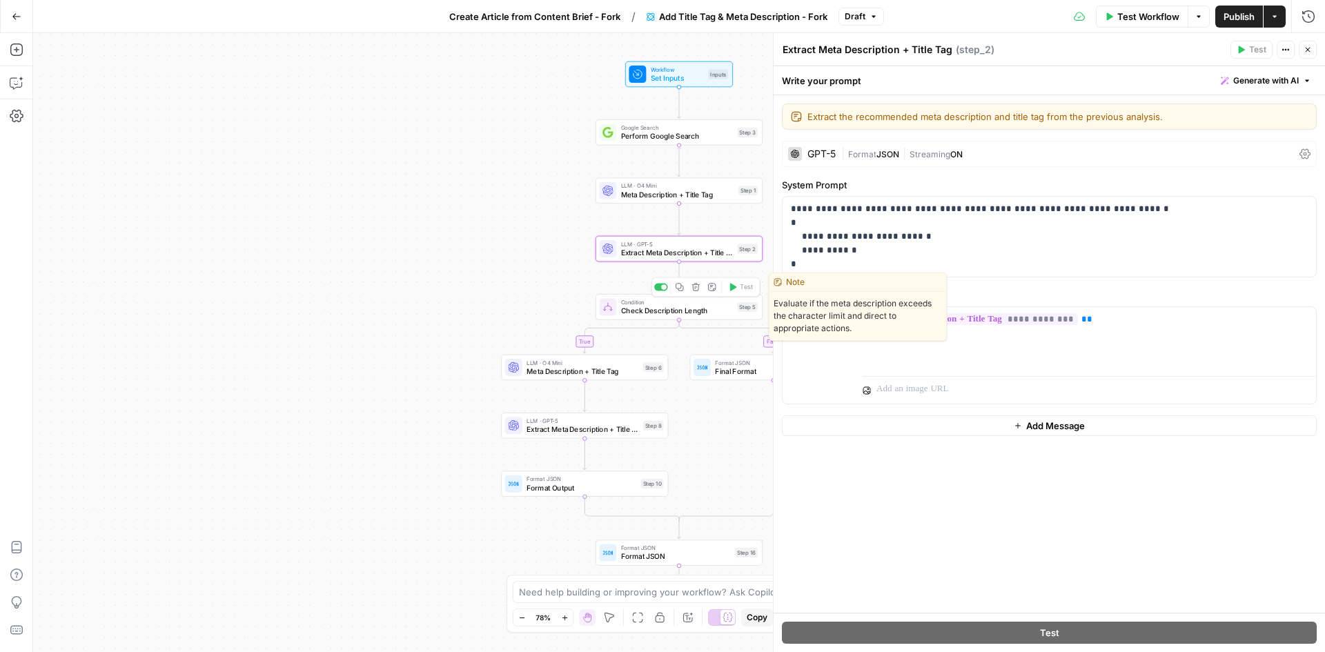
click at [673, 308] on span "Check Description Length" at bounding box center [677, 311] width 112 height 11
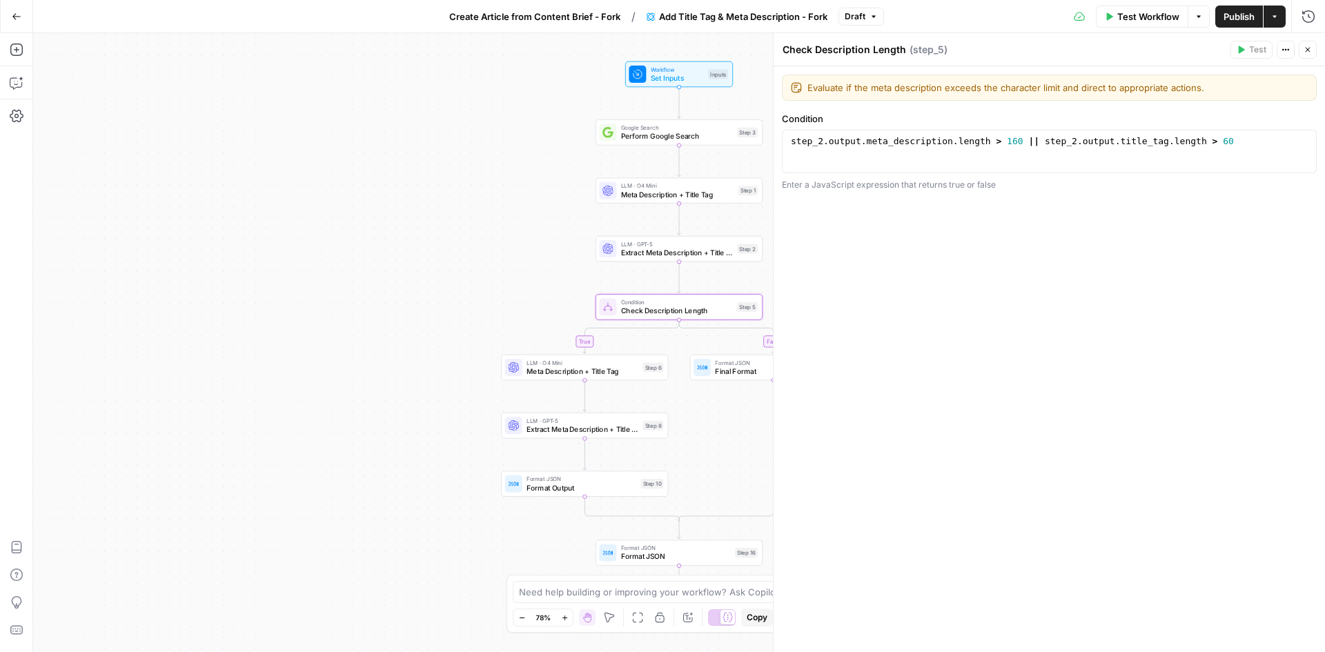
click at [27, 17] on button "Go Back" at bounding box center [16, 16] width 25 height 25
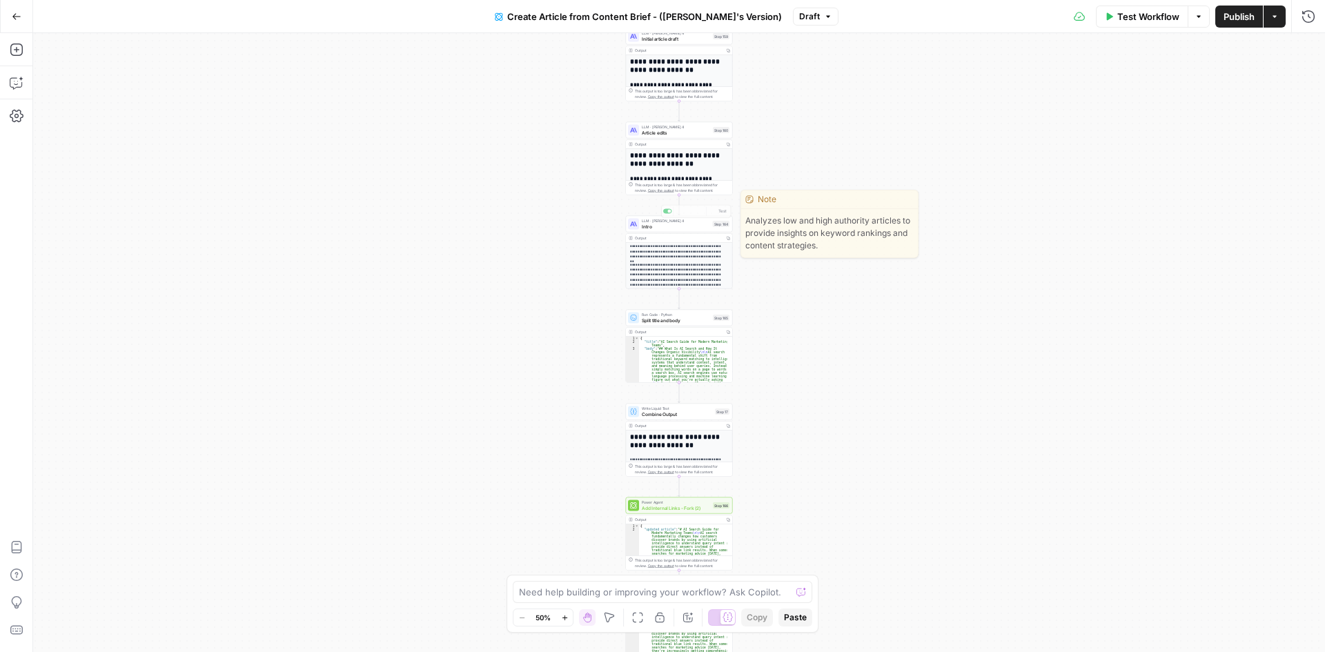
scroll to position [47, 0]
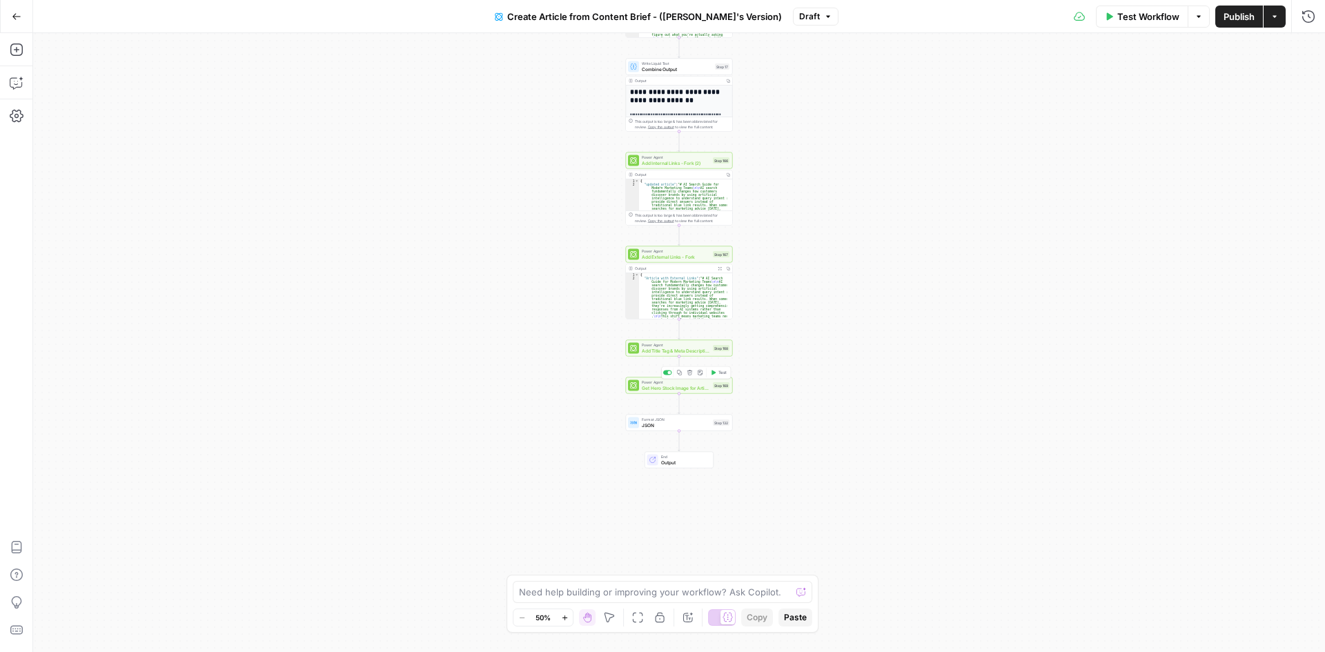
click at [669, 393] on div "Power Agent Get Hero Stock Image for Article Step 169 Copy step Delete step Add…" at bounding box center [679, 385] width 107 height 17
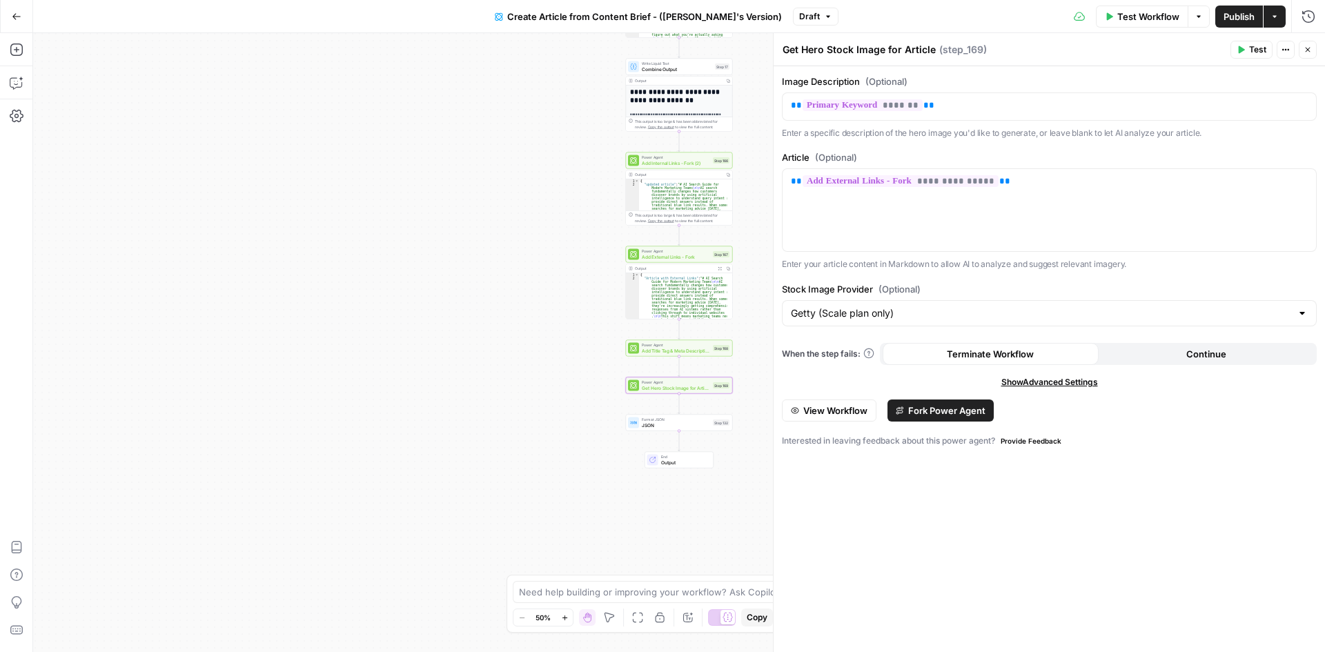
click at [846, 401] on button "View Workflow" at bounding box center [829, 410] width 95 height 22
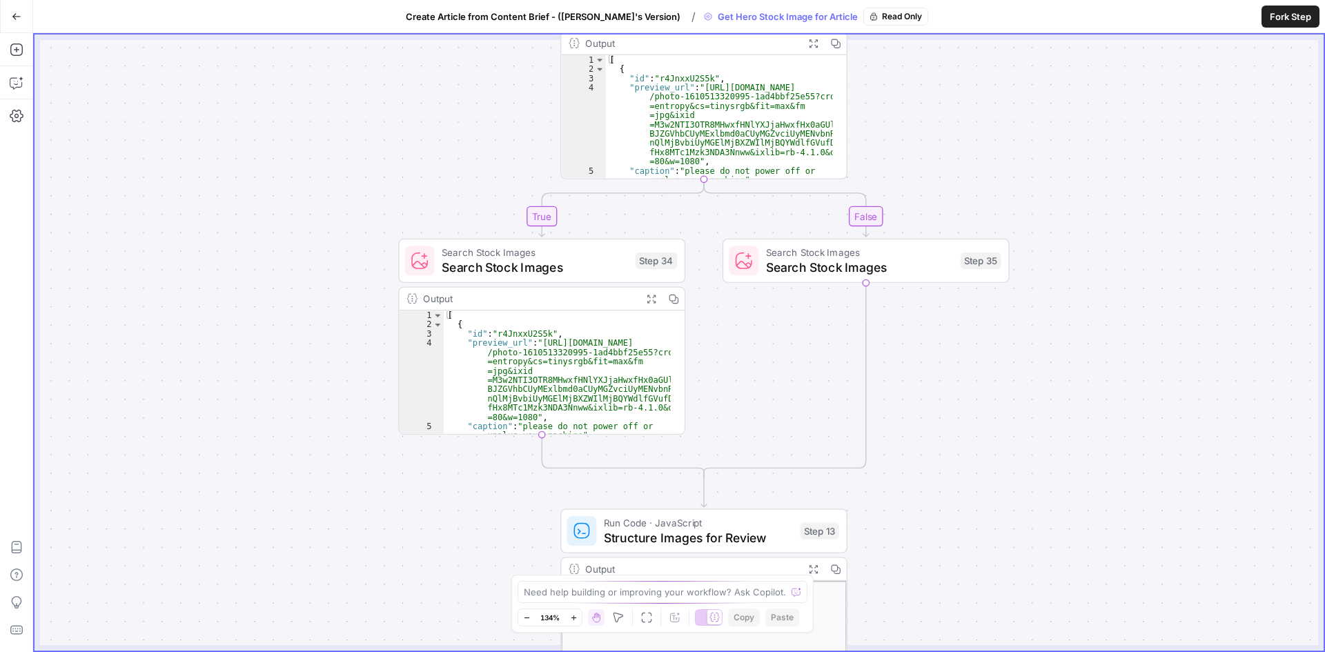
drag, startPoint x: 945, startPoint y: 226, endPoint x: 972, endPoint y: 488, distance: 262.9
click at [972, 488] on div "**********" at bounding box center [678, 342] width 1289 height 616
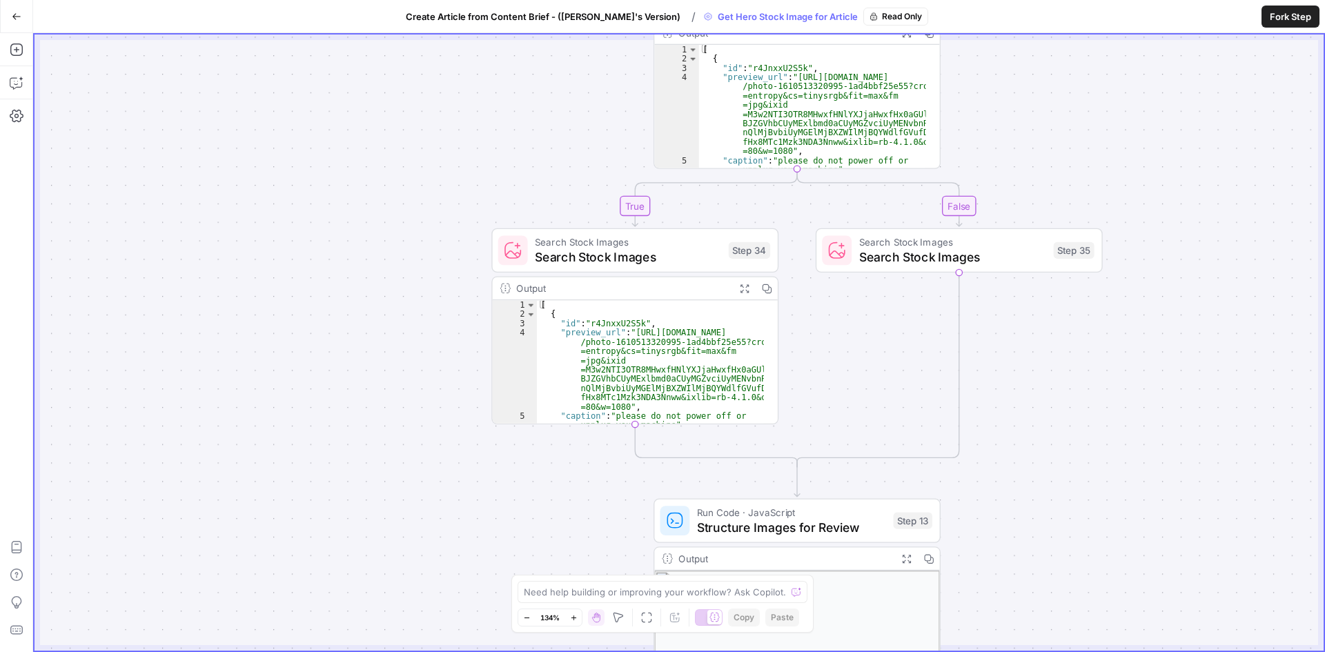
drag, startPoint x: 1025, startPoint y: 163, endPoint x: 1116, endPoint y: 144, distance: 93.0
click at [1116, 144] on div "**********" at bounding box center [678, 342] width 1289 height 616
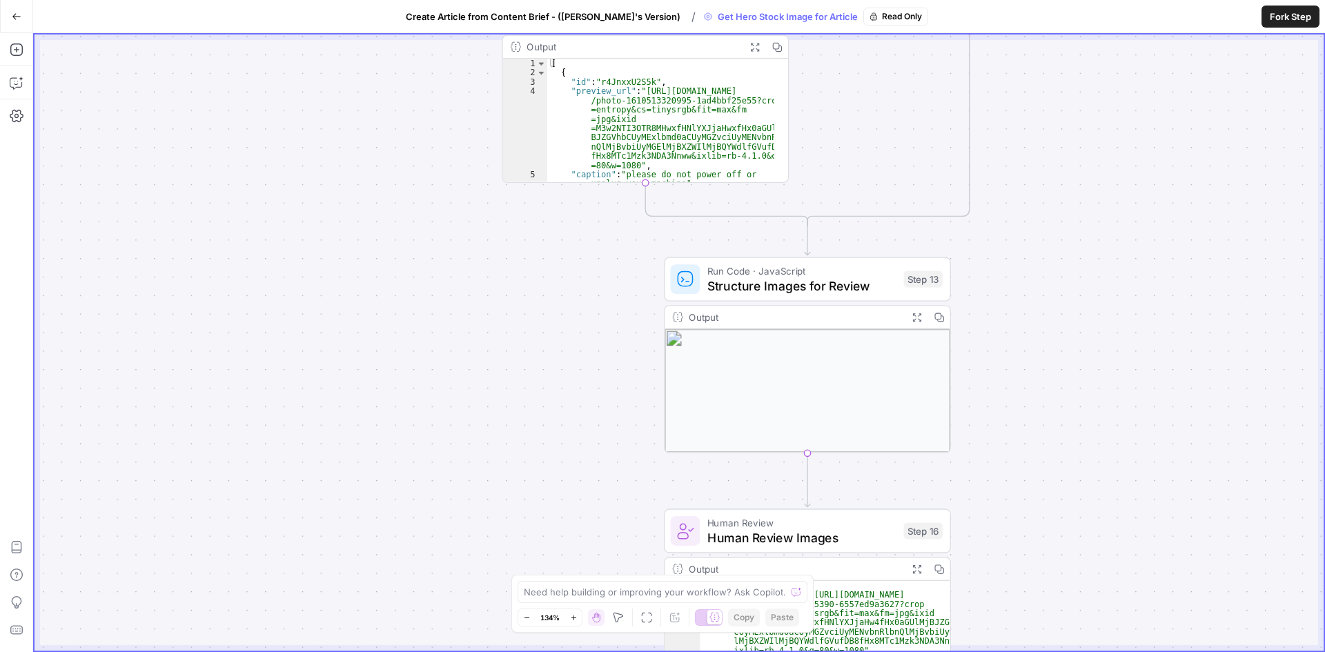
drag, startPoint x: 1166, startPoint y: 488, endPoint x: 1176, endPoint y: 247, distance: 241.7
click at [1176, 247] on div "**********" at bounding box center [678, 342] width 1289 height 616
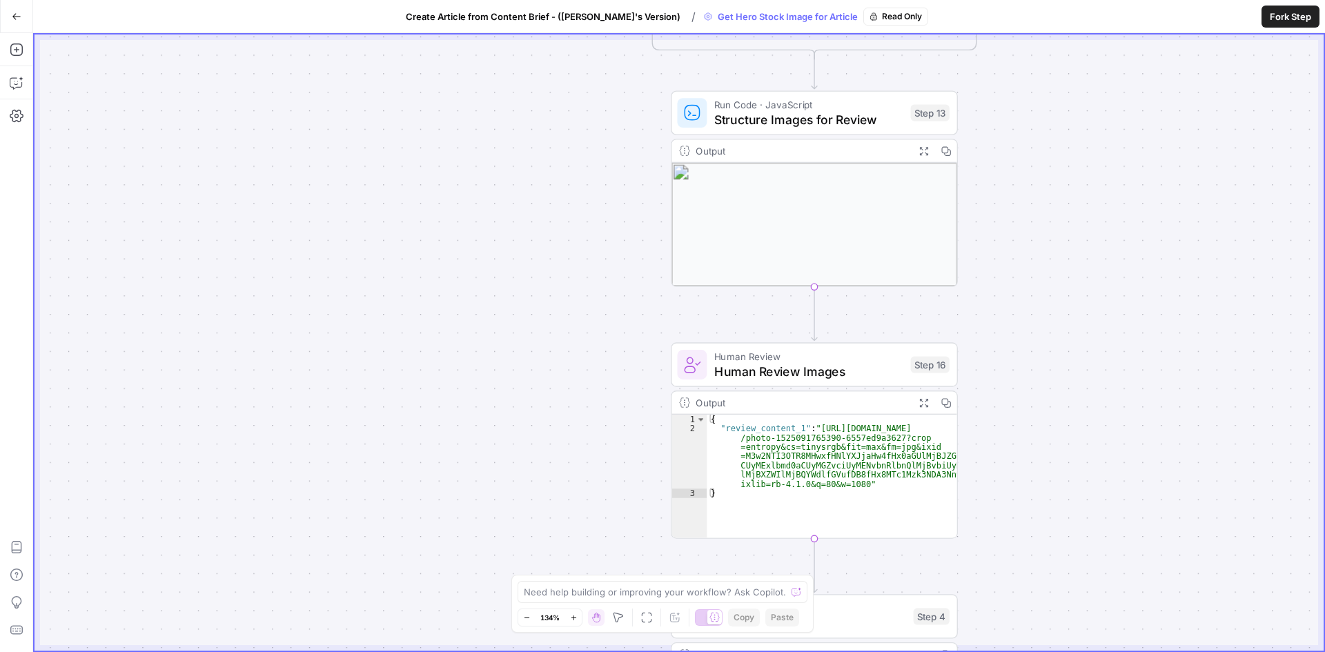
drag, startPoint x: 1096, startPoint y: 471, endPoint x: 1103, endPoint y: 305, distance: 166.4
click at [1103, 305] on div "**********" at bounding box center [678, 342] width 1289 height 616
click at [824, 107] on span "Run Code · JavaScript" at bounding box center [808, 104] width 189 height 14
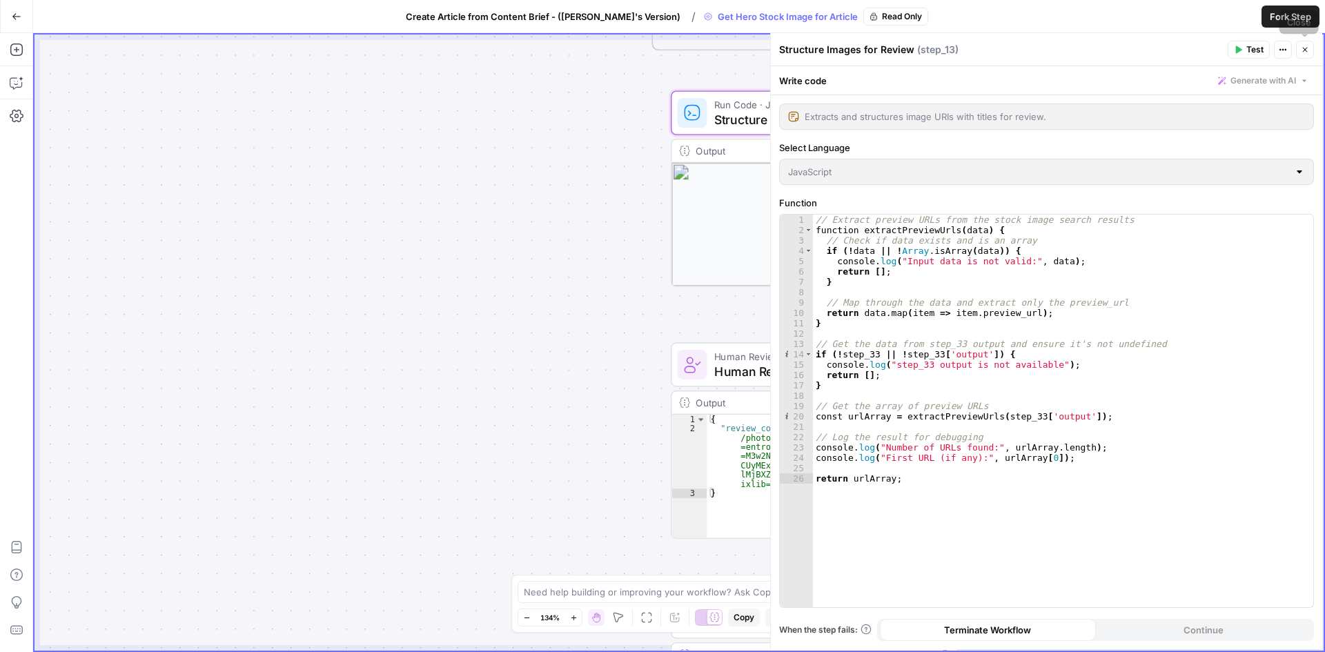
click at [1303, 54] on button "Close" at bounding box center [1305, 50] width 18 height 18
